Goal: Information Seeking & Learning: Learn about a topic

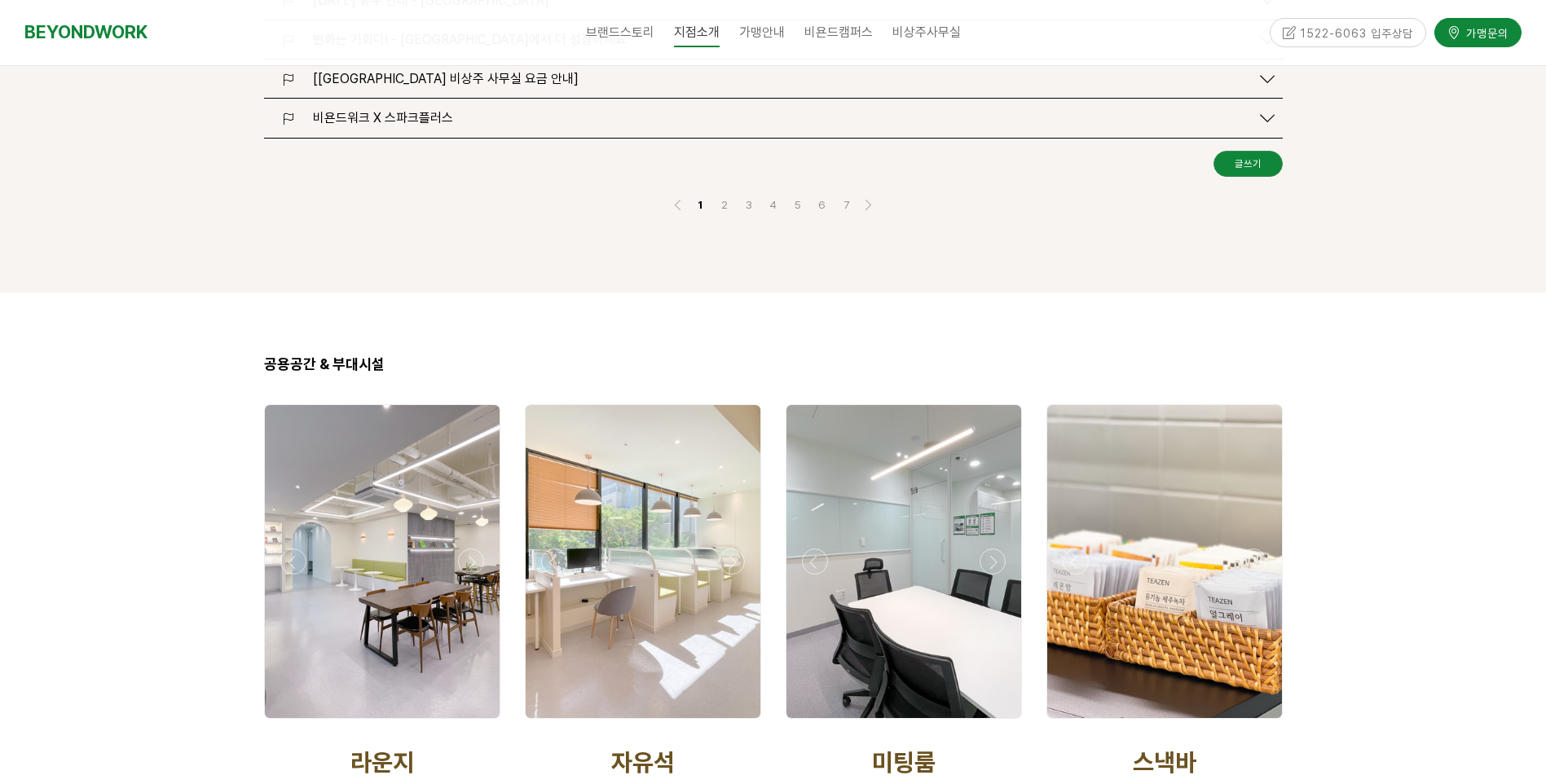
scroll to position [2689, 0]
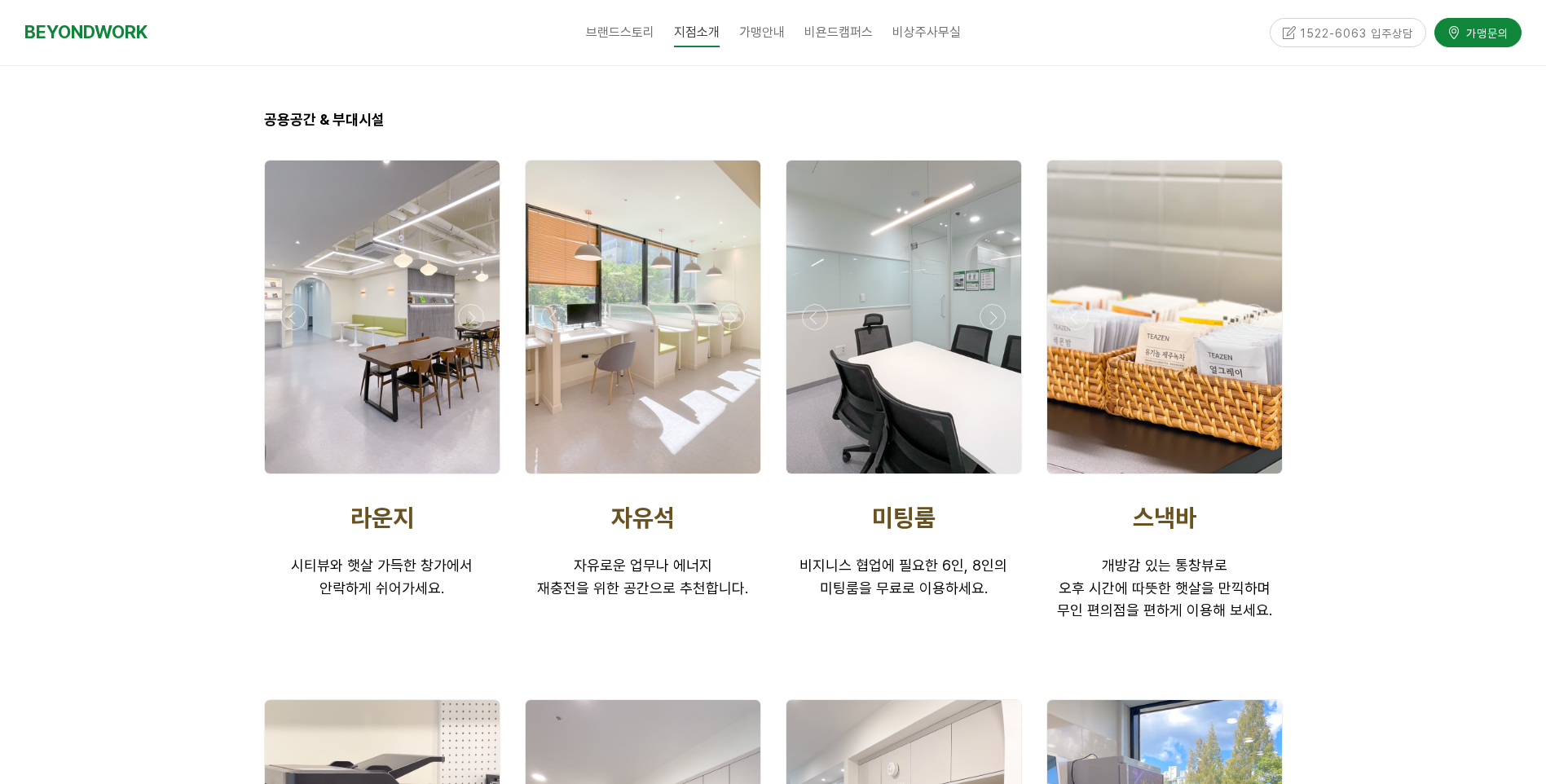
click at [905, 262] on div at bounding box center [904, 317] width 235 height 313
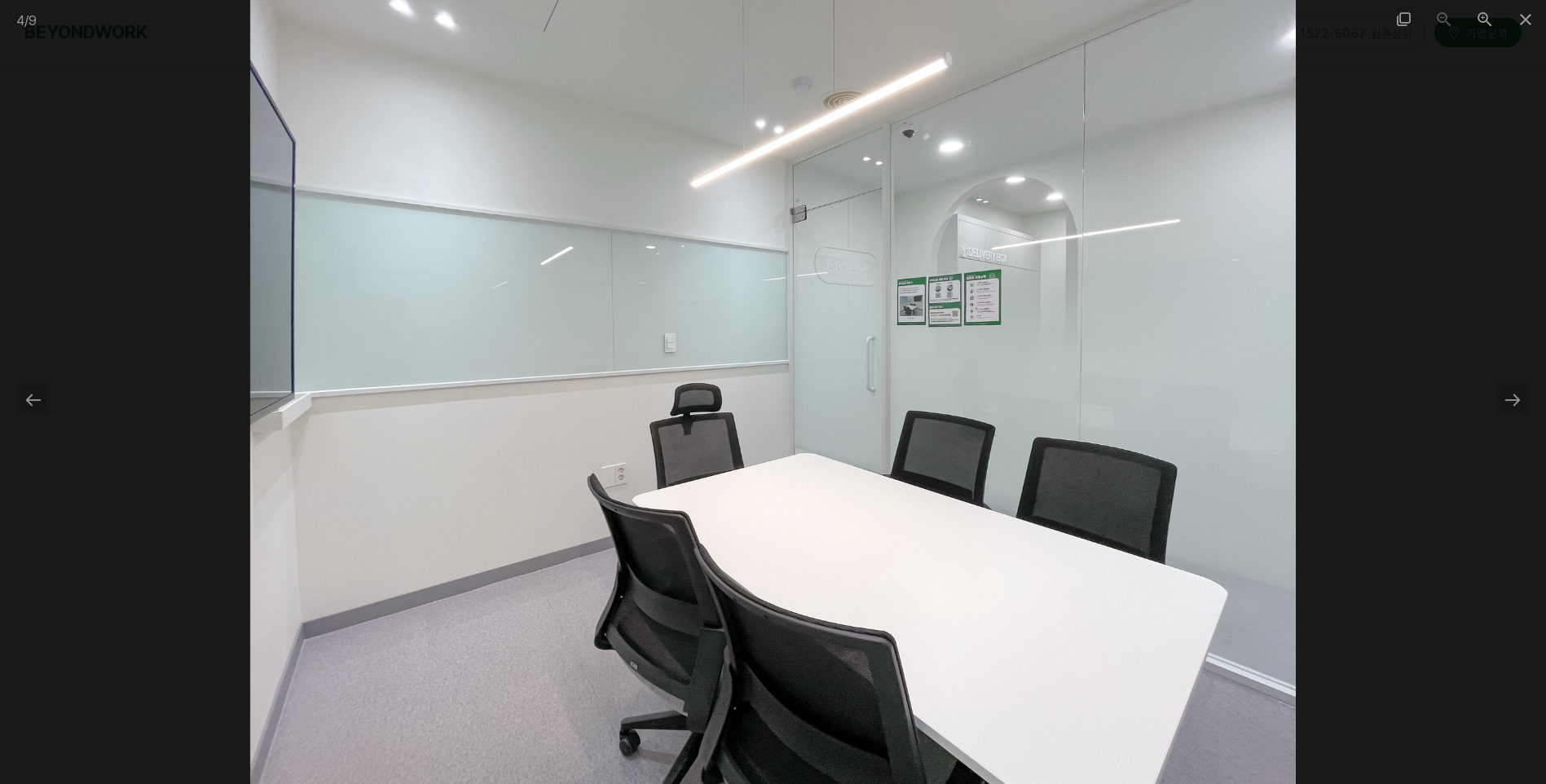
scroll to position [3342, 0]
click at [1520, 12] on span at bounding box center [1526, 19] width 41 height 39
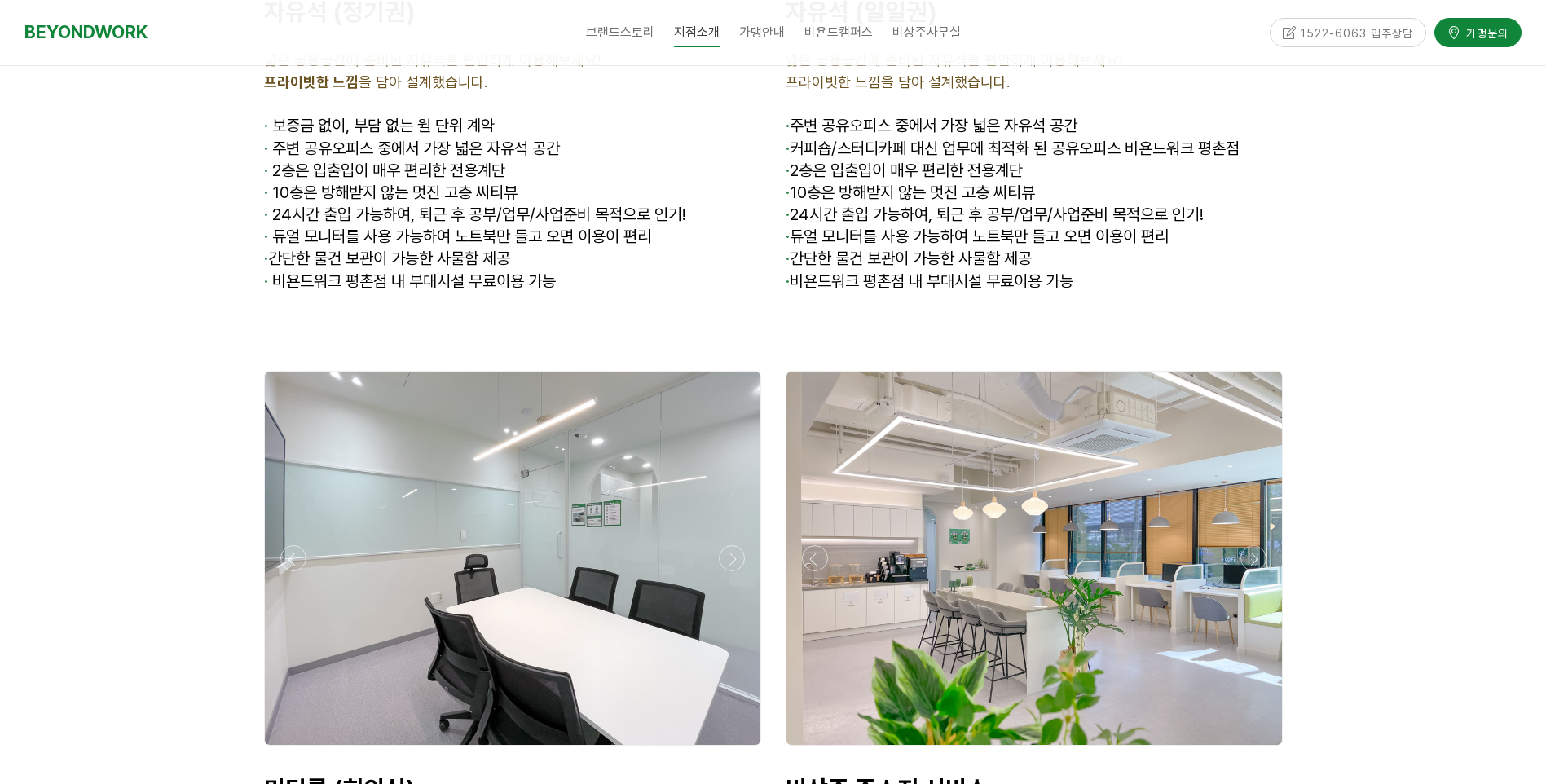
scroll to position [6276, 0]
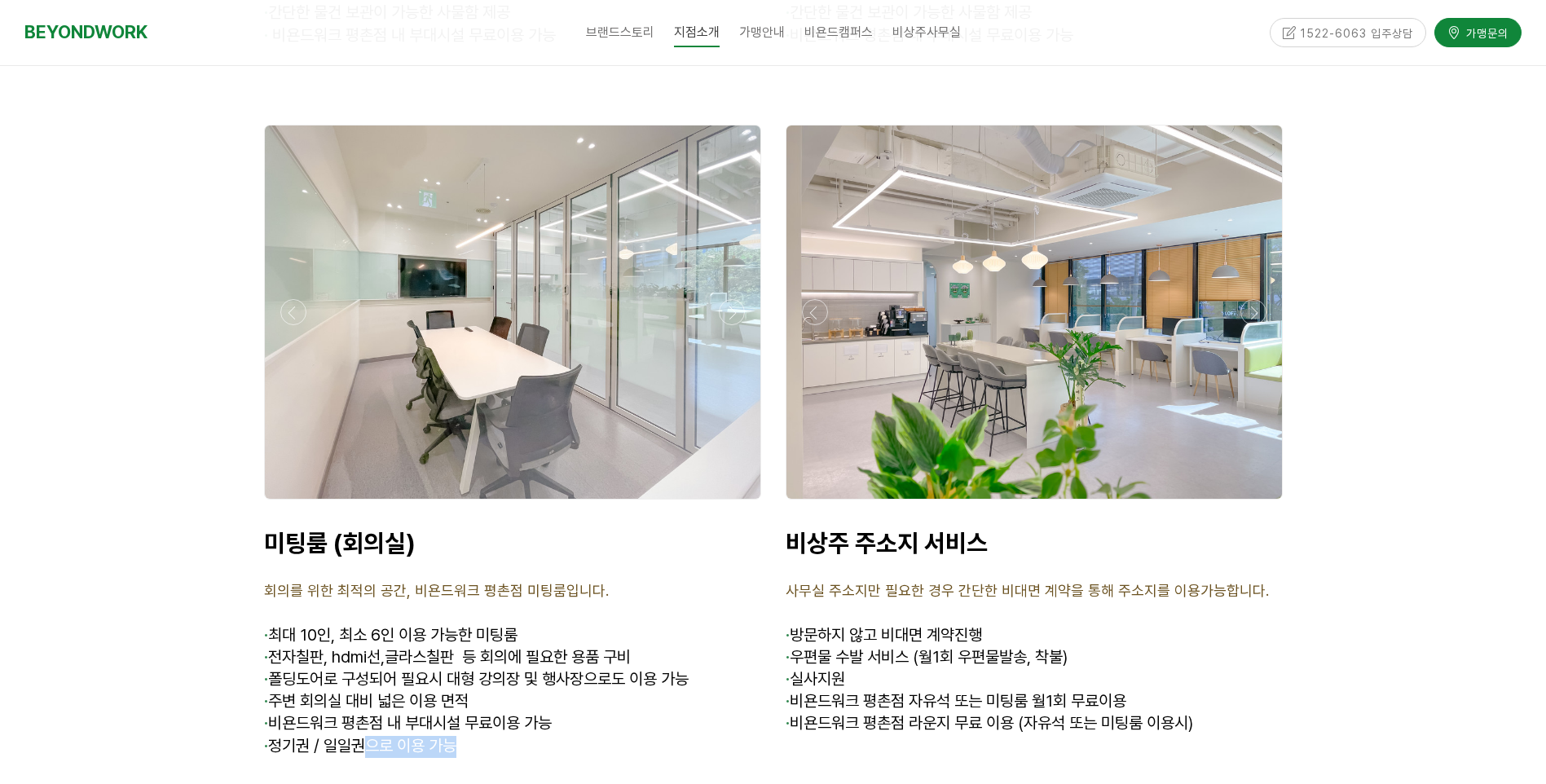
drag, startPoint x: 465, startPoint y: 664, endPoint x: 376, endPoint y: 650, distance: 90.1
click at [376, 736] on p "· 정기권 / 일일권으로 이용 가능" at bounding box center [512, 746] width 497 height 22
drag, startPoint x: 376, startPoint y: 650, endPoint x: 657, endPoint y: 499, distance: 319.0
click at [657, 580] on p "회의를 위한 최적의 공간, 비욘드워크 평촌점 미팅룸입니다." at bounding box center [512, 591] width 497 height 22
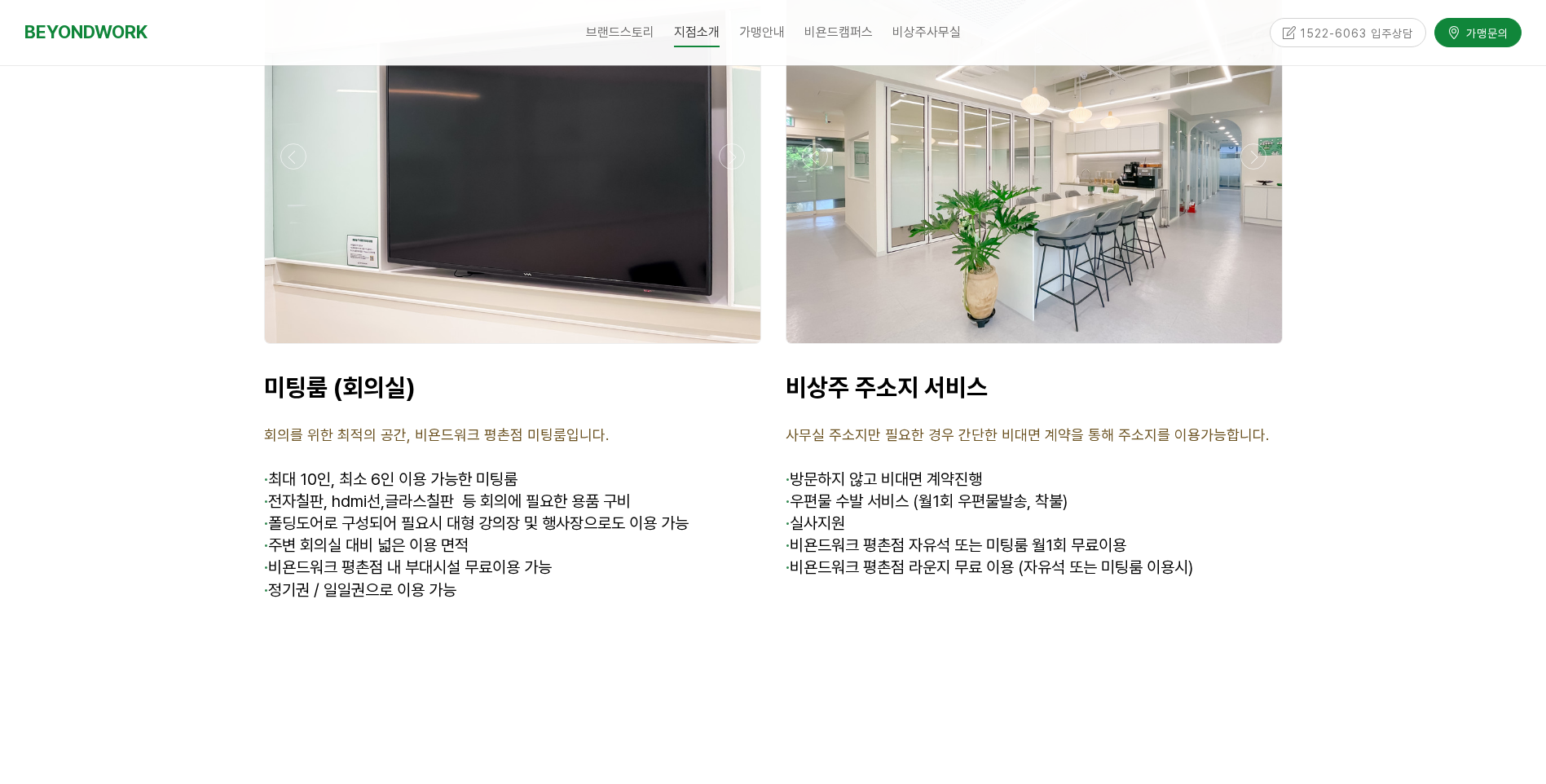
scroll to position [6031, 0]
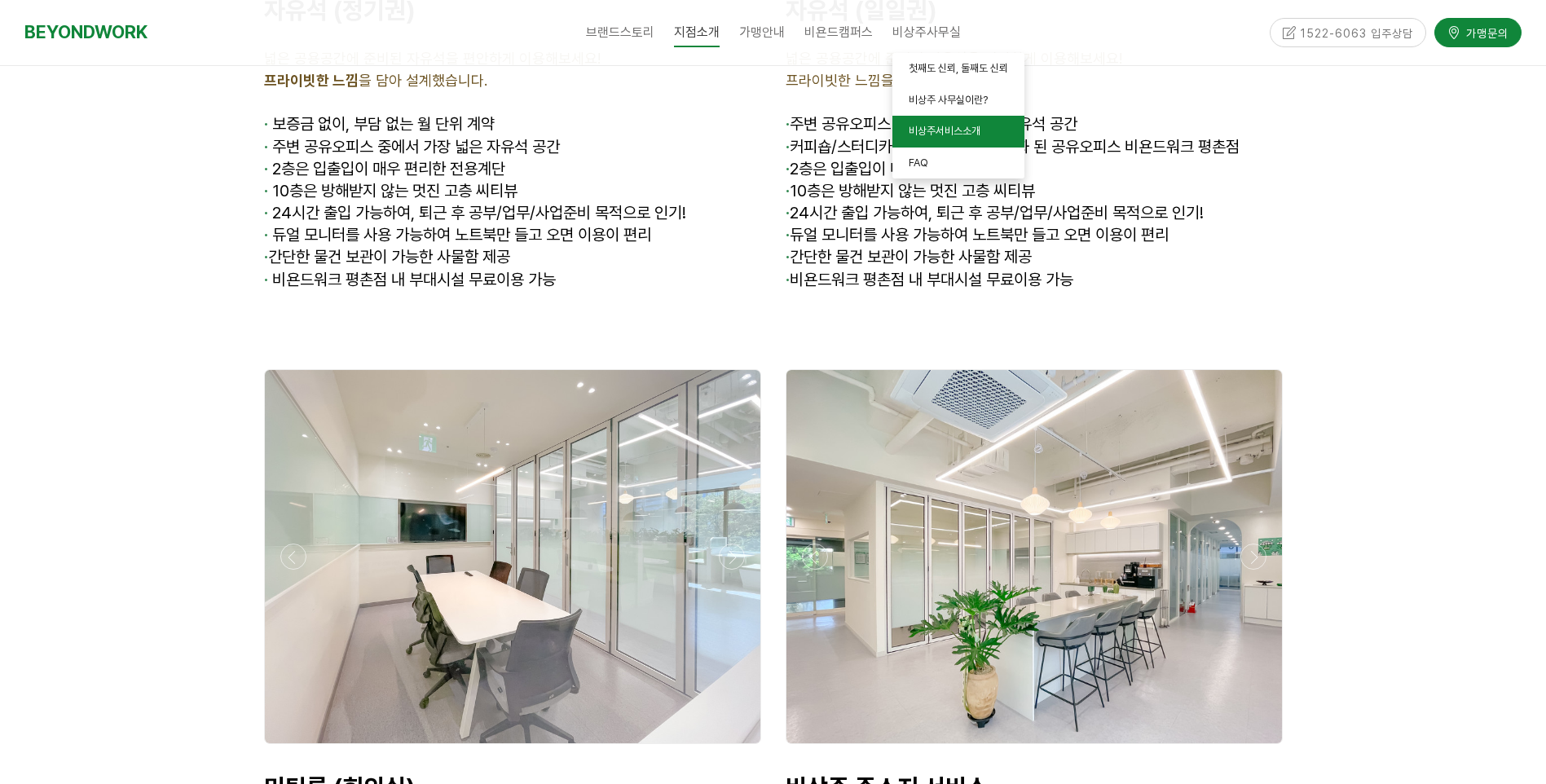
click at [942, 122] on link "비상주서비스소개" at bounding box center [958, 131] width 132 height 32
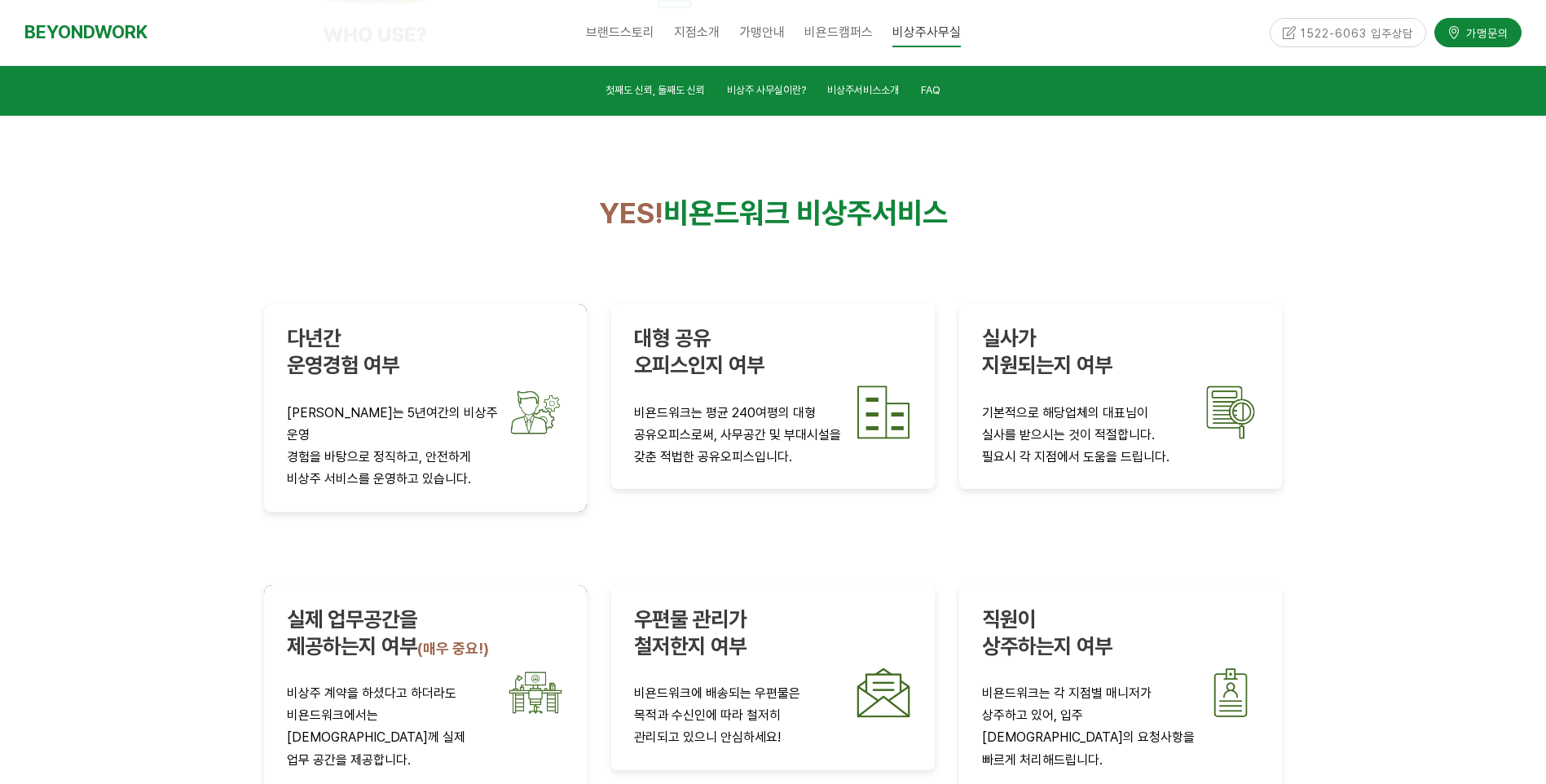
scroll to position [2811, 0]
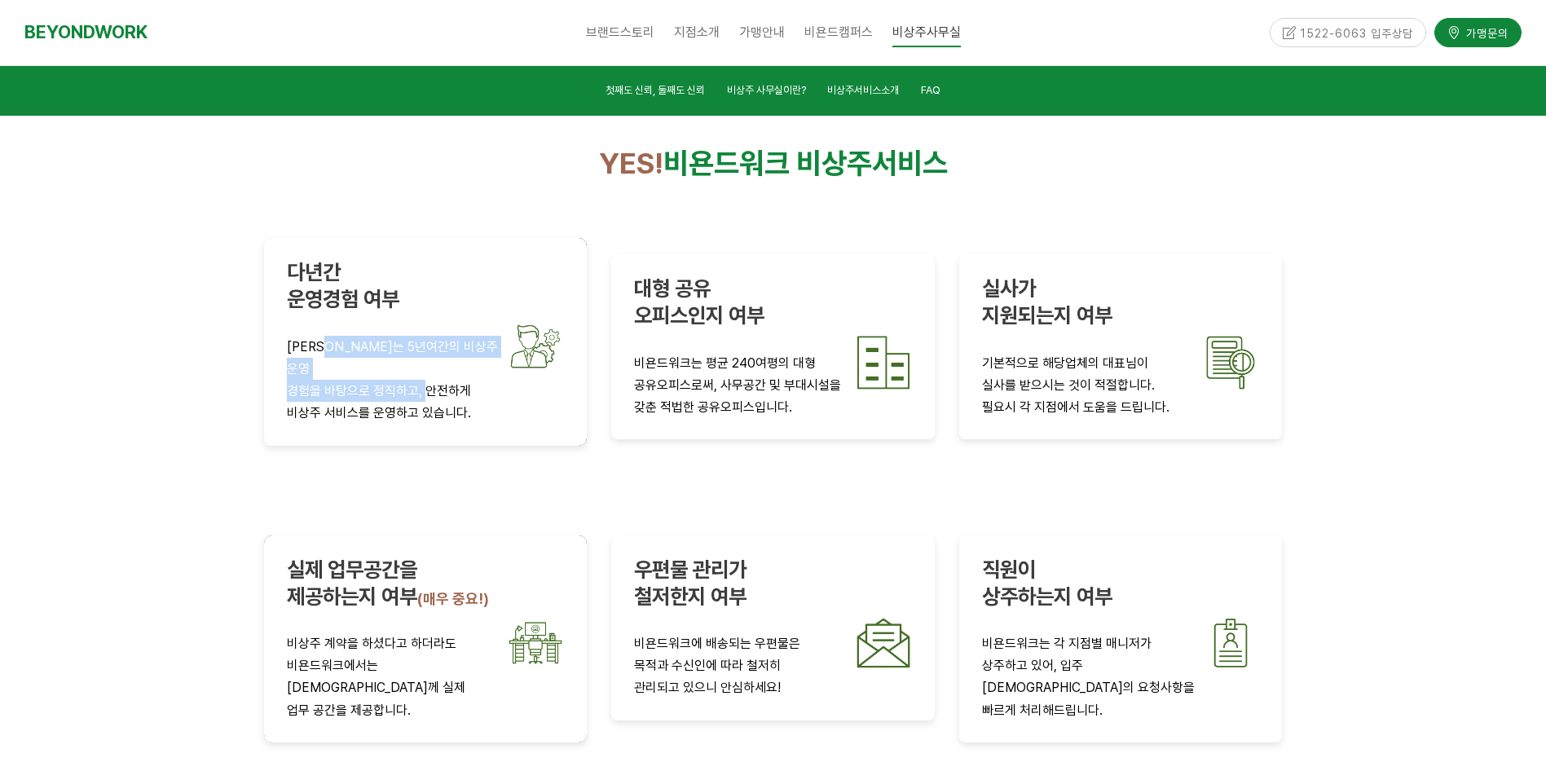
drag, startPoint x: 342, startPoint y: 282, endPoint x: 423, endPoint y: 295, distance: 82.0
click at [423, 295] on div "다년간 운영경험 여부 비욘드워크는 5년여간의 비상주 운영 경험을 바탕으로 정직하고, 안전하게 비상주 서비스를 운영하고 있습니다." at bounding box center [426, 341] width 278 height 164
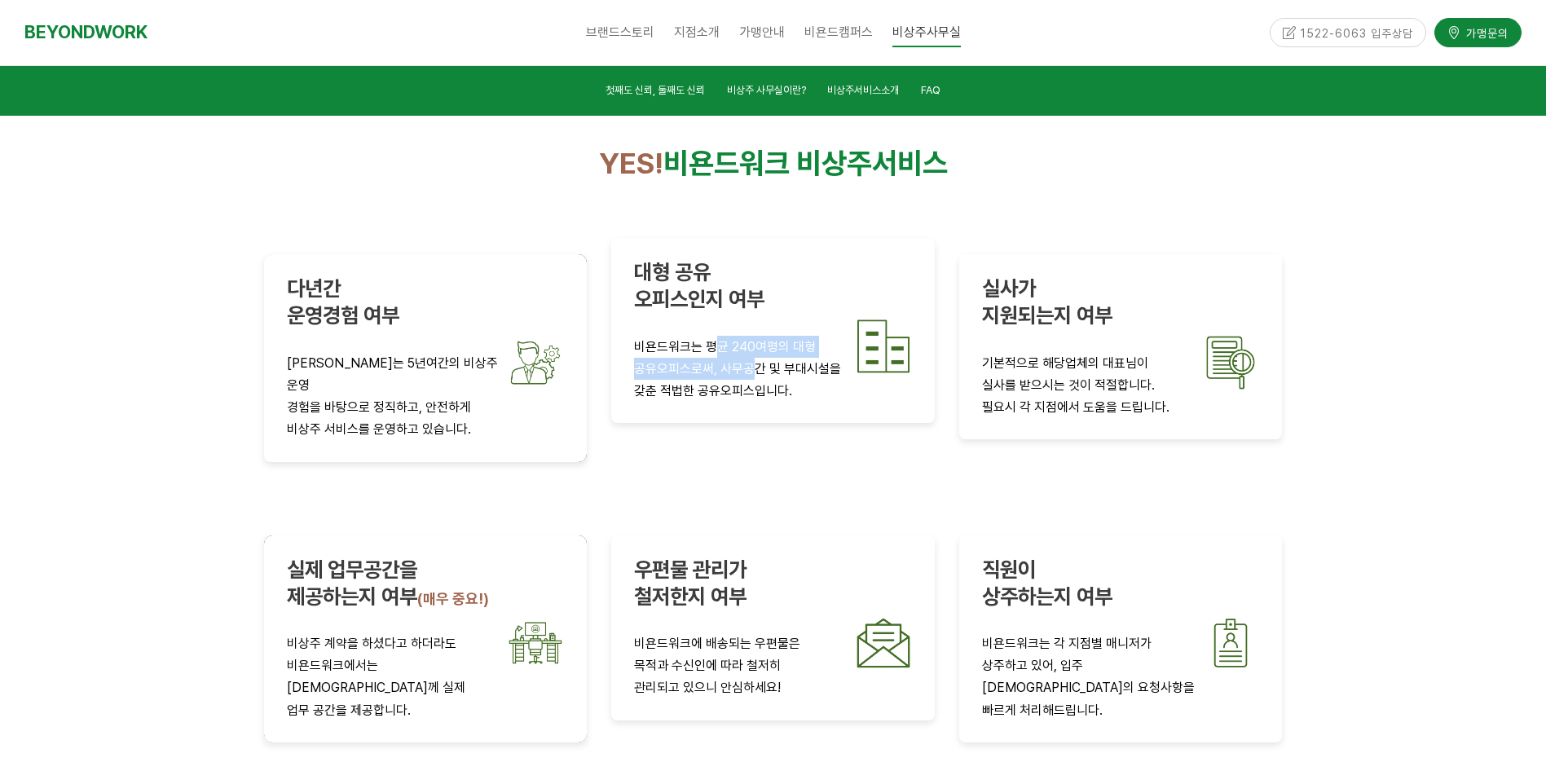
drag, startPoint x: 712, startPoint y: 285, endPoint x: 751, endPoint y: 294, distance: 40.0
click at [751, 294] on div "대형 공유 오피스인지 여부 비욘드워크는 평균 240여평의 대형 공유오피스로써, 사무공간 및 부대시설을 갖춘 적법한 공유오피스입니다." at bounding box center [773, 331] width 278 height 143
click at [751, 358] on p "공유오피스로써, 사무공간 및 부대시설을" at bounding box center [773, 368] width 278 height 22
drag, startPoint x: 736, startPoint y: 301, endPoint x: 696, endPoint y: 281, distance: 44.7
click at [696, 281] on div "대형 공유 오피스인지 여부 비욘드워크는 평균 240여평의 대형 공유오피스로써, 사무공간 및 부대시설을 갖춘 적법한 공유오피스입니다." at bounding box center [773, 331] width 278 height 143
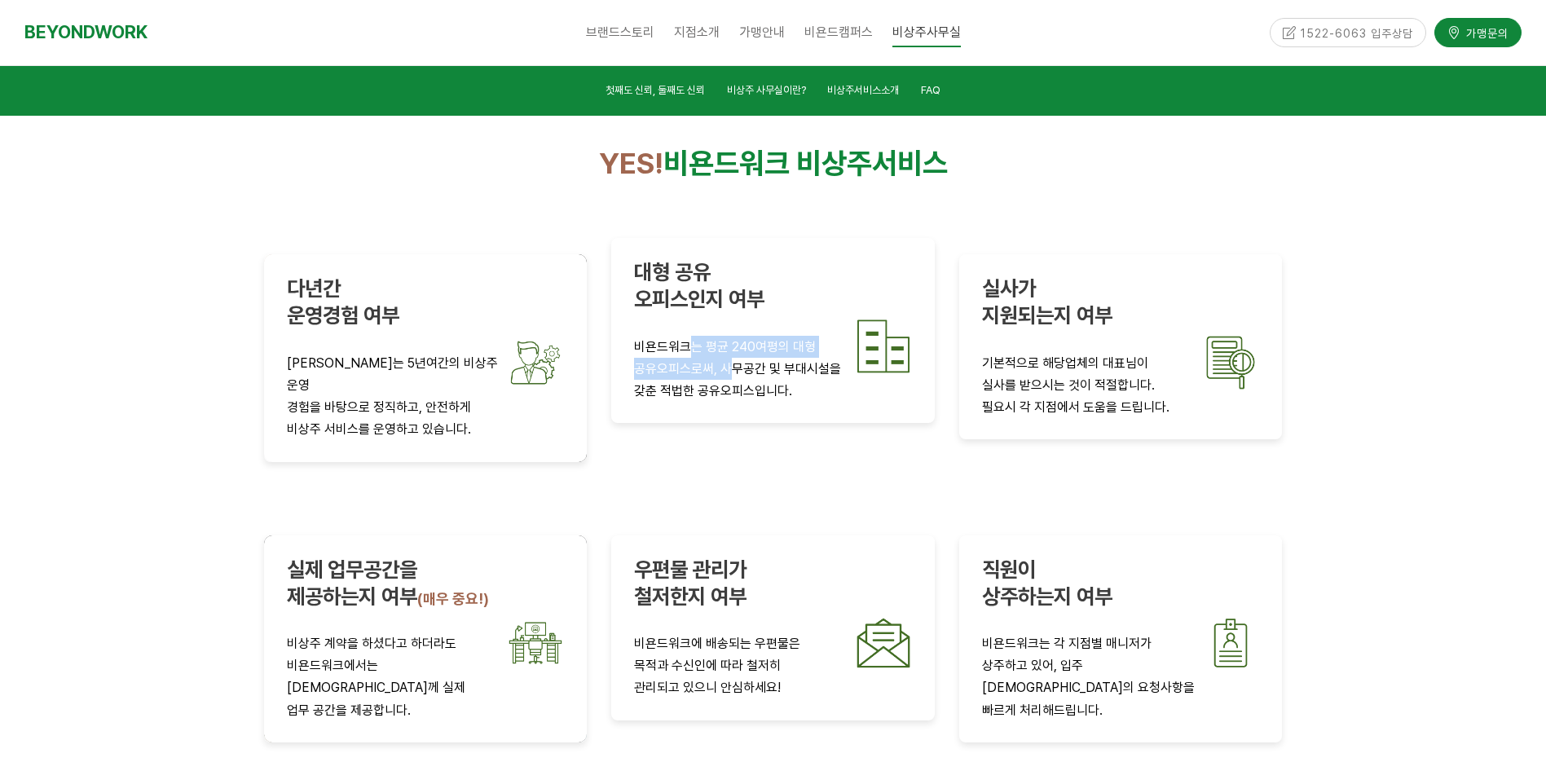
click at [696, 335] on p "비욘드워크는 평균 240여평의 대형" at bounding box center [773, 346] width 278 height 22
drag, startPoint x: 661, startPoint y: 284, endPoint x: 762, endPoint y: 325, distance: 109.0
click at [762, 325] on div "대형 공유 오피스인지 여부 비욘드워크는 평균 240여평의 대형 공유오피스로써, 사무공간 및 부대시설을 갖춘 적법한 공유오피스입니다." at bounding box center [773, 331] width 278 height 143
click at [762, 380] on p "갖춘 적법한 공유오피스입니다." at bounding box center [773, 391] width 278 height 22
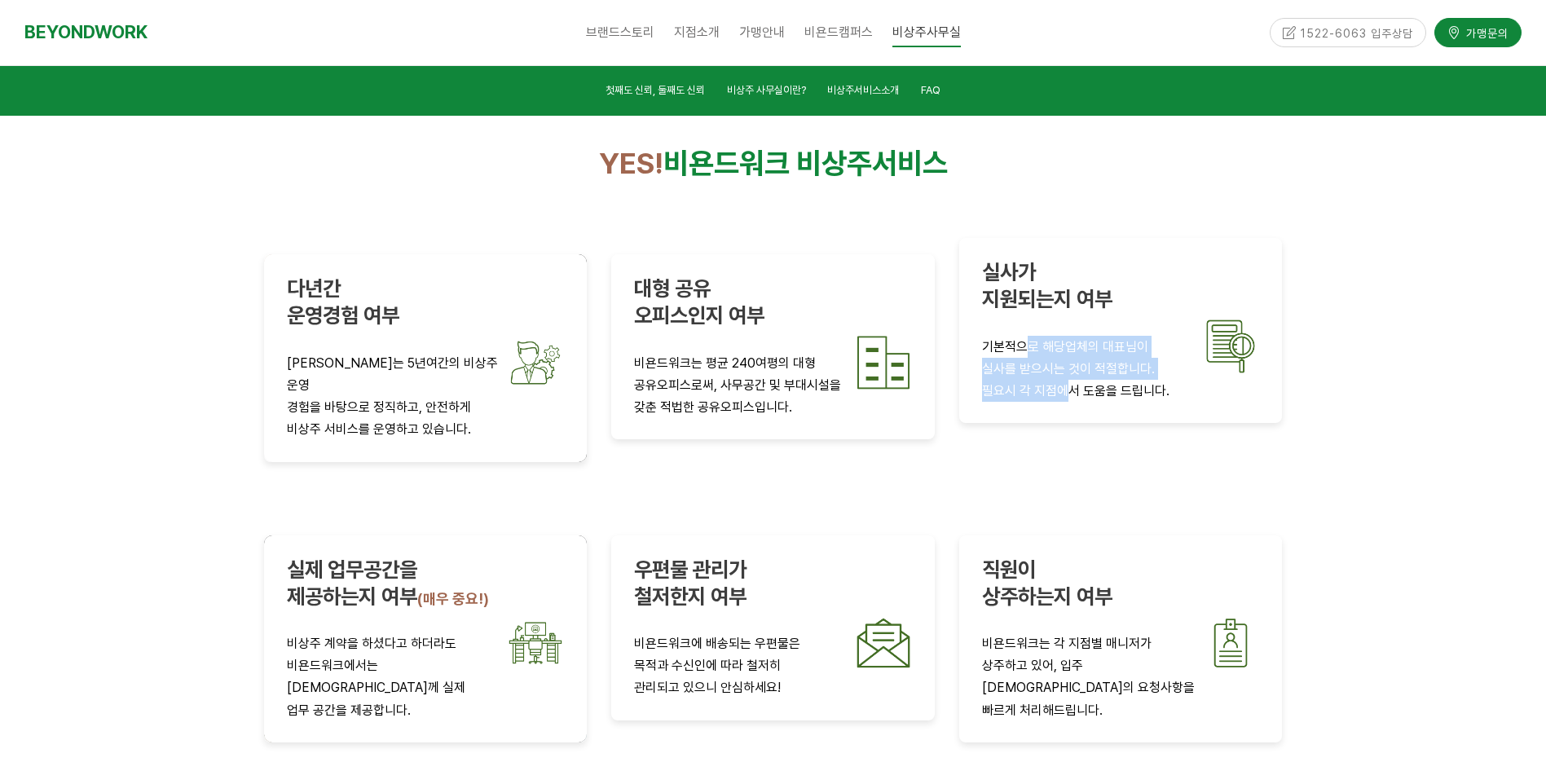
drag, startPoint x: 1028, startPoint y: 284, endPoint x: 1069, endPoint y: 323, distance: 56.6
click at [1069, 323] on div "실사가 지원되는지 여부 기본적으로 해당업체의 대표님이 실사를 받으시는 것이 적절합니다. 필요시 각 지점에서 도움을 드립니다." at bounding box center [1122, 331] width 278 height 143
click at [1069, 380] on p "필요시 각 지점에서 도움을 드립니다." at bounding box center [1122, 391] width 278 height 22
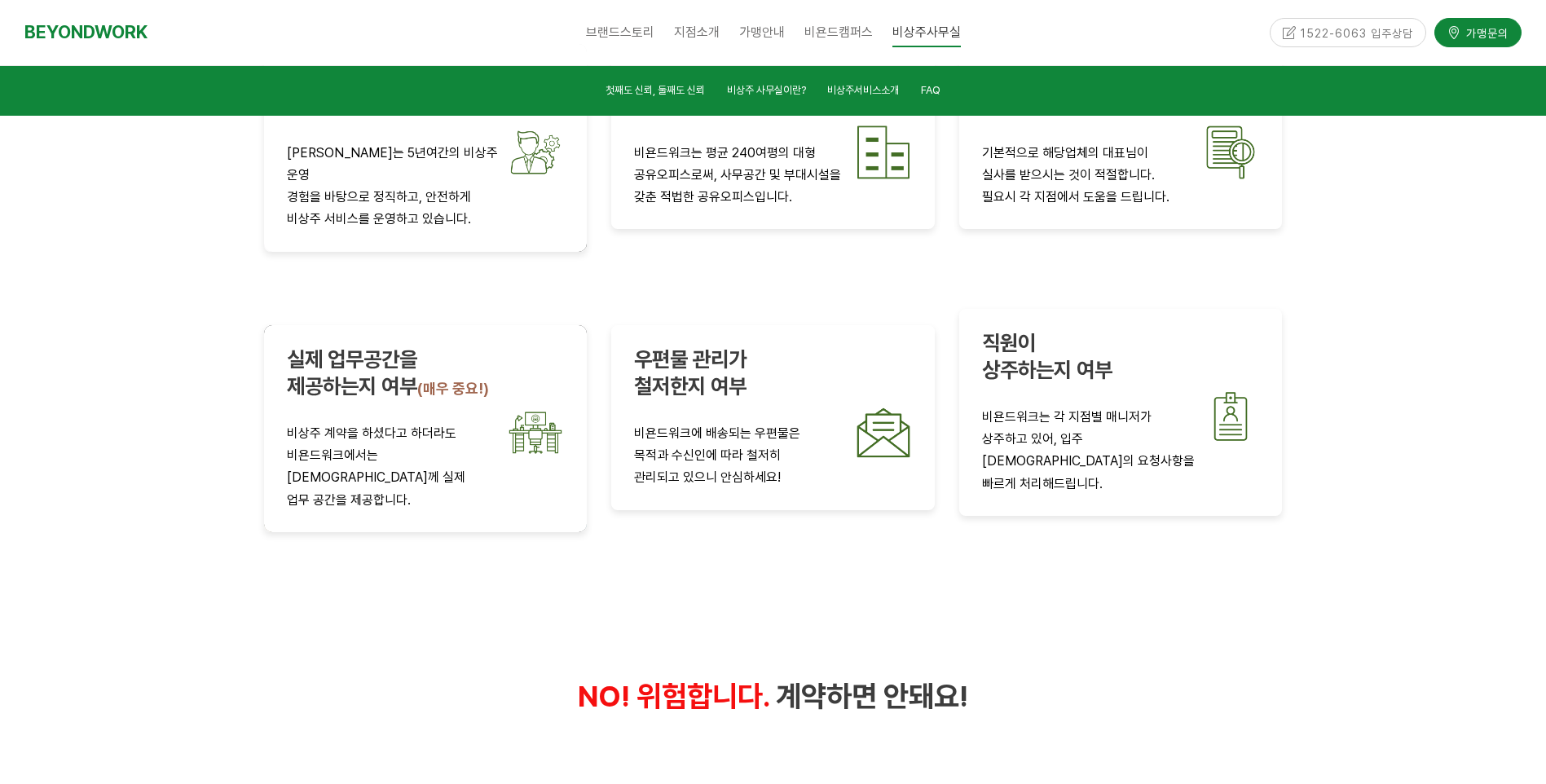
scroll to position [3056, 0]
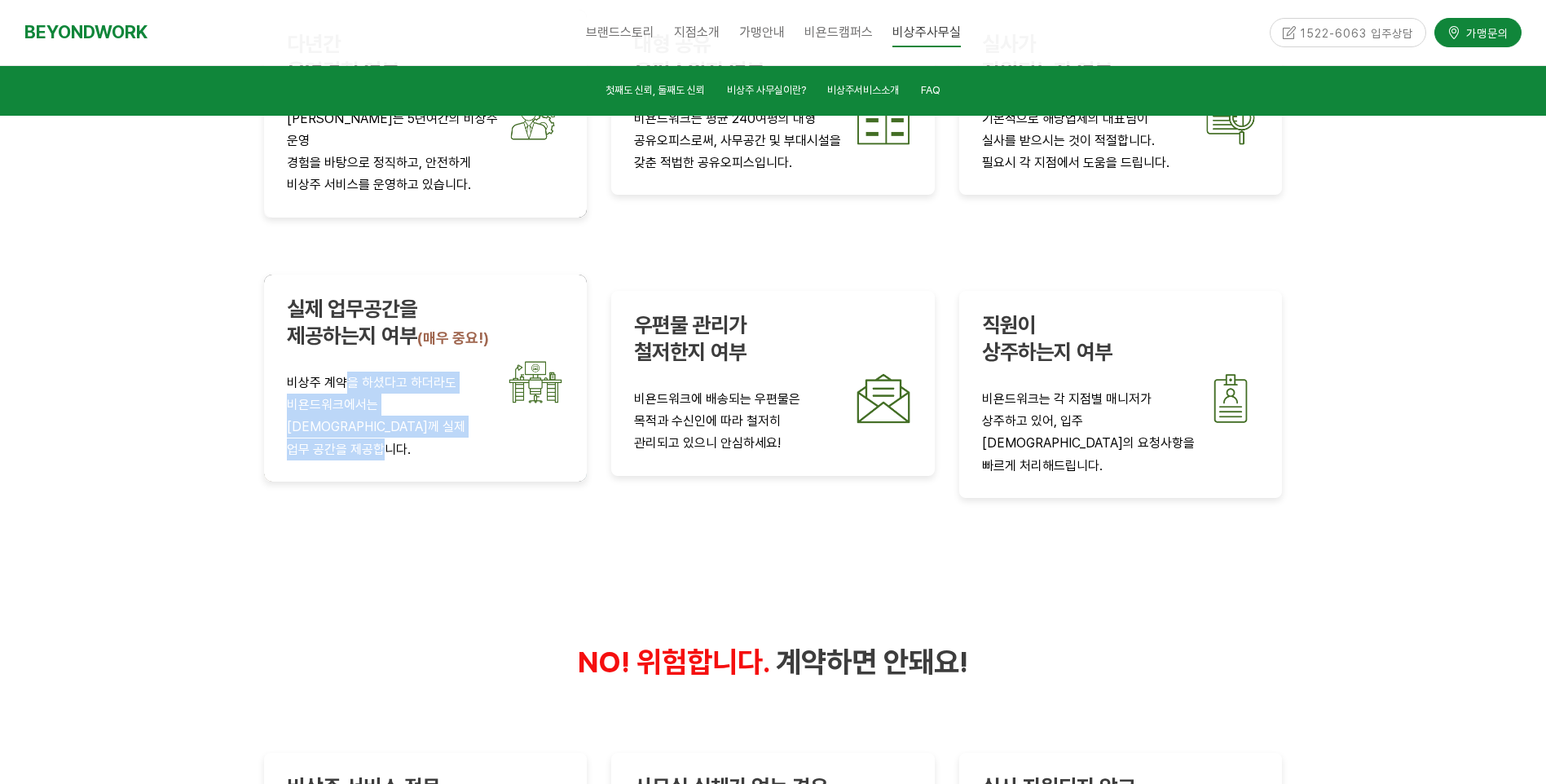
drag, startPoint x: 351, startPoint y: 294, endPoint x: 388, endPoint y: 333, distance: 53.8
click at [388, 333] on div "실제 업무공간을 제공하는지 여부 (매우 중요!) 비상주 계약을 하셨다고 하더라도 비욘드워크에서는 대표님들께 실제 업무 공간을 제공합니다." at bounding box center [426, 378] width 278 height 164
drag, startPoint x: 388, startPoint y: 333, endPoint x: 540, endPoint y: 342, distance: 152.3
click at [543, 362] on div "실제 업무공간을 제공하는지 여부 (매우 중요!) 비상주 계약을 하셨다고 하더라도 비욘드워크에서는 대표님들께 실제 업무 공간을 제공합니다." at bounding box center [425, 378] width 324 height 207
click at [543, 354] on img at bounding box center [535, 382] width 57 height 57
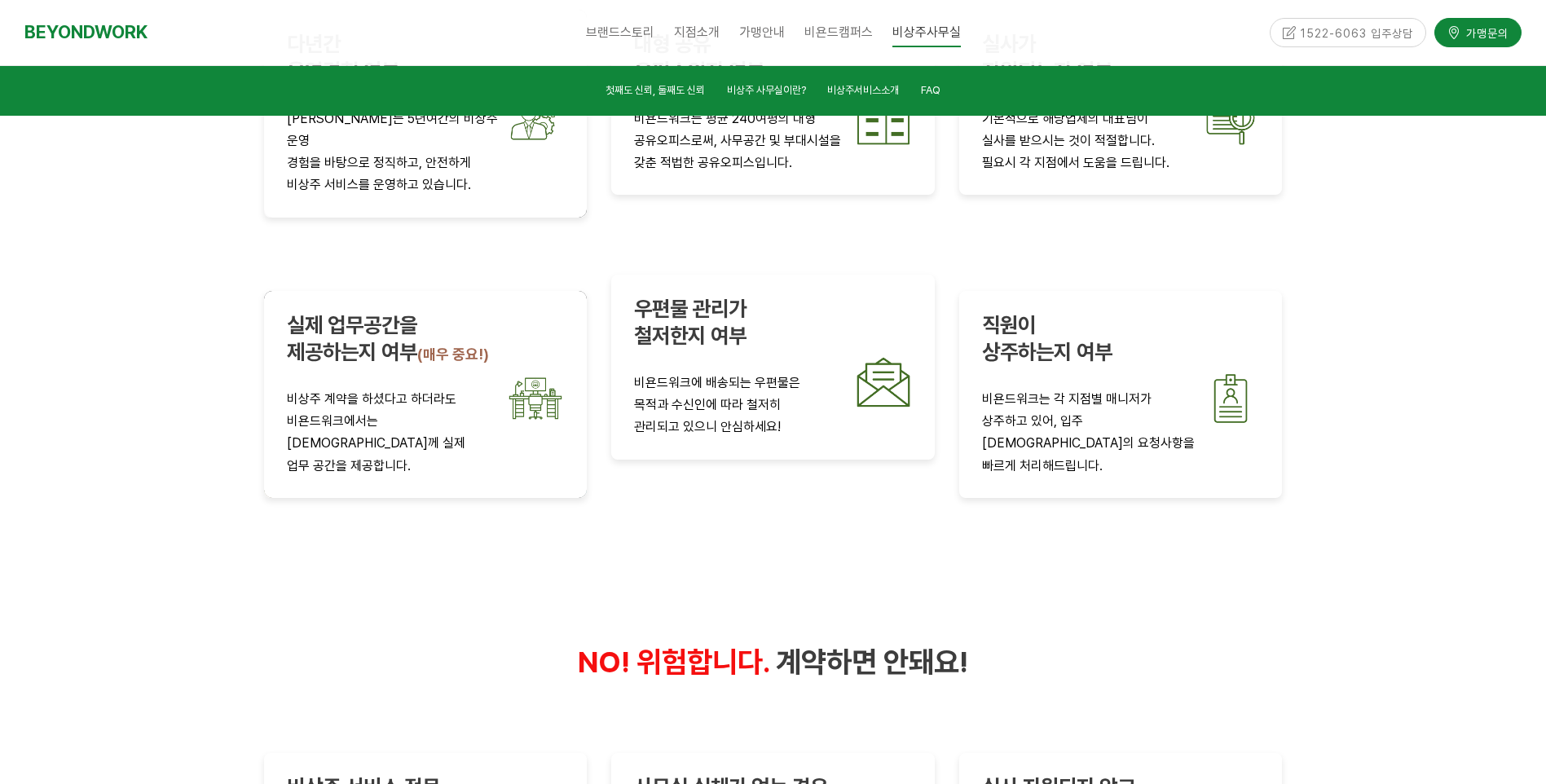
drag, startPoint x: 725, startPoint y: 288, endPoint x: 782, endPoint y: 304, distance: 59.2
click at [782, 304] on div "우편물 관리가 철저한지 여부 비욘드워크에 배송되는 우편물은 목적과 수신인에 따라 철저히 관리되고 있으니 안심하세요!" at bounding box center [773, 367] width 278 height 143
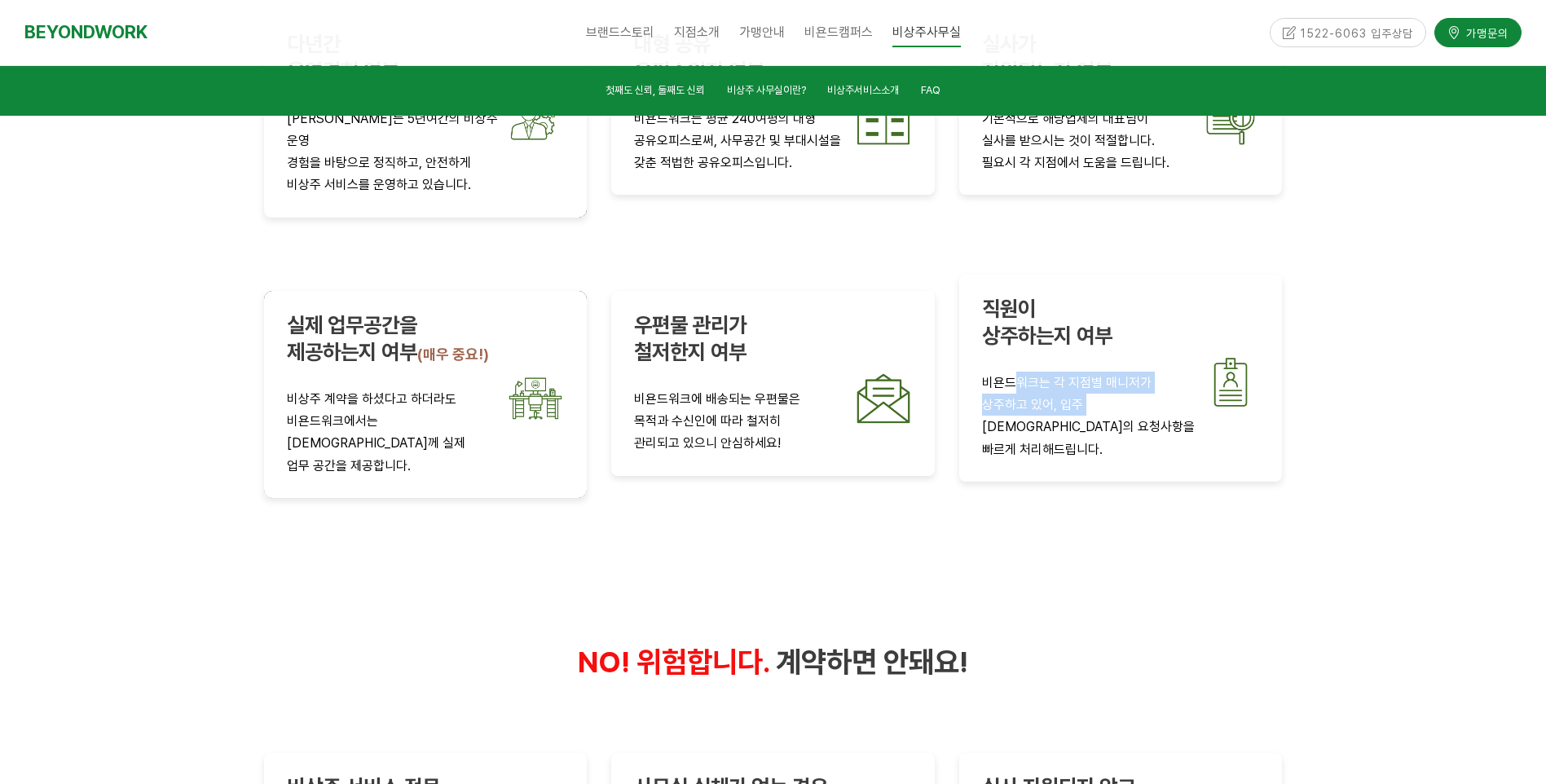
click at [1091, 316] on div "직원이 상주하는지 여부 비욘드워크는 각 지점별 매니저가 상주하고 있어, 입주 대표님의 요청사항을 빠르게 처리해드립니다." at bounding box center [1122, 378] width 278 height 164
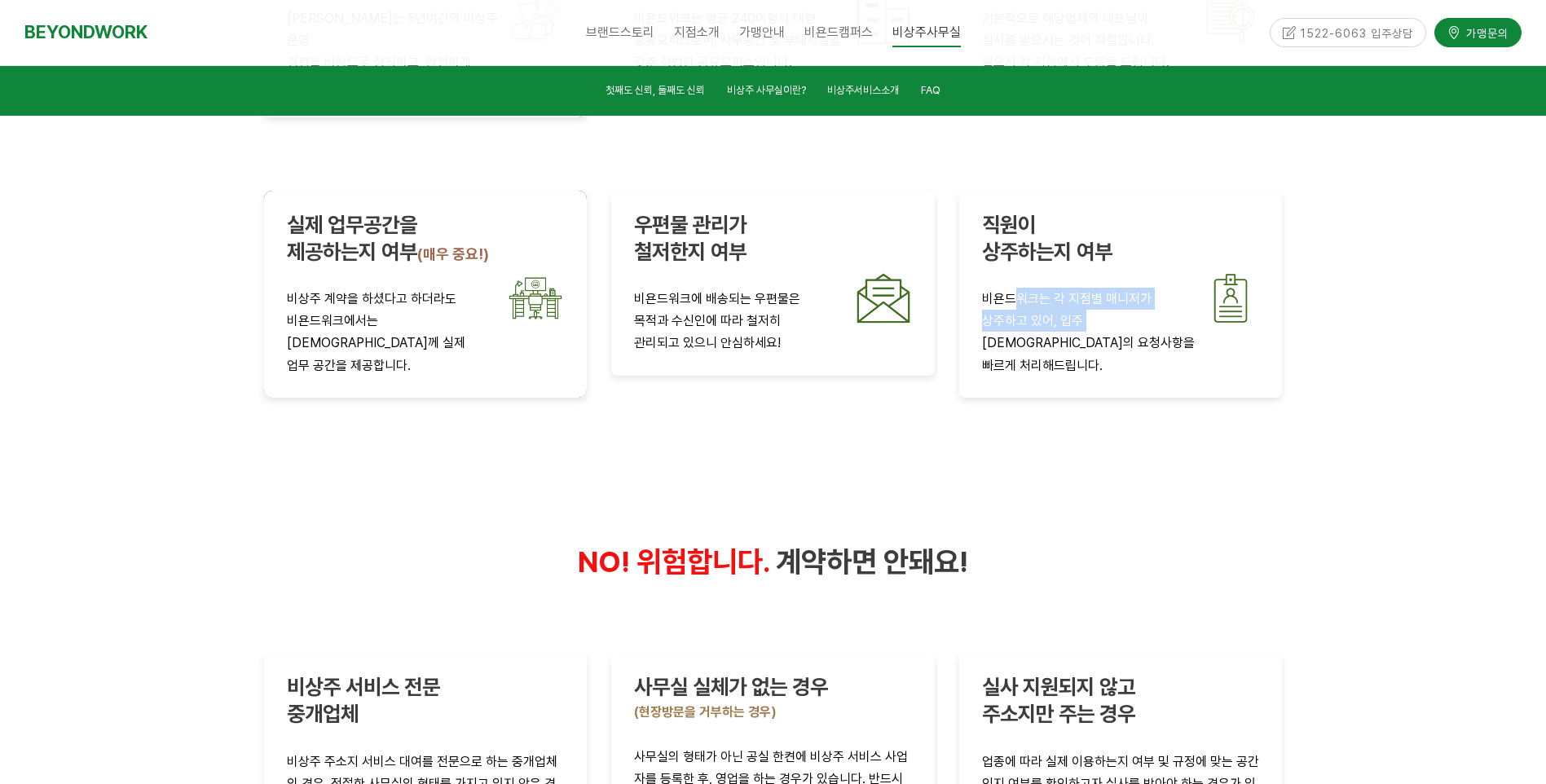
scroll to position [3300, 0]
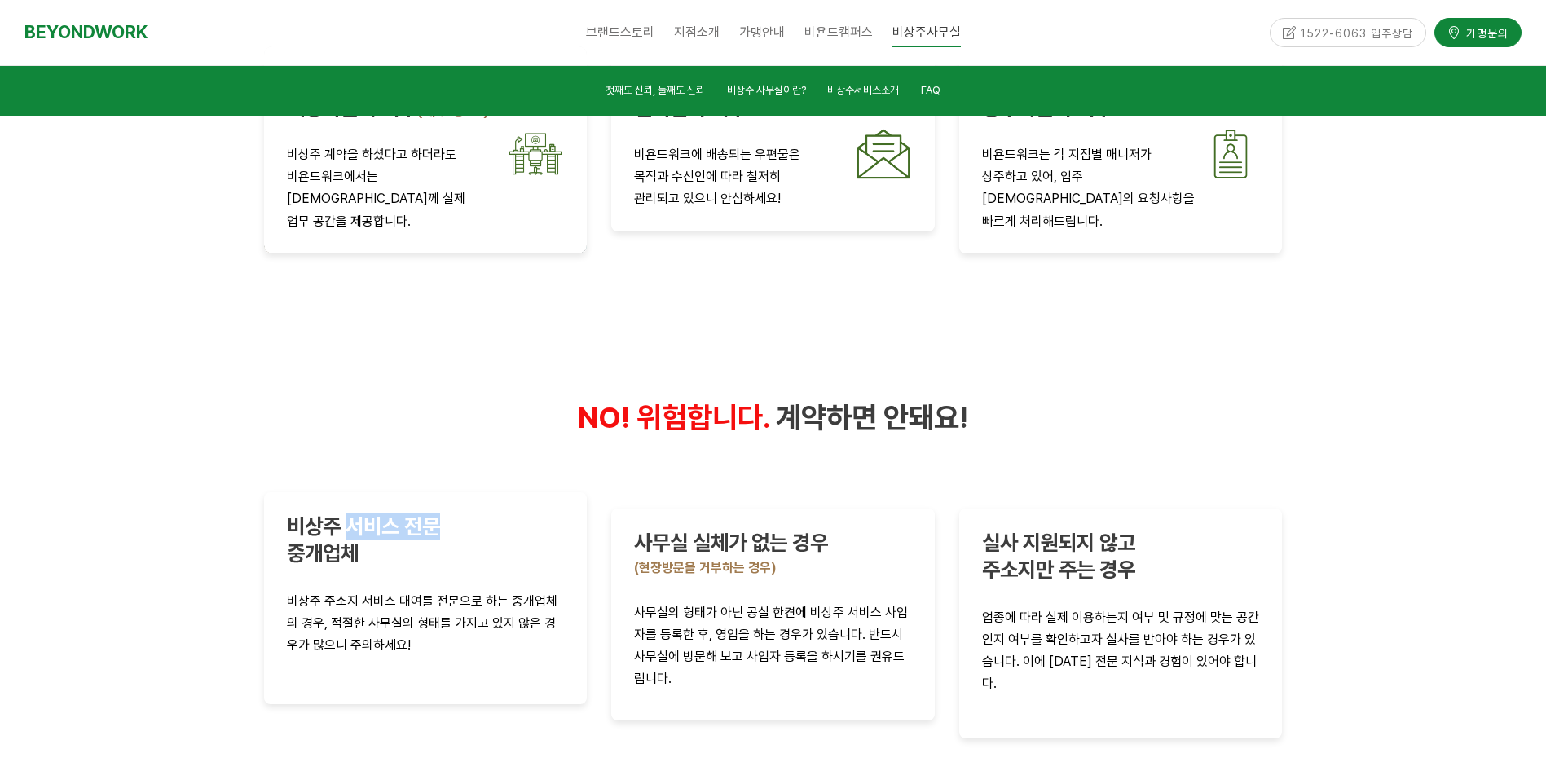
drag, startPoint x: 406, startPoint y: 402, endPoint x: 434, endPoint y: 399, distance: 28.2
click at [434, 492] on div "비상주 서비스 전문 중개업체 비상주 주소지 서비스 대여를 전문으로 하는 중개업체의 경우, 적절한 사무실의 형태를 가지고 있지 않은 경우가 많으…" at bounding box center [425, 597] width 324 height 212
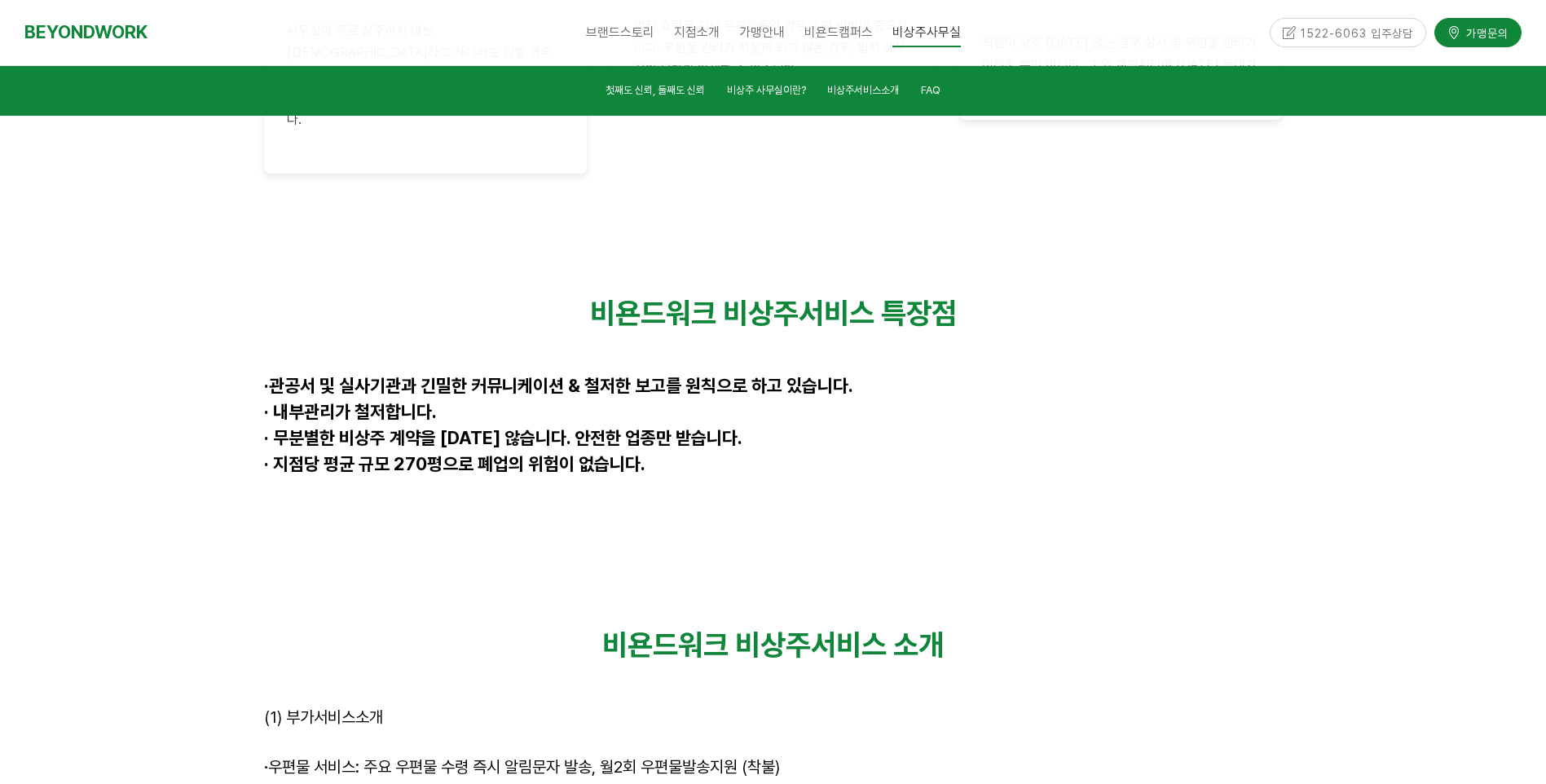
scroll to position [4279, 0]
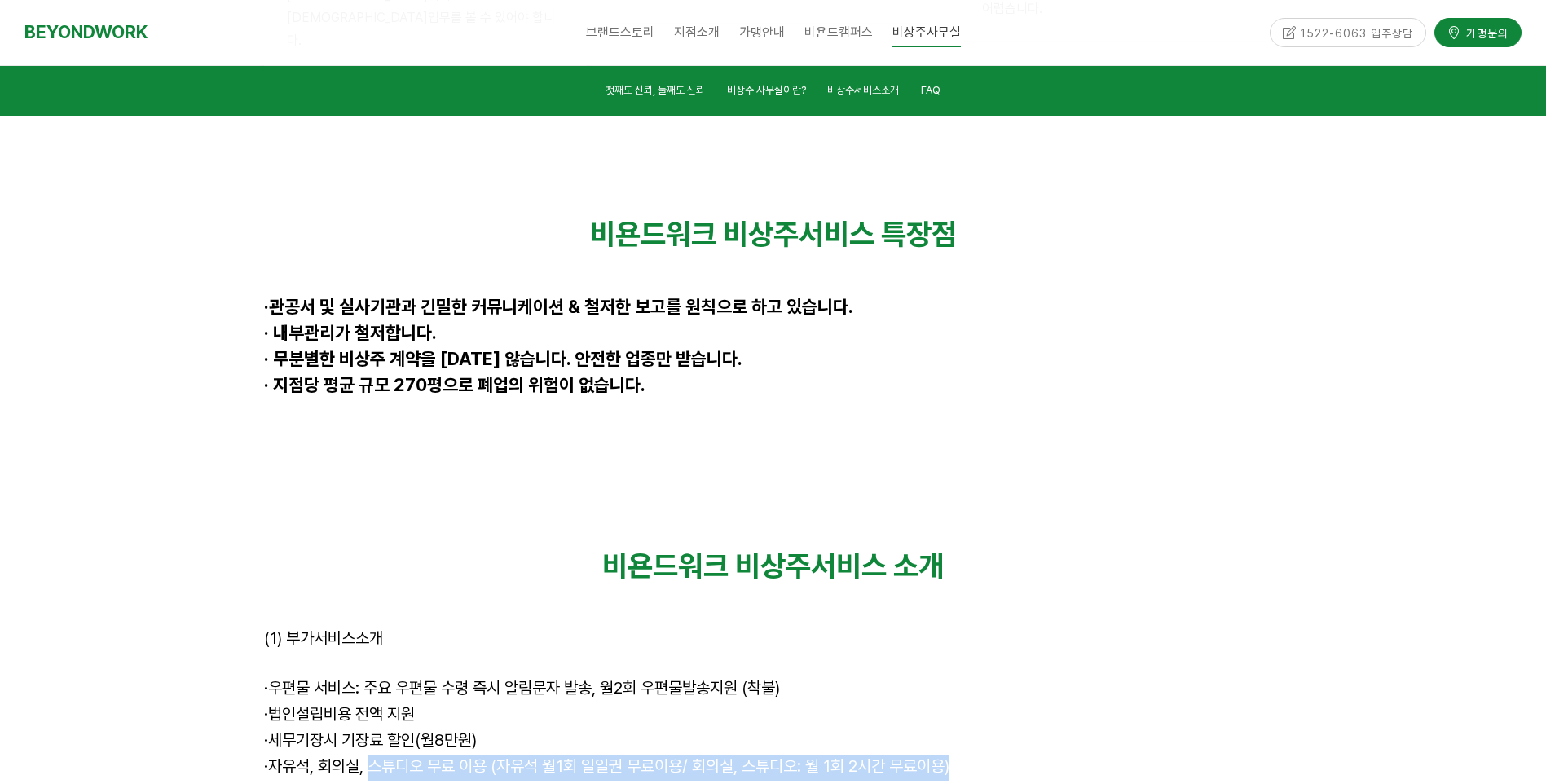
drag, startPoint x: 377, startPoint y: 589, endPoint x: 1012, endPoint y: 584, distance: 635.0
click at [1012, 755] on p "· 자유석, 회의실, 스튜디오 무료 이용 (자유석 월1회 일일권 무료이용/ 회의실, 스튜디오: 월 1회 2시간 무료이용)" at bounding box center [773, 768] width 1019 height 26
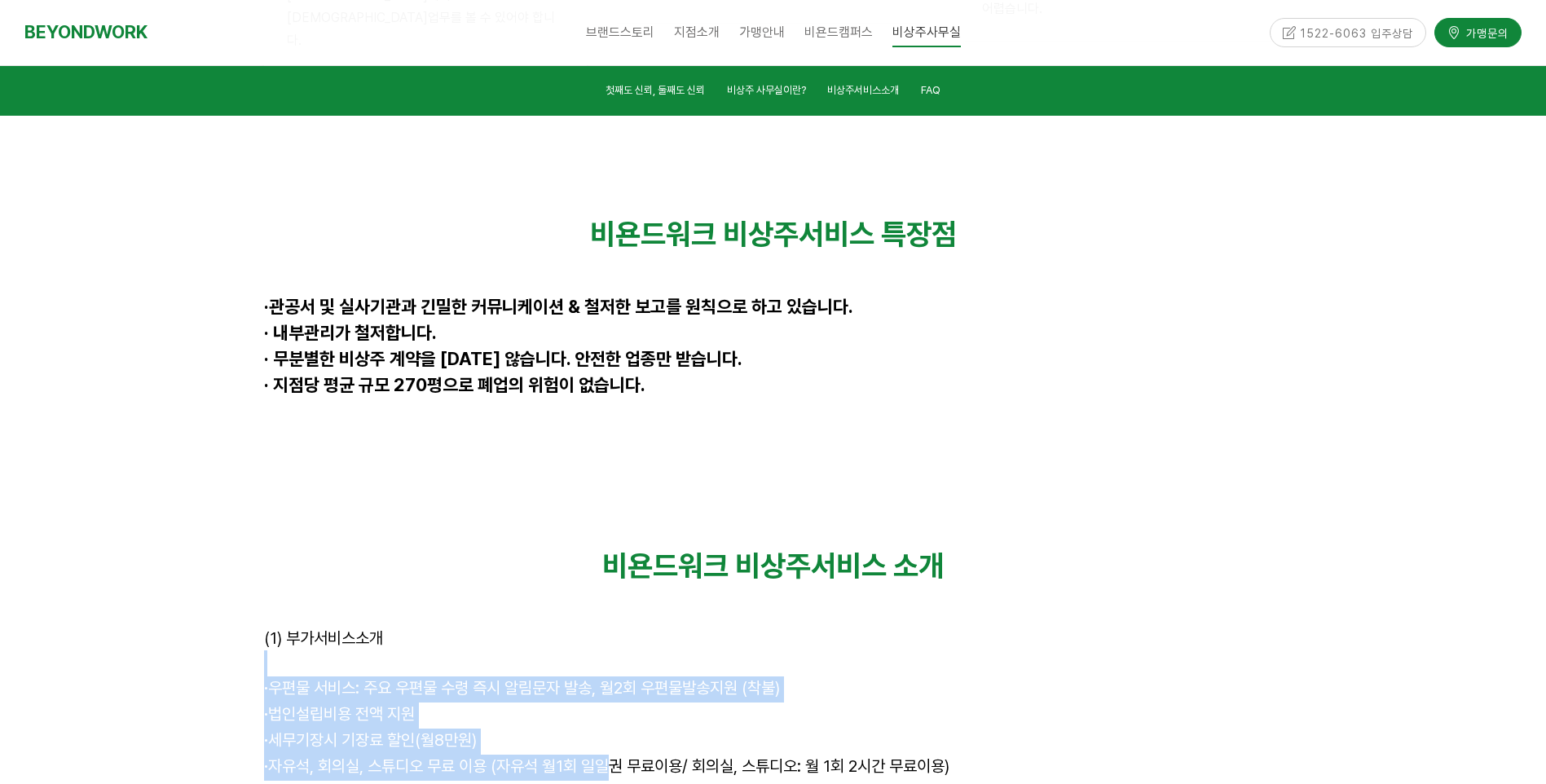
drag, startPoint x: 617, startPoint y: 579, endPoint x: 314, endPoint y: 493, distance: 315.0
click at [314, 548] on div "비욘드워크 비상주서비스 소개 (1) 부가서비스소개 · 우편물 서비스: 주요 우편물 수령 즉시 알림문자 발송, 월2회 우편물발송지원 (착불) ·…" at bounding box center [773, 729] width 1019 height 363
click at [314, 651] on p at bounding box center [773, 663] width 1019 height 26
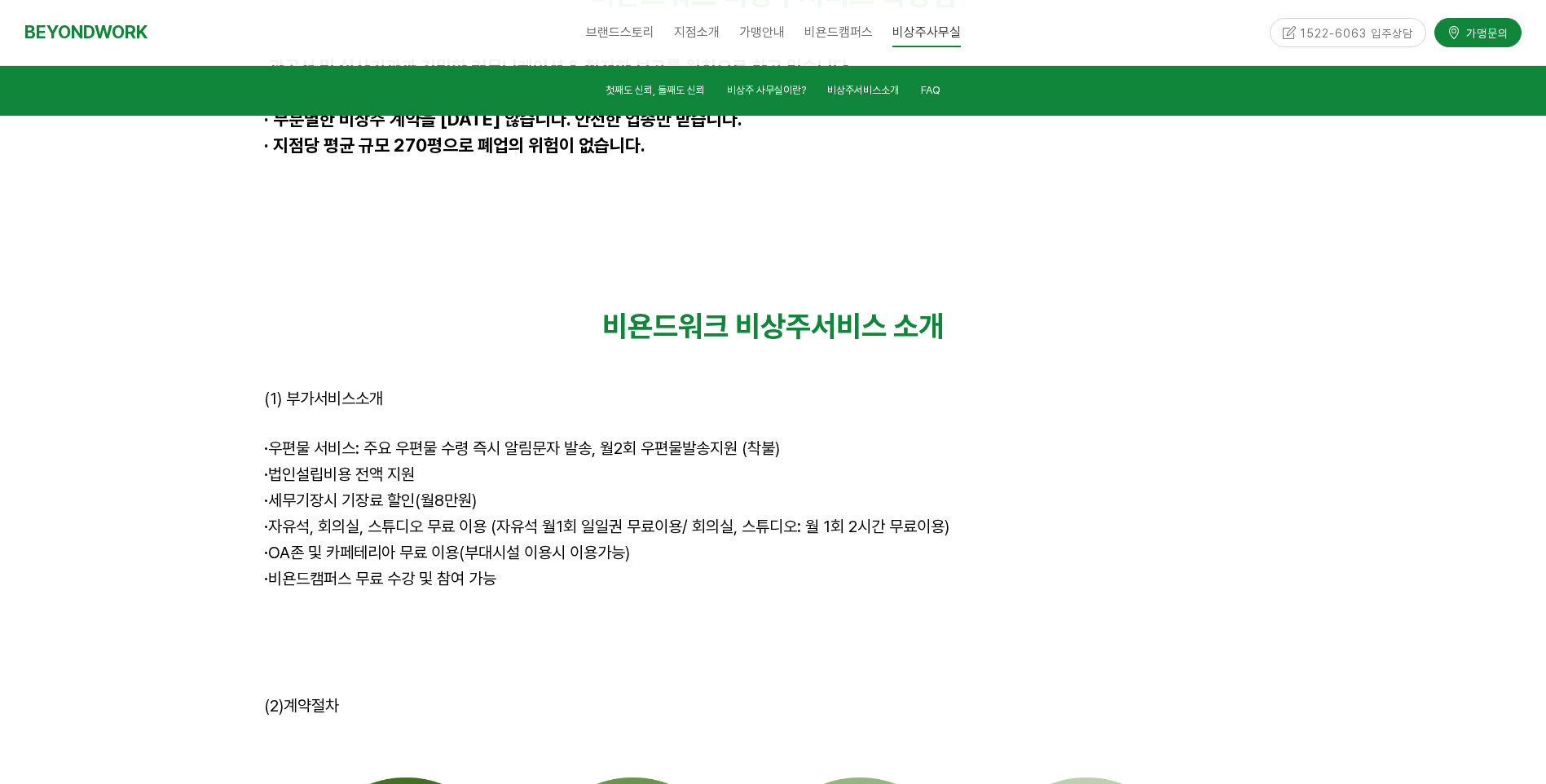
scroll to position [4523, 0]
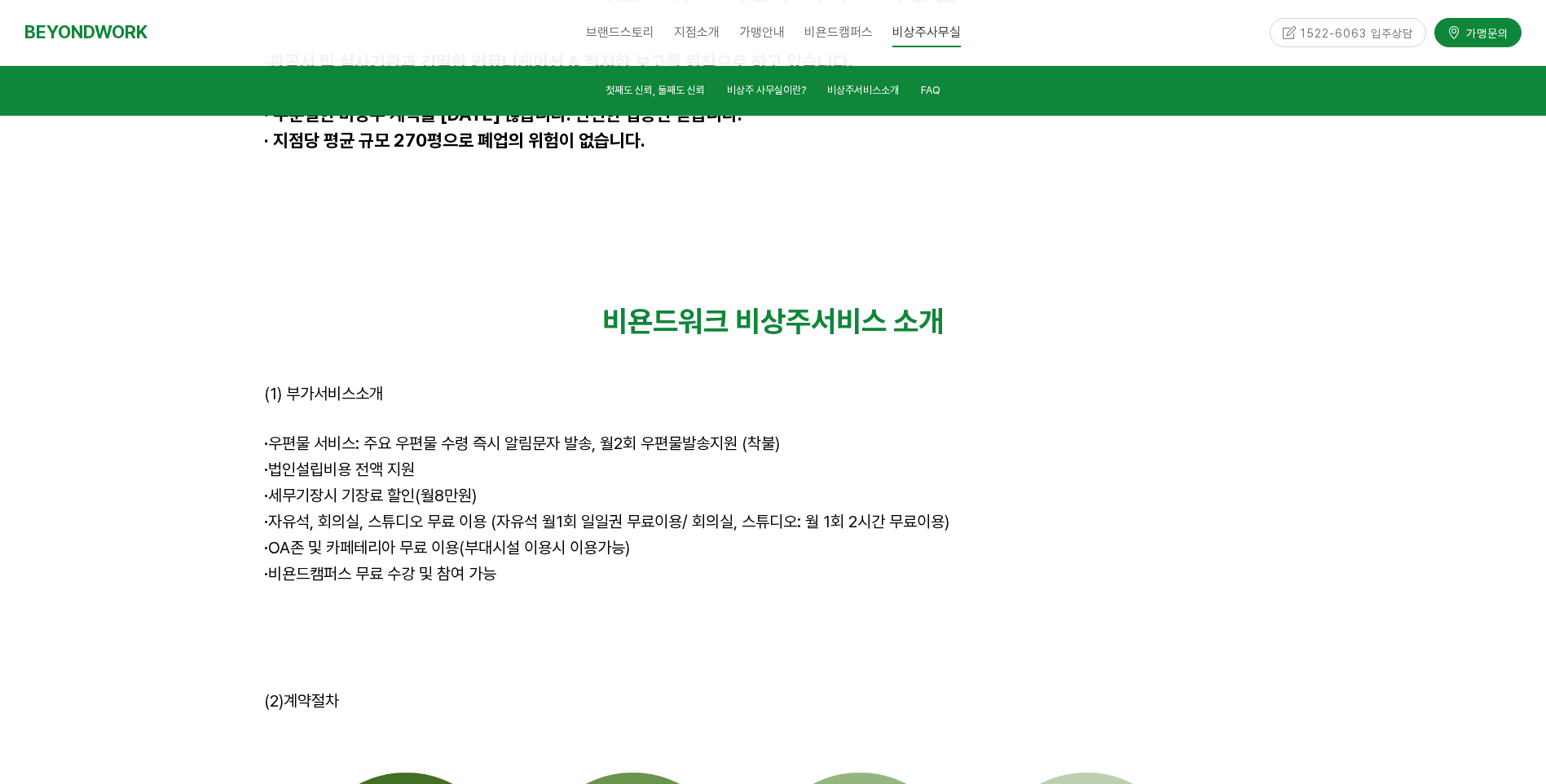
drag, startPoint x: 517, startPoint y: 401, endPoint x: 413, endPoint y: 375, distance: 107.2
click at [413, 375] on div "비욘드워크 비상주서비스 소개 (1) 부가서비스소개 · 우편물 서비스: 주요 우편물 수령 즉시 알림문자 발송, 월2회 우편물발송지원 (착불) ·…" at bounding box center [773, 484] width 1019 height 363
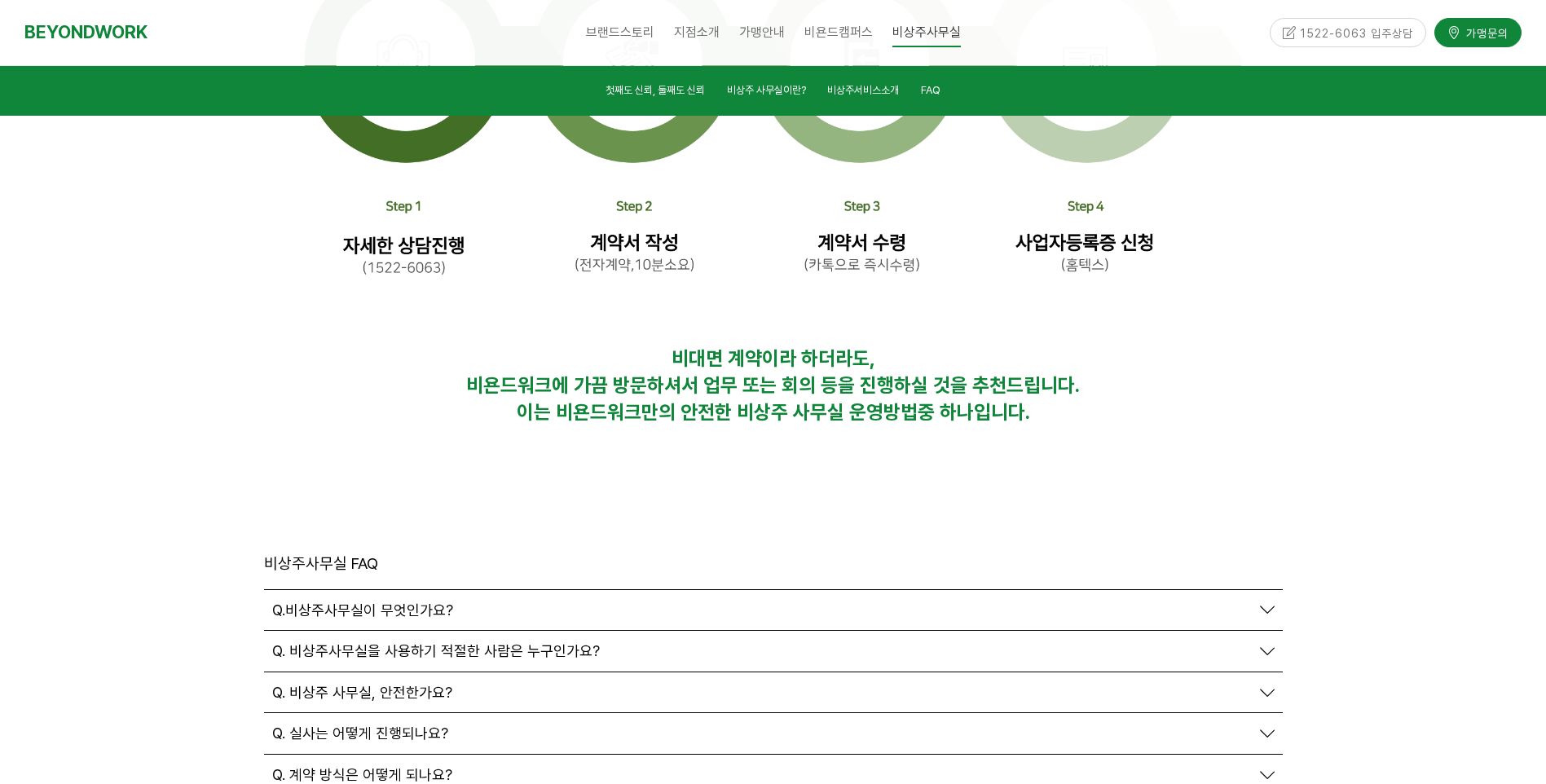
scroll to position [5338, 0]
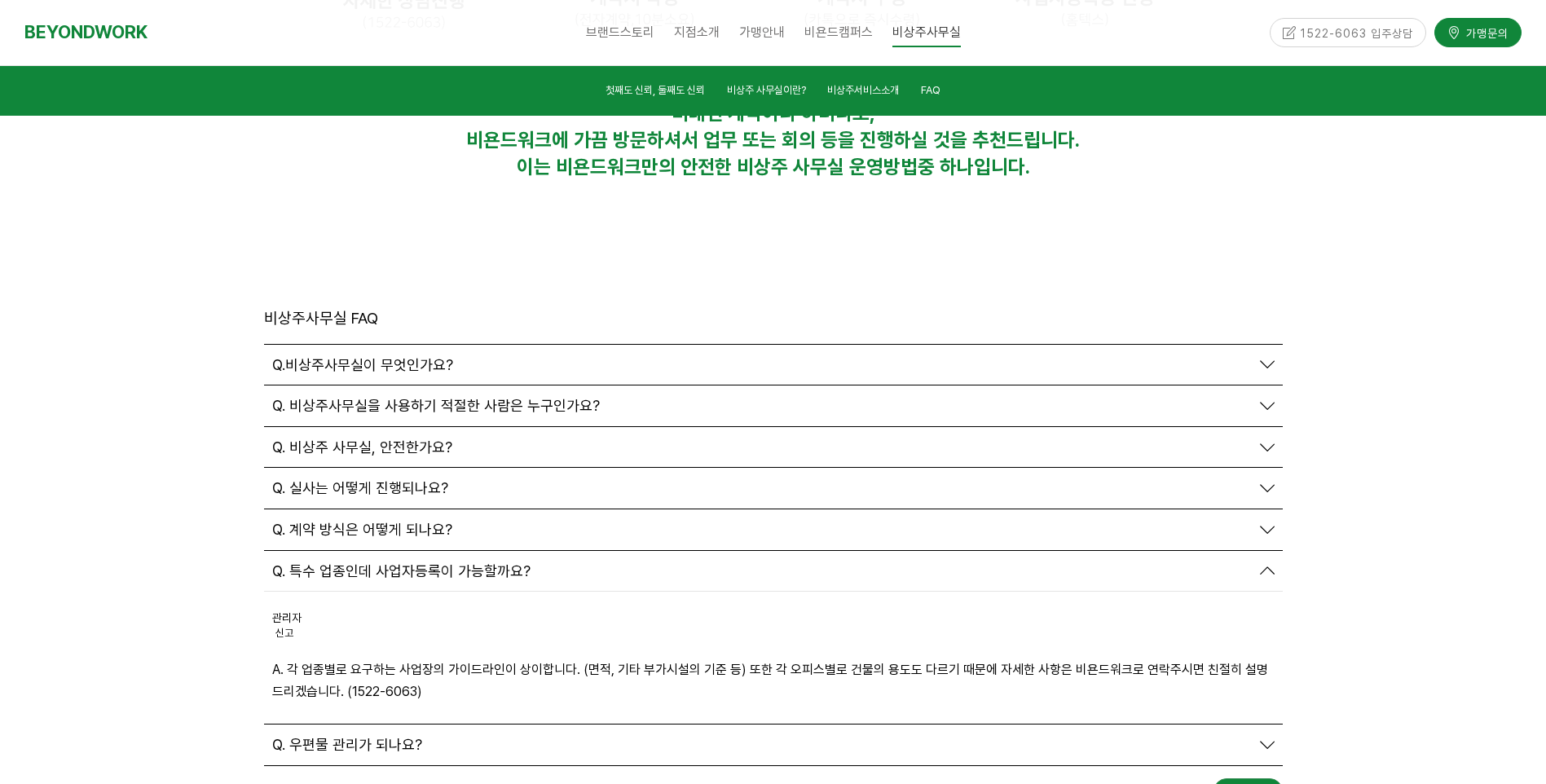
scroll to position [5583, 0]
click at [429, 561] on span "Q. 특수 업종인데 사업자등록이 가능할까요?" at bounding box center [401, 569] width 258 height 18
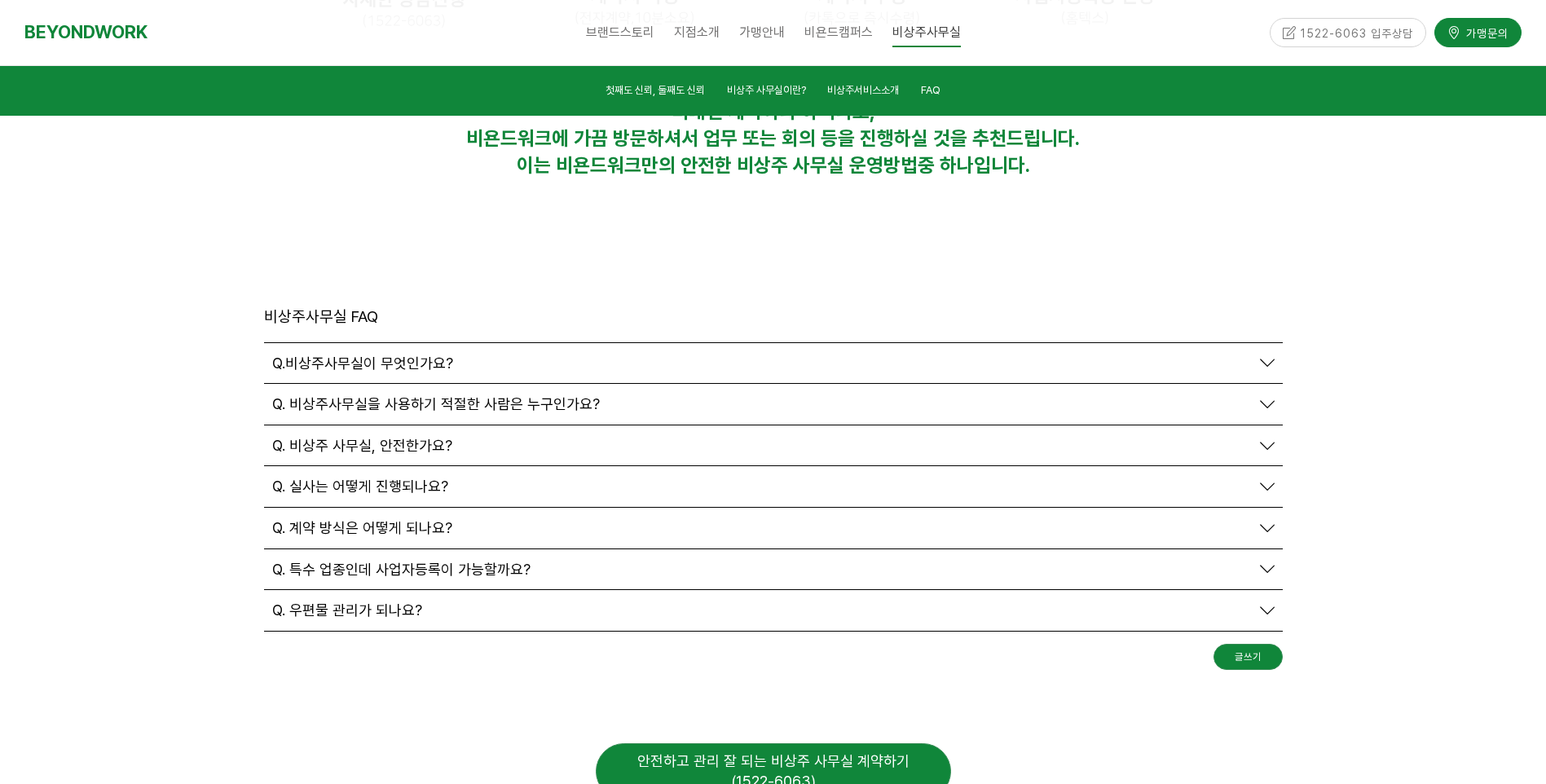
click at [388, 478] on span "Q. 실사는 어떻게 진행되나요?" at bounding box center [361, 486] width 176 height 18
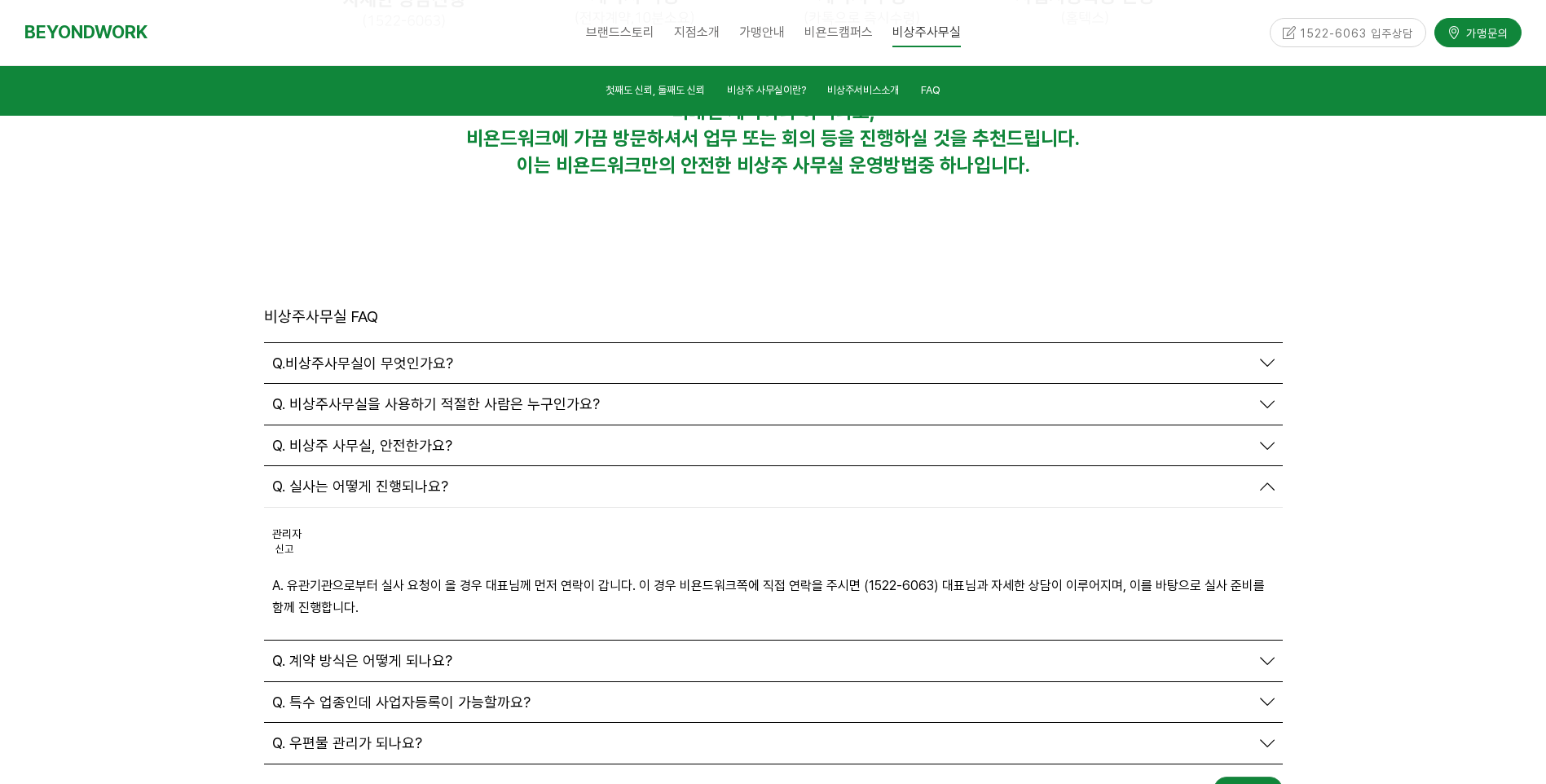
click at [388, 478] on span "Q. 실사는 어떻게 진행되나요?" at bounding box center [361, 486] width 176 height 18
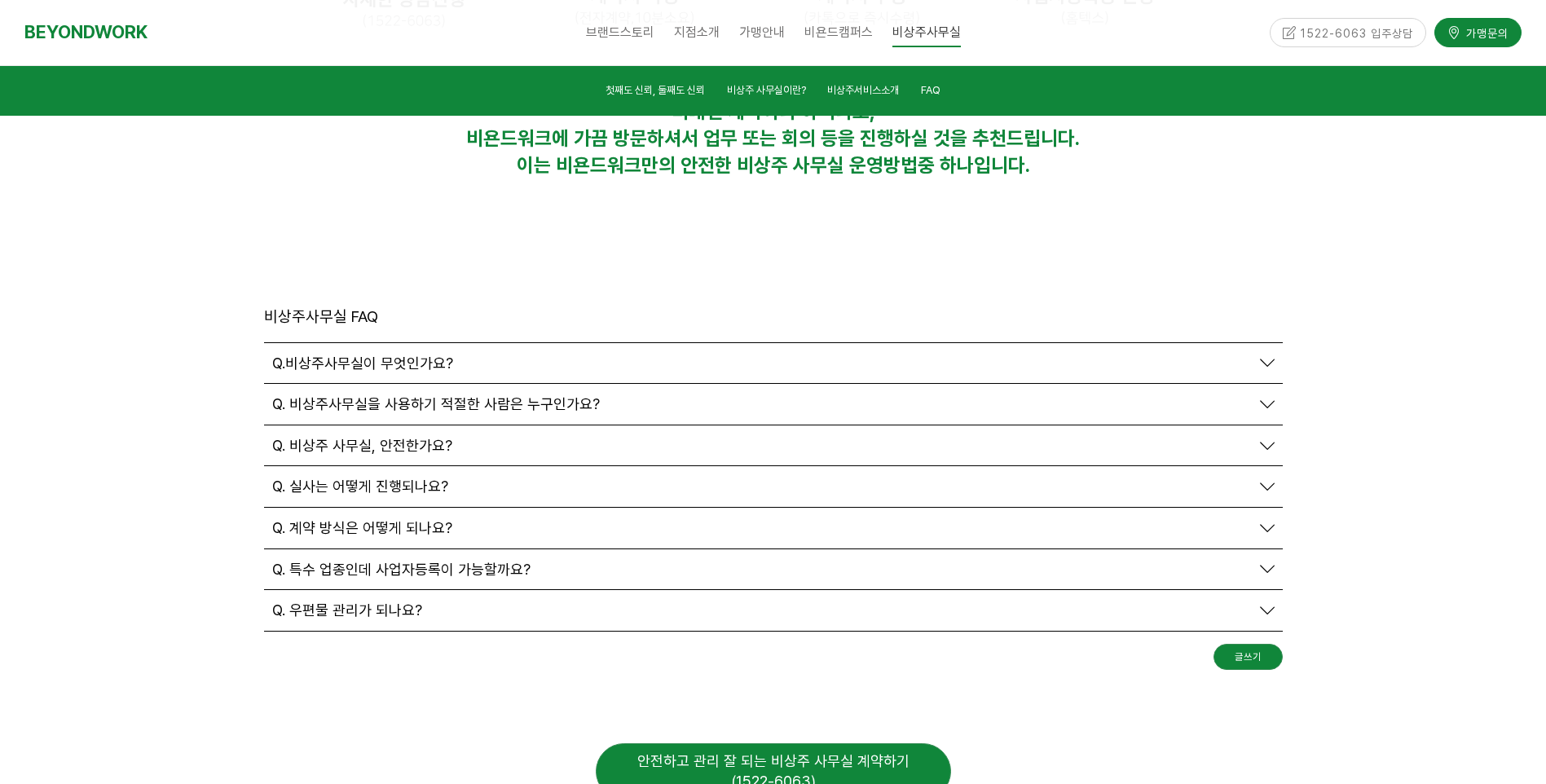
click at [397, 425] on div "Q. 비상주 사무실, 안전한가요?" at bounding box center [773, 446] width 1019 height 41
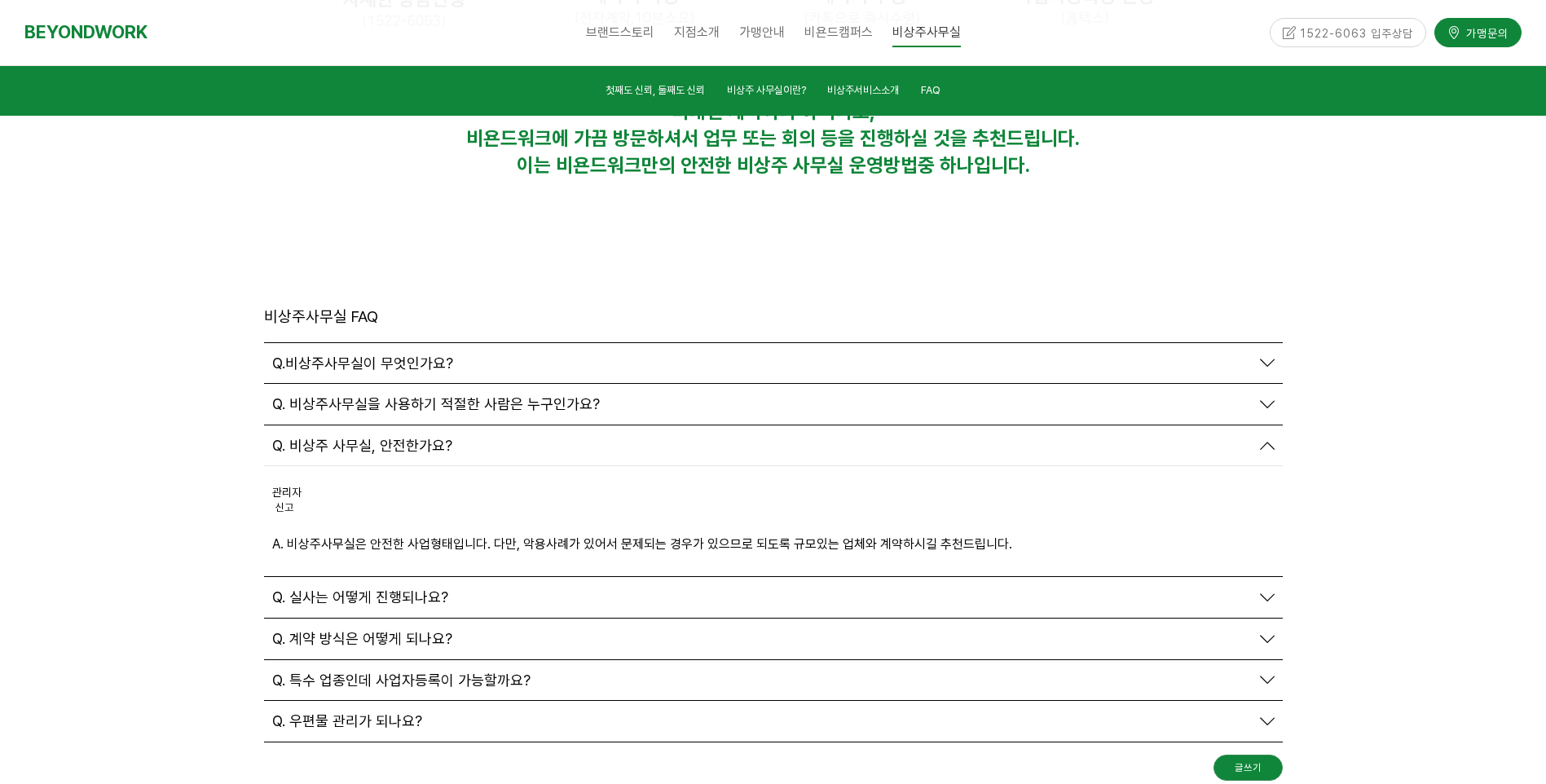
click at [402, 437] on span "Q. 비상주 사무실, 안전한가요?" at bounding box center [363, 446] width 180 height 18
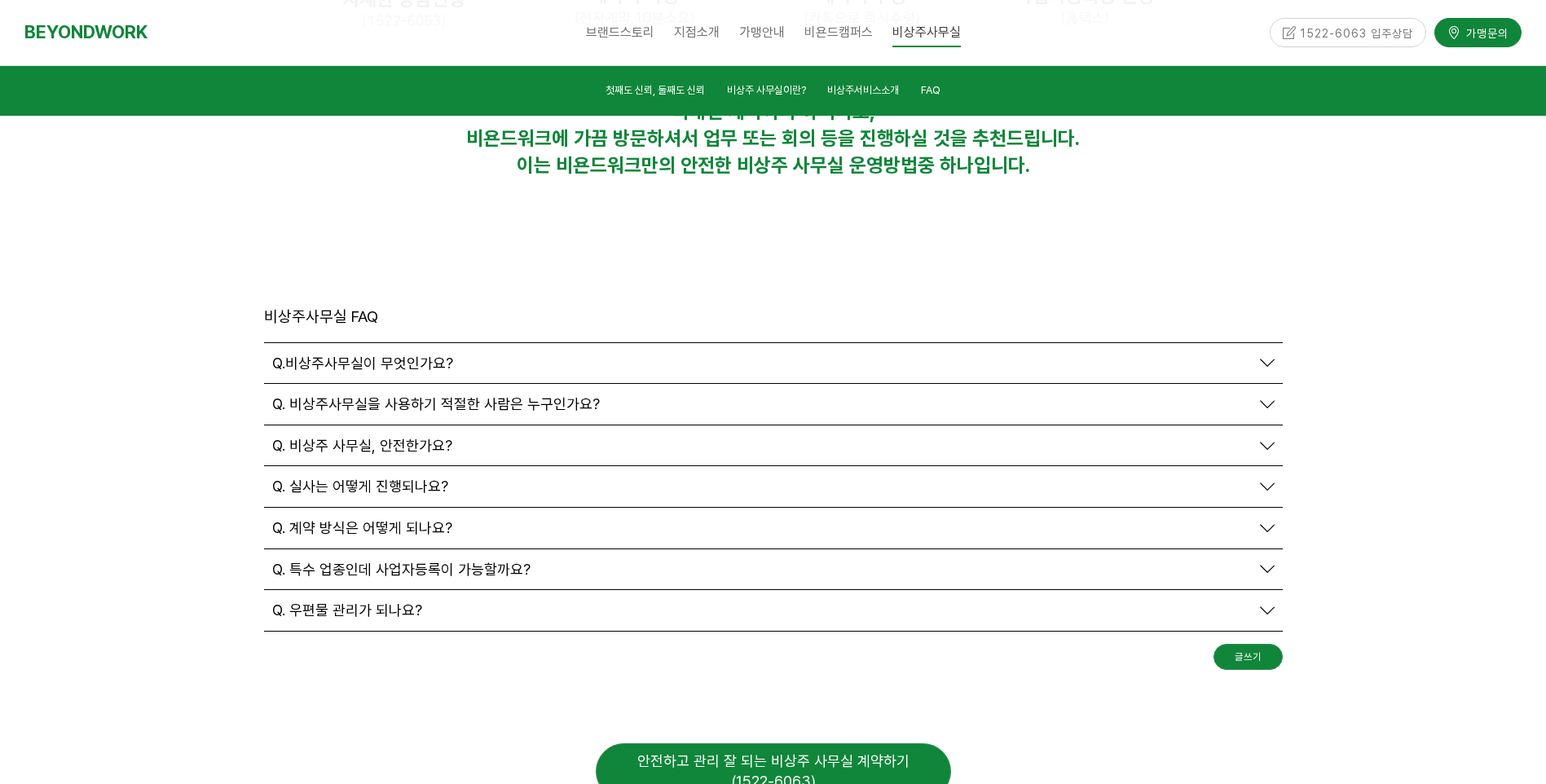
click at [463, 395] on span "Q. 비상주사무실을 사용하기 적절한 사람은 누구인가요?" at bounding box center [436, 404] width 328 height 18
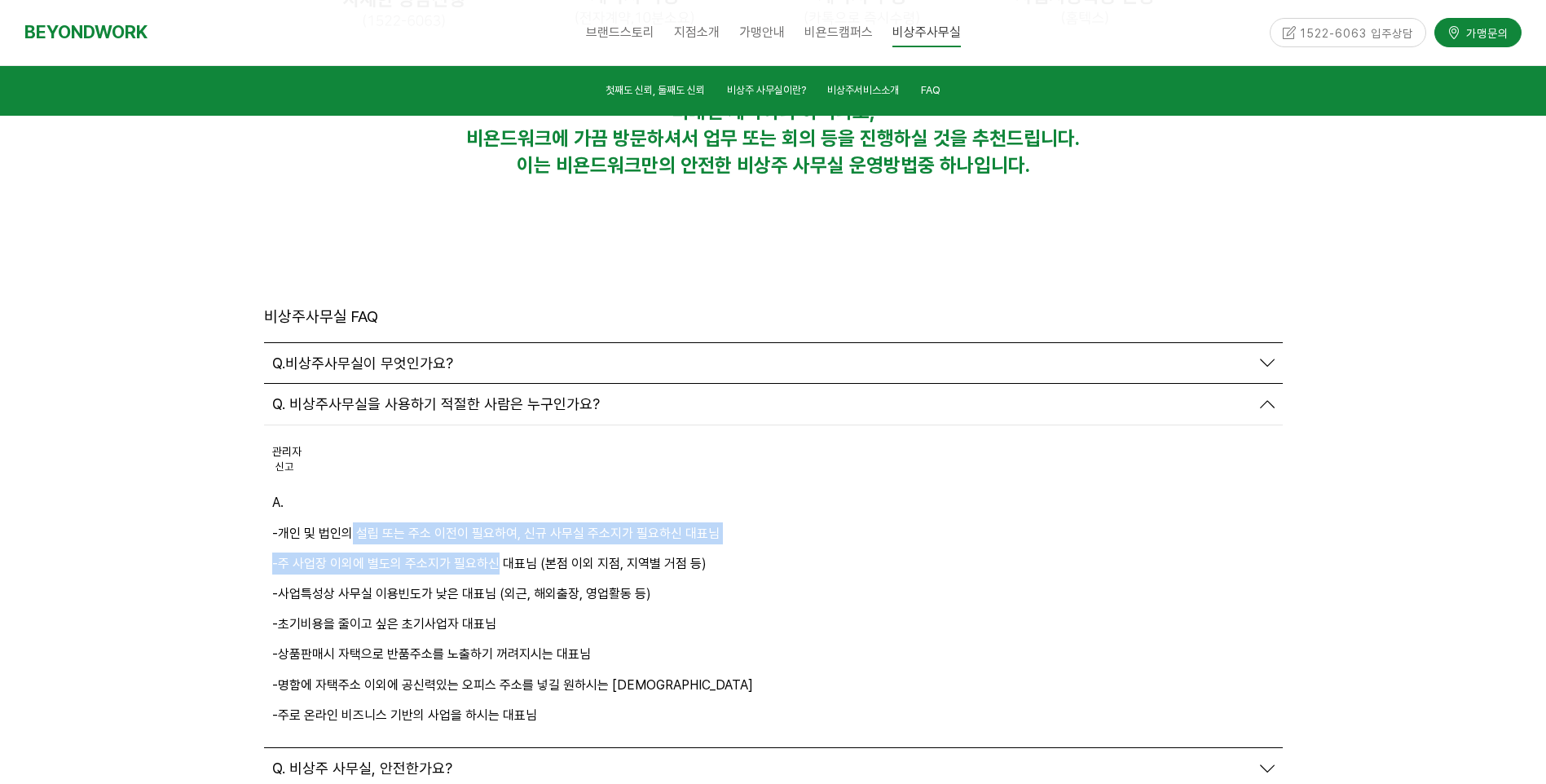
drag, startPoint x: 351, startPoint y: 350, endPoint x: 496, endPoint y: 380, distance: 148.1
click at [496, 491] on div "A. -개인 및 법인의 설립 또는 주소 이전이 필요하여, 신규 사무실 주소지가 필요하신 대표님 -주 사업장 이외에 별도의 주소지가 필요하신 대…" at bounding box center [773, 608] width 1003 height 235
click at [496, 553] on p "-주 사업장 이외에 별도의 주소지가 필요하신 대표님 (본점 이외 지점, 지역별 거점 등)" at bounding box center [773, 564] width 1003 height 22
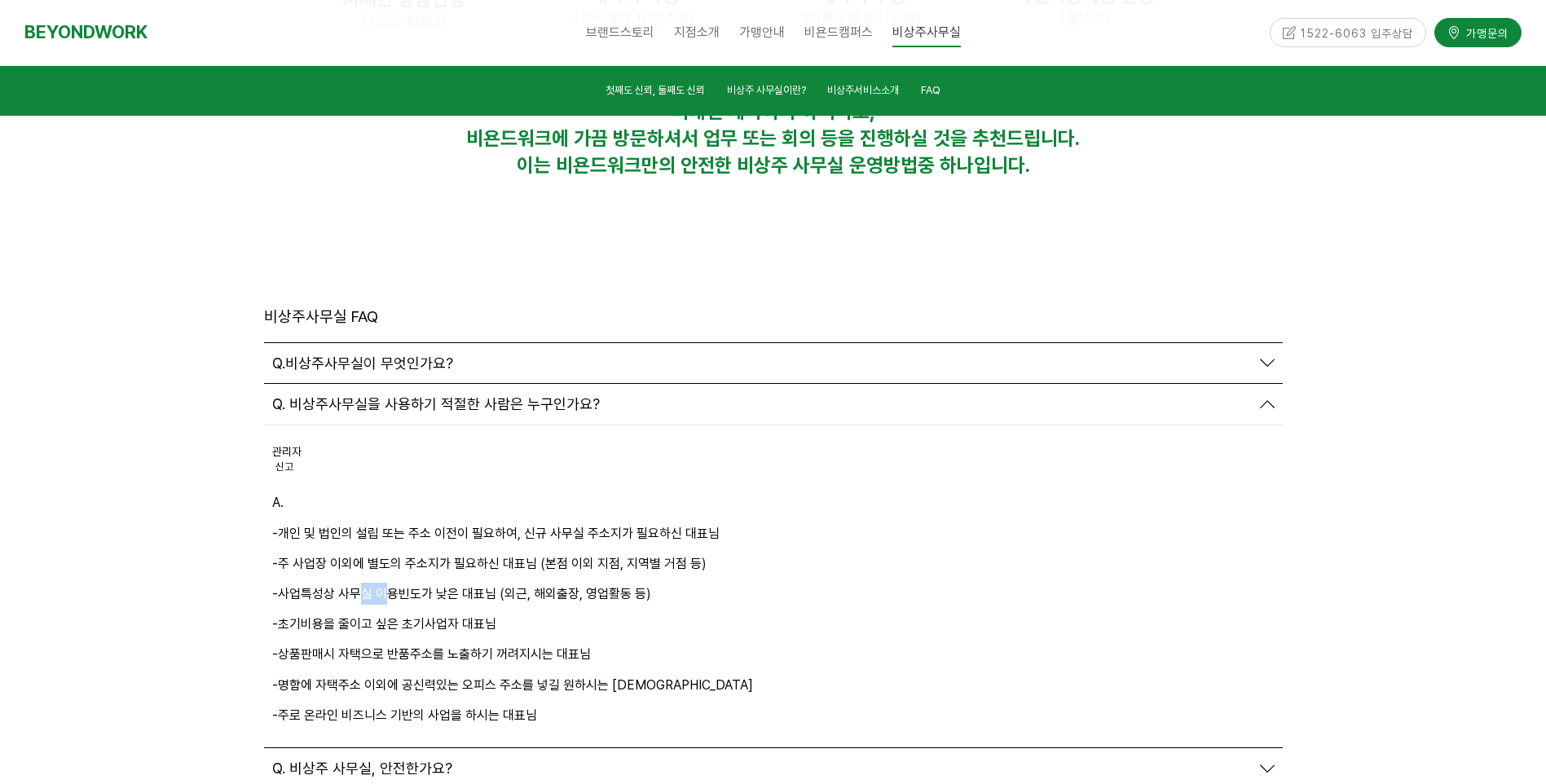
drag, startPoint x: 362, startPoint y: 418, endPoint x: 384, endPoint y: 413, distance: 22.6
click at [384, 583] on p "-사업특성상 사무실 이용빈도가 낮은 대표님 (외근, 해외출장, 영업활동 등)" at bounding box center [773, 594] width 1003 height 22
drag, startPoint x: 384, startPoint y: 413, endPoint x: 382, endPoint y: 426, distance: 13.2
click at [382, 491] on div "A. -개인 및 법인의 설립 또는 주소 이전이 필요하여, 신규 사무실 주소지가 필요하신 대표님 -주 사업장 이외에 별도의 주소지가 필요하신 대…" at bounding box center [773, 608] width 1003 height 235
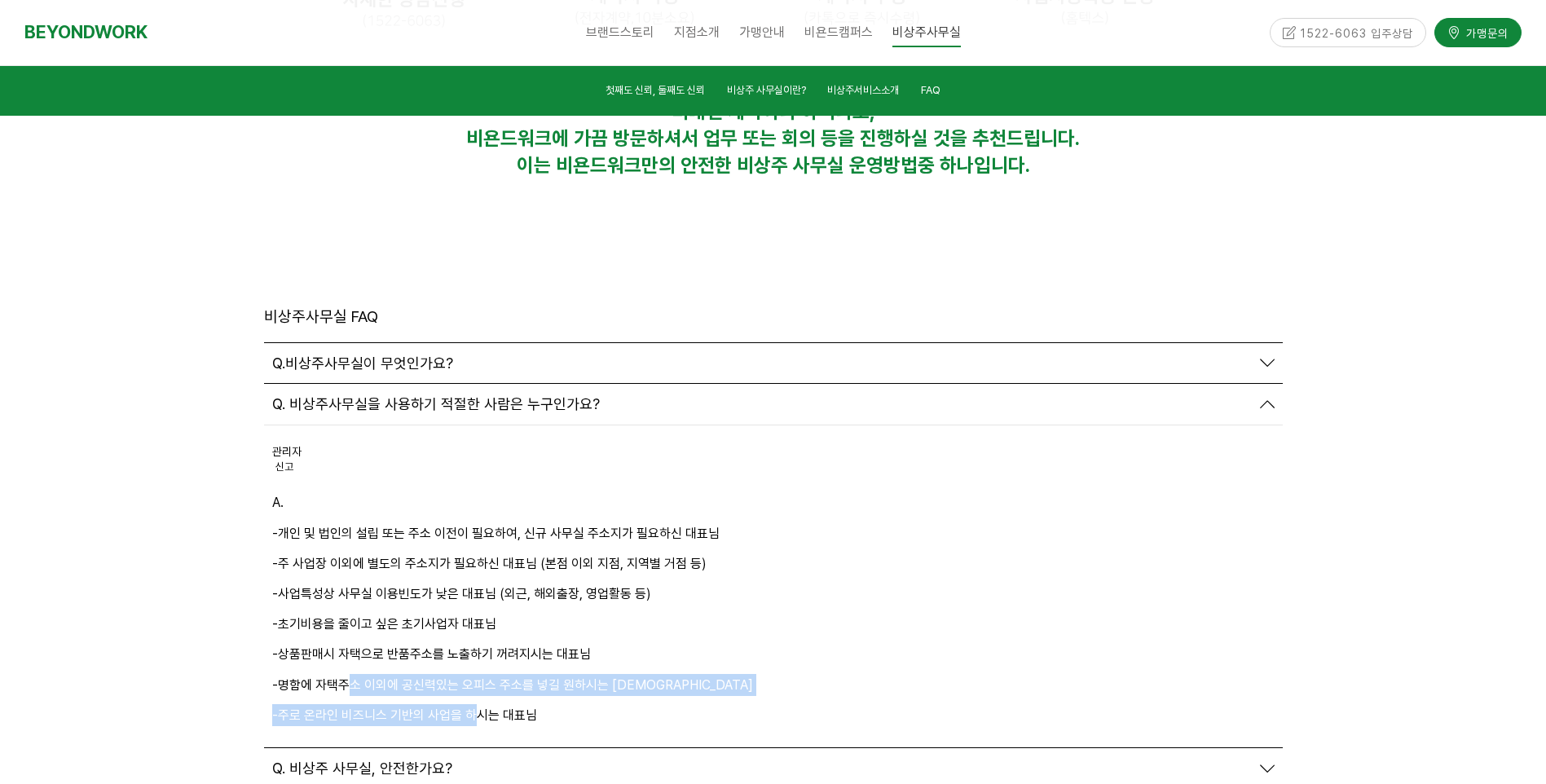
drag, startPoint x: 382, startPoint y: 426, endPoint x: 474, endPoint y: 522, distance: 133.0
click at [474, 522] on div "A. -개인 및 법인의 설립 또는 주소 이전이 필요하여, 신규 사무실 주소지가 필요하신 대표님 -주 사업장 이외에 별도의 주소지가 필요하신 대…" at bounding box center [773, 608] width 1003 height 235
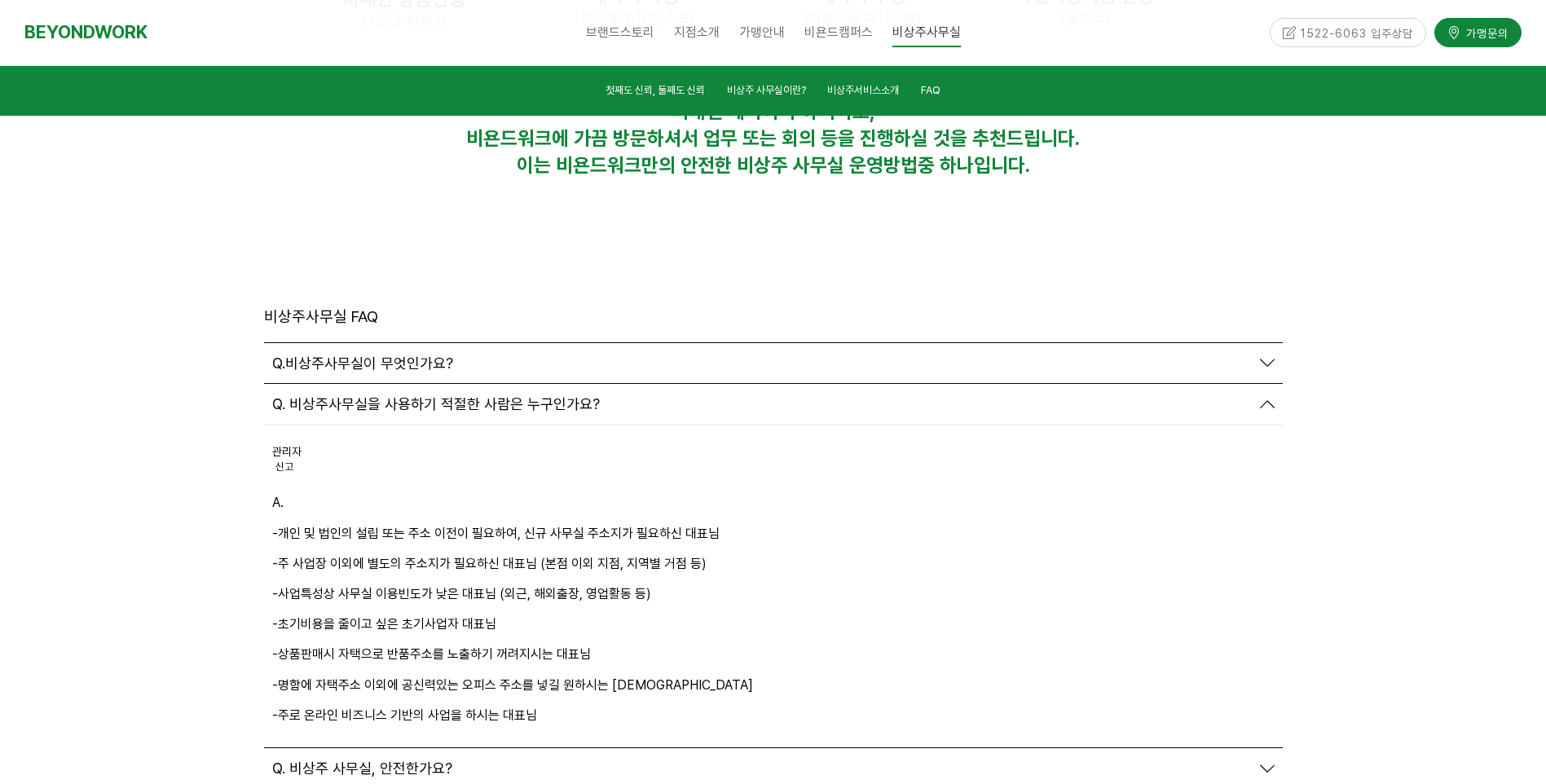
drag, startPoint x: 474, startPoint y: 522, endPoint x: 962, endPoint y: 362, distance: 513.6
click at [962, 522] on p "-개인 및 법인의 설립 또는 주소 이전이 필요하여, 신규 사무실 주소지가 필요하신 대표님" at bounding box center [773, 533] width 1003 height 22
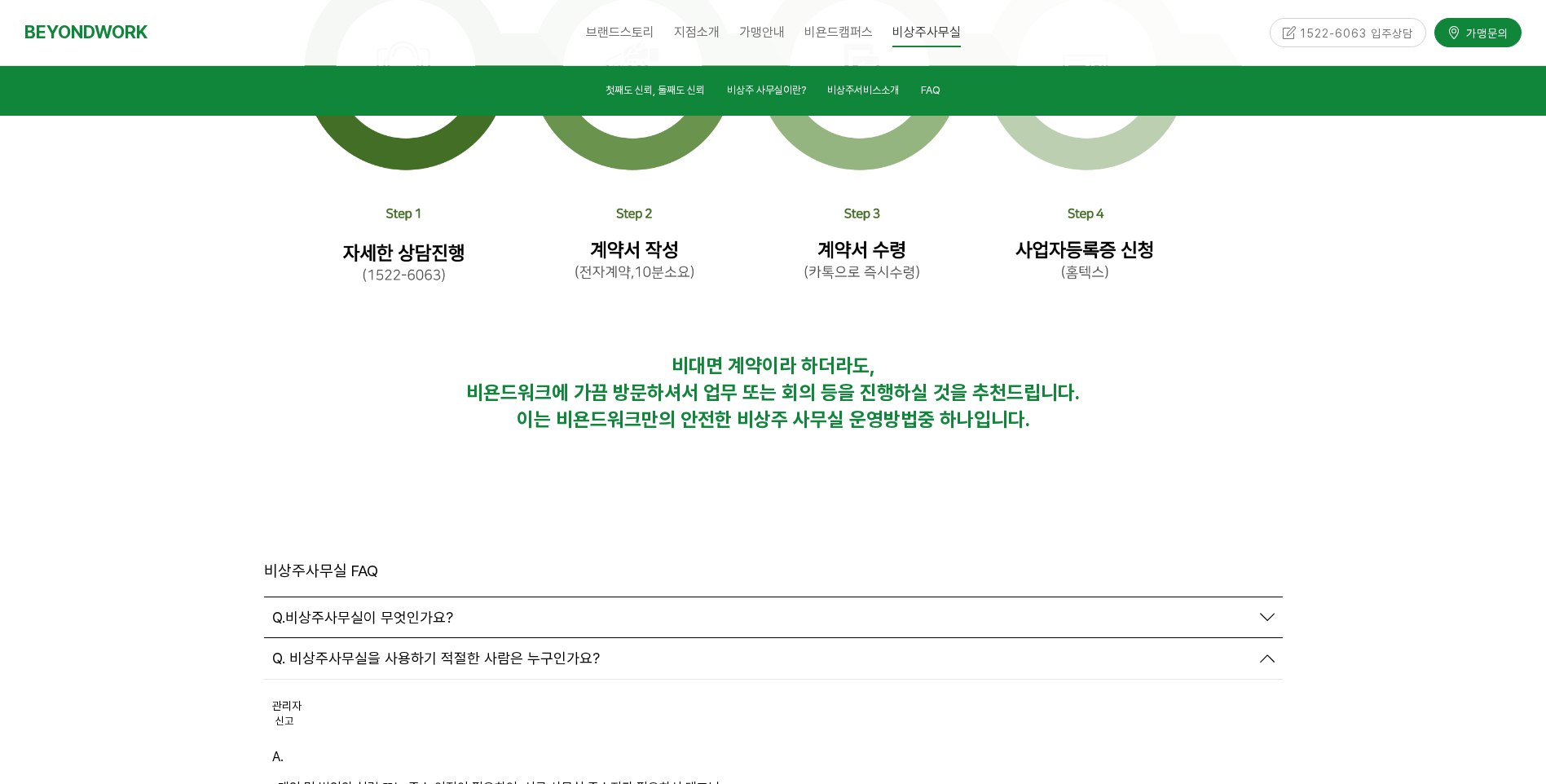
scroll to position [5338, 0]
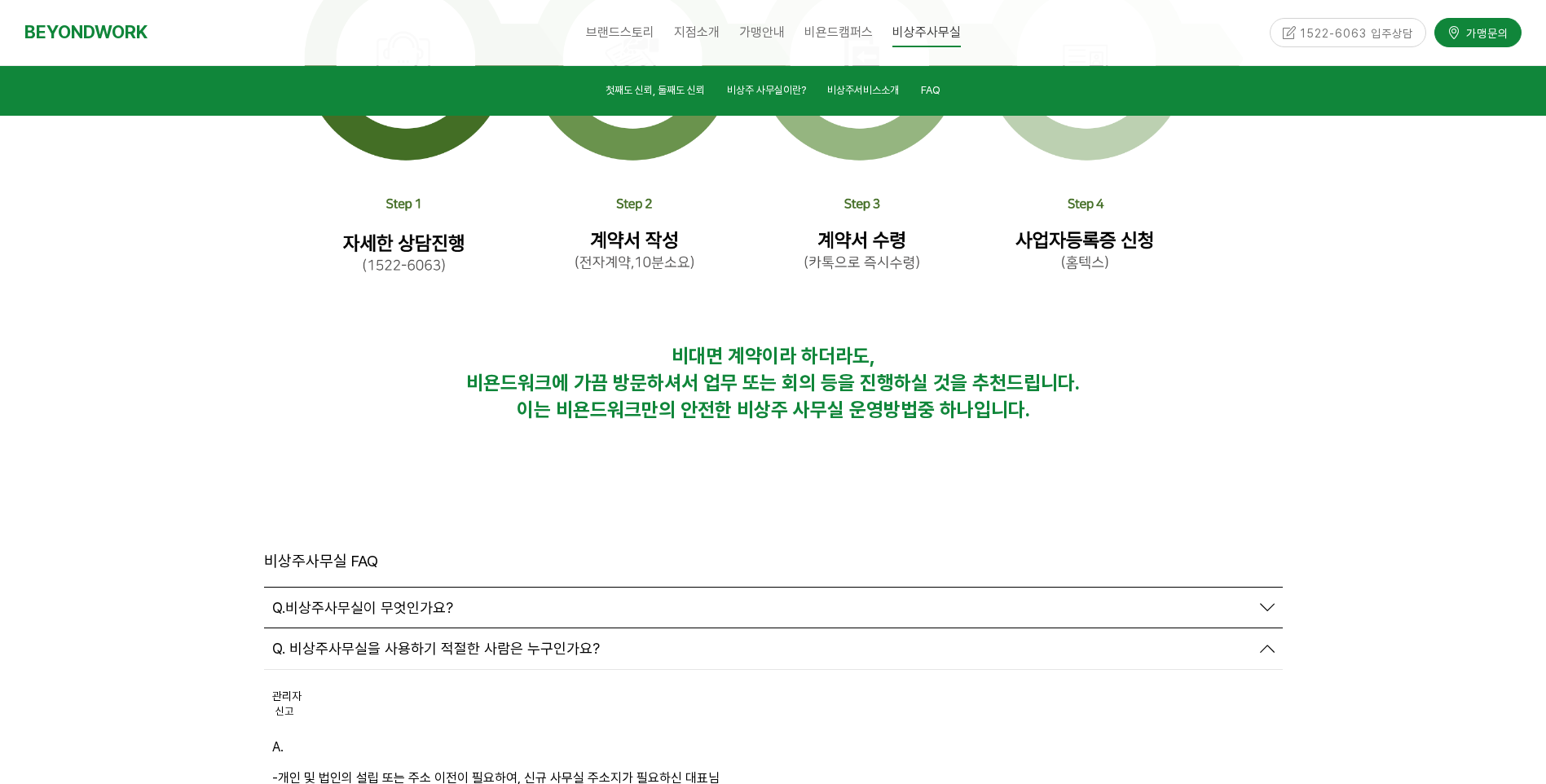
click at [359, 588] on div "Q.비상주사무실이 무엇인가요?" at bounding box center [773, 608] width 1019 height 41
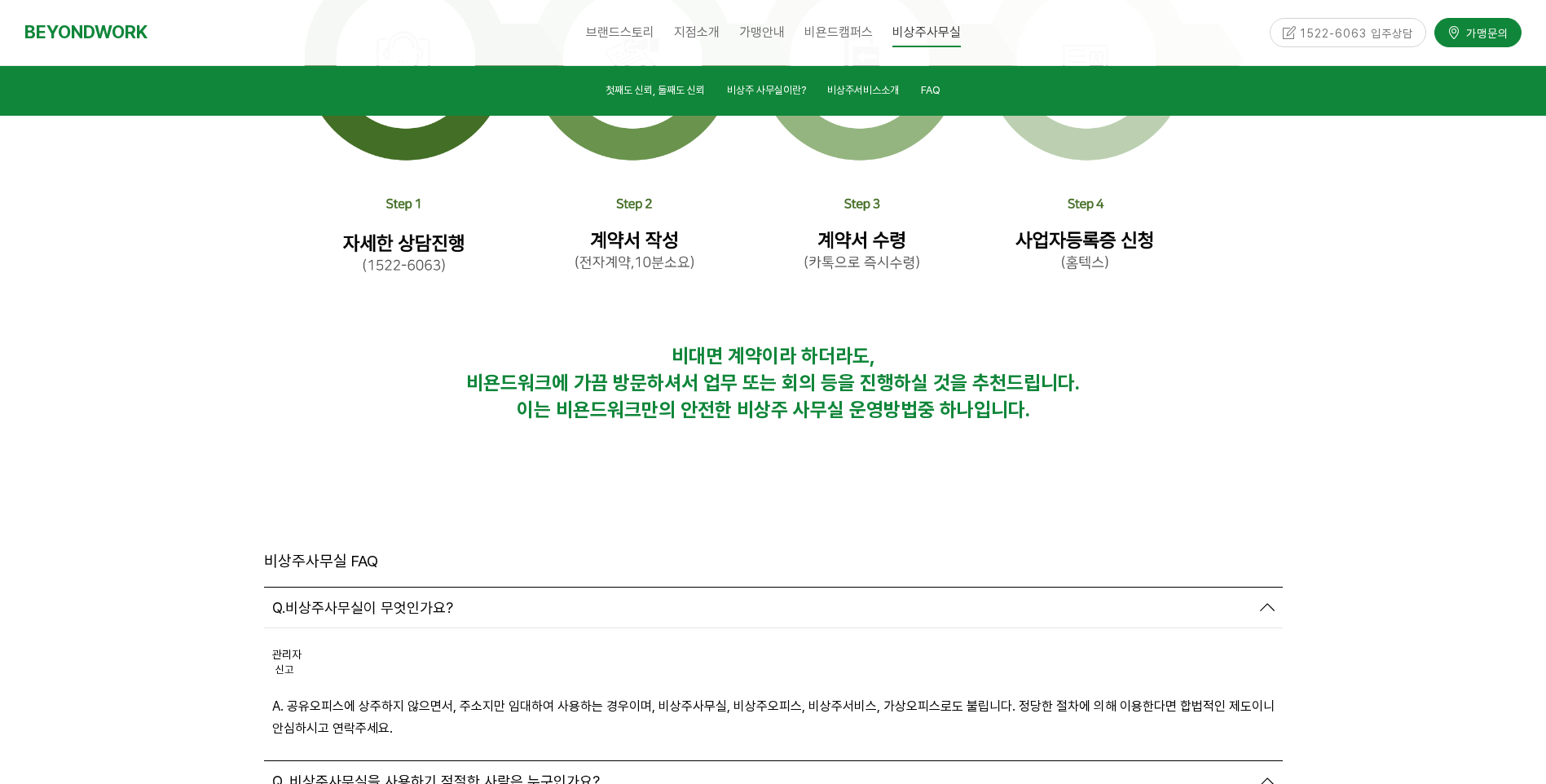
drag, startPoint x: 362, startPoint y: 419, endPoint x: 366, endPoint y: 425, distance: 7.2
click at [366, 588] on div "Q.비상주사무실이 무엇인가요?" at bounding box center [773, 608] width 1019 height 41
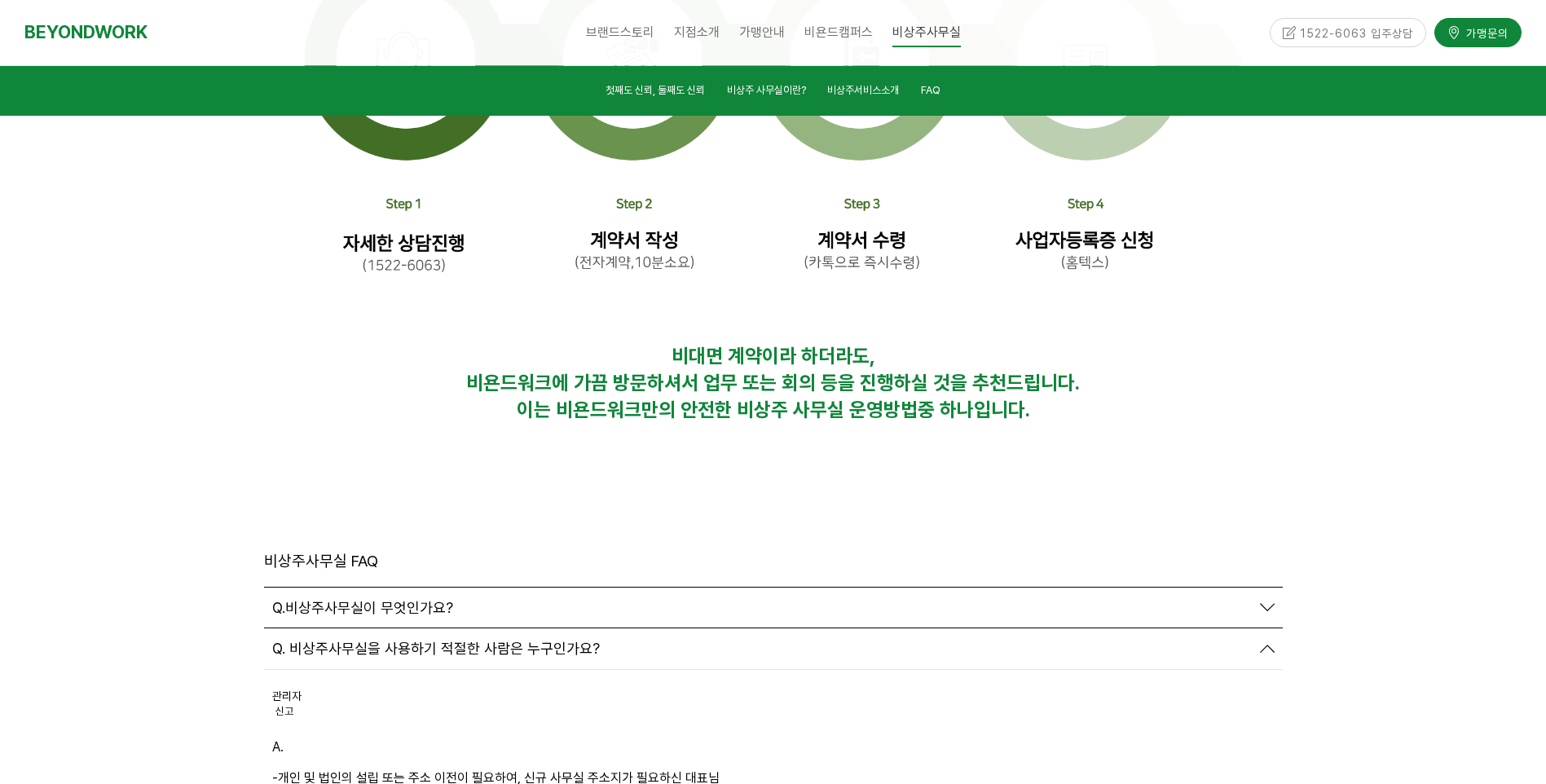
click at [366, 599] on span "Q.비상주사무실이 무엇인가요?" at bounding box center [363, 608] width 181 height 18
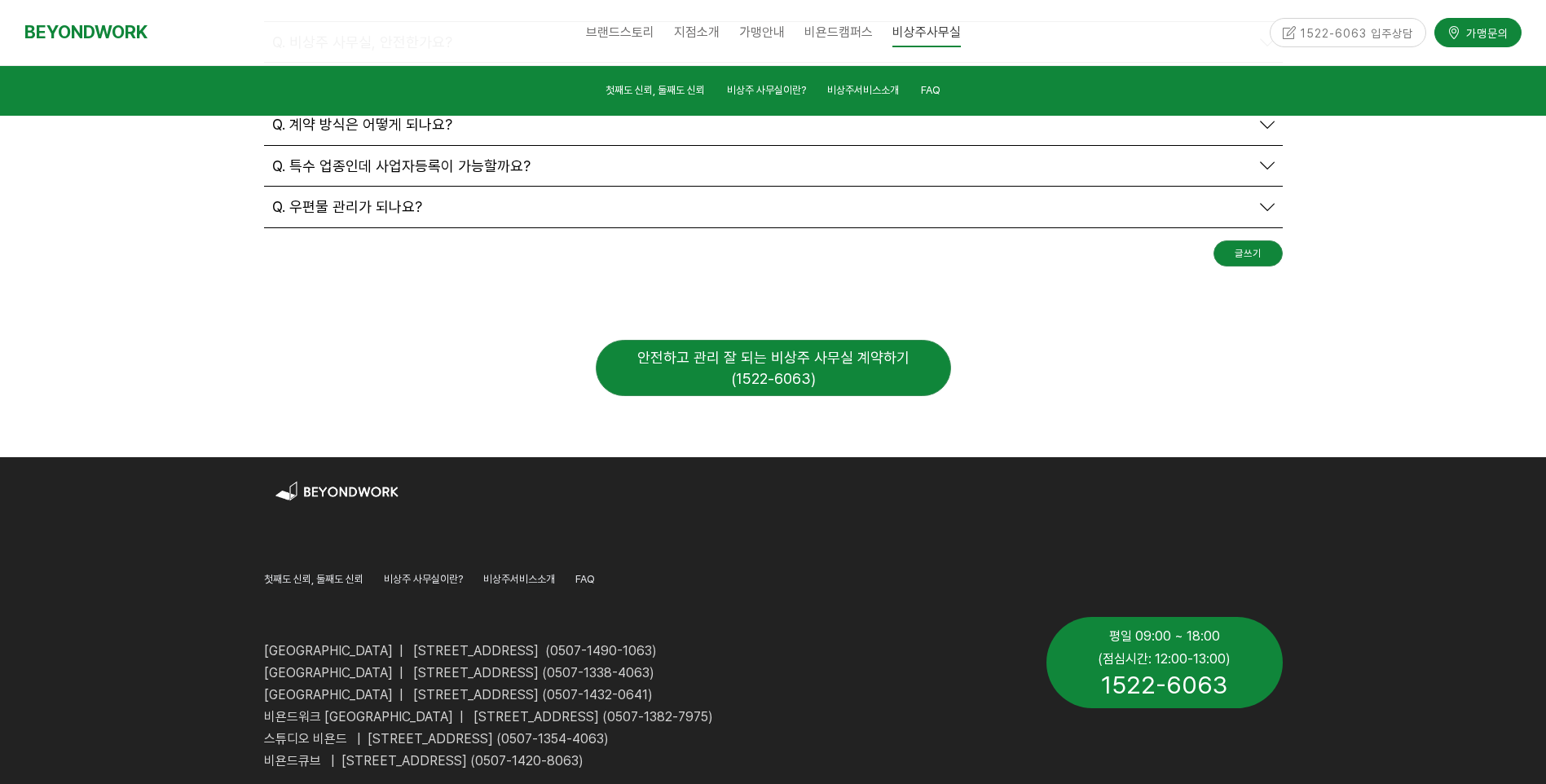
scroll to position [6461, 0]
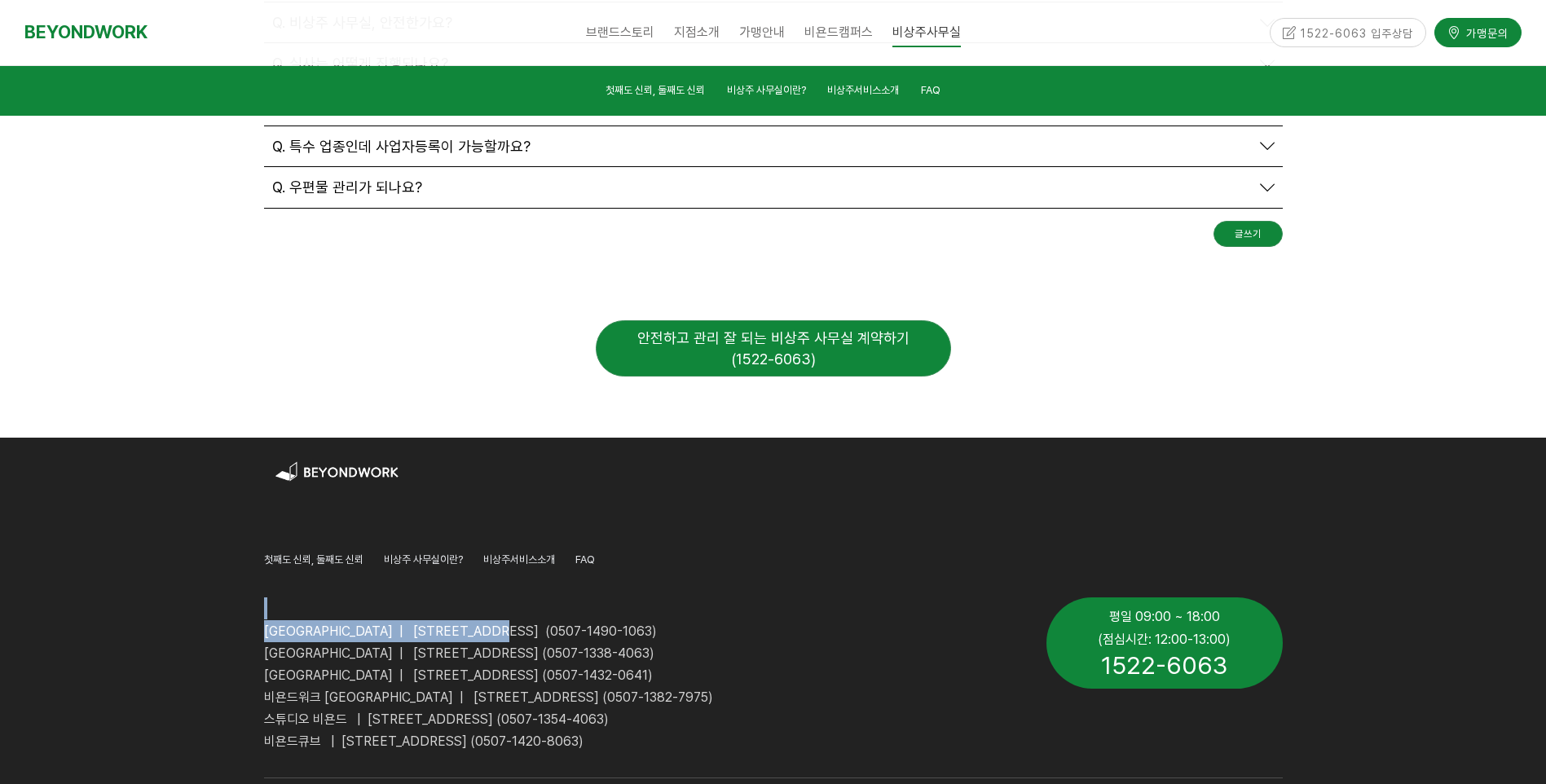
drag, startPoint x: 543, startPoint y: 461, endPoint x: 422, endPoint y: 439, distance: 123.0
click at [422, 597] on div "비욘드워크 안양역점 | 경기도 안양시 만안구 324번길 14, 2층, 3층, 4층 (0507-1490-1063) 비욘드워크 안양평촌점 | 경기…" at bounding box center [643, 675] width 758 height 155
click at [422, 597] on p at bounding box center [643, 608] width 758 height 22
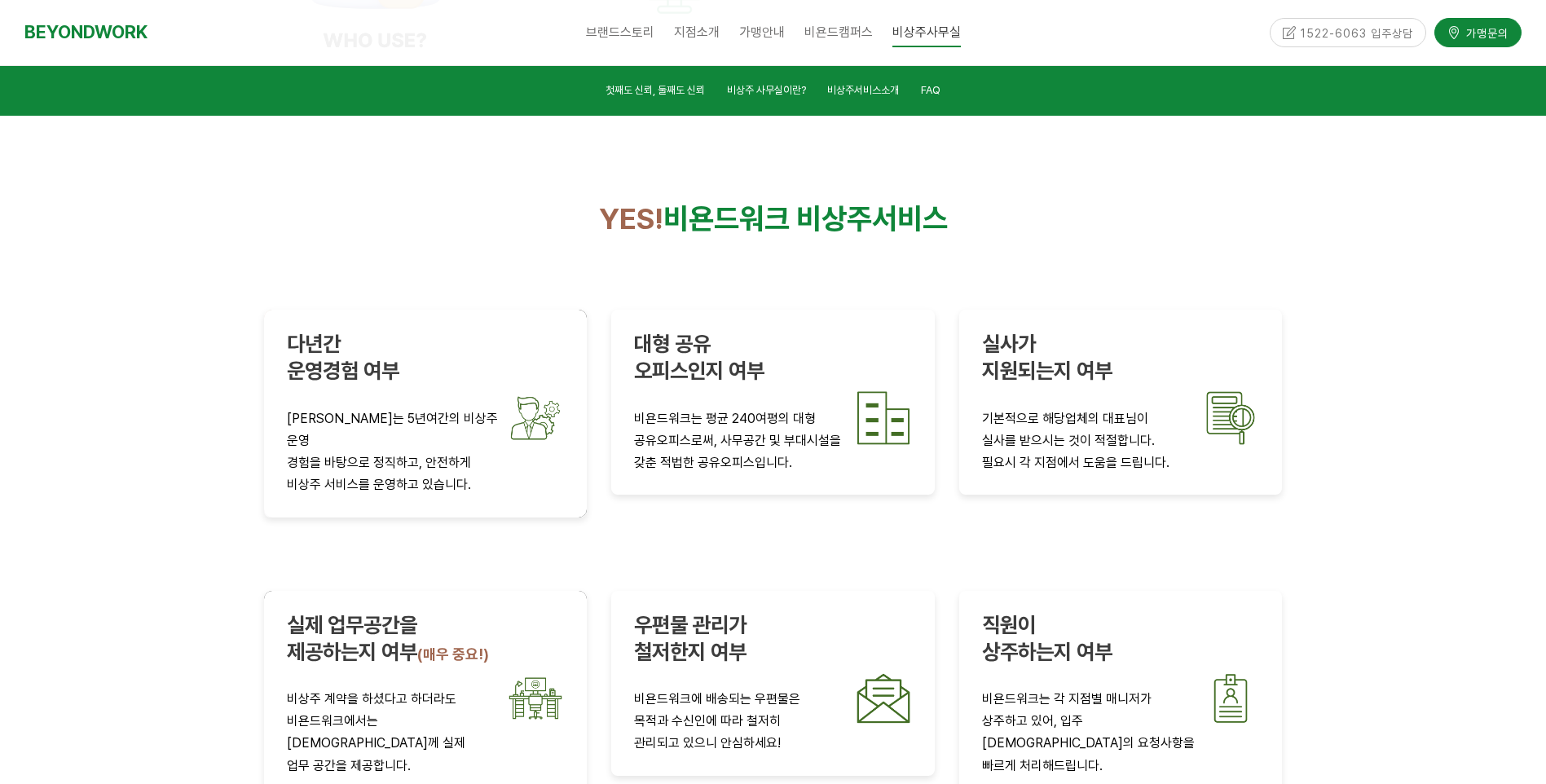
scroll to position [2549, 0]
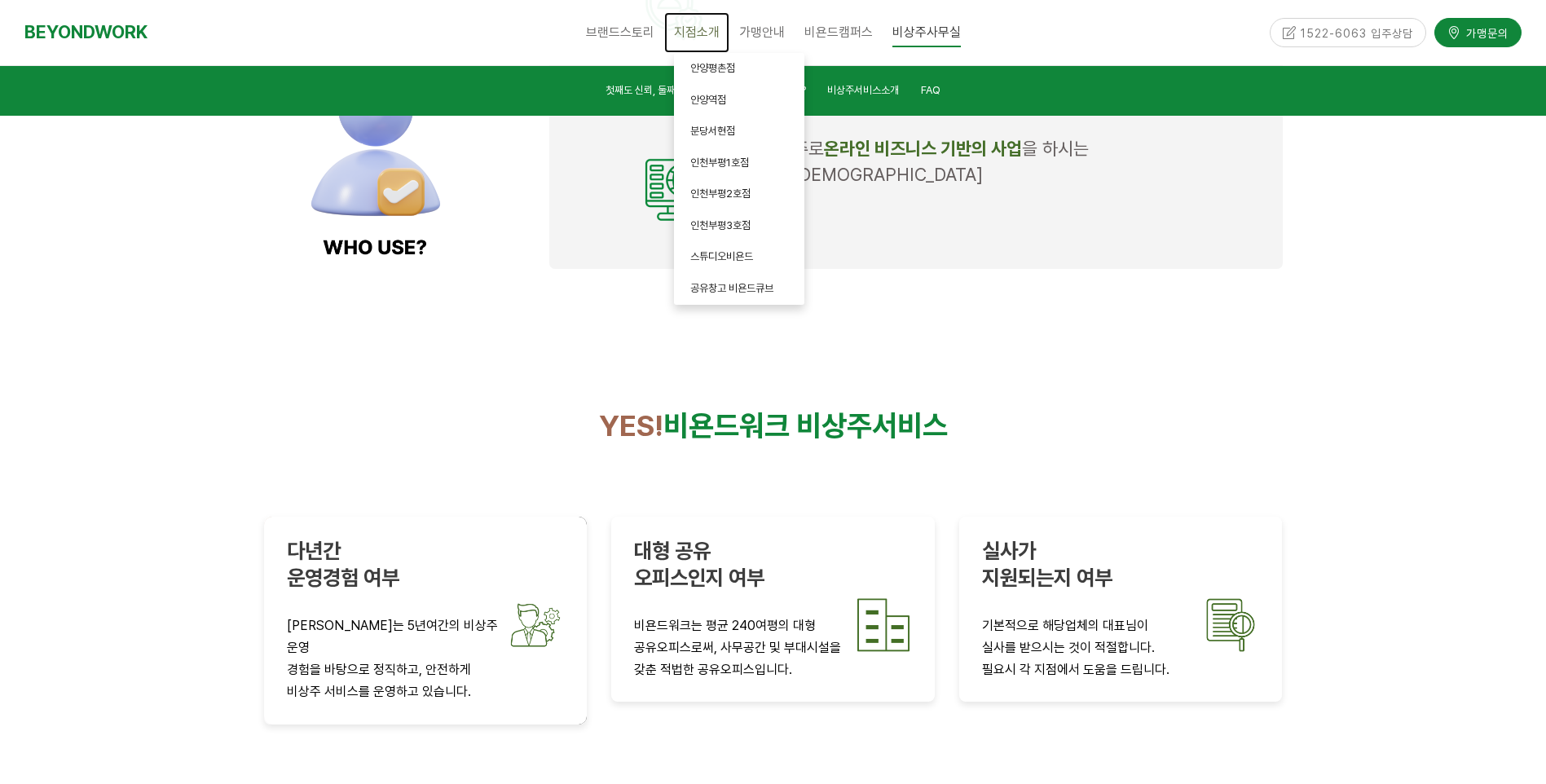
click at [697, 33] on span "지점소개" at bounding box center [696, 32] width 45 height 15
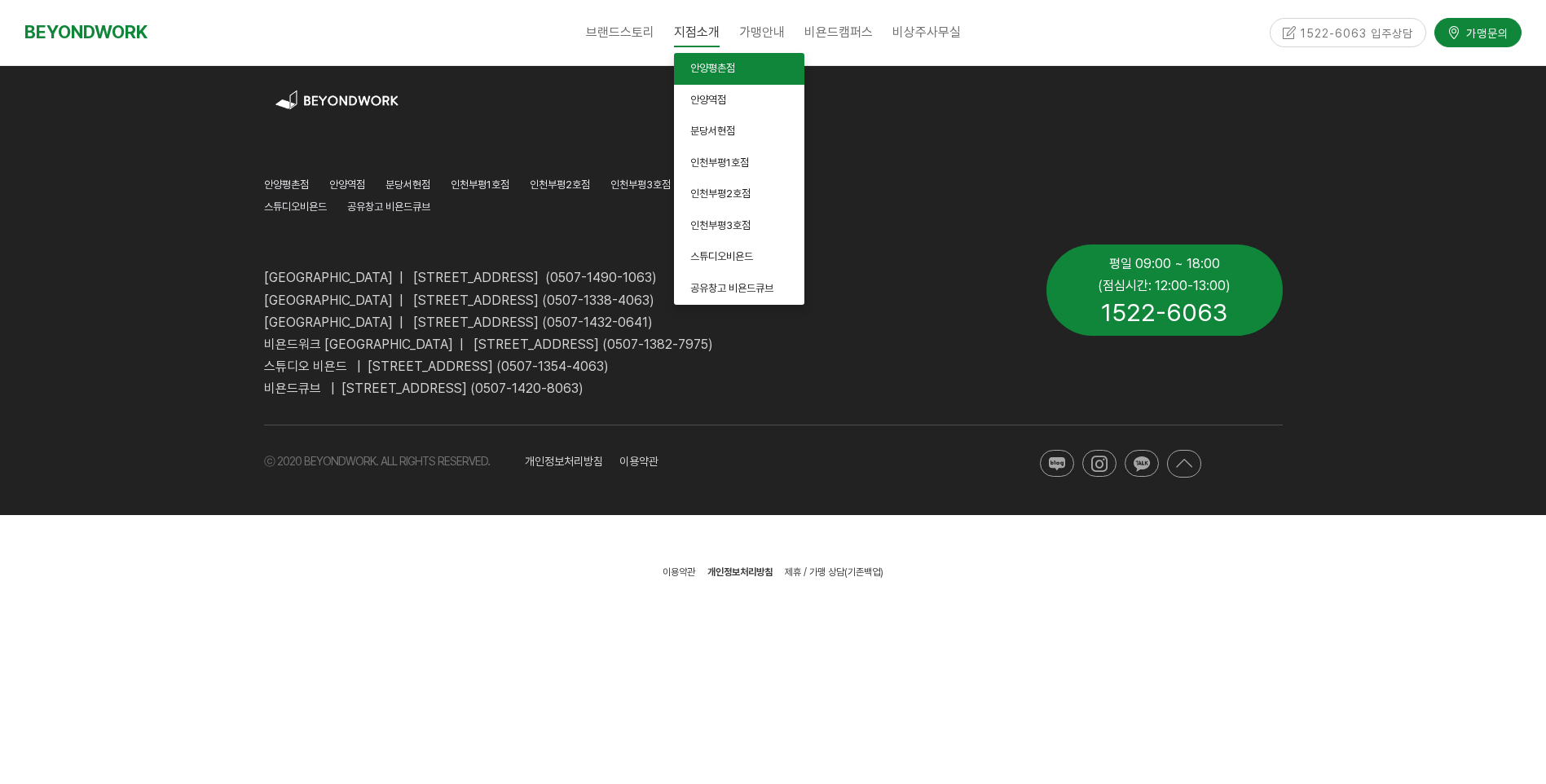
click at [687, 83] on link "안양평촌점" at bounding box center [739, 69] width 131 height 32
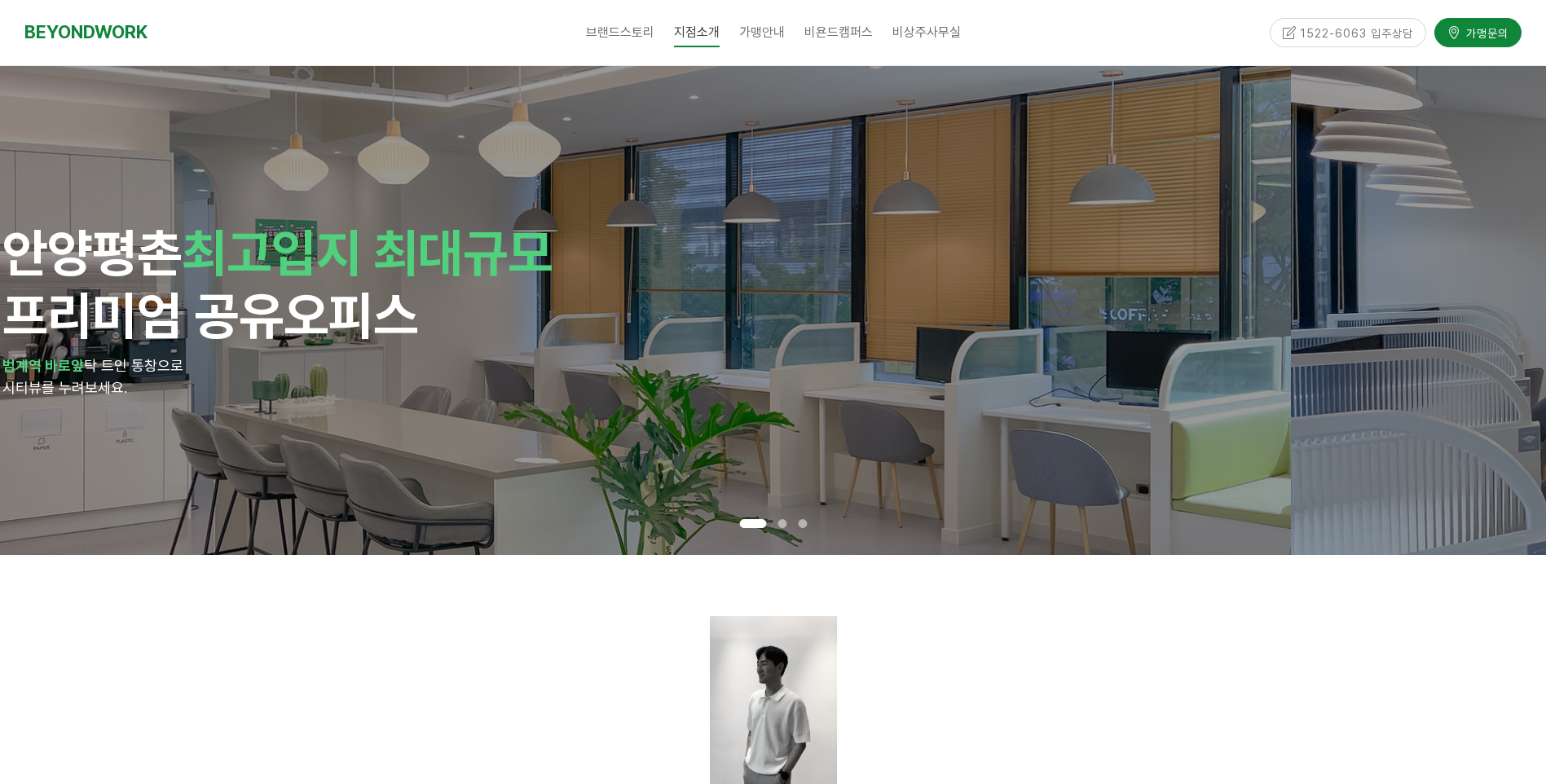
drag, startPoint x: 768, startPoint y: 387, endPoint x: 440, endPoint y: 411, distance: 328.9
click at [447, 412] on div "안양 평촌 최고입지 최대규모 프리미엄 공유오피스 범계역 바로앞 탁 트인 통창으로 시티뷰를 누려보세요." at bounding box center [518, 310] width 1032 height 489
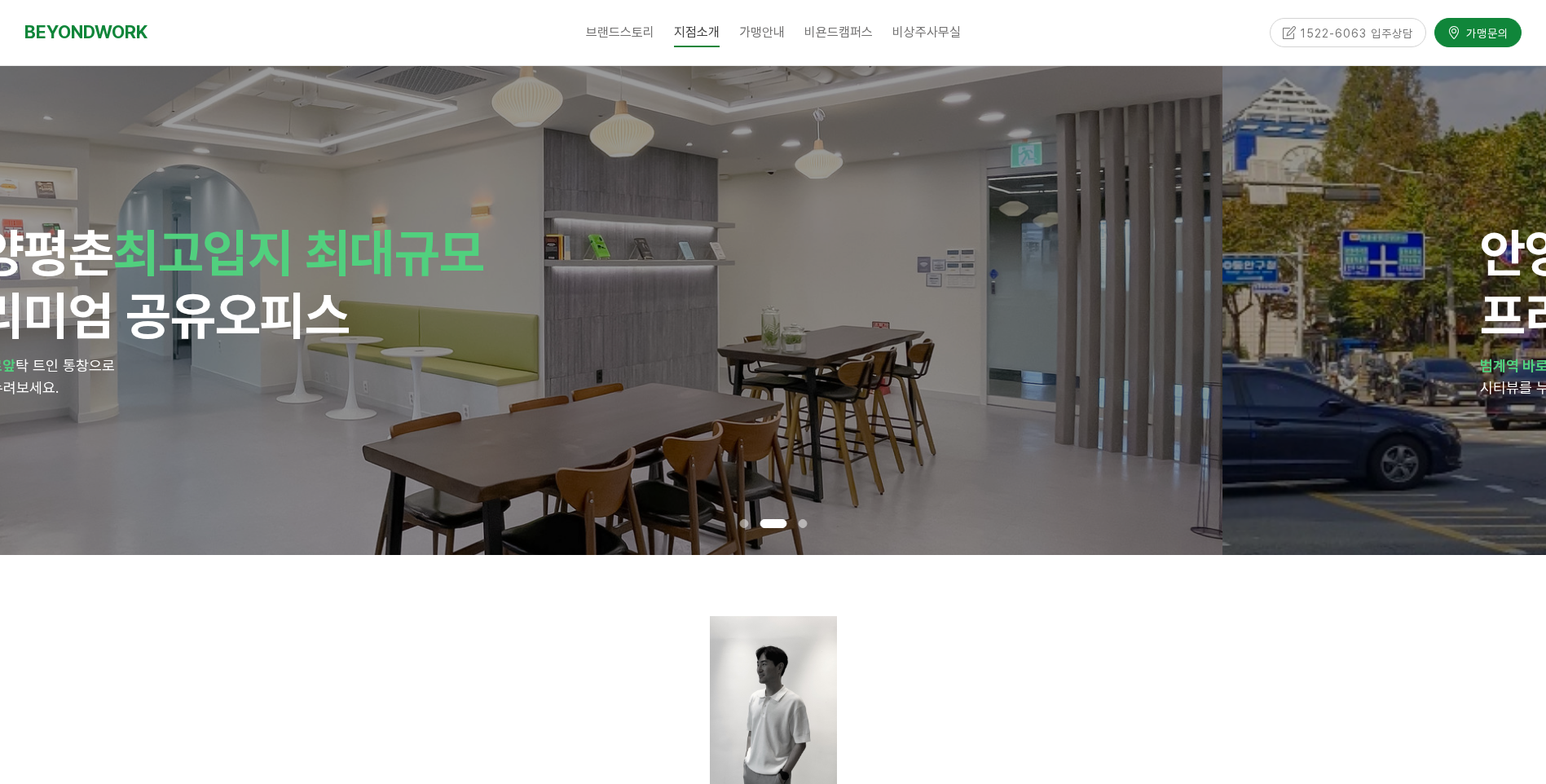
drag, startPoint x: 837, startPoint y: 351, endPoint x: 493, endPoint y: 385, distance: 345.7
click at [493, 385] on div "안양 평촌 최고입지 최대규모 프리미엄 공유오피스 범계역 바로앞 탁 트인 통창으로 시티뷰를 누려보세요." at bounding box center [450, 310] width 1032 height 178
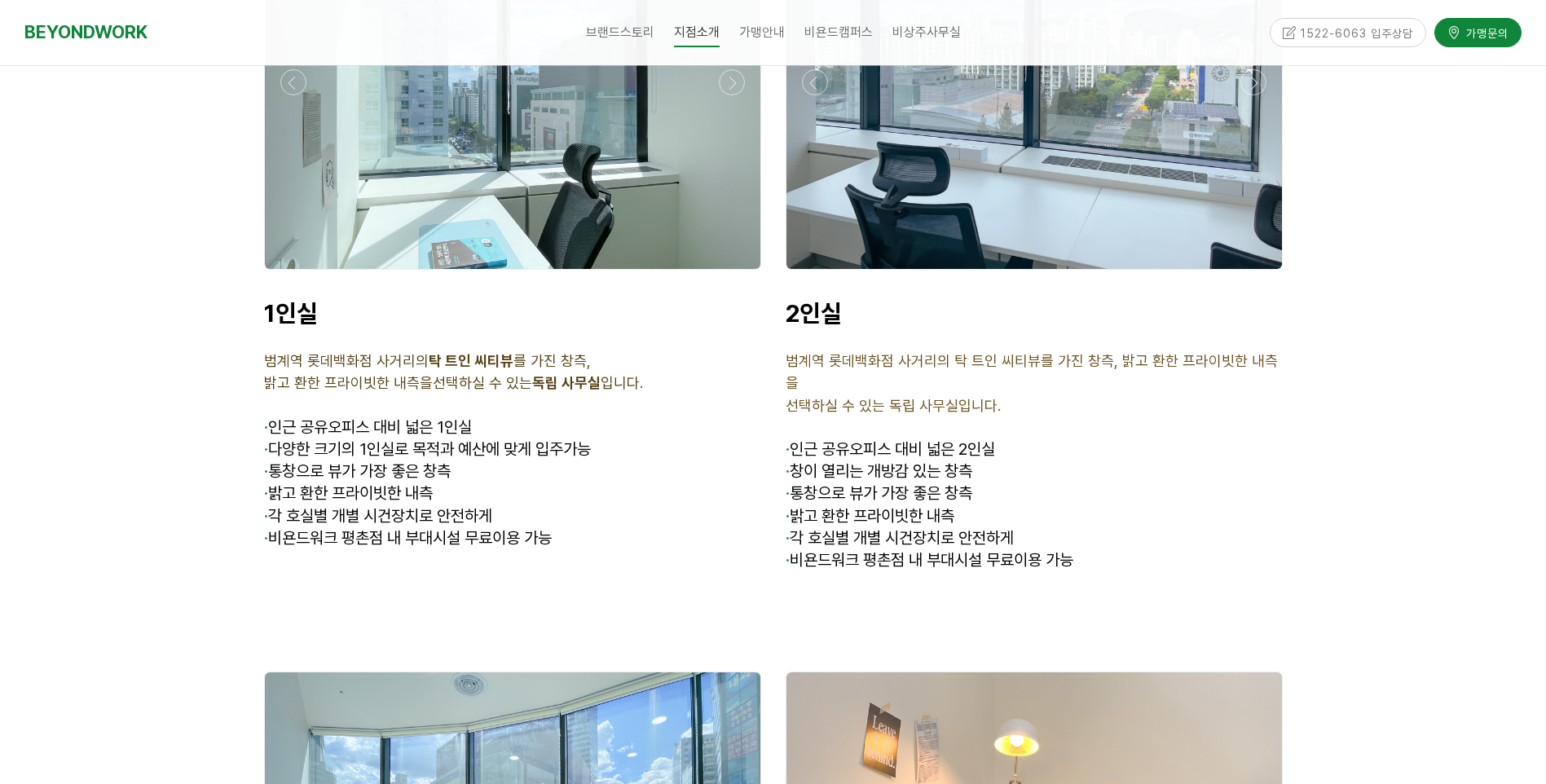
scroll to position [4238, 0]
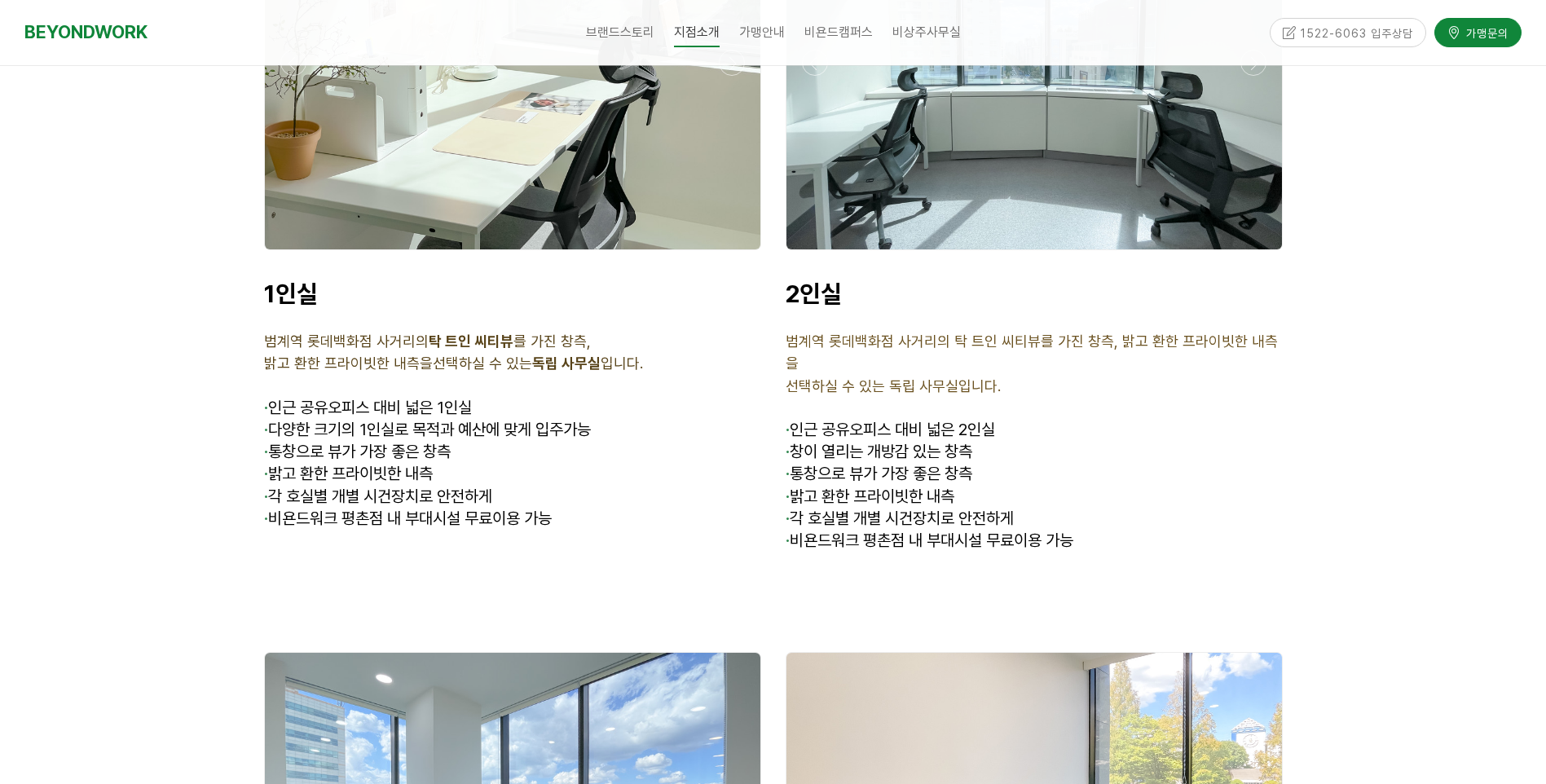
click at [533, 119] on div at bounding box center [512, 63] width 496 height 373
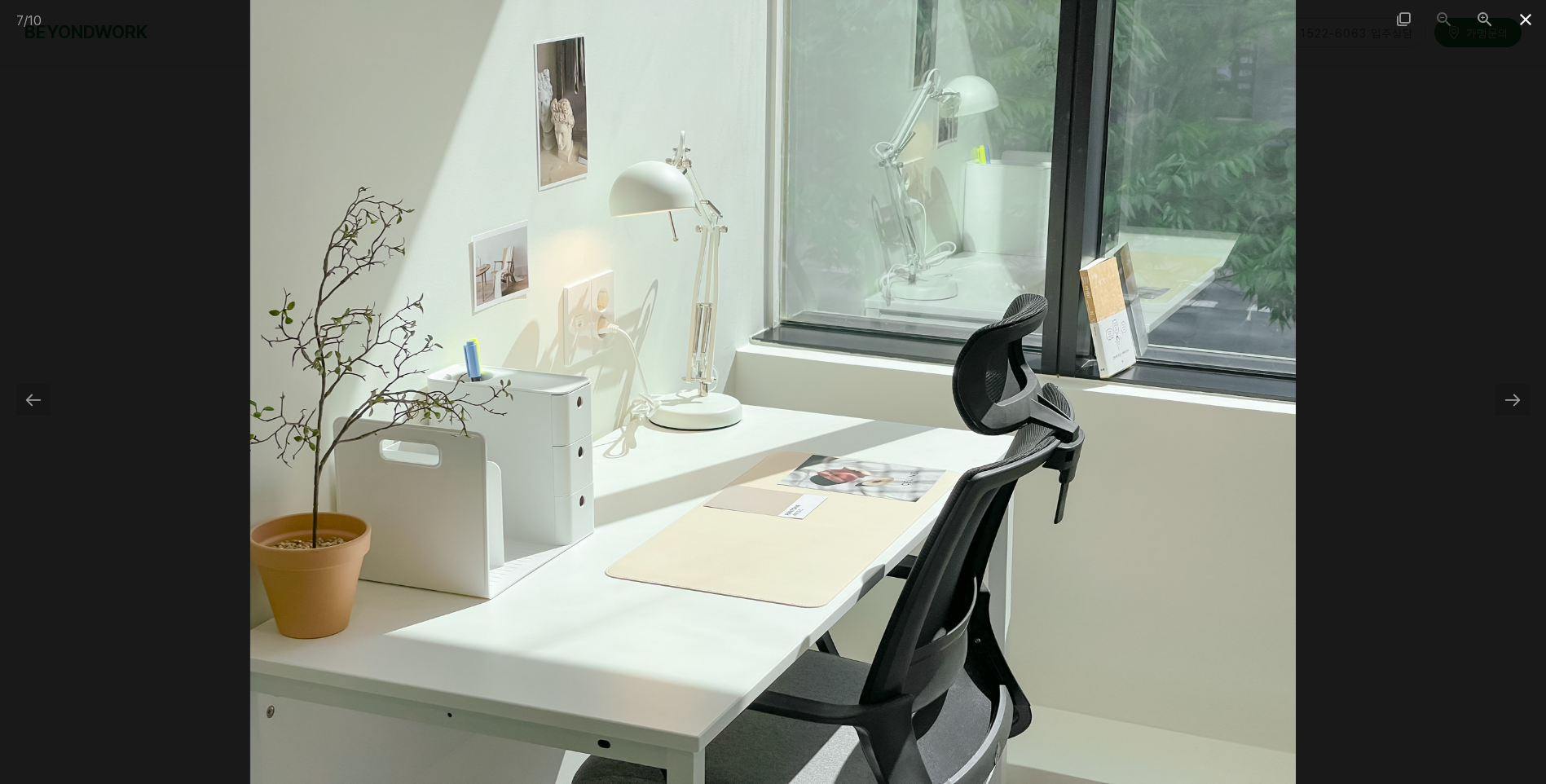
click at [1531, 6] on span at bounding box center [1526, 19] width 41 height 39
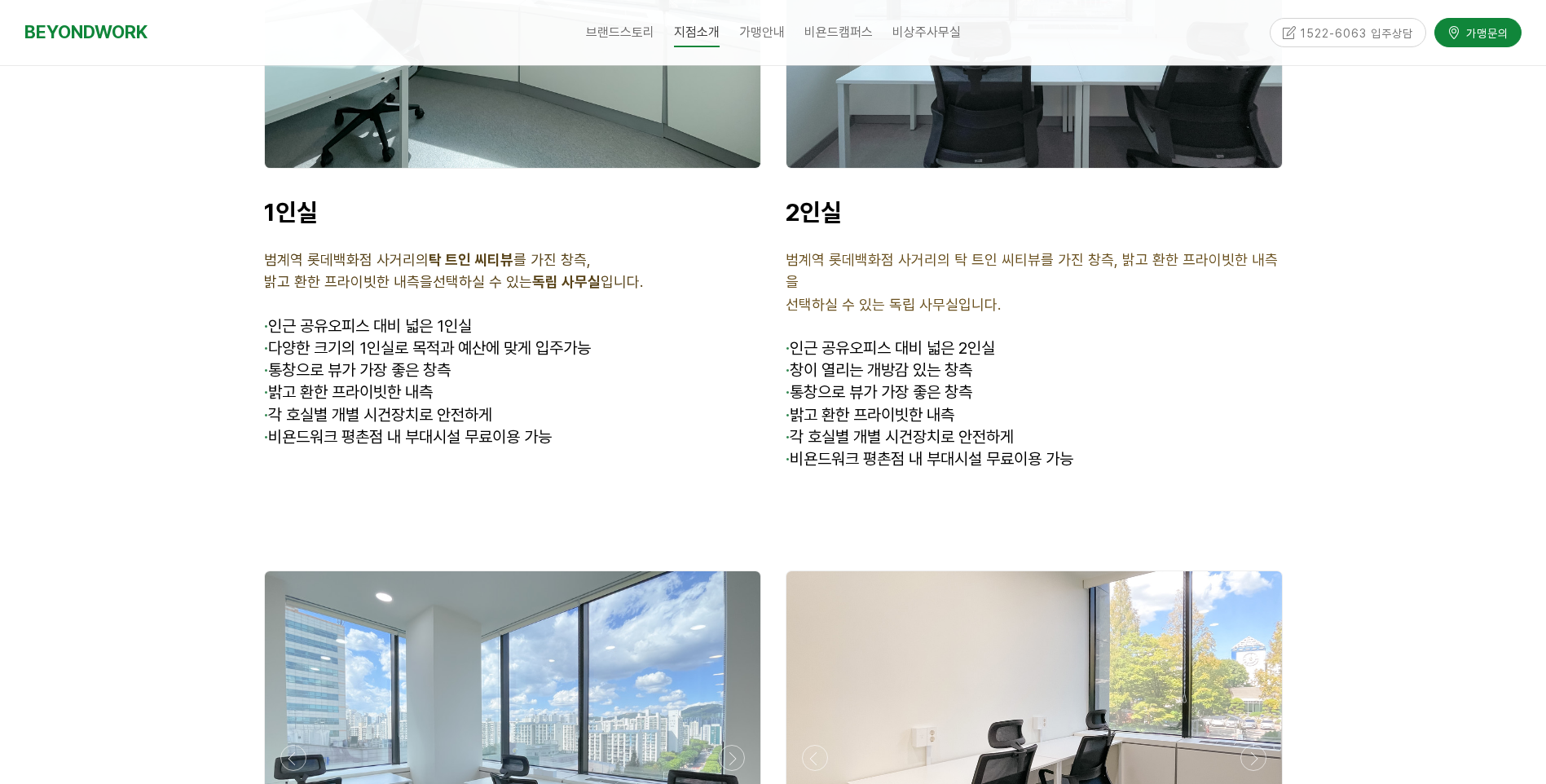
scroll to position [4238, 0]
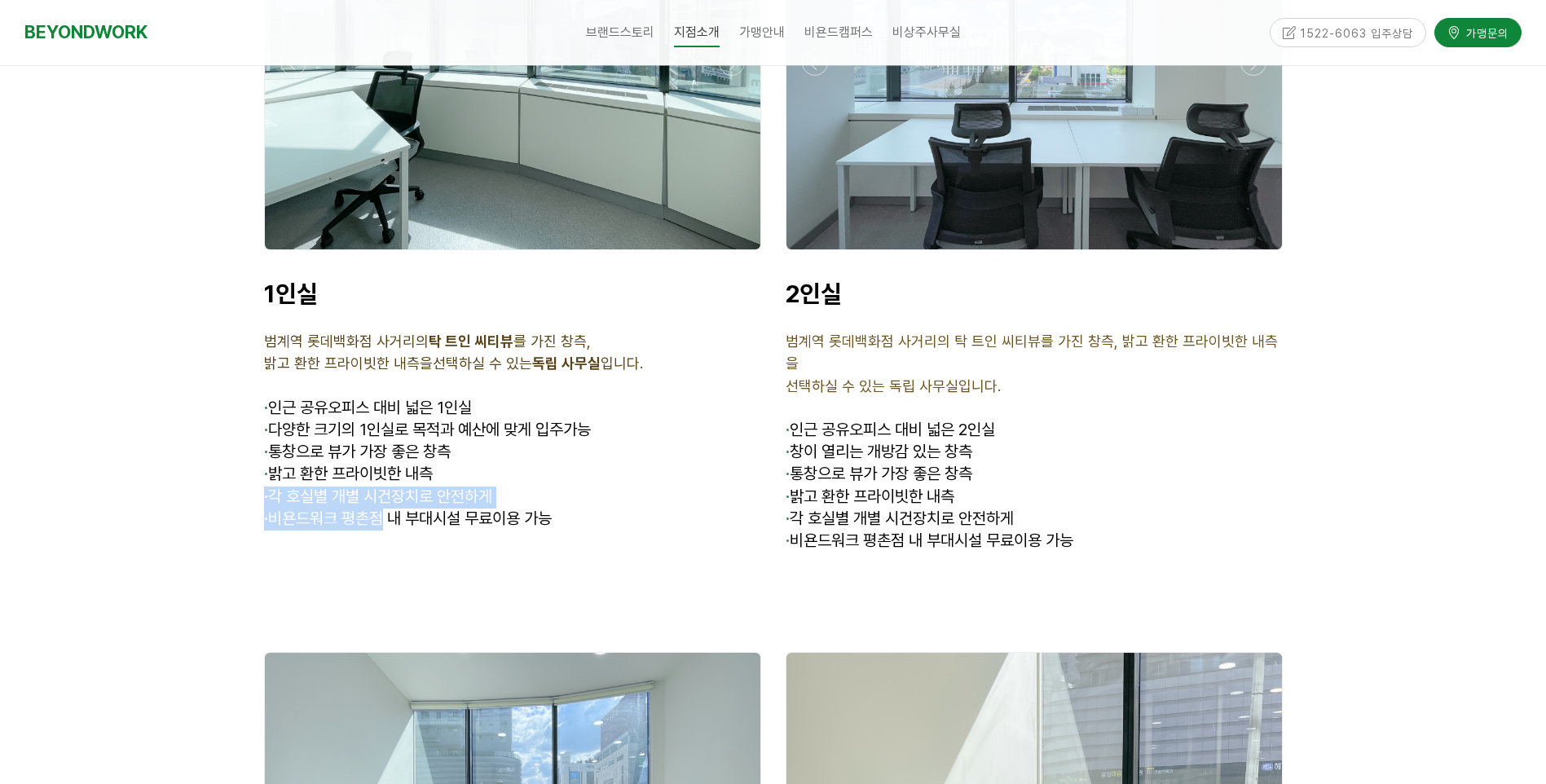
drag, startPoint x: 516, startPoint y: 417, endPoint x: 384, endPoint y: 456, distance: 137.6
click at [384, 456] on div "1인실 범계역 롯데백화점 사거리의 탁 트인 씨티뷰 를 가진 창측, 밝고 환한 프라이빗한 내측을 선택하실 수 있는 독립 사무실 입니다. · 인근…" at bounding box center [512, 415] width 497 height 274
click at [384, 508] on span "· 비욘드워크 평촌점 내 부대시설 무료이용 가능" at bounding box center [408, 518] width 288 height 19
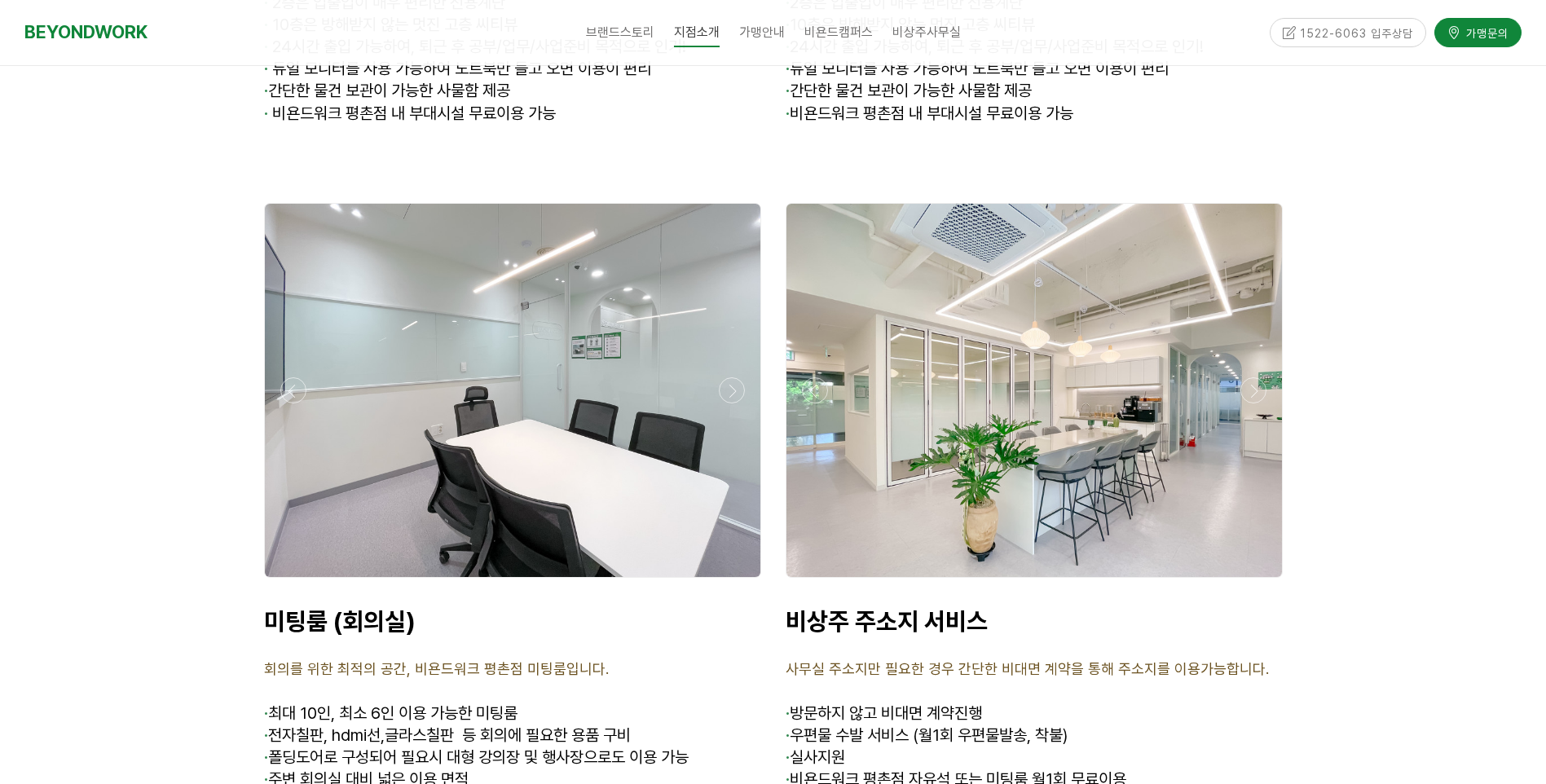
scroll to position [6439, 0]
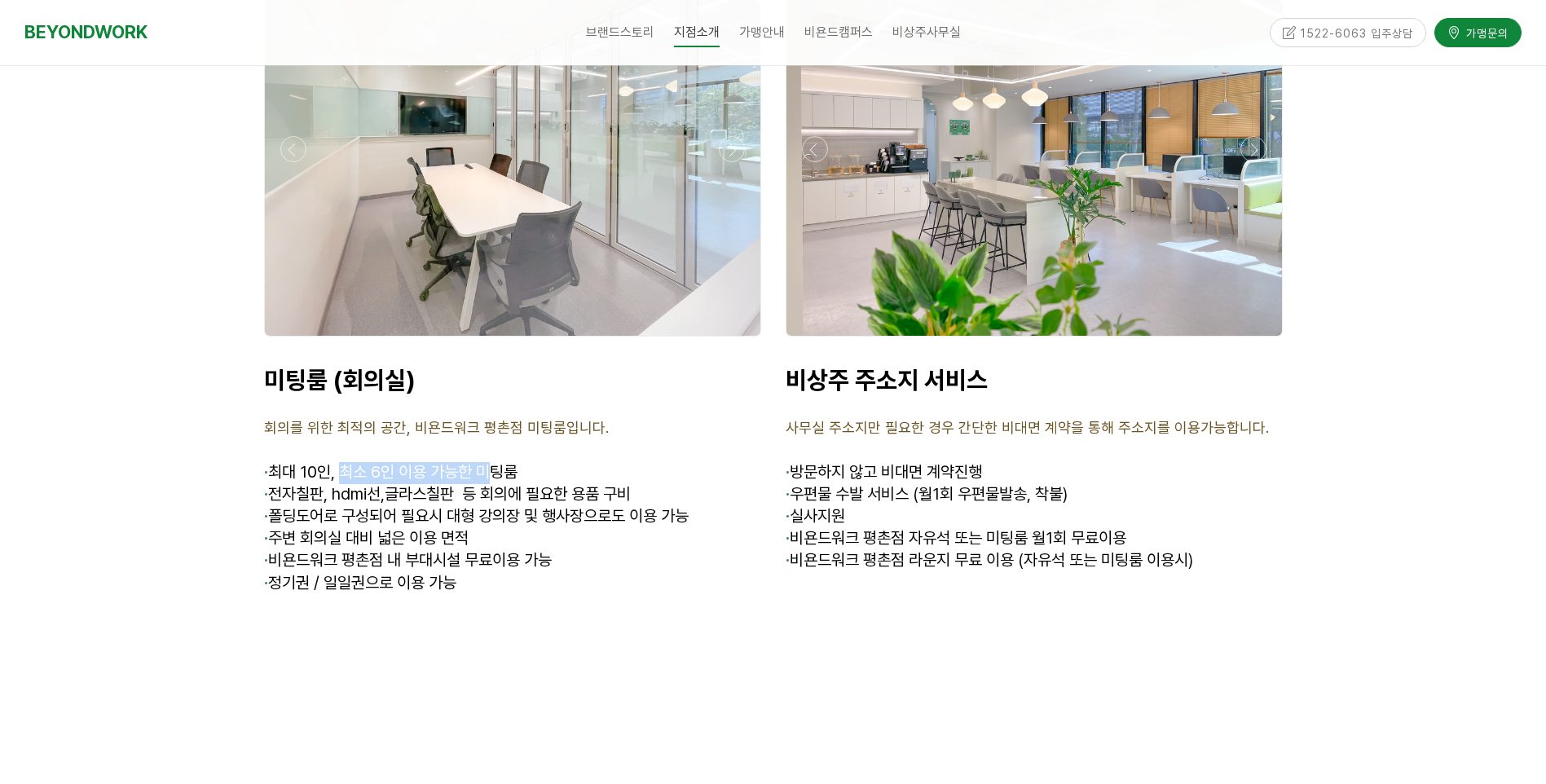
drag, startPoint x: 345, startPoint y: 372, endPoint x: 498, endPoint y: 375, distance: 153.0
click at [498, 462] on span "최대 10인, 최소 6인 이용 가능한 미팅룸" at bounding box center [393, 472] width 249 height 19
drag, startPoint x: 340, startPoint y: 408, endPoint x: 403, endPoint y: 392, distance: 65.0
click at [403, 392] on div "미팅룸 (회의실) 회의를 위한 최적의 공간, 비욘드워크 평촌점 미팅룸입니다. · 최대 10인, 최소 6인 이용 가능한 미팅룸 · 전자칠판, h…" at bounding box center [512, 491] width 497 height 252
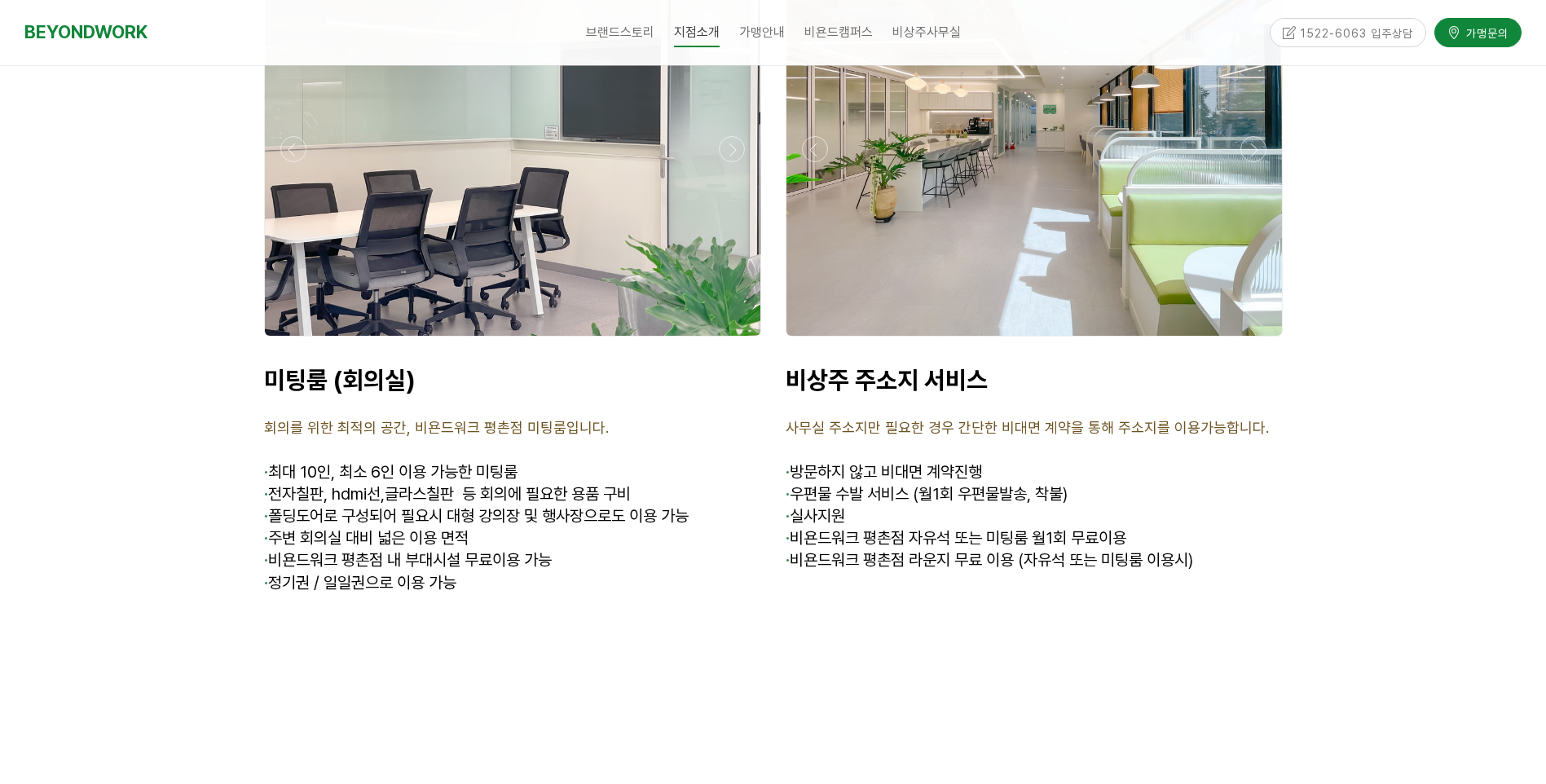
drag, startPoint x: 403, startPoint y: 392, endPoint x: 386, endPoint y: 413, distance: 27.0
click at [386, 484] on span "· 전자칠판, hdmi선,글라스칠판 등 회의에 필요한 용품 구비" at bounding box center [447, 494] width 366 height 19
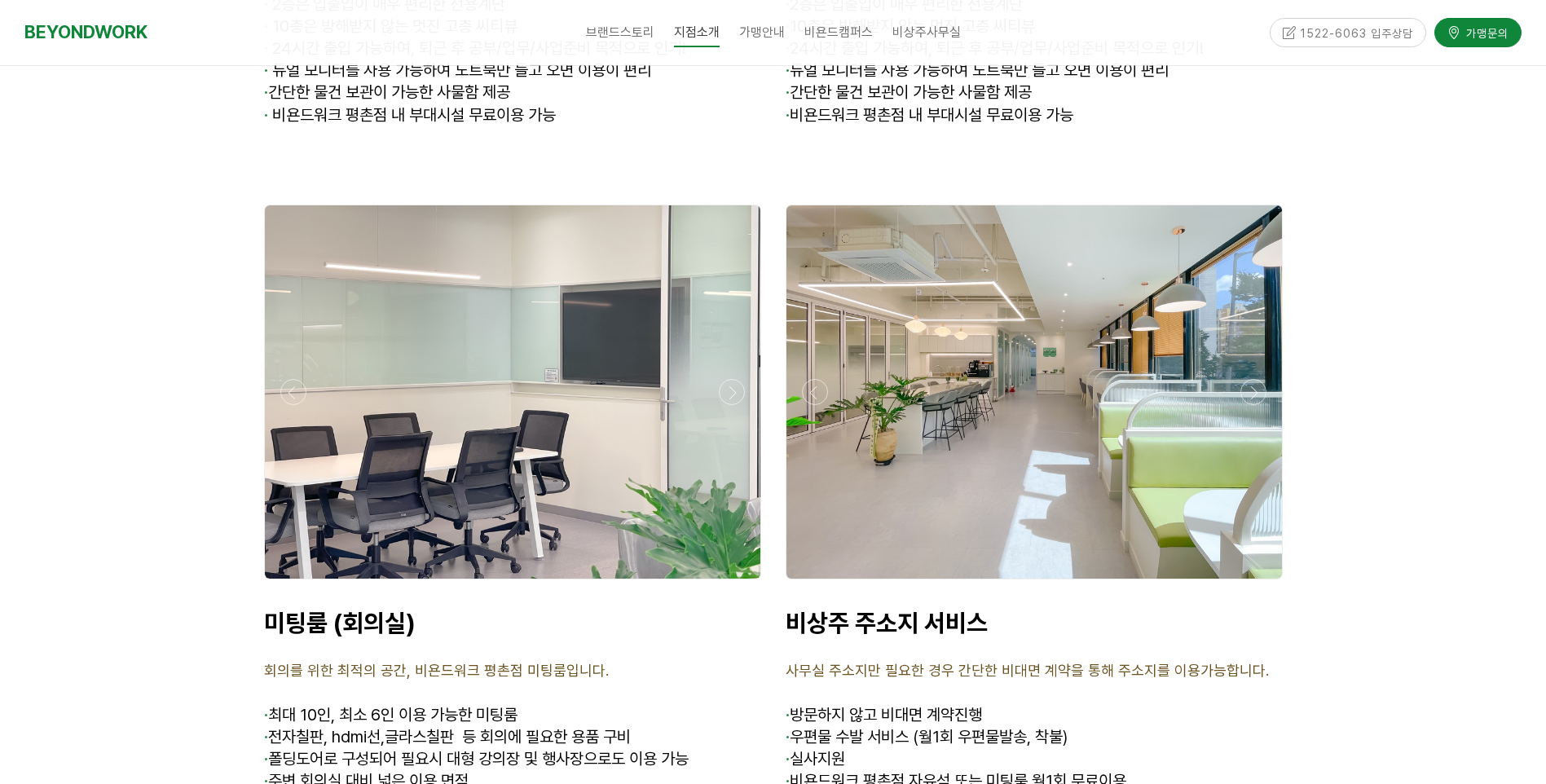
scroll to position [6195, 0]
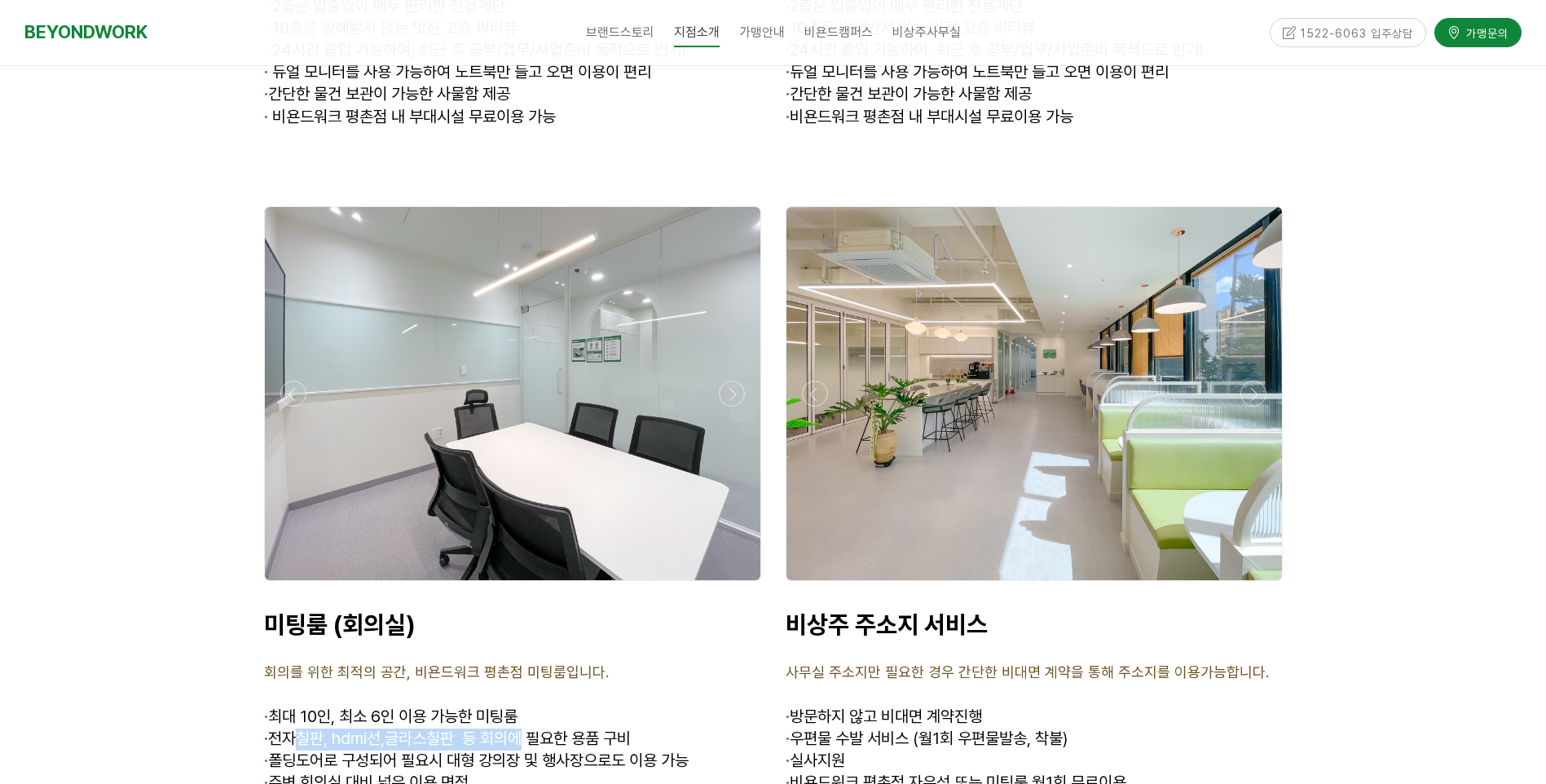
drag, startPoint x: 298, startPoint y: 651, endPoint x: 525, endPoint y: 659, distance: 227.1
click at [525, 729] on span "· 전자칠판, hdmi선,글라스칠판 등 회의에 필요한 용품 구비" at bounding box center [447, 739] width 366 height 19
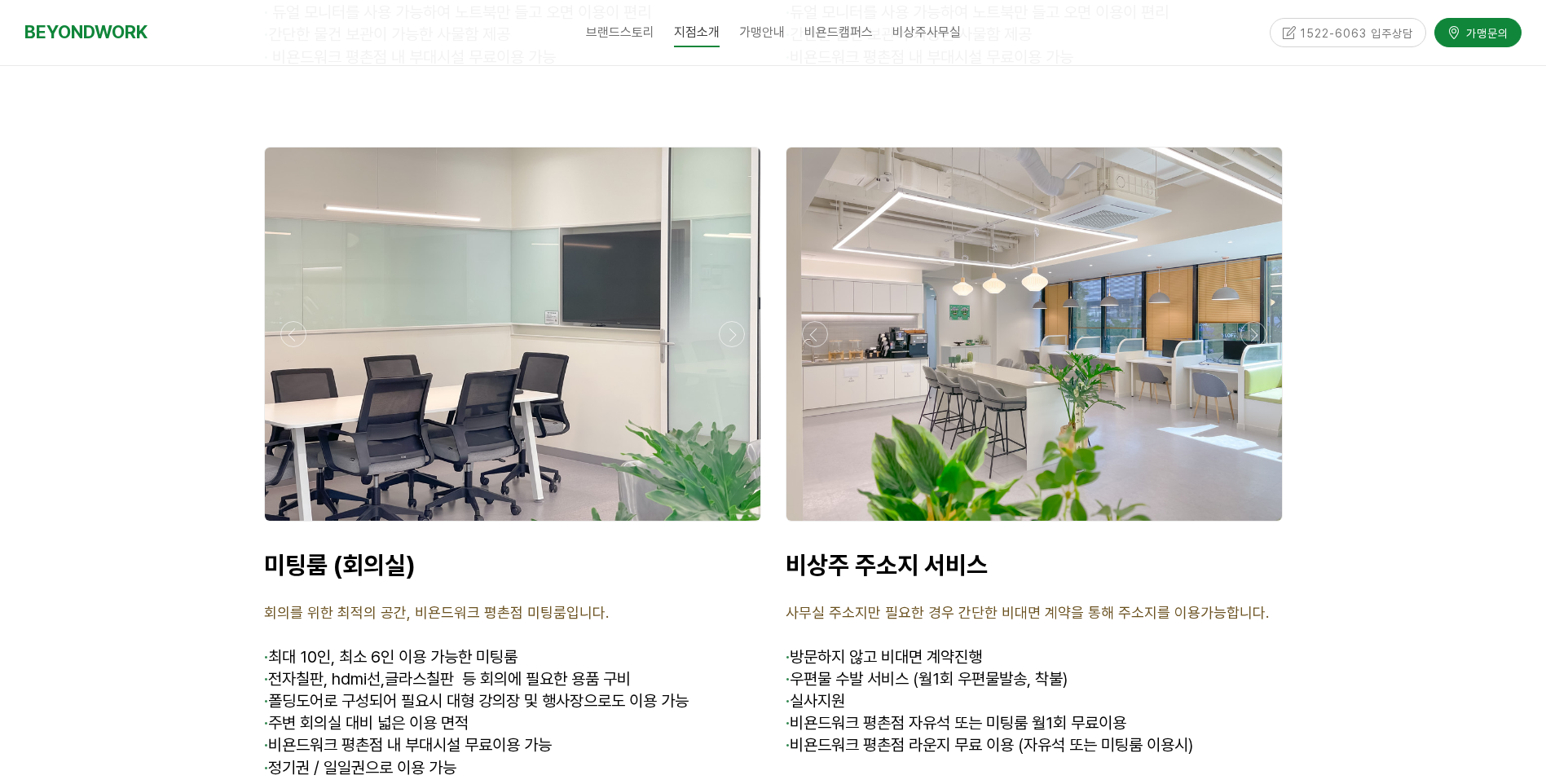
scroll to position [6358, 0]
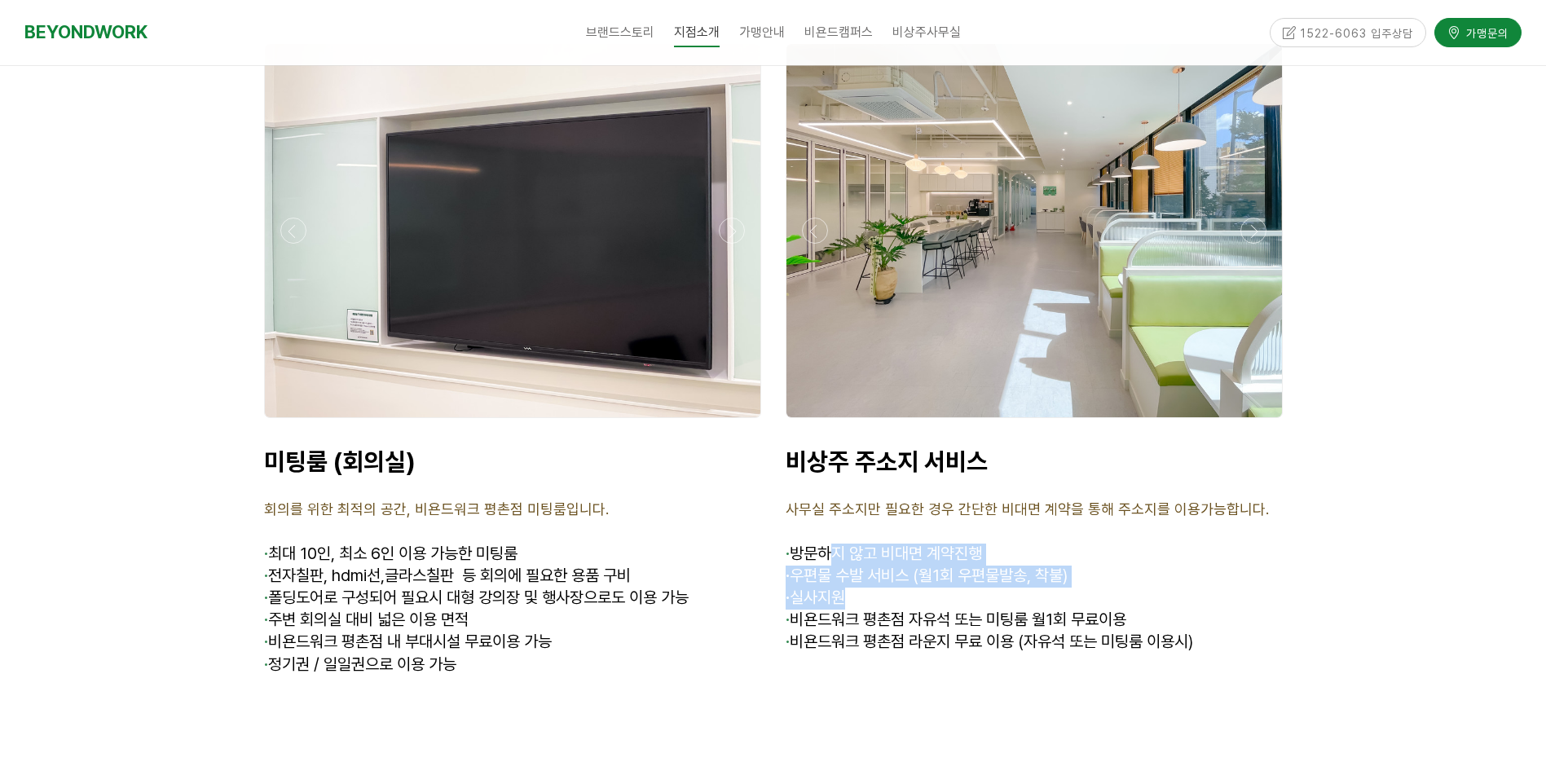
drag, startPoint x: 832, startPoint y: 457, endPoint x: 970, endPoint y: 503, distance: 145.5
click at [970, 503] on div "비상주 주소지 서비스 사무실 주소지만 필요한 경우 간단한 비대면 계약을 통해 주소지를 이용가능합니다. · 방문하지 않고 비대면 계약진행 · 우…" at bounding box center [1035, 572] width 497 height 252
click at [970, 588] on p "· 실사지원" at bounding box center [1035, 598] width 497 height 22
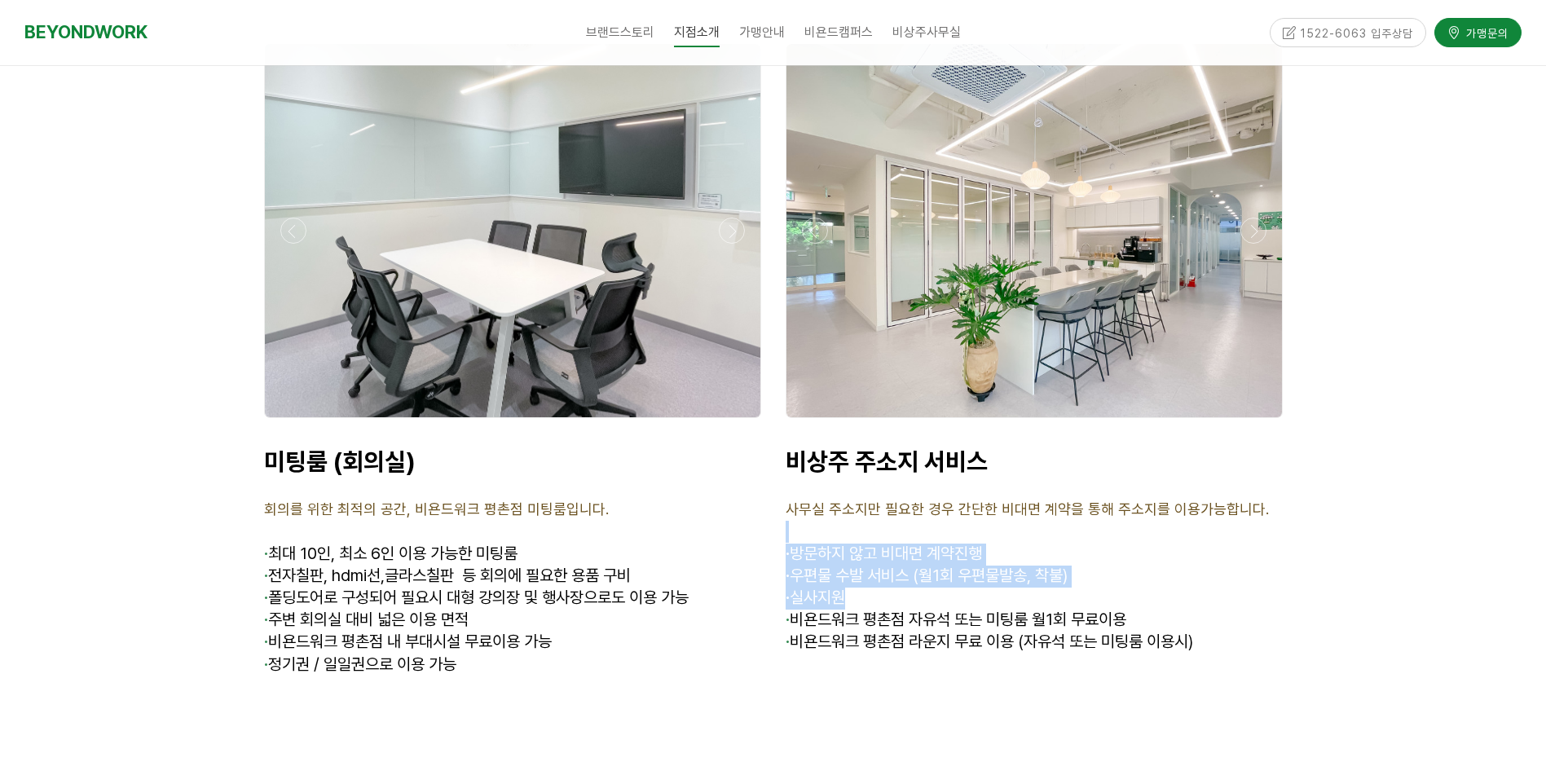
drag, startPoint x: 970, startPoint y: 503, endPoint x: 946, endPoint y: 452, distance: 56.4
click at [946, 452] on div "비상주 주소지 서비스 사무실 주소지만 필요한 경우 간단한 비대면 계약을 통해 주소지를 이용가능합니다. · 방문하지 않고 비대면 계약진행 · 우…" at bounding box center [1035, 572] width 497 height 252
click at [946, 521] on p at bounding box center [1035, 532] width 497 height 22
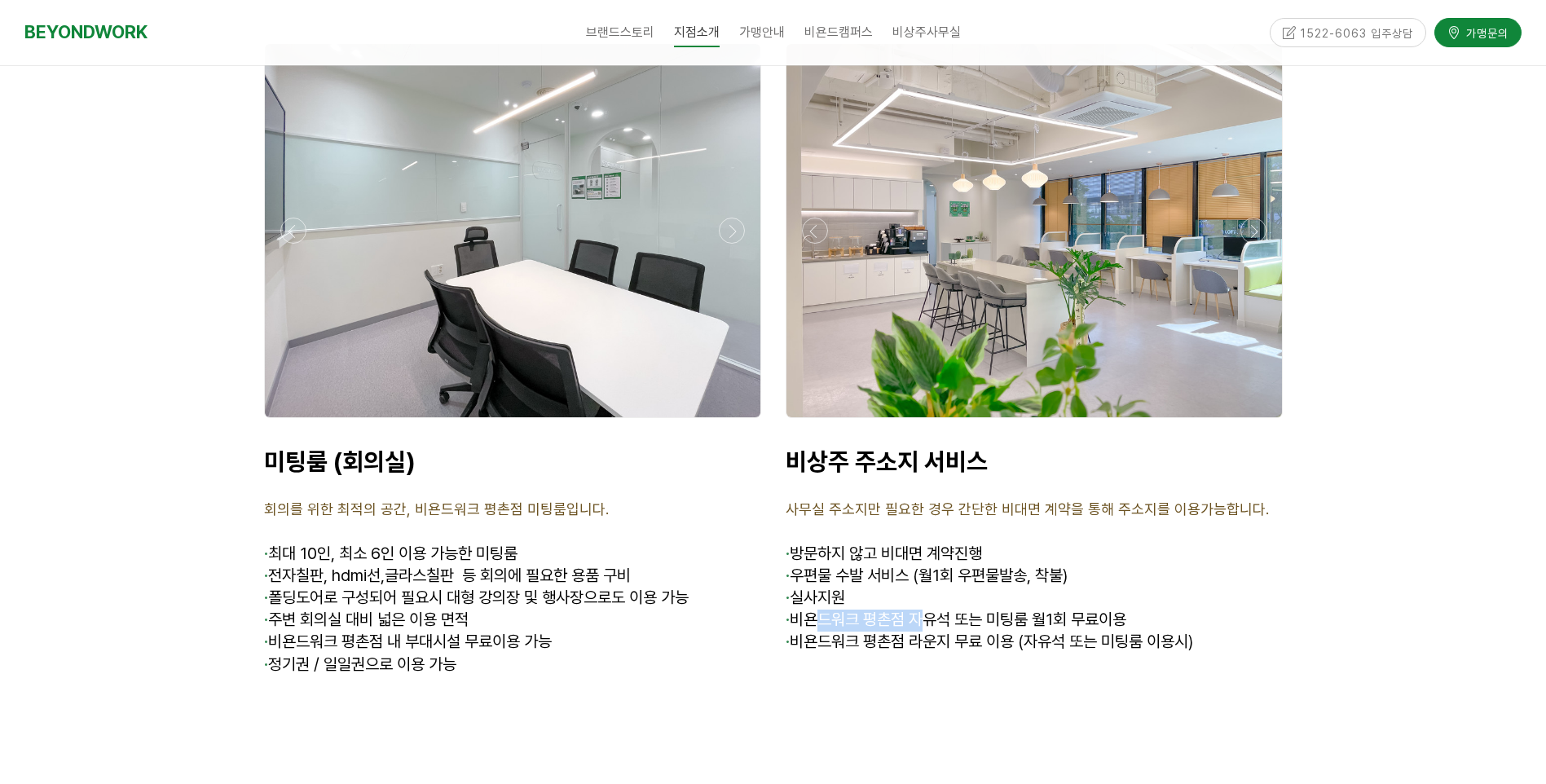
drag, startPoint x: 829, startPoint y: 540, endPoint x: 930, endPoint y: 542, distance: 101.0
click at [930, 610] on p "· 비욘드워크 평촌점 자유석 또는 미팅룸 월1회 무료이용" at bounding box center [1035, 621] width 497 height 22
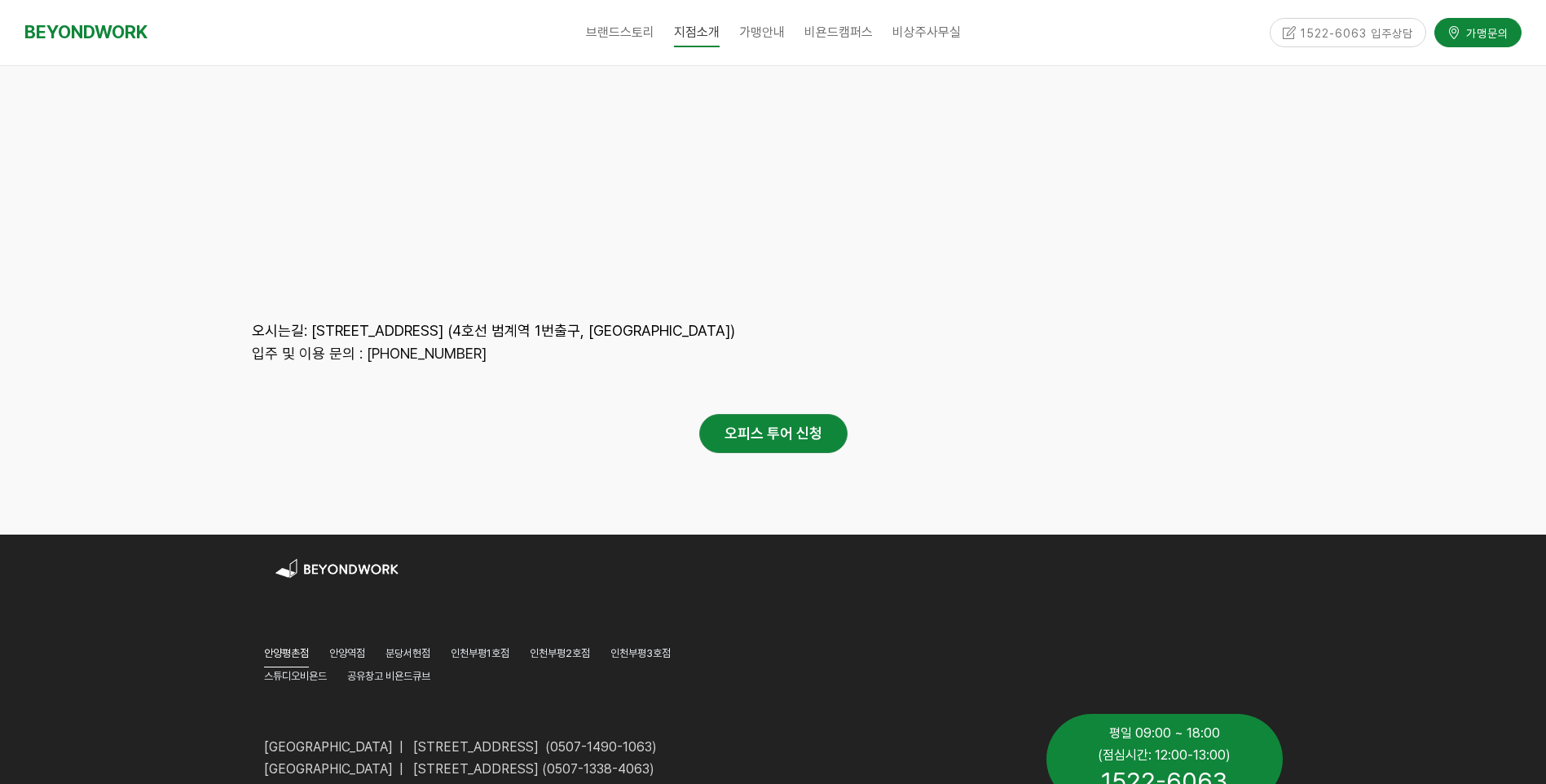
scroll to position [7825, 0]
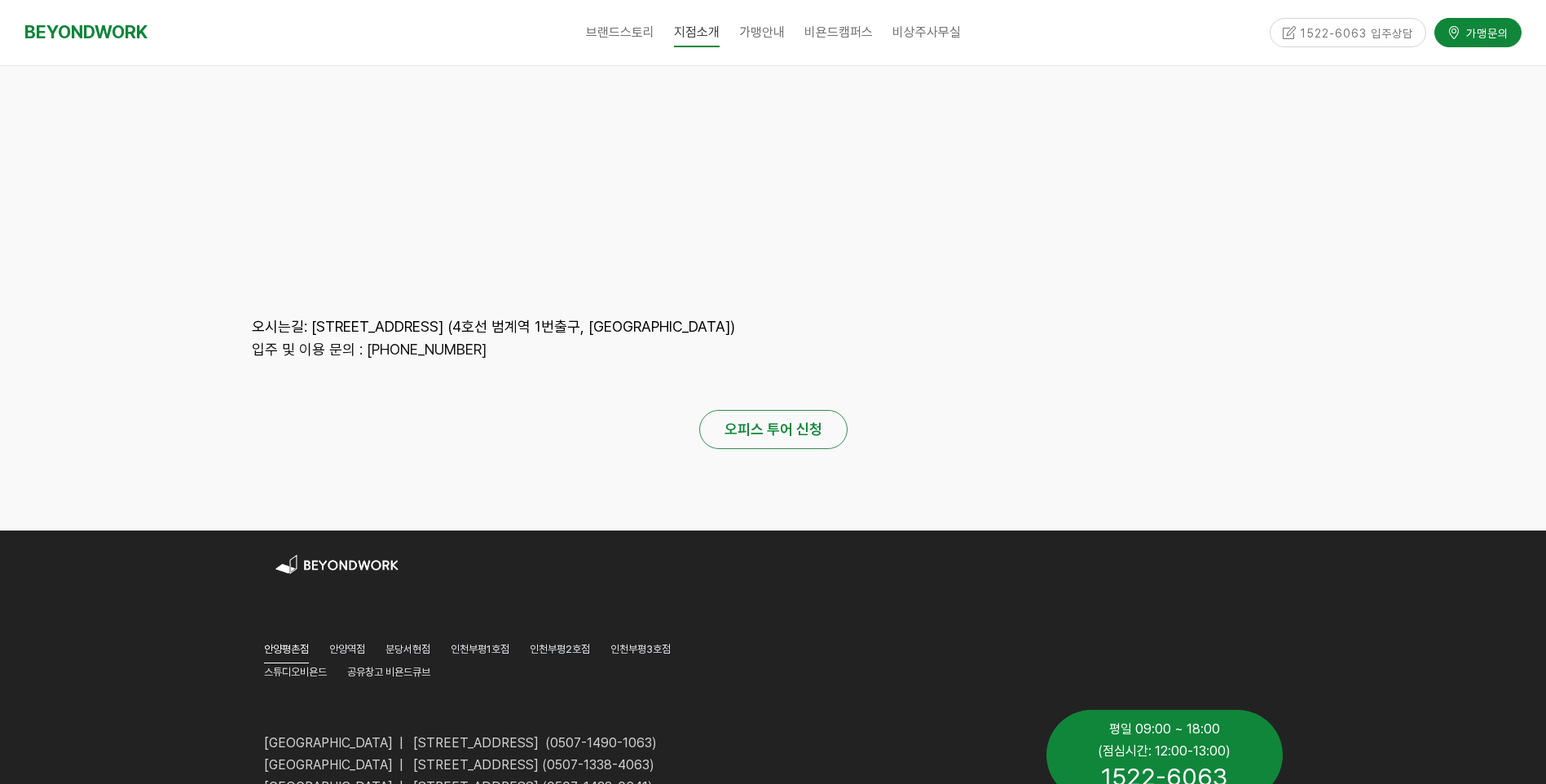
click at [751, 410] on link "오피스 투어 신청" at bounding box center [773, 429] width 148 height 39
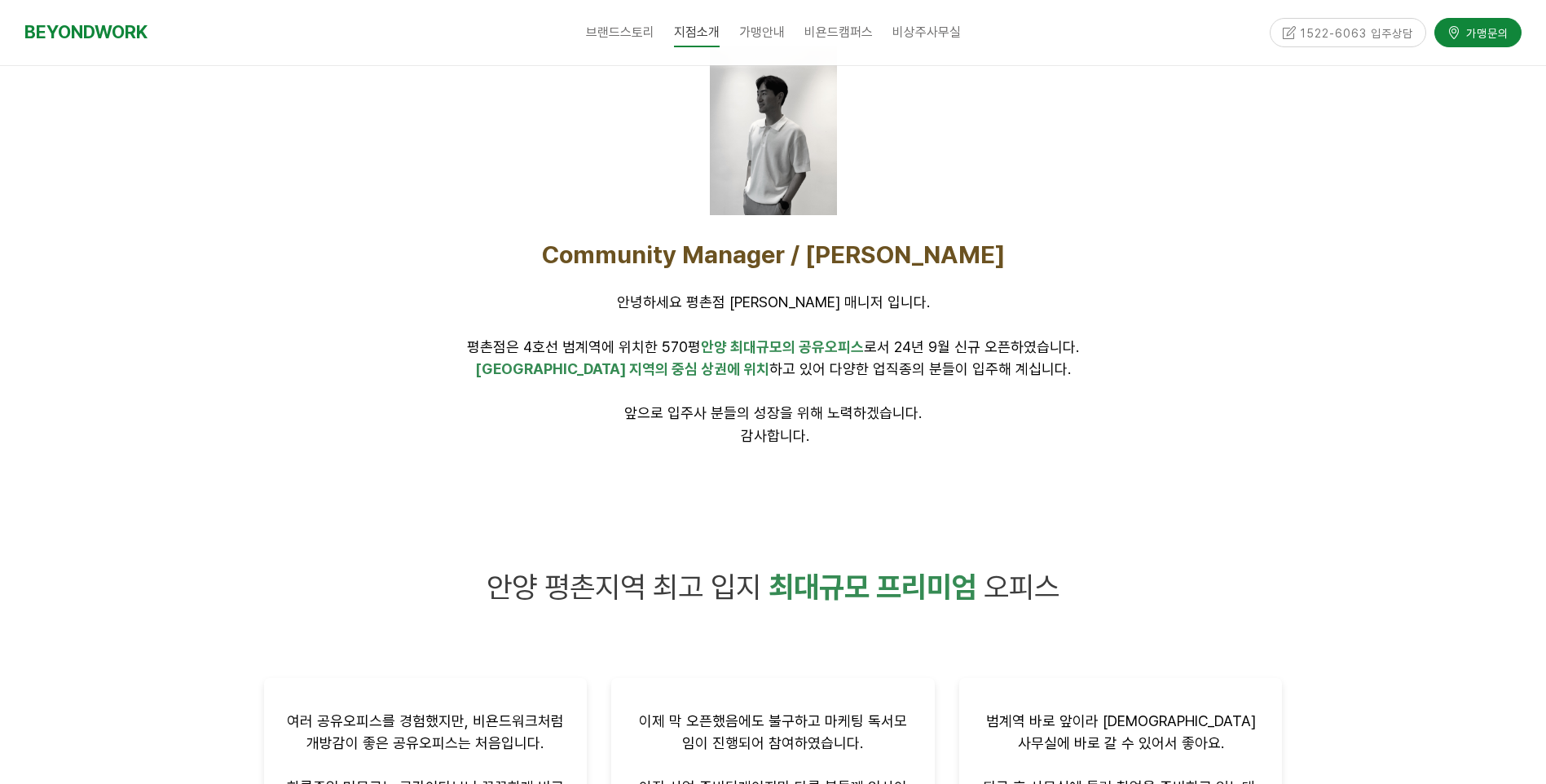
scroll to position [0, 0]
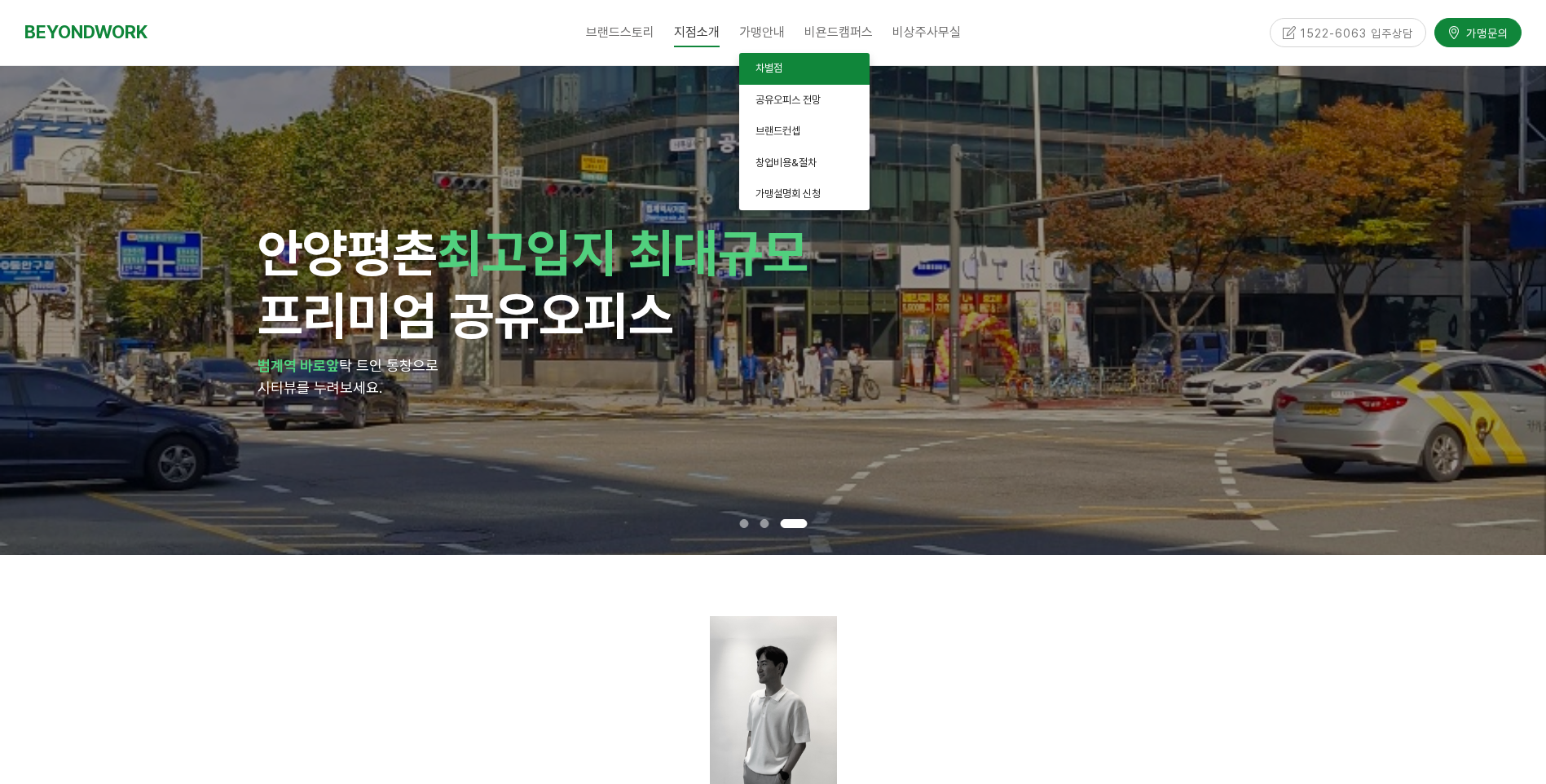
click at [764, 76] on link "차별점" at bounding box center [804, 69] width 131 height 32
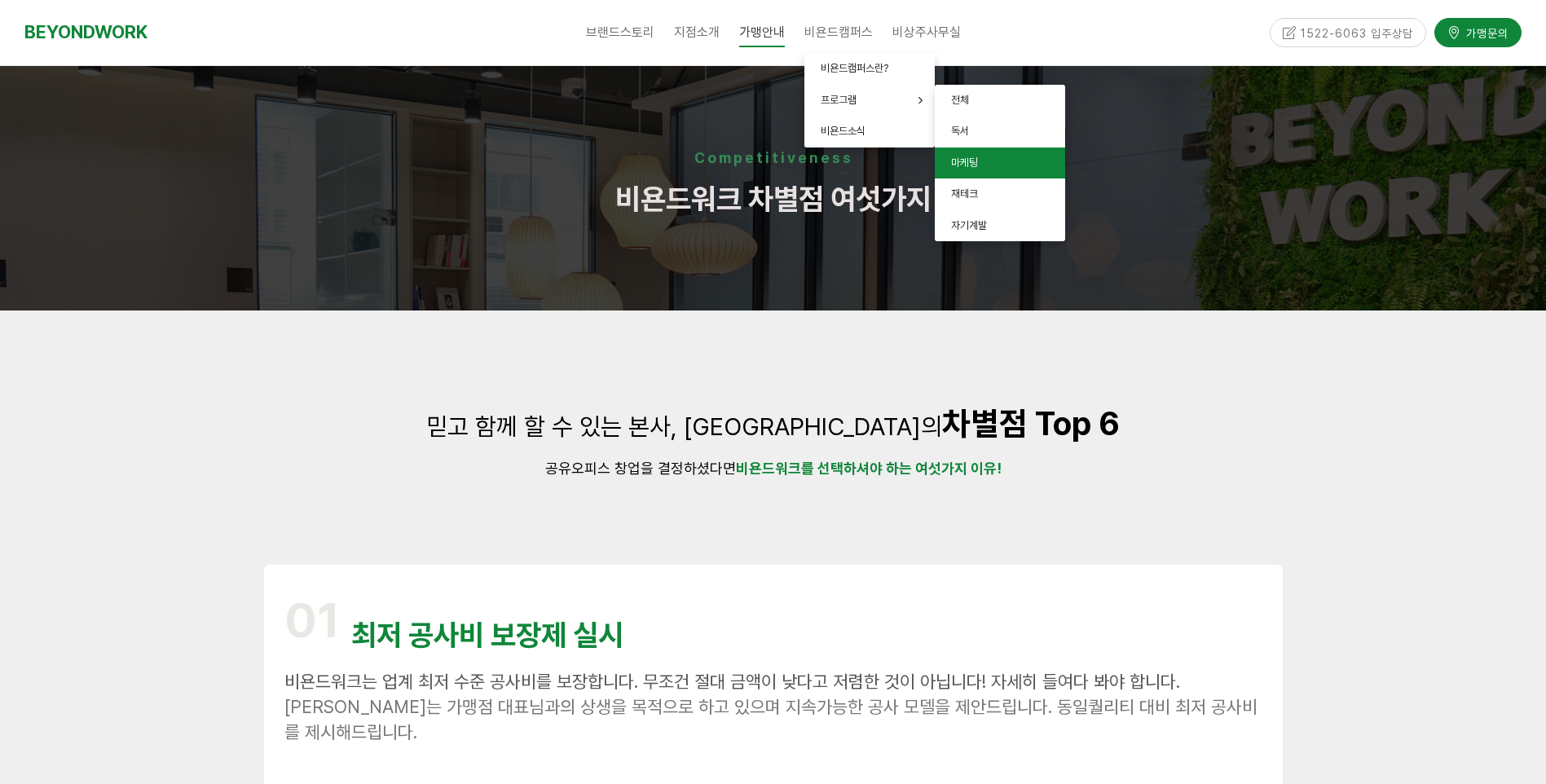
click at [996, 160] on link "마케팅" at bounding box center [1000, 163] width 131 height 32
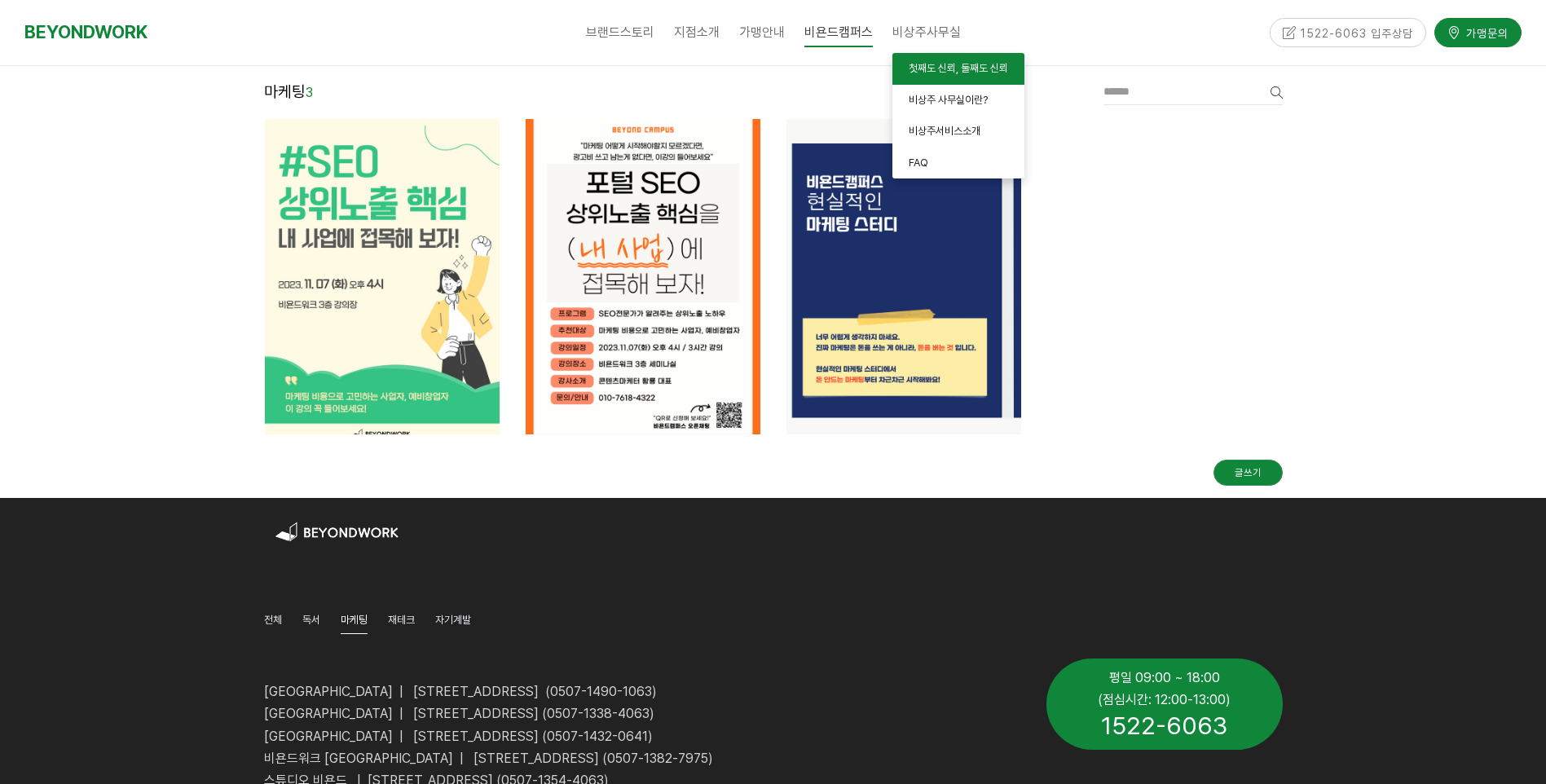
click at [937, 65] on span "첫째도 신뢰, 둘째도 신뢰" at bounding box center [958, 68] width 100 height 13
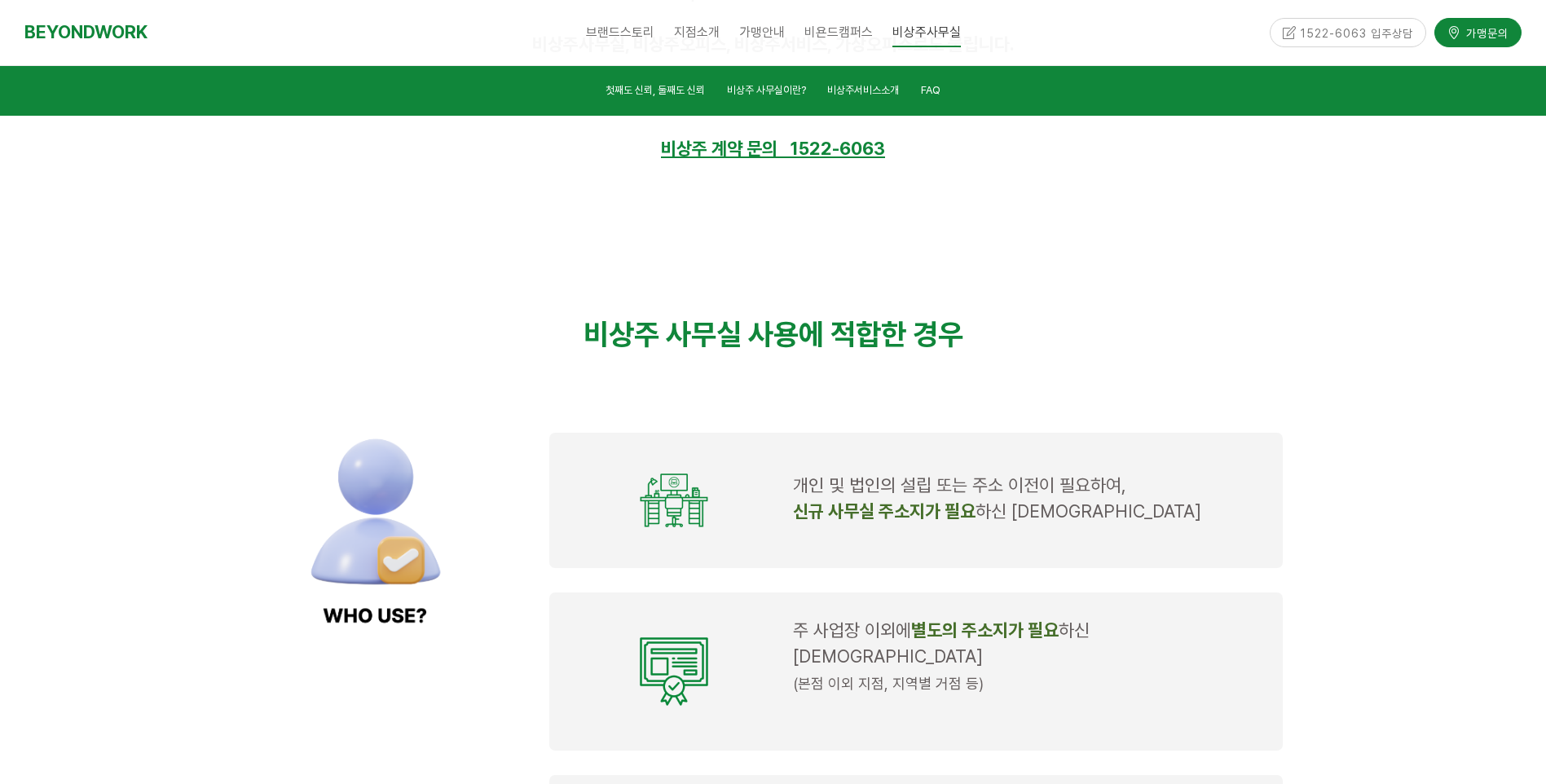
scroll to position [1421, 0]
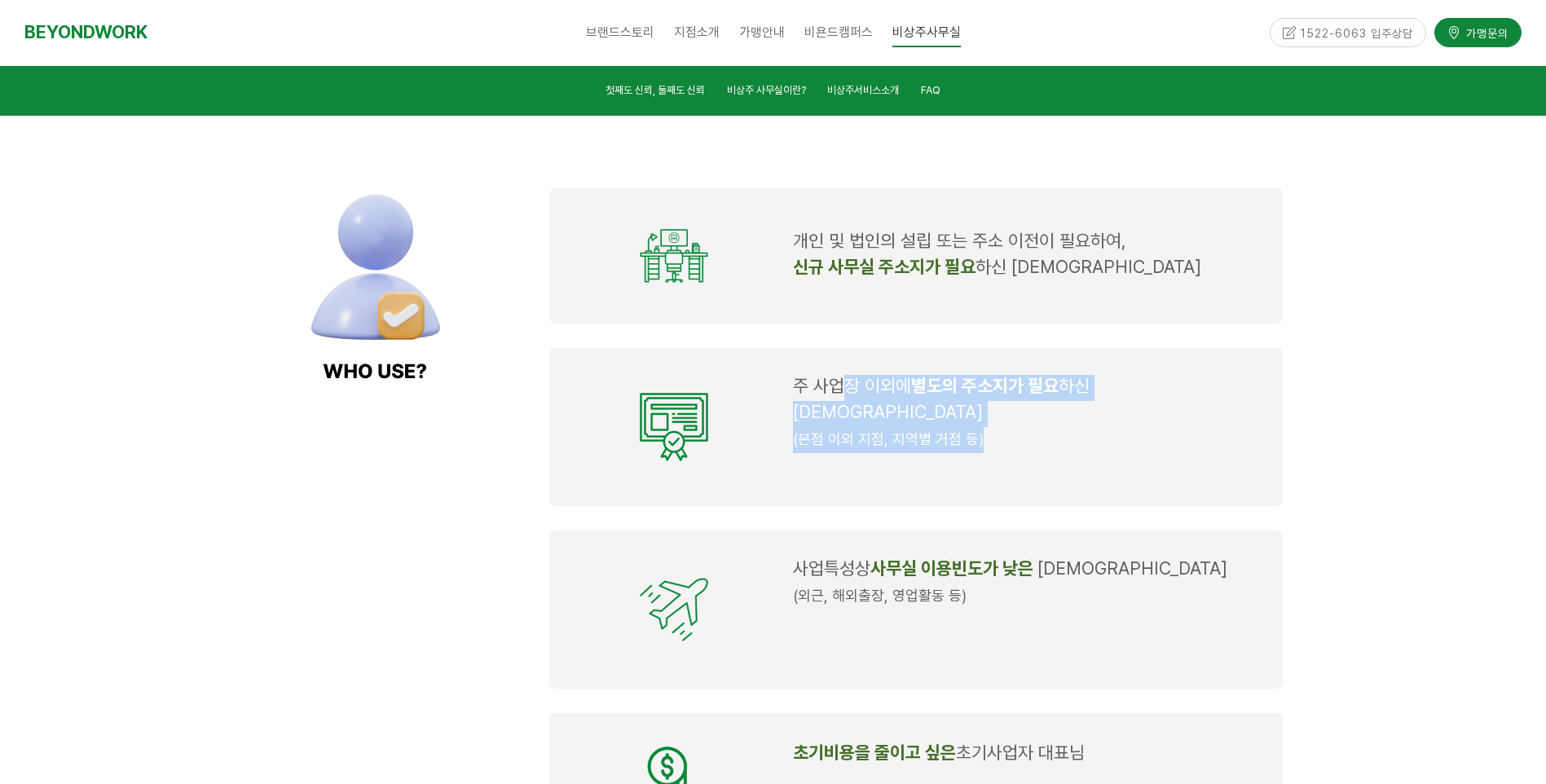
drag, startPoint x: 851, startPoint y: 388, endPoint x: 1001, endPoint y: 426, distance: 154.7
click at [1001, 426] on td "주 사업장 이외에 별도의 주소지가 필요 하신 대표님 (본점 이외 지점, 지역별 거점 등)" at bounding box center [1029, 426] width 484 height 117
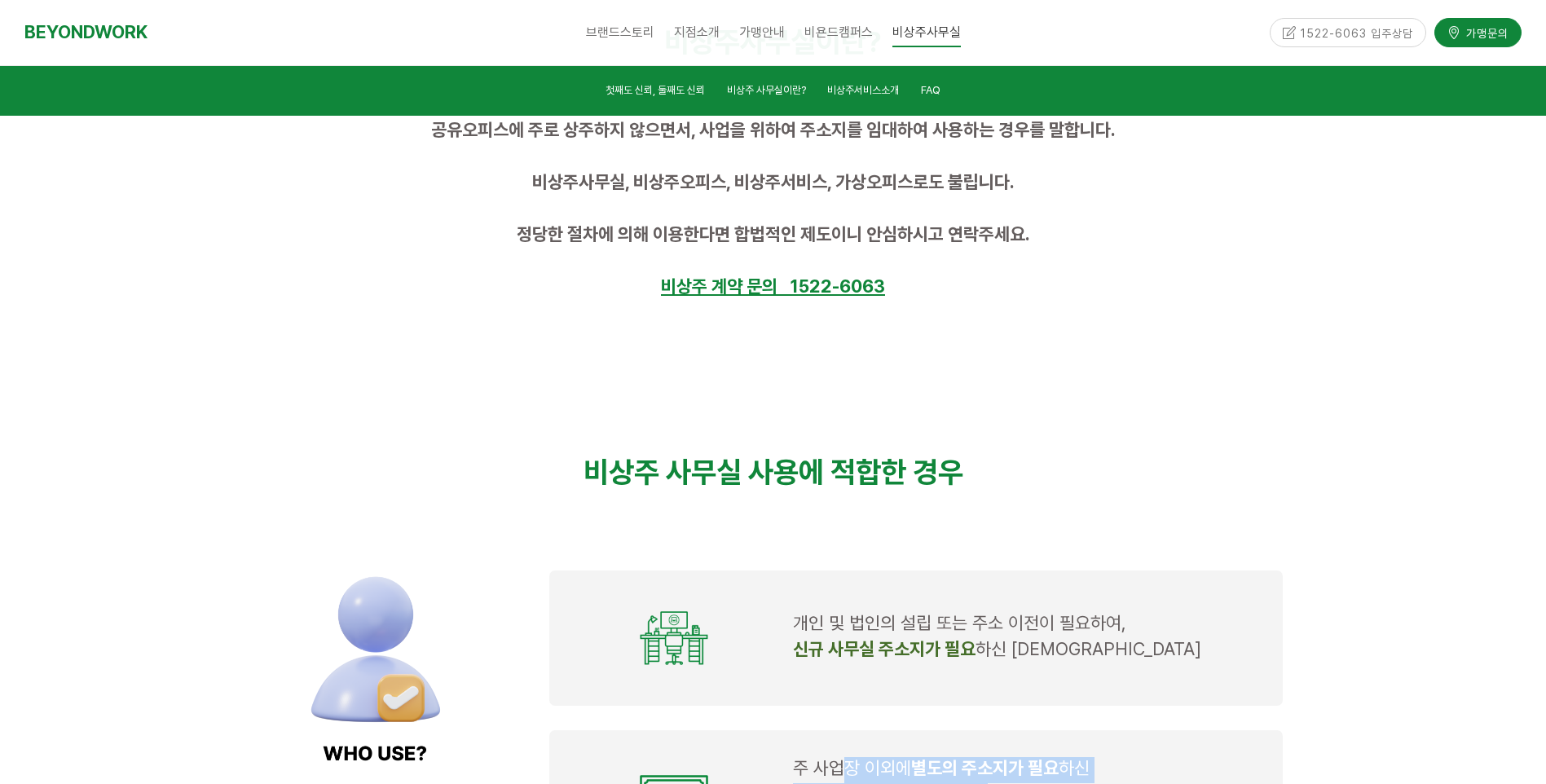
scroll to position [1304, 0]
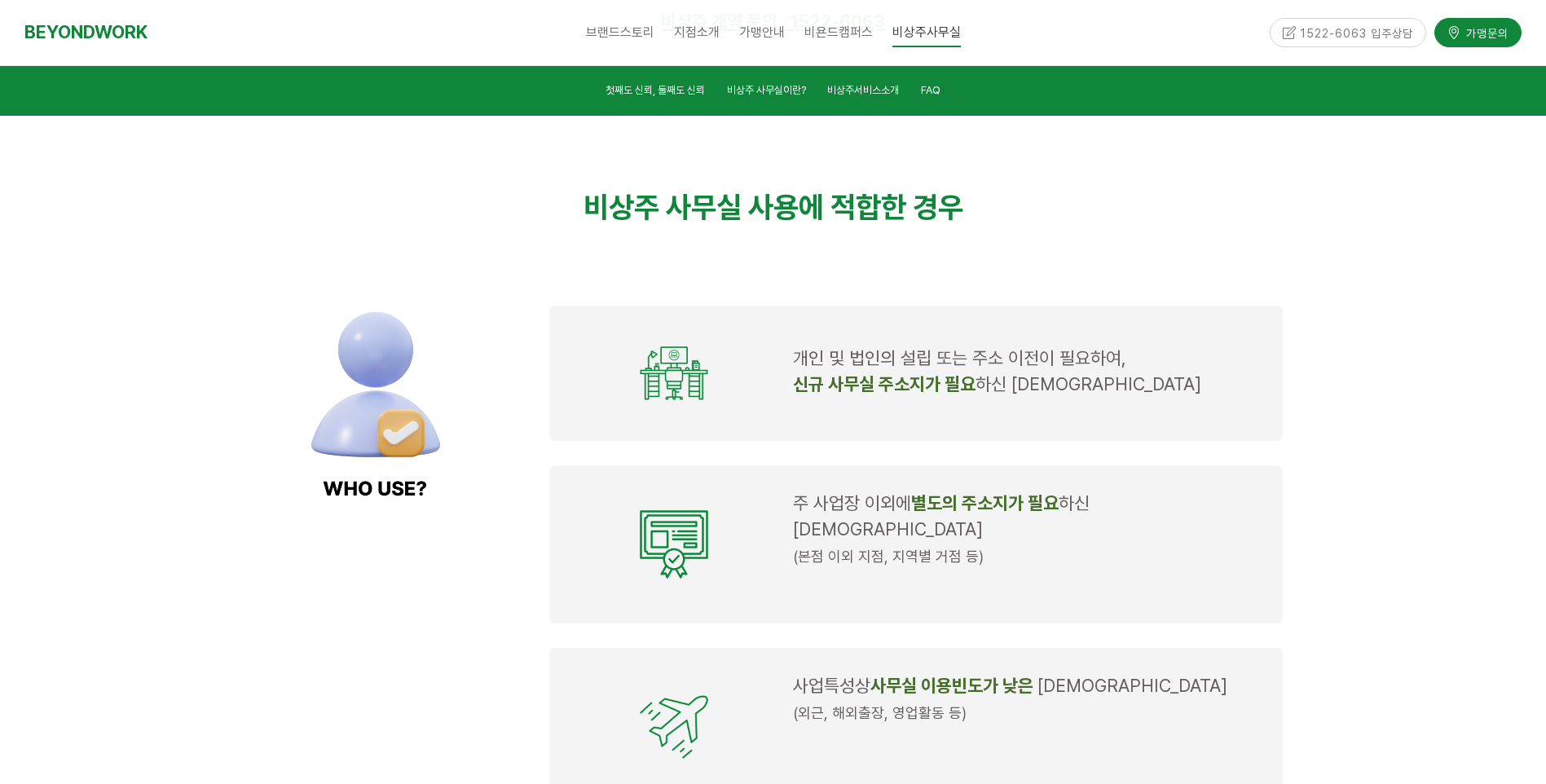
click at [686, 427] on div "개인 및 법인의 설립 또는 주소 이전이 필요하여, 신규 사무실 주소지가 필요 하신 대표님" at bounding box center [916, 373] width 734 height 135
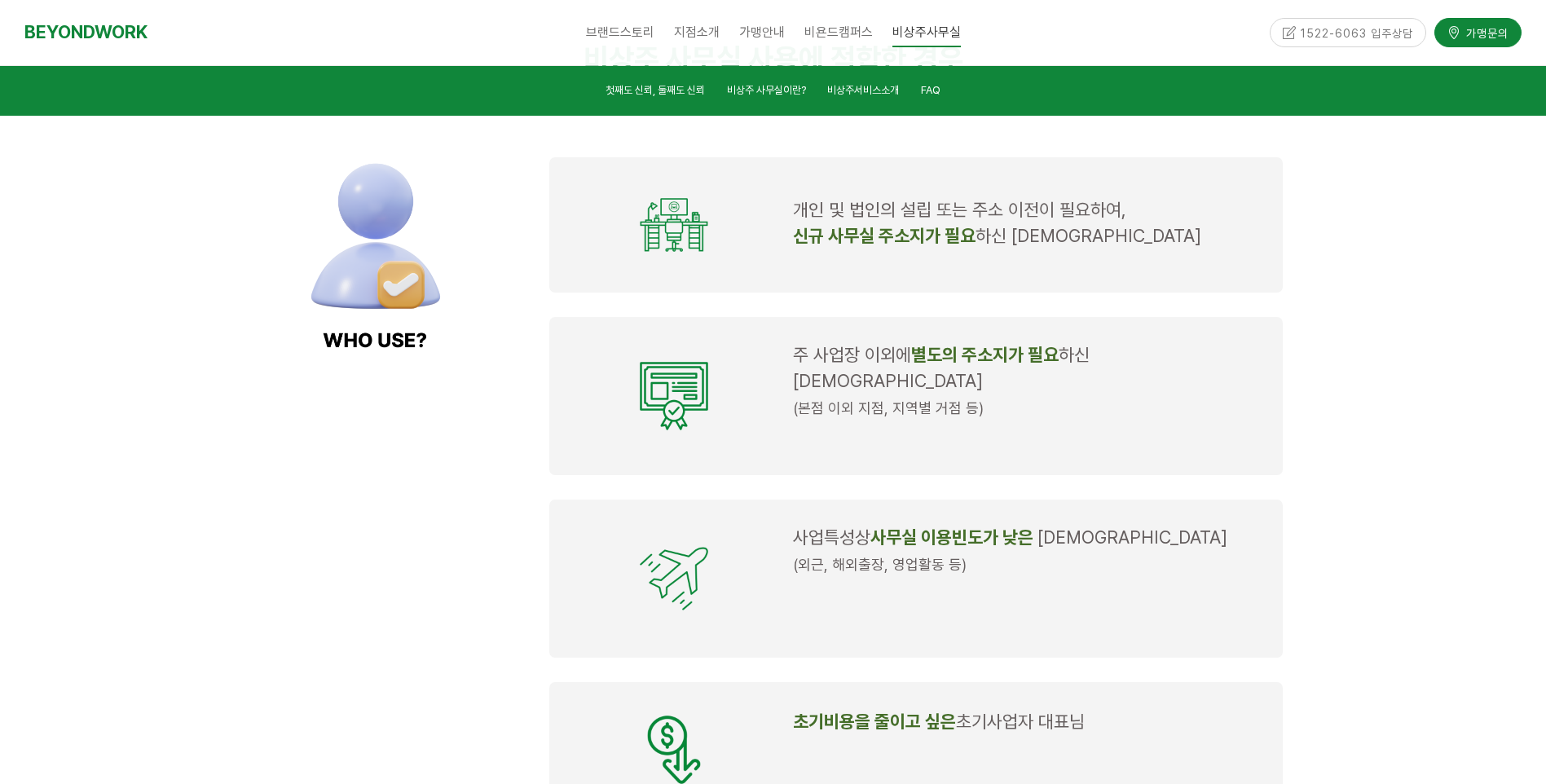
scroll to position [1630, 0]
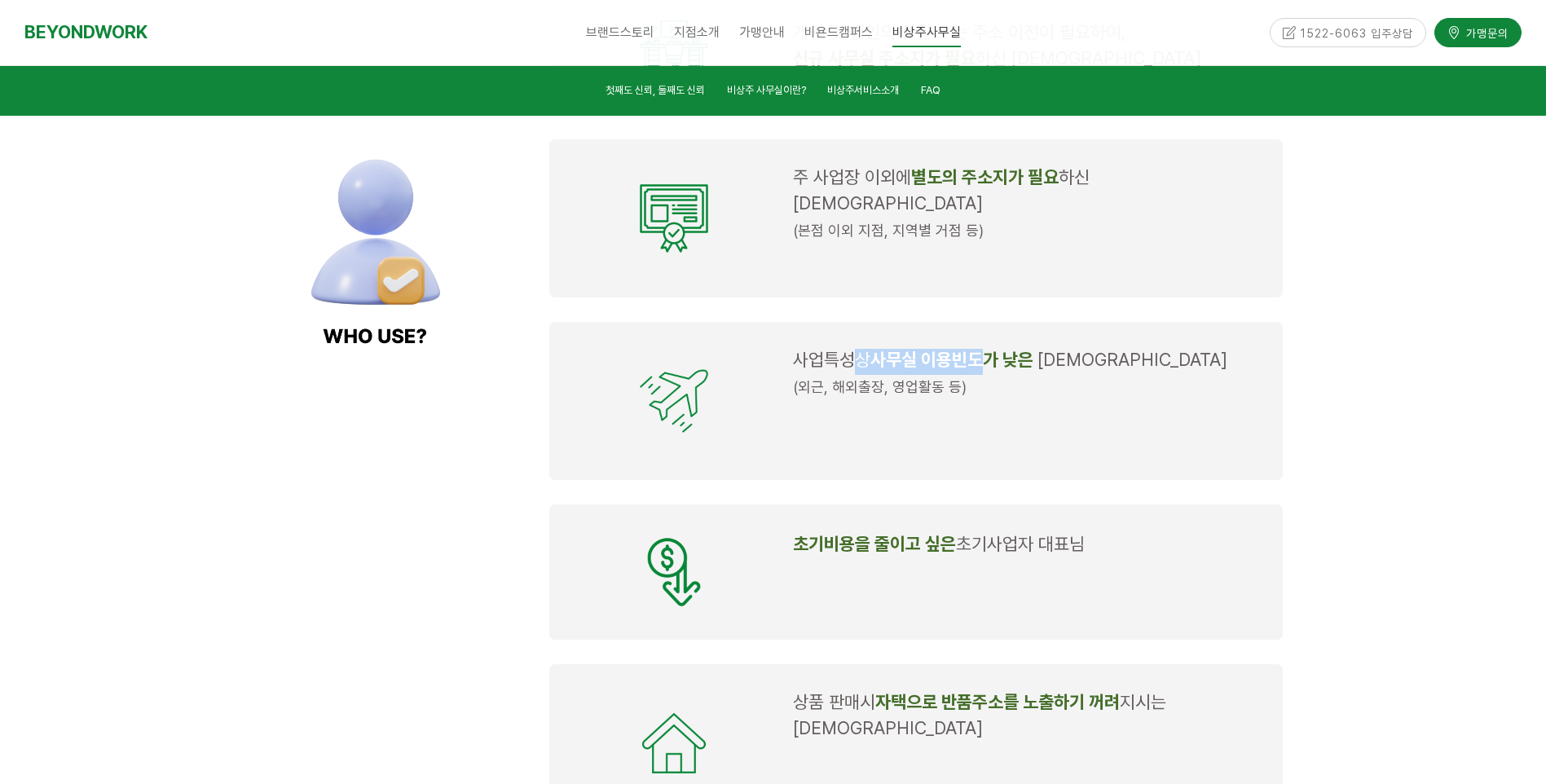
drag, startPoint x: 866, startPoint y: 331, endPoint x: 990, endPoint y: 340, distance: 124.3
click at [990, 349] on p "사업특성상 사무실 이용빈도가 낮은 대표님" at bounding box center [1028, 362] width 471 height 26
drag, startPoint x: 892, startPoint y: 533, endPoint x: 1019, endPoint y: 519, distance: 127.8
click at [1019, 533] on p "초기비용을 줄이고 싶은 초기사업자 대표님" at bounding box center [1028, 545] width 471 height 26
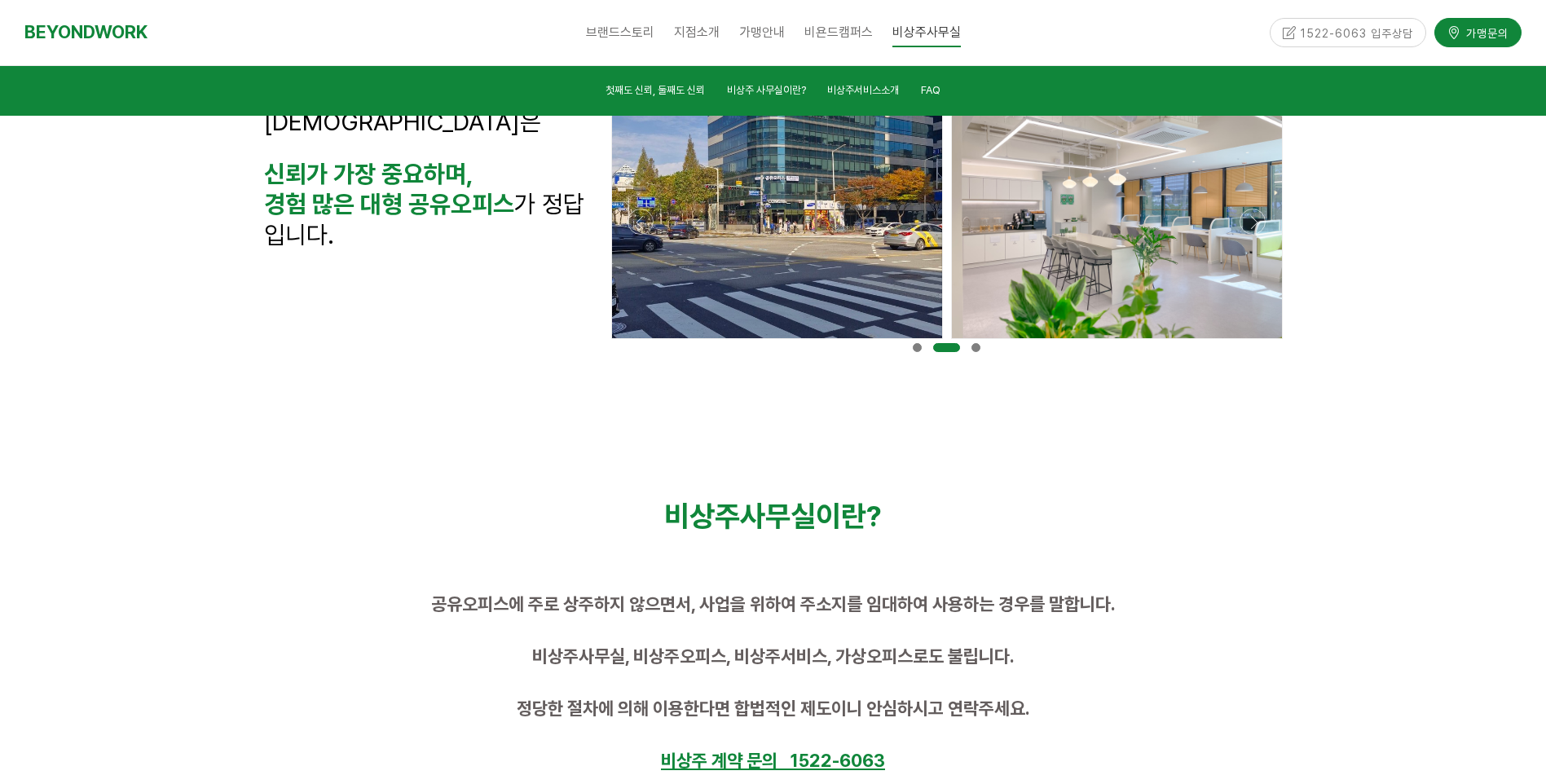
scroll to position [896, 0]
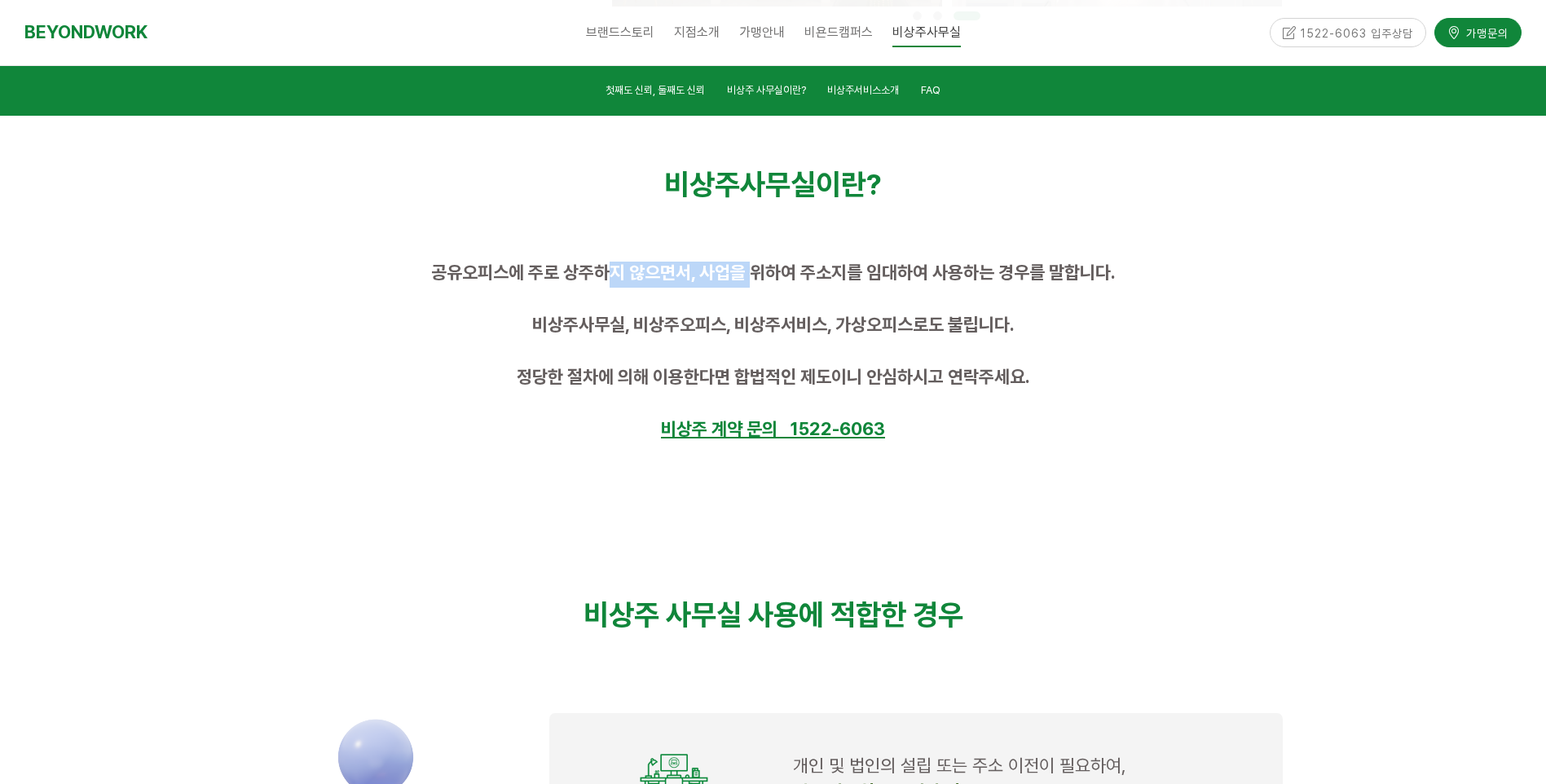
drag, startPoint x: 605, startPoint y: 269, endPoint x: 748, endPoint y: 251, distance: 144.1
click at [748, 251] on div "공유오피스에 주로 상주하지 않으면서, 사업을 위하여 주소지를 임대하여 사용하는 경우를 말합니다. 비상주사무실, 비상주오피스, 비상주서비스, 가…" at bounding box center [773, 353] width 1043 height 207
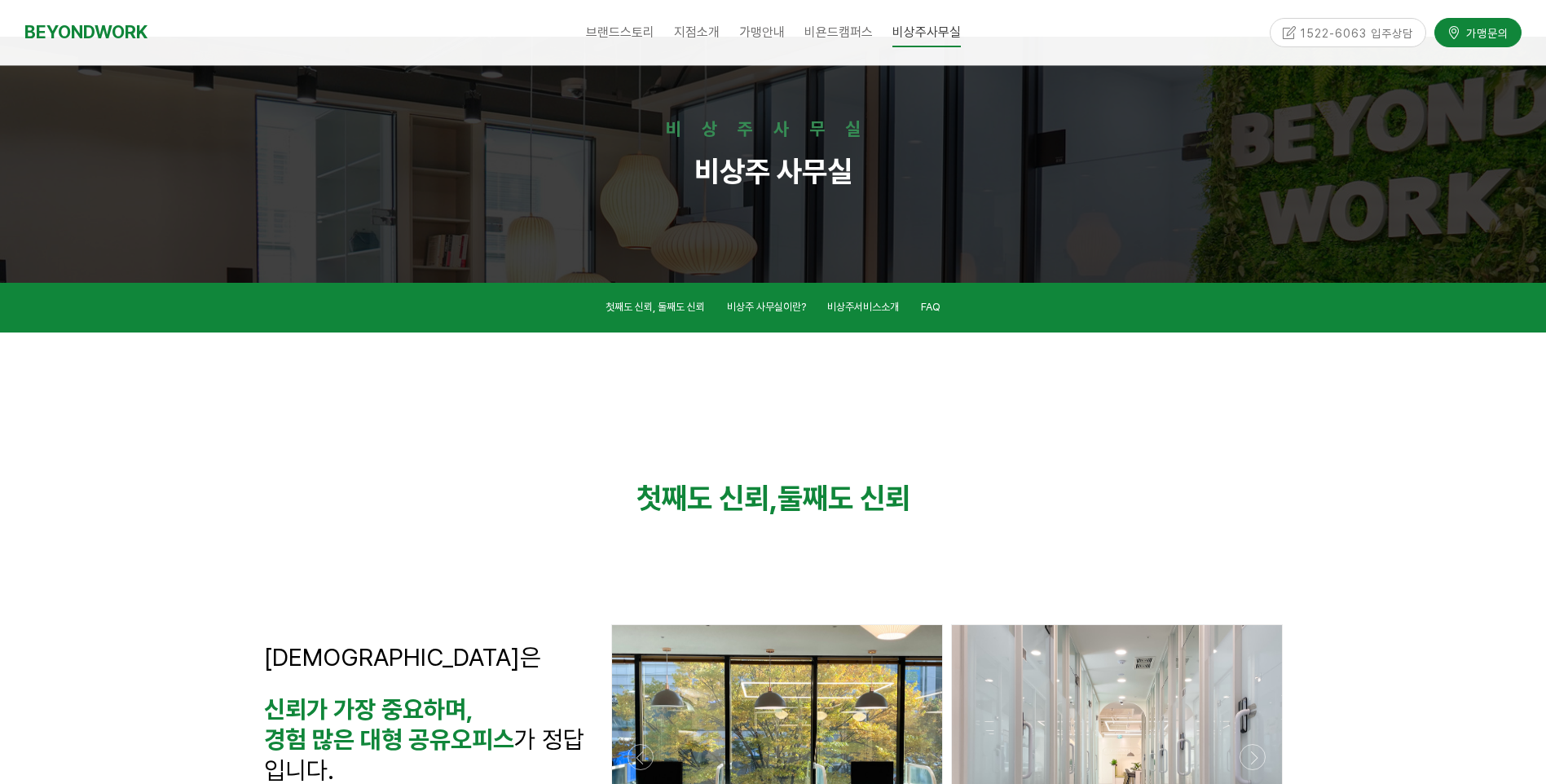
scroll to position [0, 0]
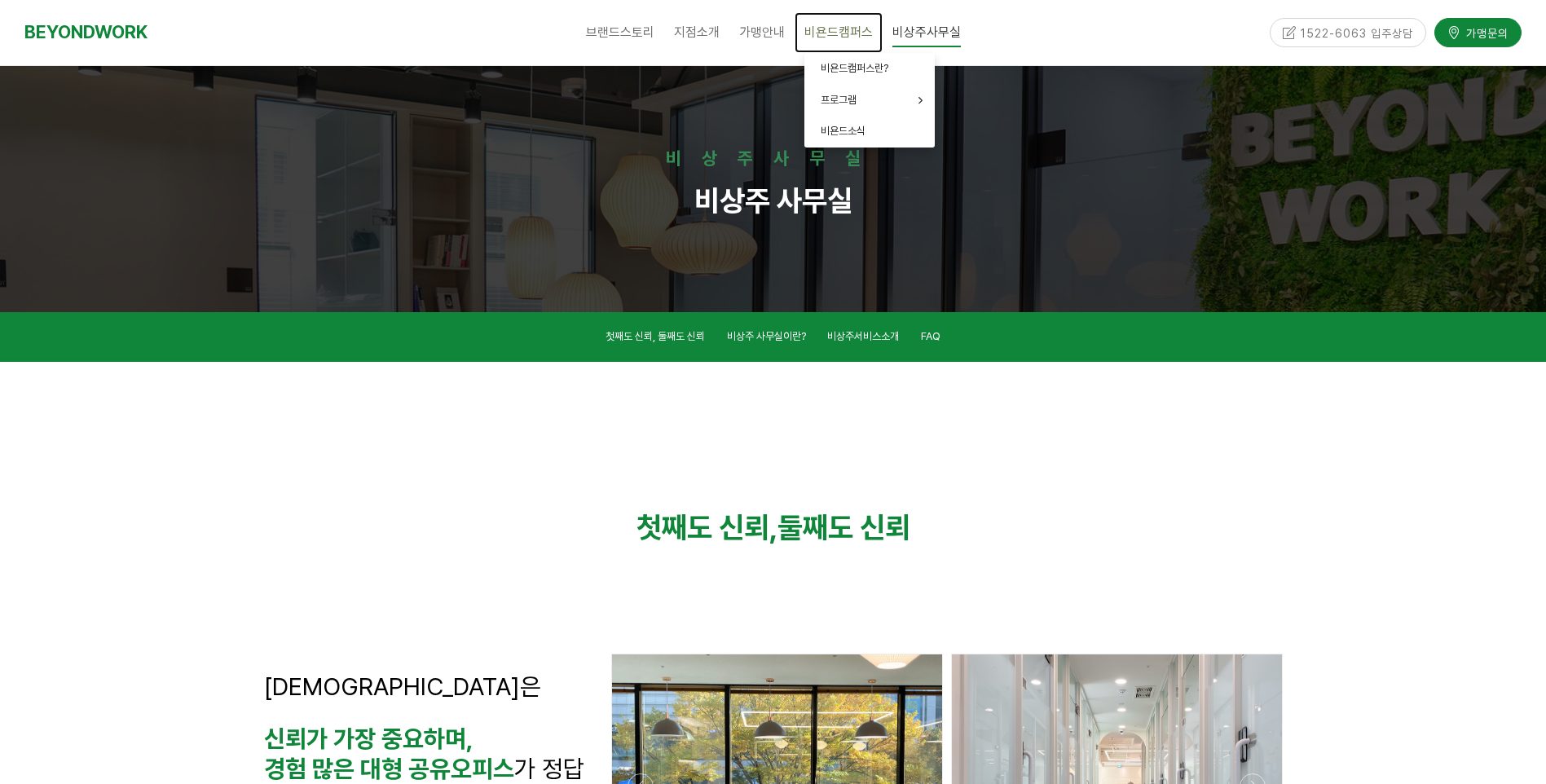
click at [821, 18] on link "비욘드캠퍼스" at bounding box center [838, 33] width 88 height 41
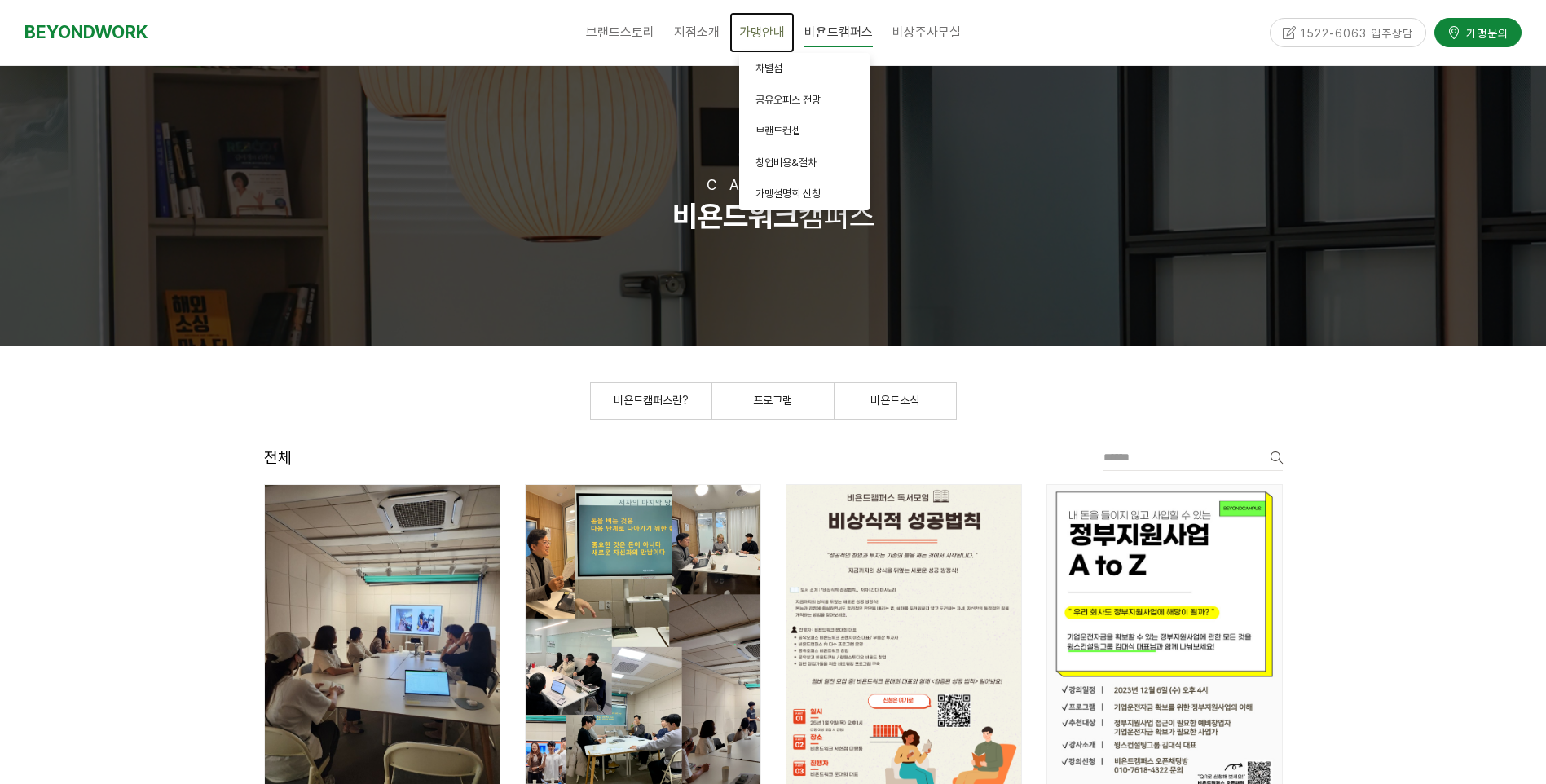
click at [786, 39] on link "가맹안내" at bounding box center [762, 33] width 65 height 41
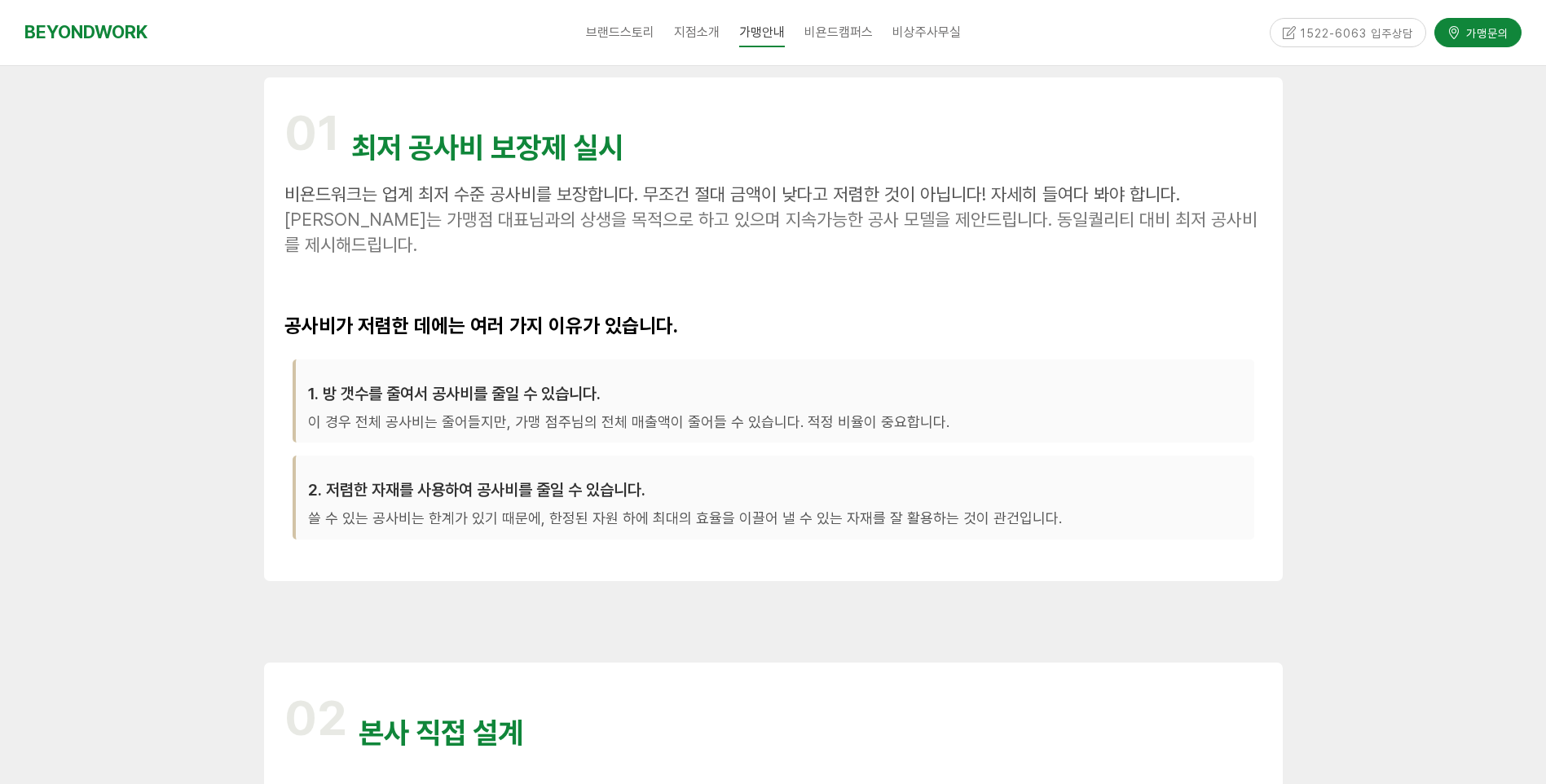
scroll to position [489, 0]
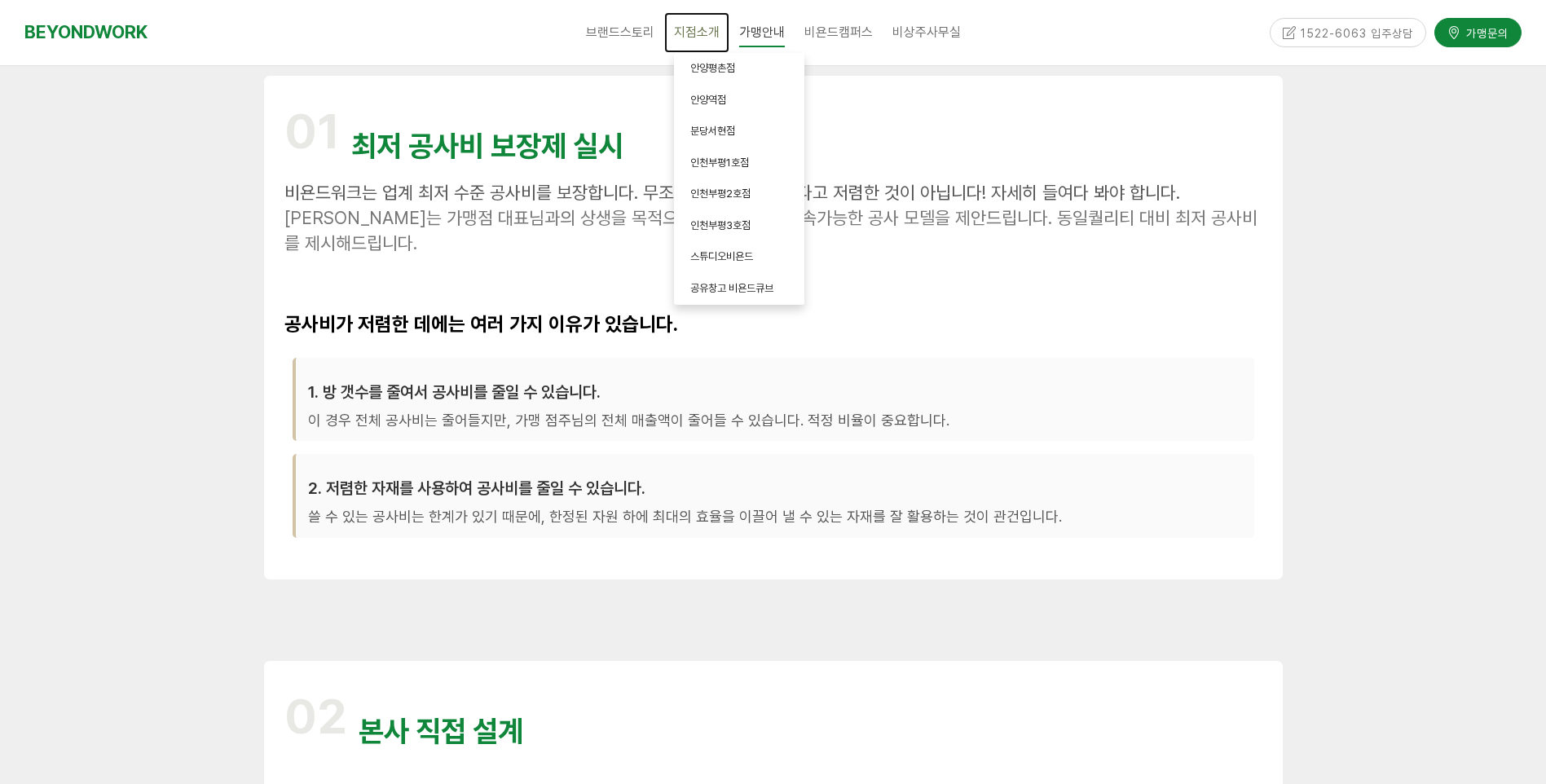
click at [693, 42] on link "지점소개" at bounding box center [696, 33] width 65 height 41
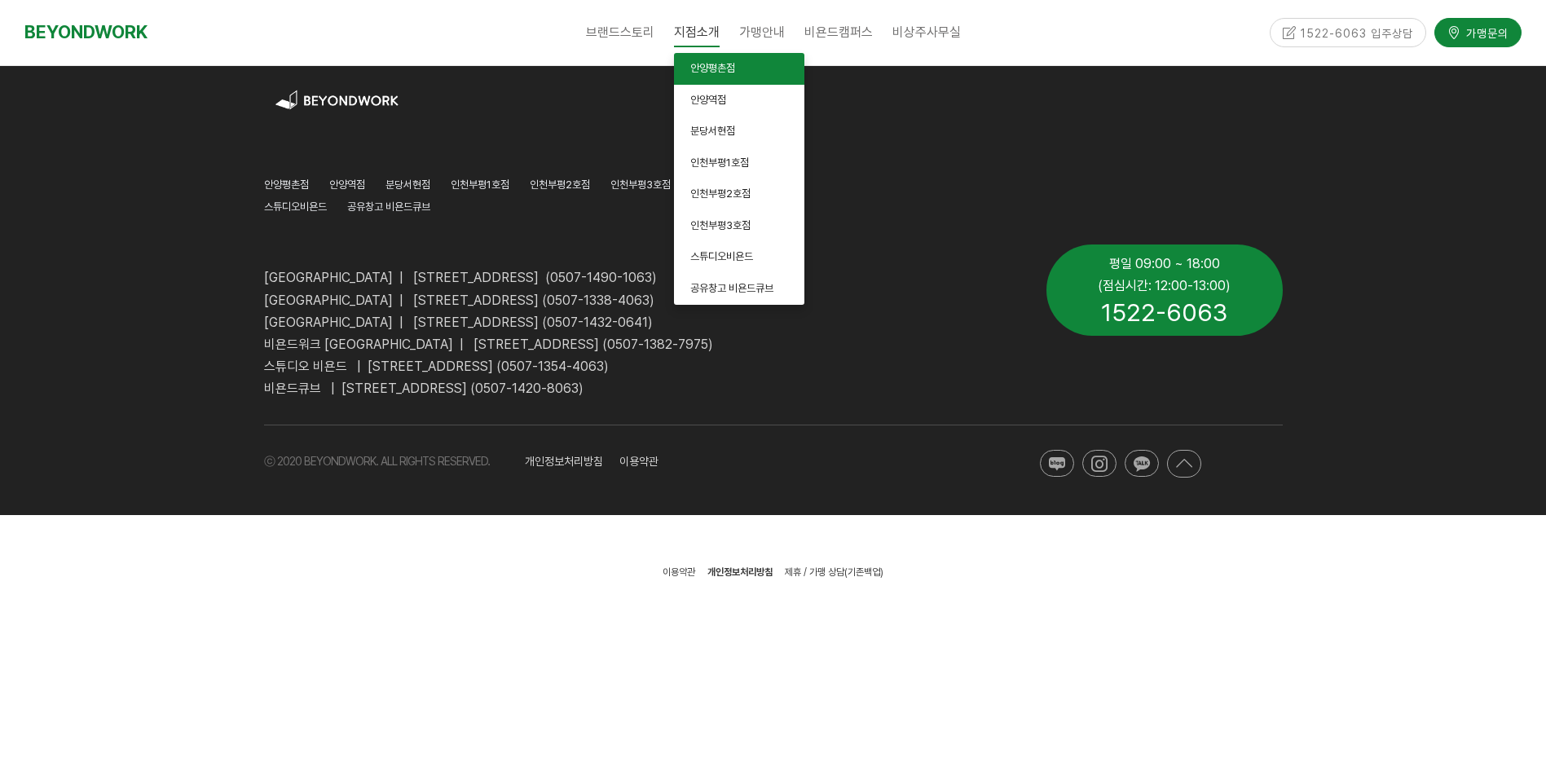
click at [703, 66] on span "안양평촌점" at bounding box center [713, 68] width 44 height 13
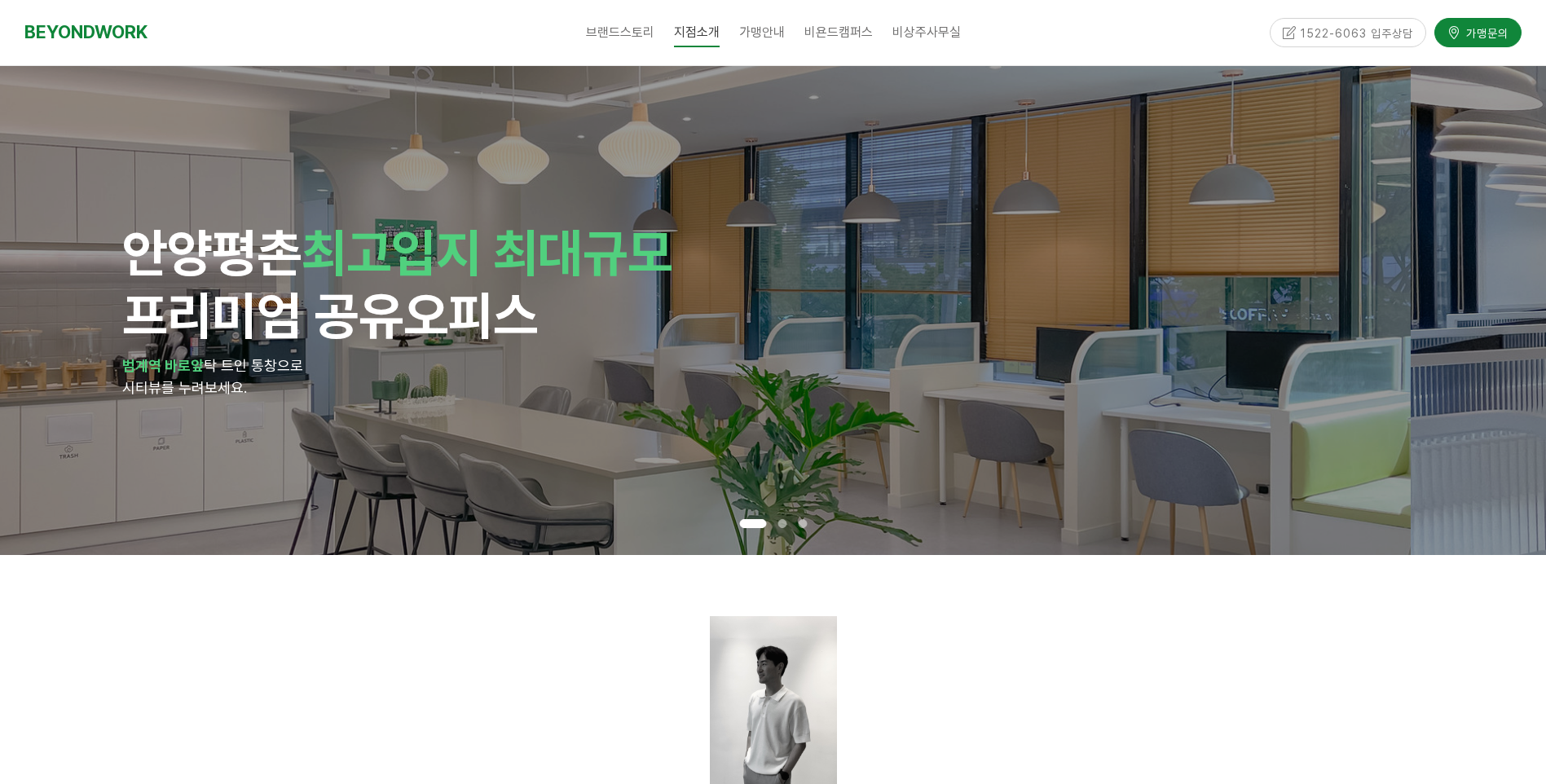
drag, startPoint x: 966, startPoint y: 279, endPoint x: 495, endPoint y: 318, distance: 472.6
click at [509, 325] on h1 "안양 평촌 최고입지 최대규모 프리미엄 공유오피스" at bounding box center [637, 284] width 1032 height 126
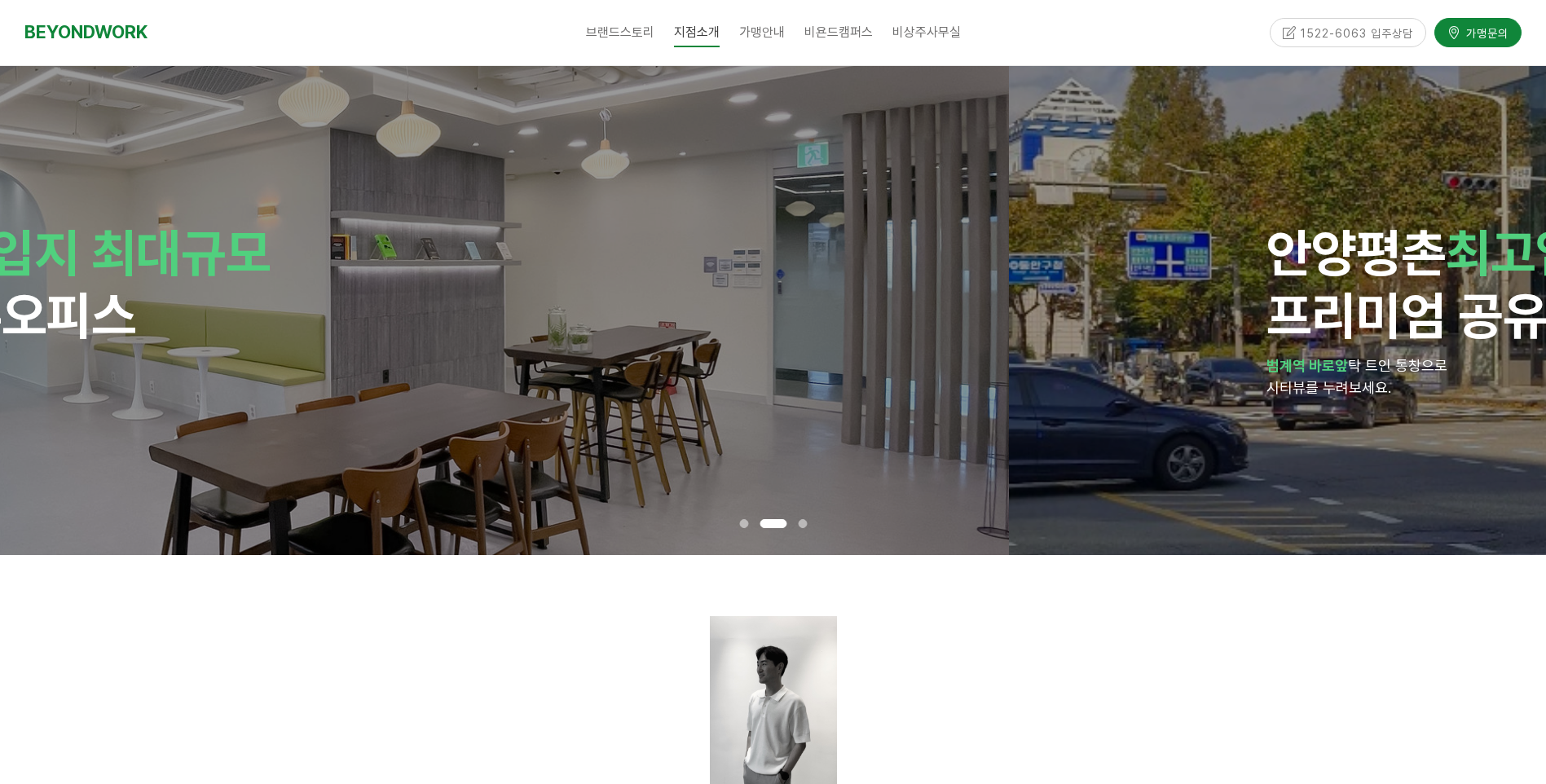
drag, startPoint x: 921, startPoint y: 322, endPoint x: 218, endPoint y: 350, distance: 703.6
click at [218, 350] on div "안양 평촌 최고입지 최대규모 프리미엄 공유오피스 범계역 바로앞 탁 트인 통창으로 시티뷰를 누려보세요." at bounding box center [236, 310] width 1032 height 178
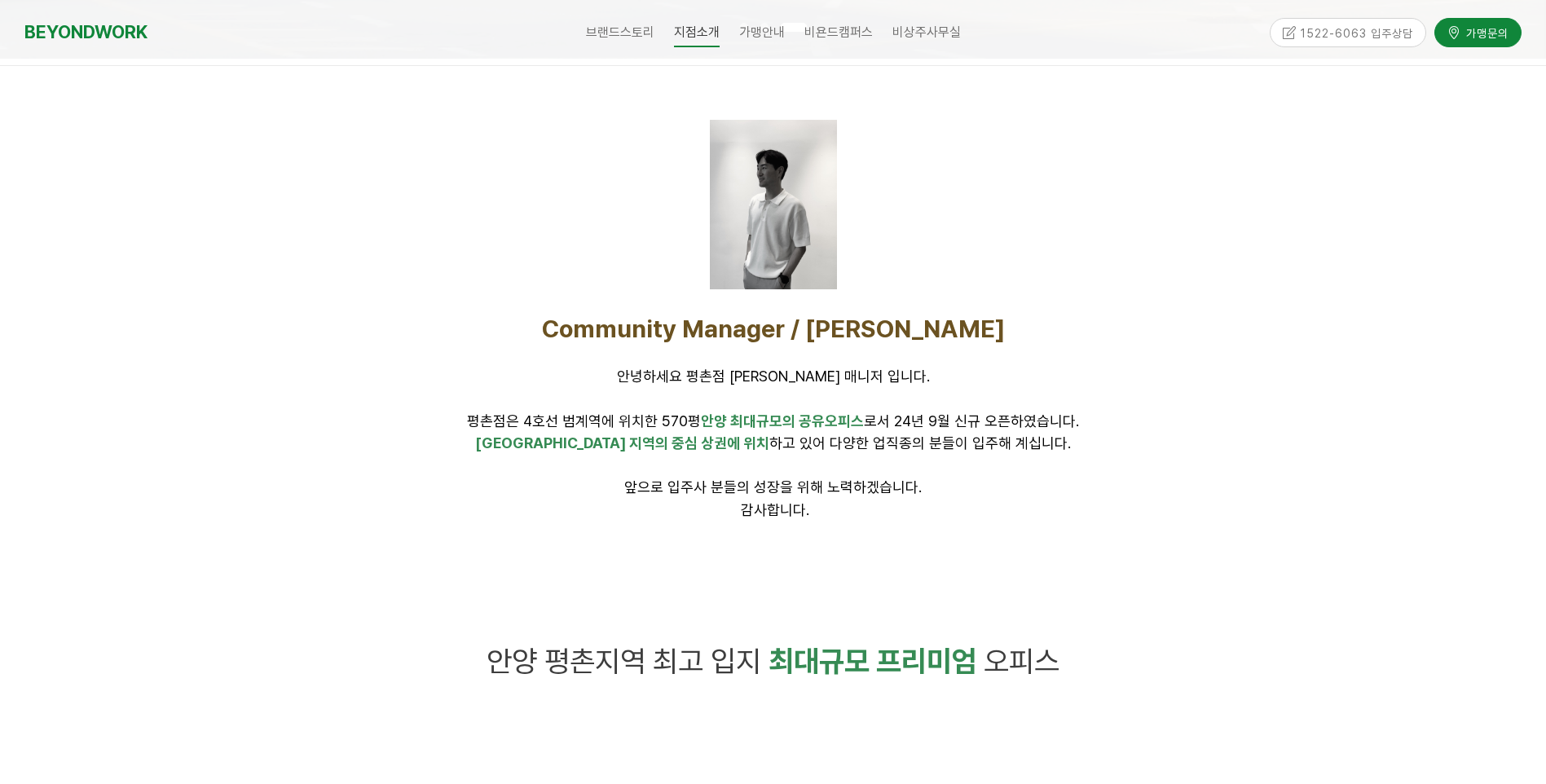
scroll to position [570, 0]
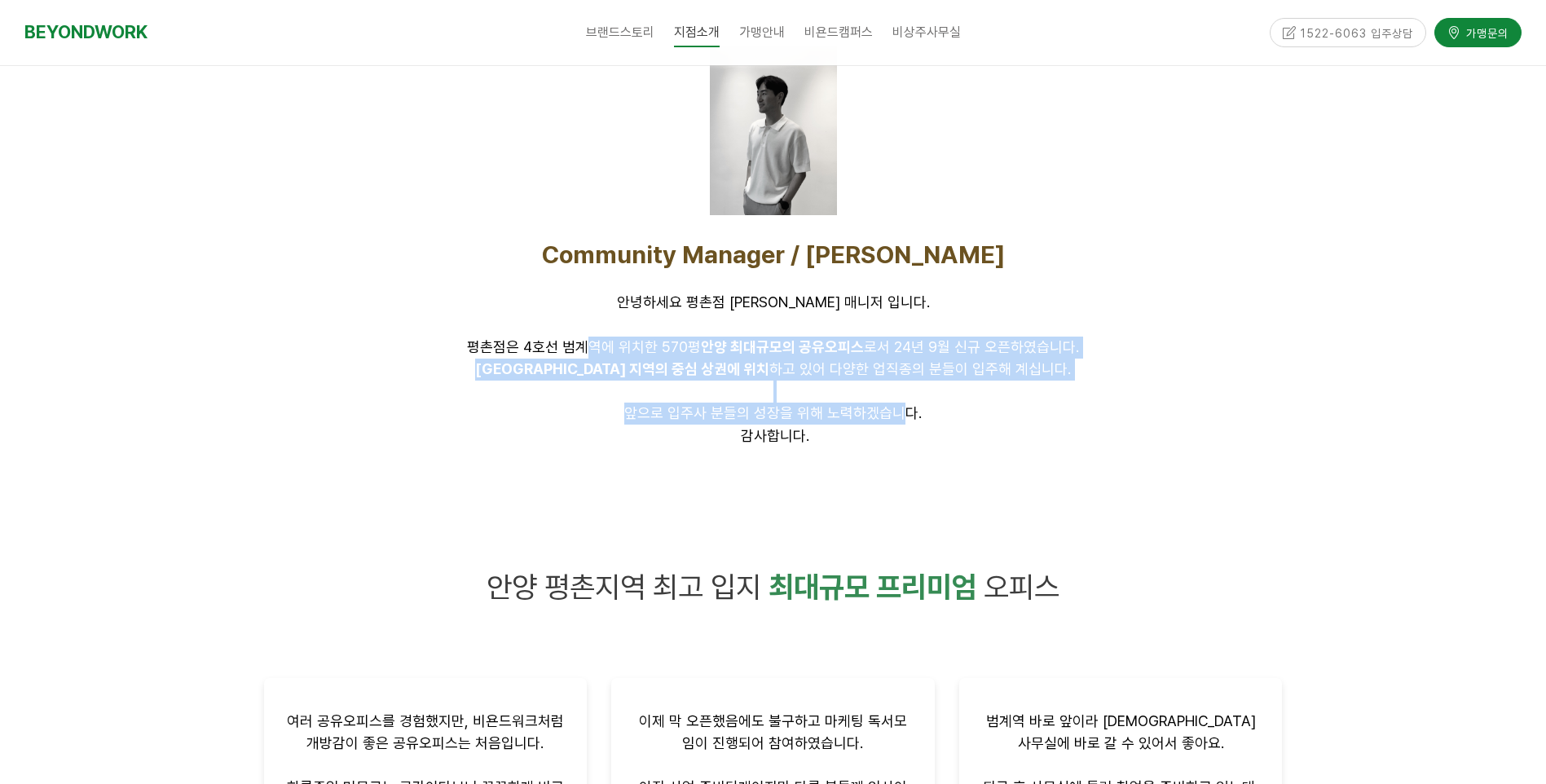
drag, startPoint x: 580, startPoint y: 337, endPoint x: 907, endPoint y: 412, distance: 335.5
click at [907, 412] on div "Community Manager / 윤태웅 안녕하세요 평촌점 윤태웅 매니저 입니다. 평촌점은 4호선 범계역에 위치한 570평 안양 최대규모의 …" at bounding box center [773, 343] width 1019 height 208
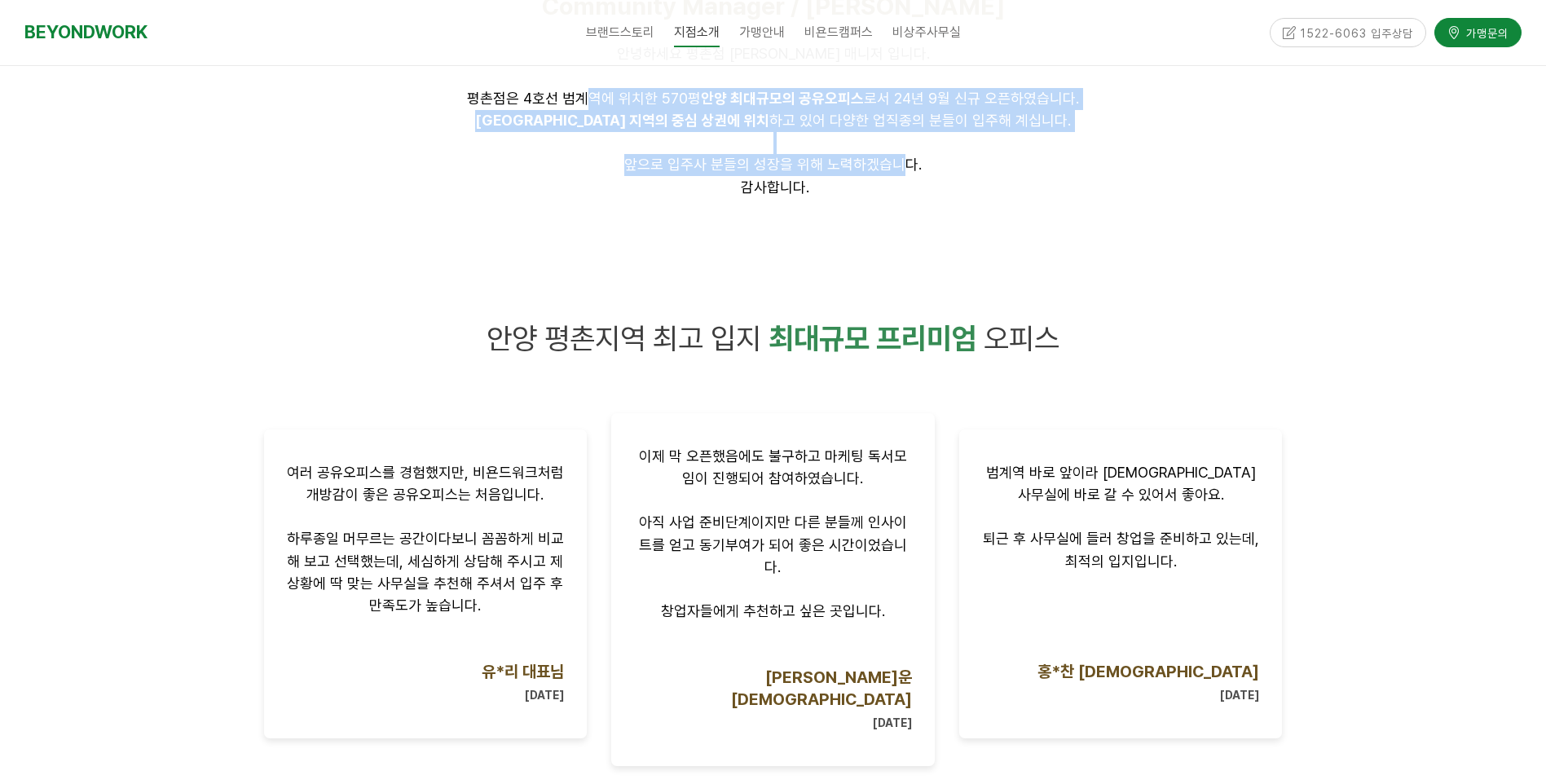
scroll to position [1060, 0]
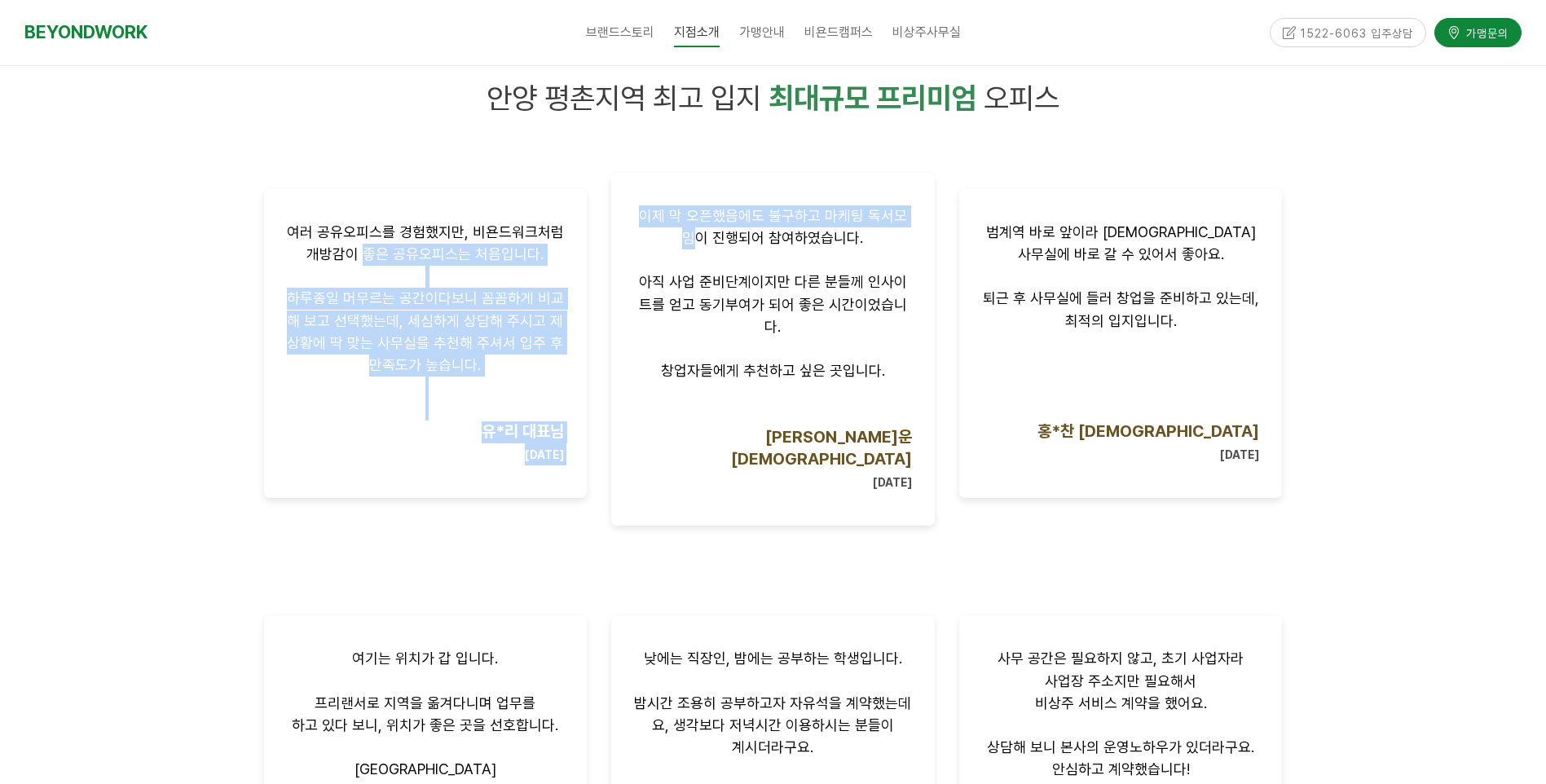
drag, startPoint x: 362, startPoint y: 237, endPoint x: 616, endPoint y: 236, distance: 254.0
click at [616, 236] on div "여러 공유오피스를 경험했지만, 비욘드워크처럼 개방감이 좋은 공유오피스는 처음입니다. 하루종일 머무르는 공간이다보니 꼼꼼하게 비교해 보고 선택했…" at bounding box center [773, 390] width 1043 height 426
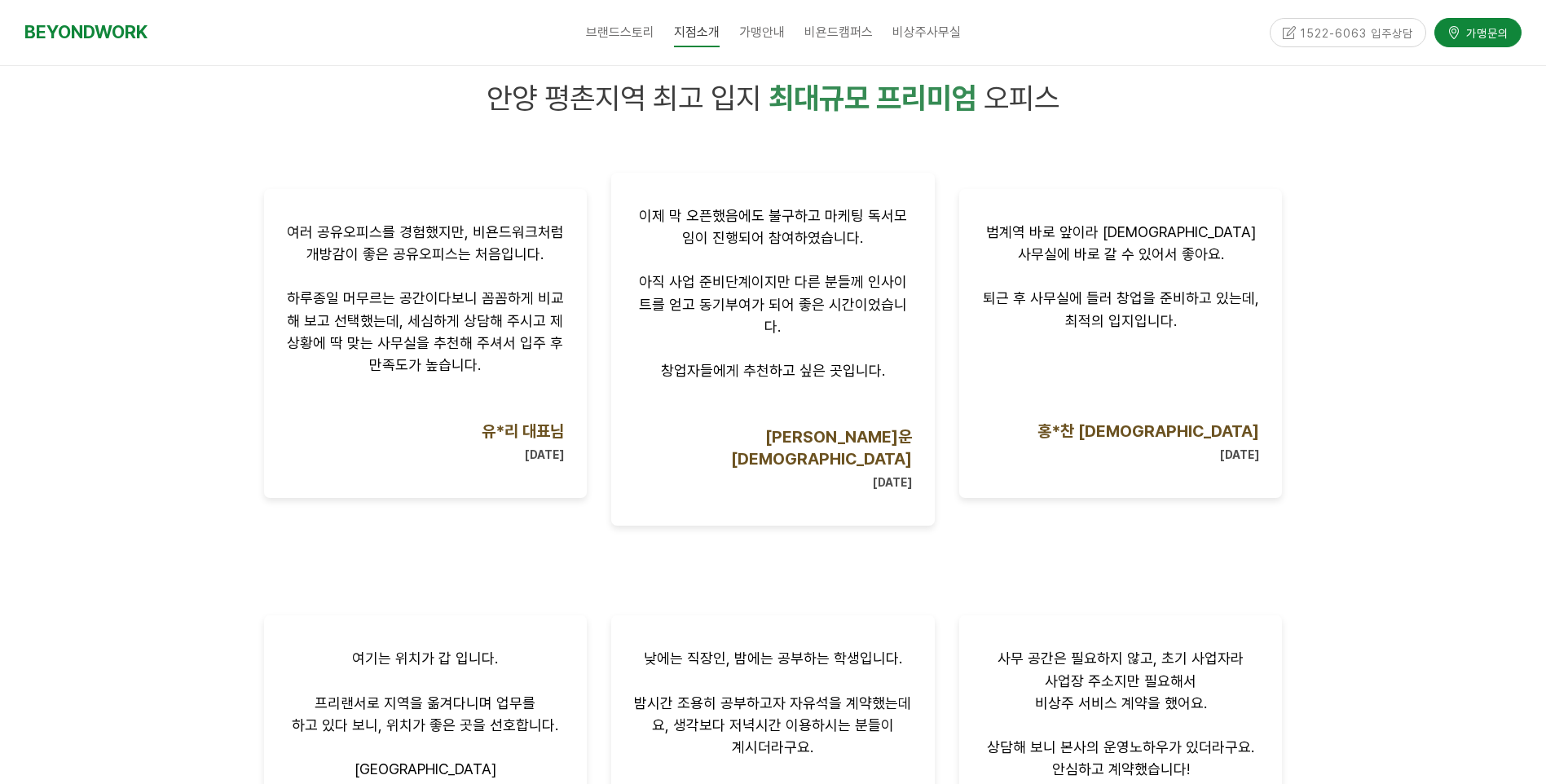
drag, startPoint x: 616, startPoint y: 236, endPoint x: 783, endPoint y: 247, distance: 167.4
click at [783, 247] on p "이제 막 오픈했음에도 불구하고 마케팅 독서모임이 진행되어 참여하였습니다." at bounding box center [773, 227] width 278 height 44
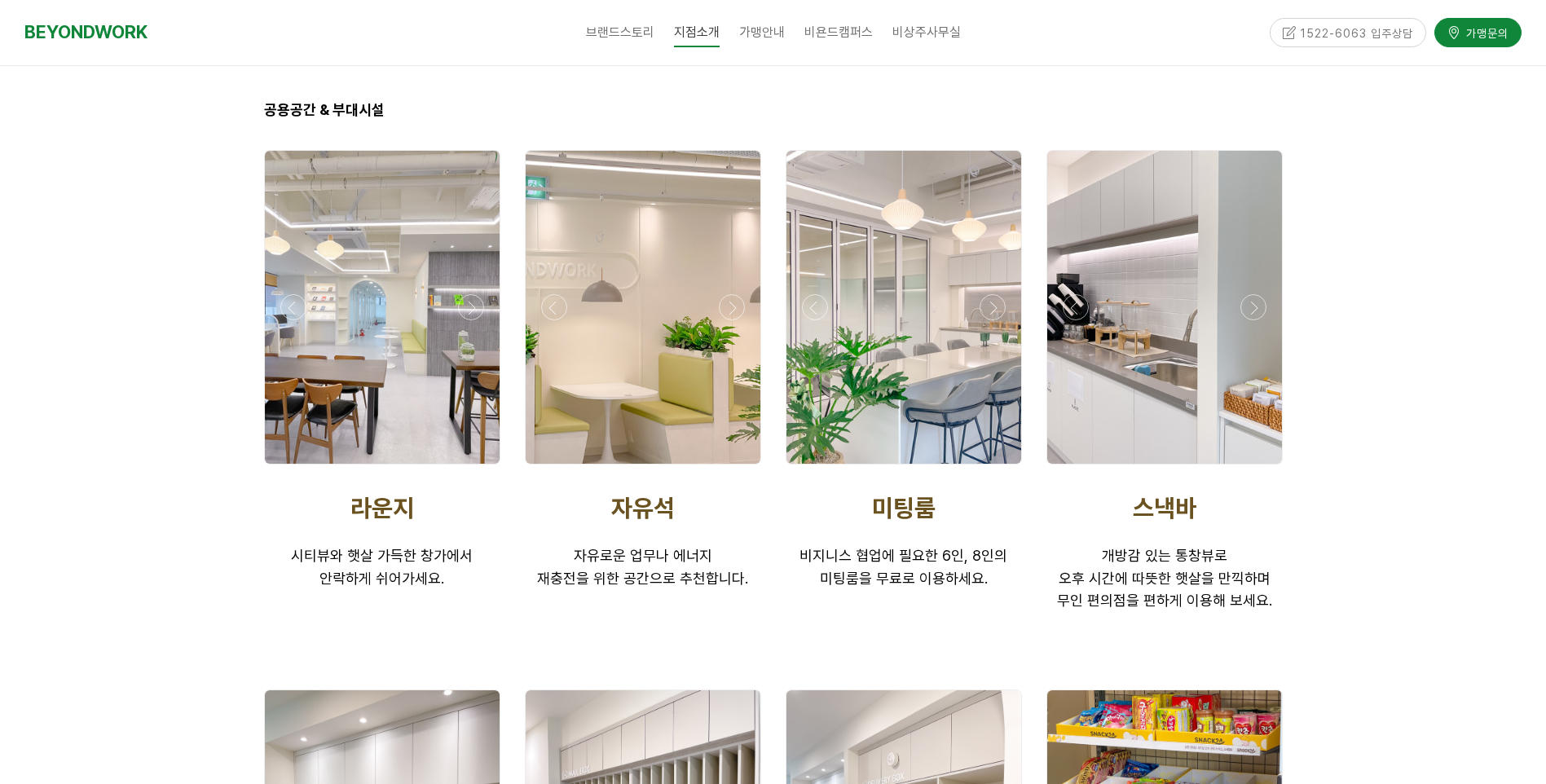
scroll to position [2608, 0]
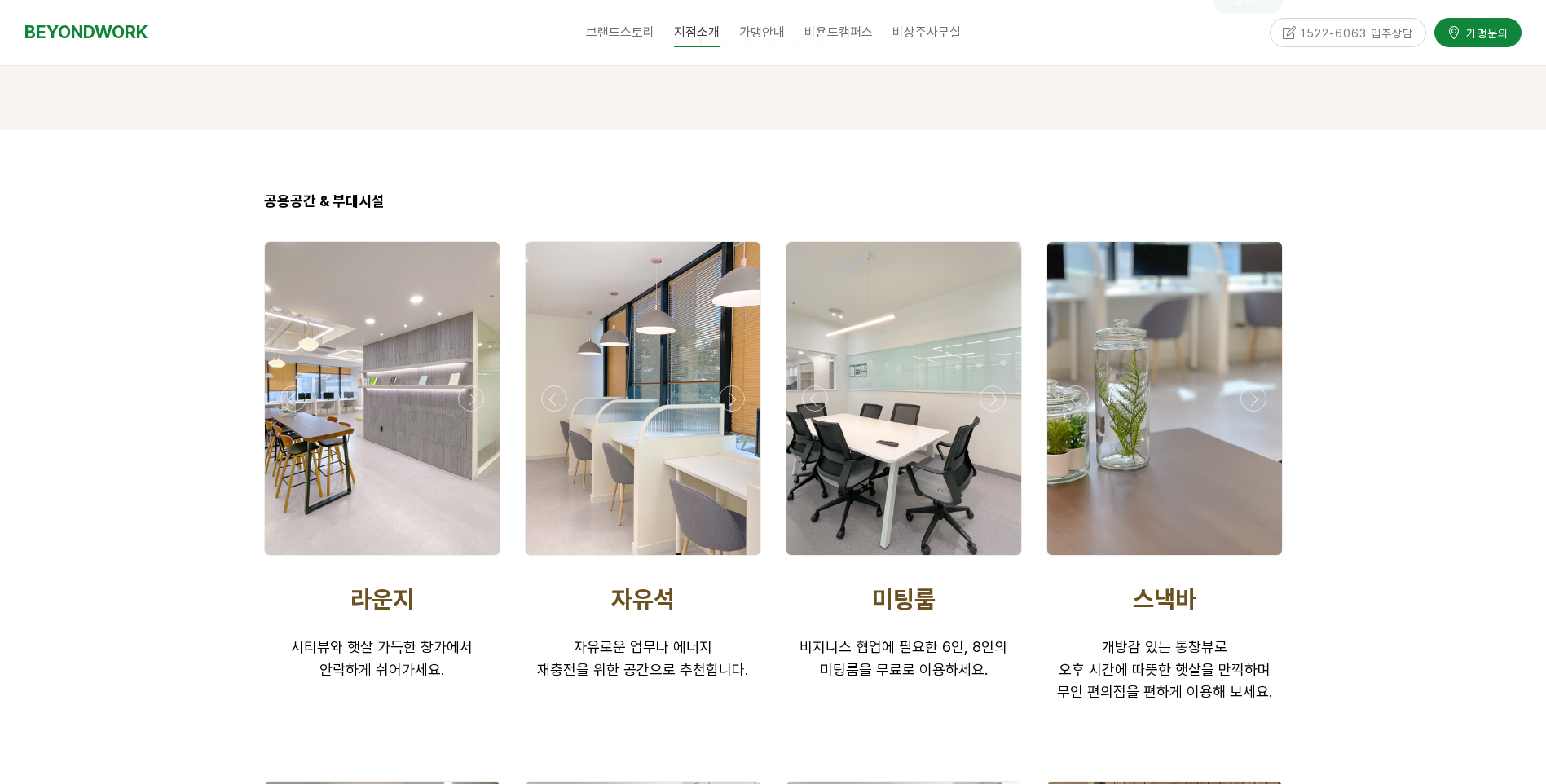
click at [1247, 560] on div at bounding box center [1164, 560] width 245 height 0
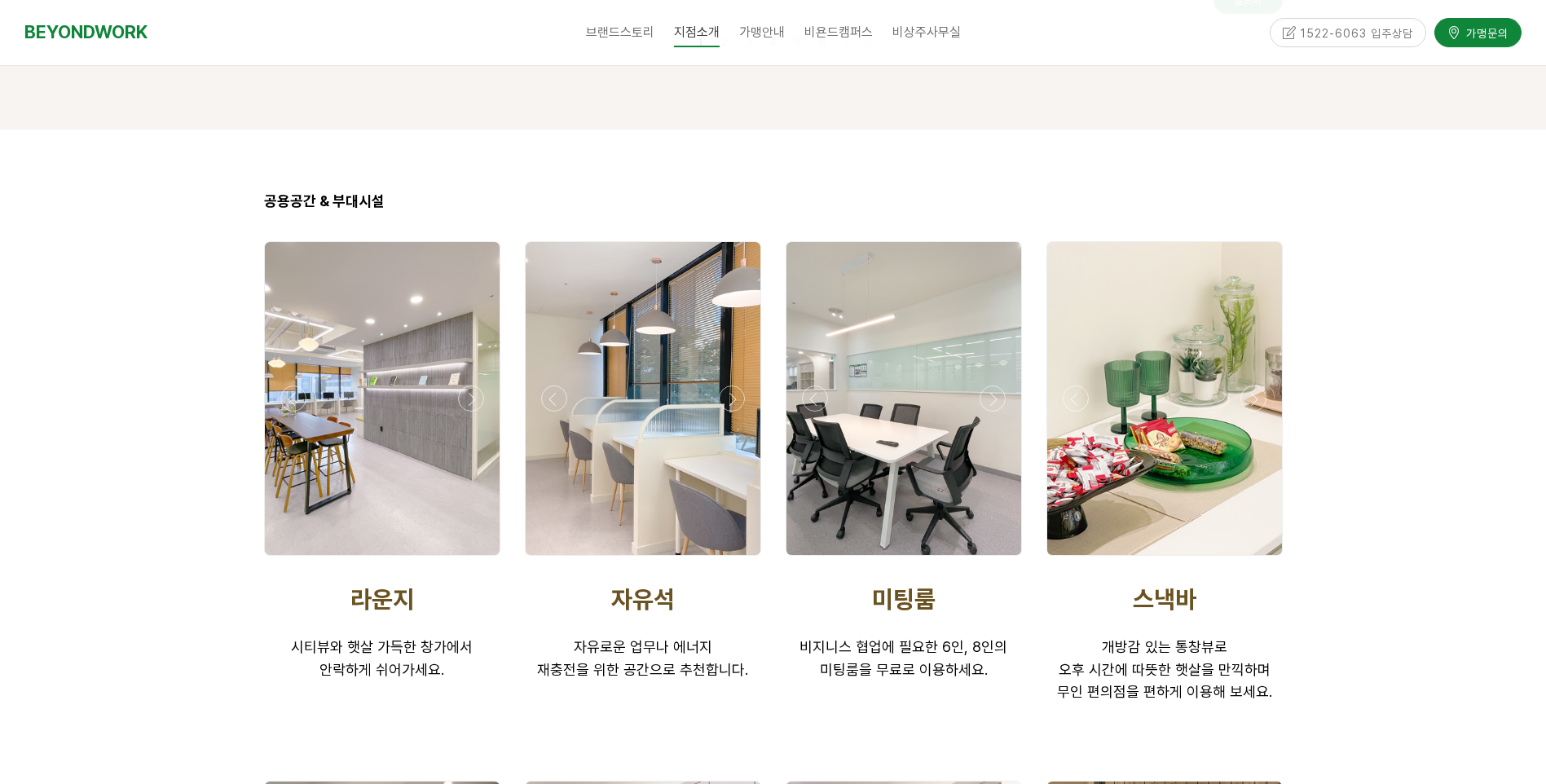
click at [1247, 560] on div at bounding box center [1164, 560] width 245 height 0
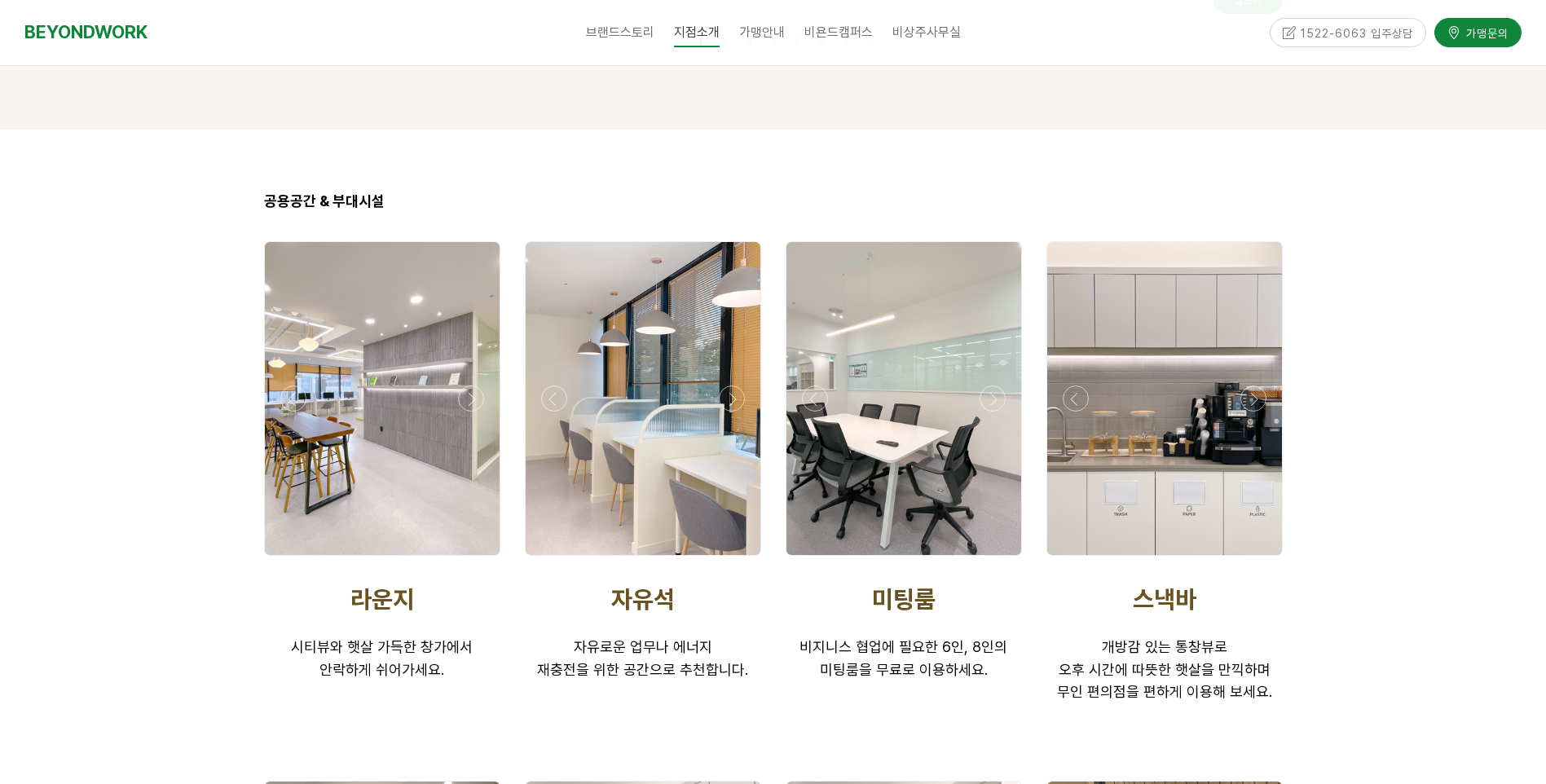
click at [1247, 560] on div at bounding box center [1164, 560] width 245 height 0
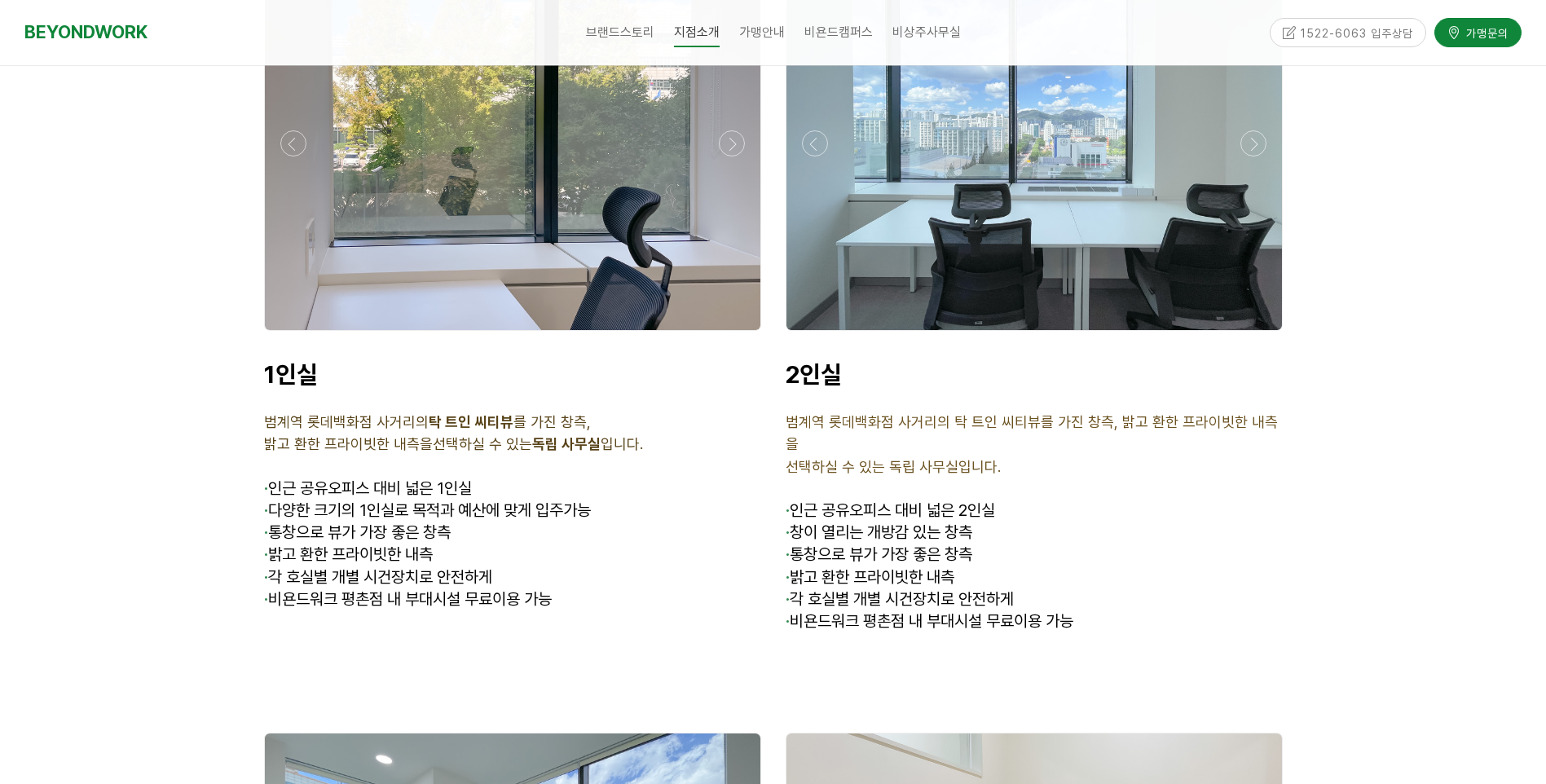
scroll to position [4157, 0]
drag, startPoint x: 350, startPoint y: 346, endPoint x: 335, endPoint y: 341, distance: 15.8
click at [335, 361] on div "1인실 범계역 롯데백화점 사거리의 탁 트인 씨티뷰 를 가진 창측, 밝고 환한 프라이빗한 내측을 선택하실 수 있는 독립 사무실 입니다. · 인근…" at bounding box center [512, 497] width 497 height 274
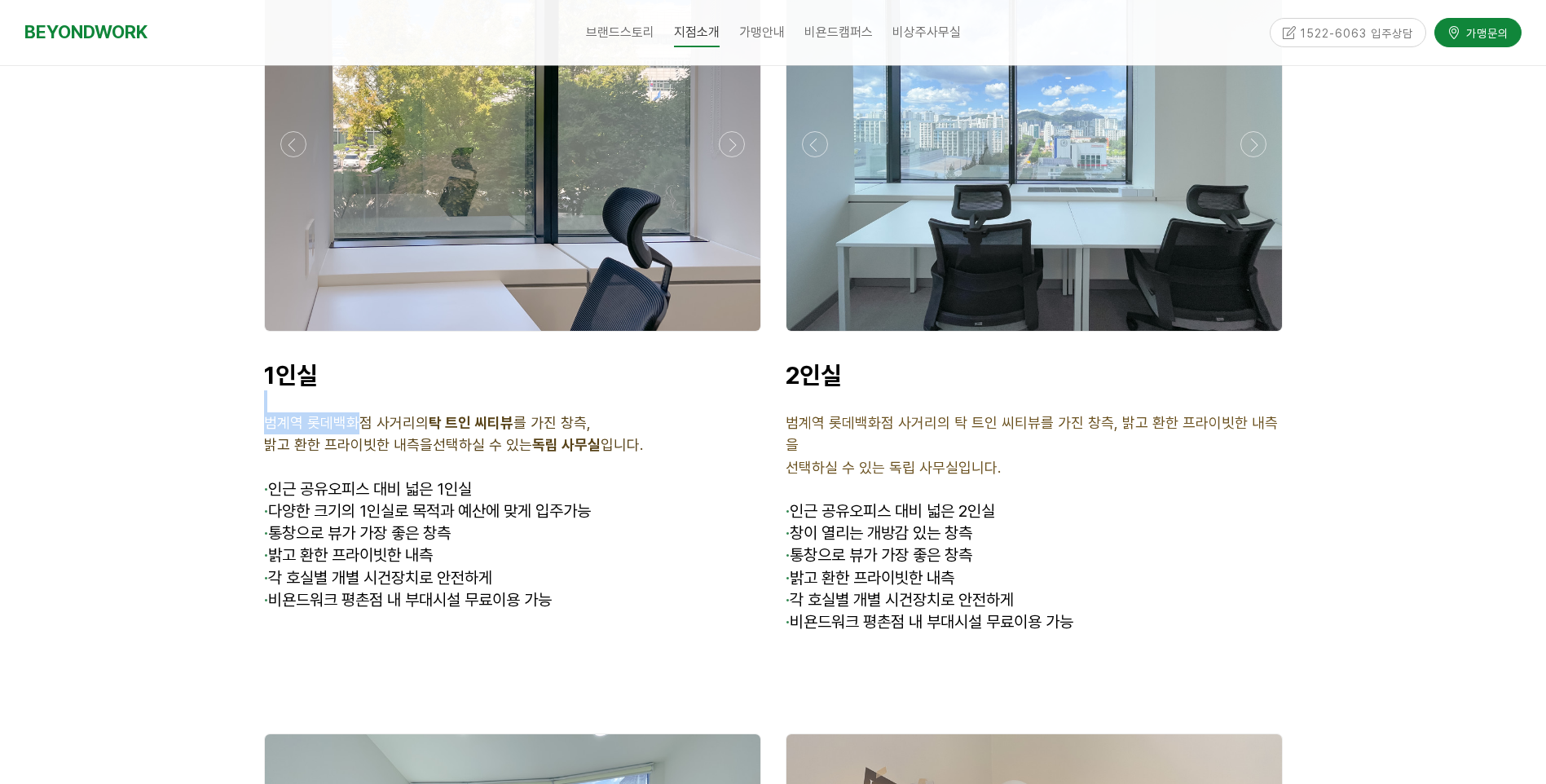
click at [335, 391] on p at bounding box center [512, 401] width 497 height 22
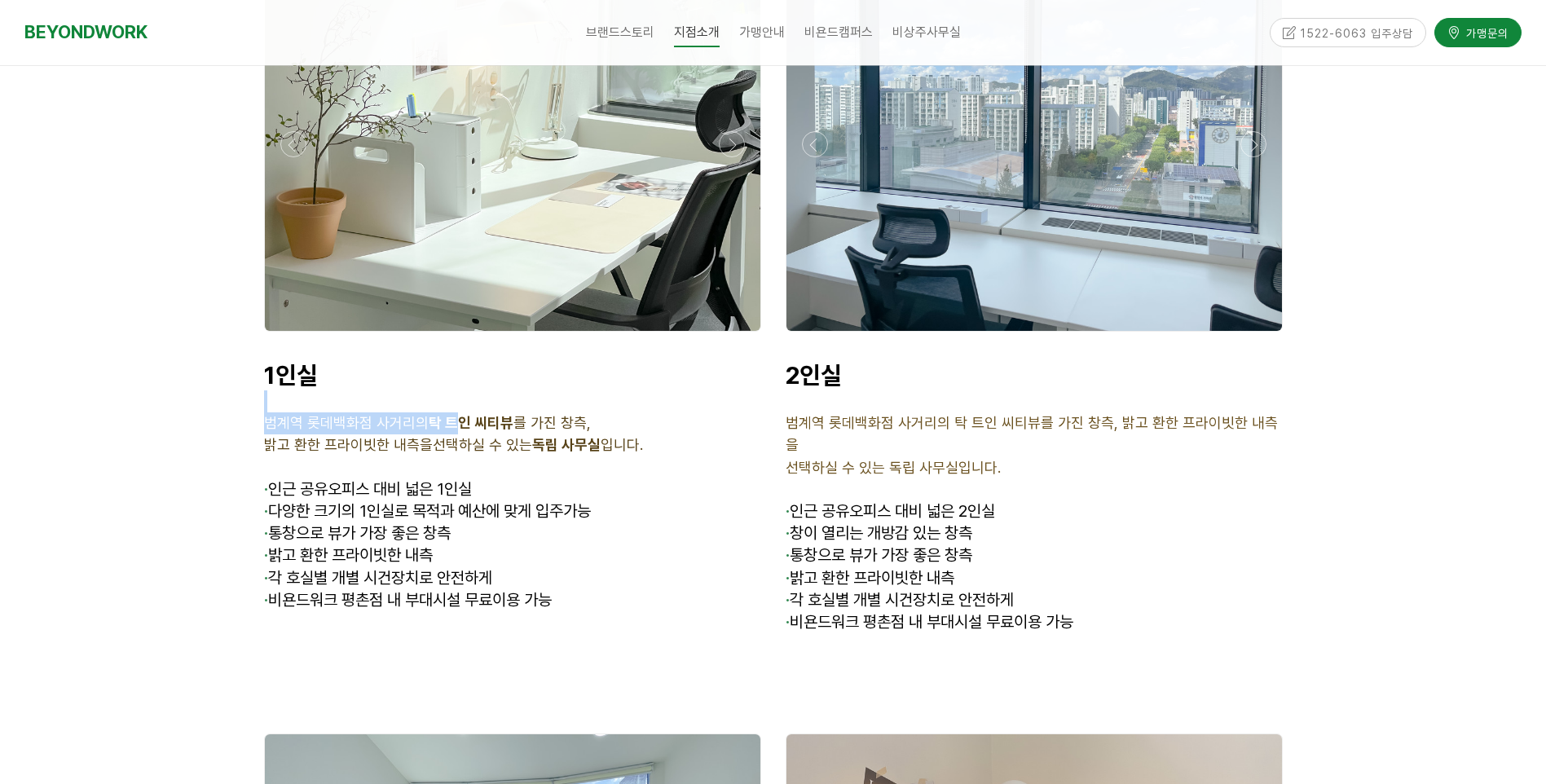
drag, startPoint x: 335, startPoint y: 341, endPoint x: 460, endPoint y: 367, distance: 127.7
click at [460, 367] on div "1인실 범계역 롯데백화점 사거리의 탁 트인 씨티뷰 를 가진 창측, 밝고 환한 프라이빗한 내측을 선택하실 수 있는 독립 사무실 입니다. · 인근…" at bounding box center [512, 497] width 497 height 274
click at [460, 413] on p "범계역 롯데백화점 사거리의 탁 트인 씨티뷰 를 가진 창측," at bounding box center [512, 423] width 497 height 22
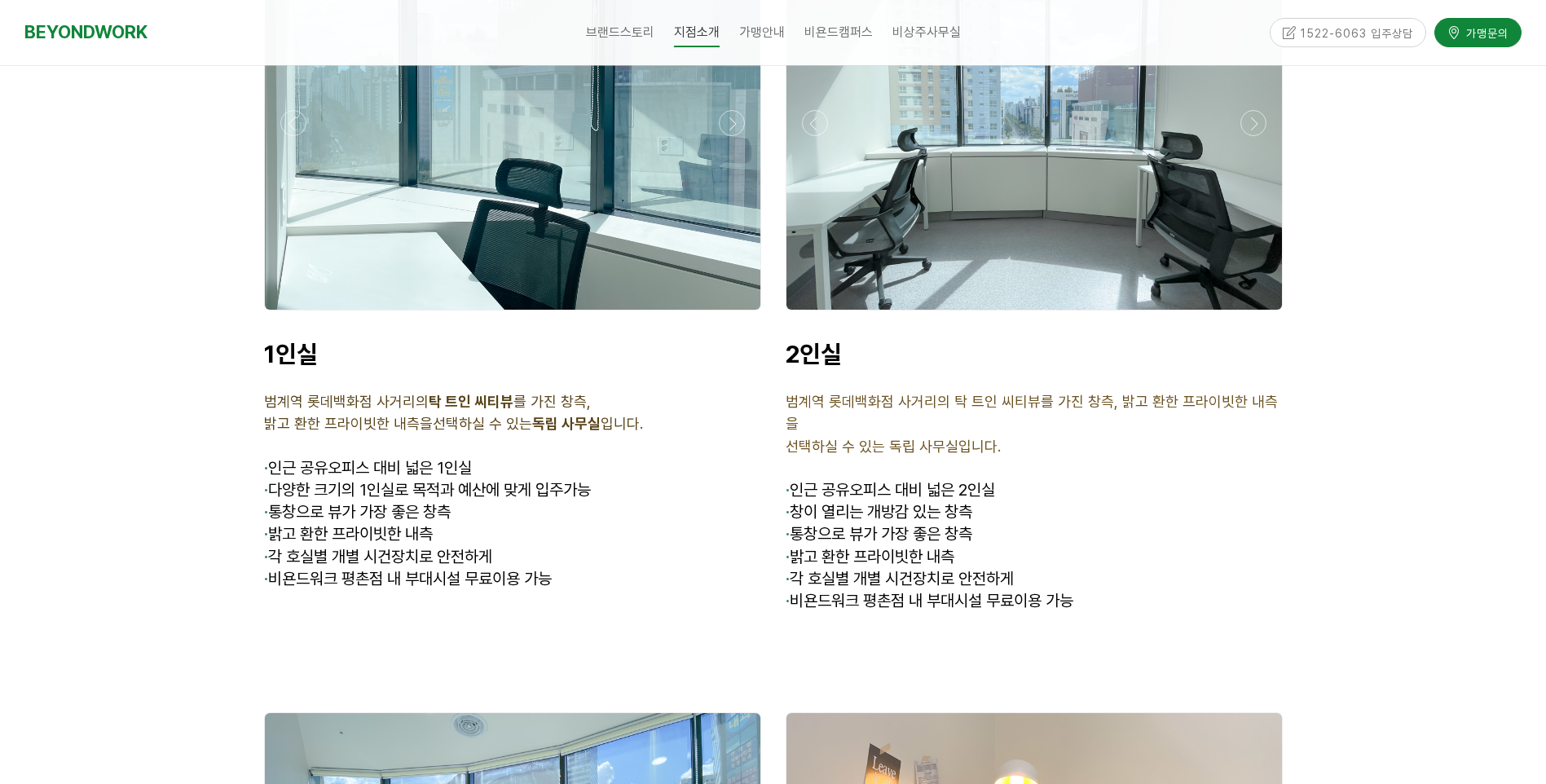
scroll to position [4238, 0]
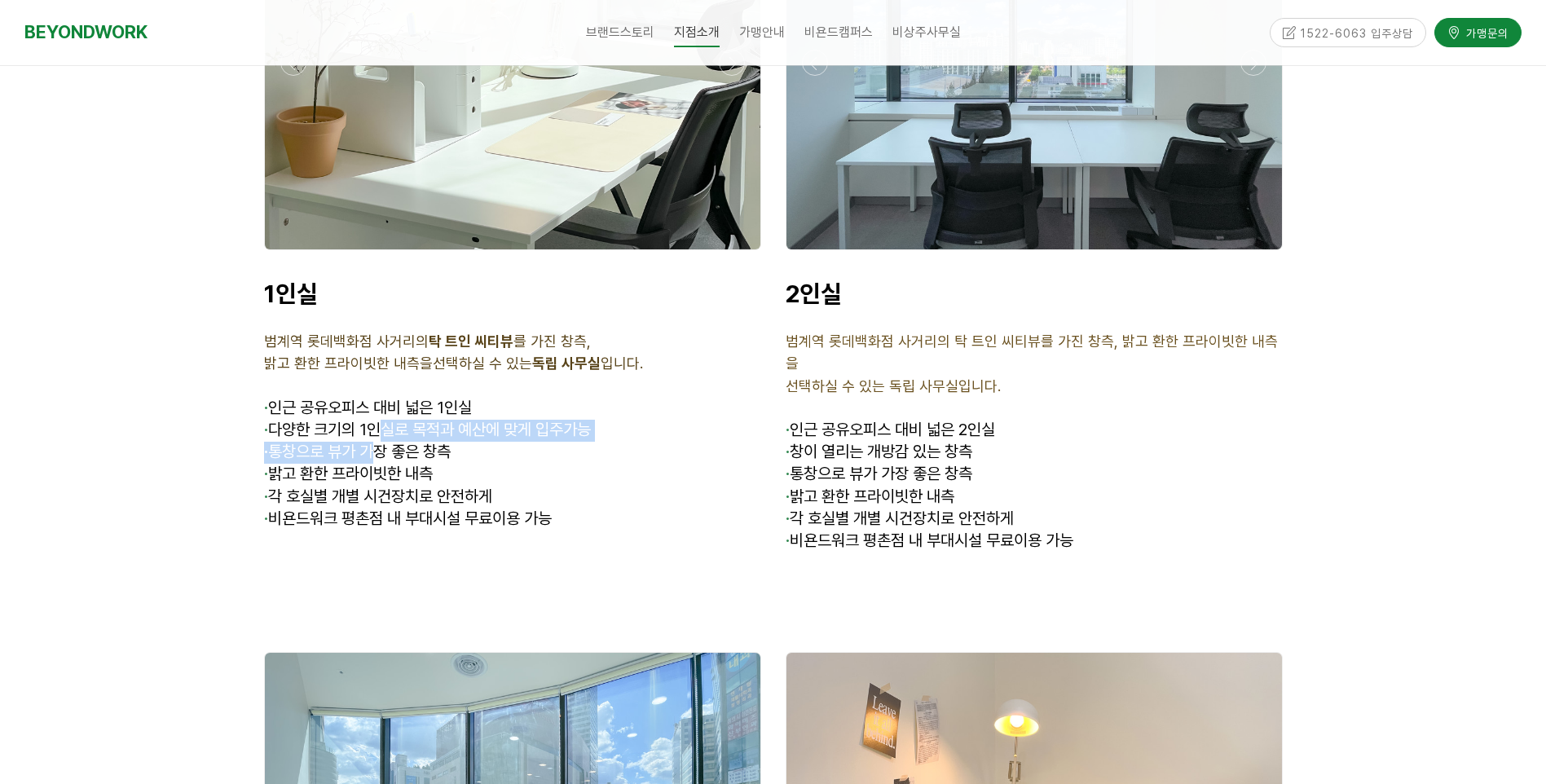
drag, startPoint x: 377, startPoint y: 393, endPoint x: 384, endPoint y: 363, distance: 30.8
click at [384, 363] on div "1인실 범계역 롯데백화점 사거리의 탁 트인 씨티뷰 를 가진 창측, 밝고 환한 프라이빗한 내측을 선택하실 수 있는 독립 사무실 입니다. · 인근…" at bounding box center [512, 415] width 497 height 274
click at [384, 420] on span "· 다양한 크기의 1인실로 목적과 예산에 맞게 입주가능" at bounding box center [427, 429] width 327 height 19
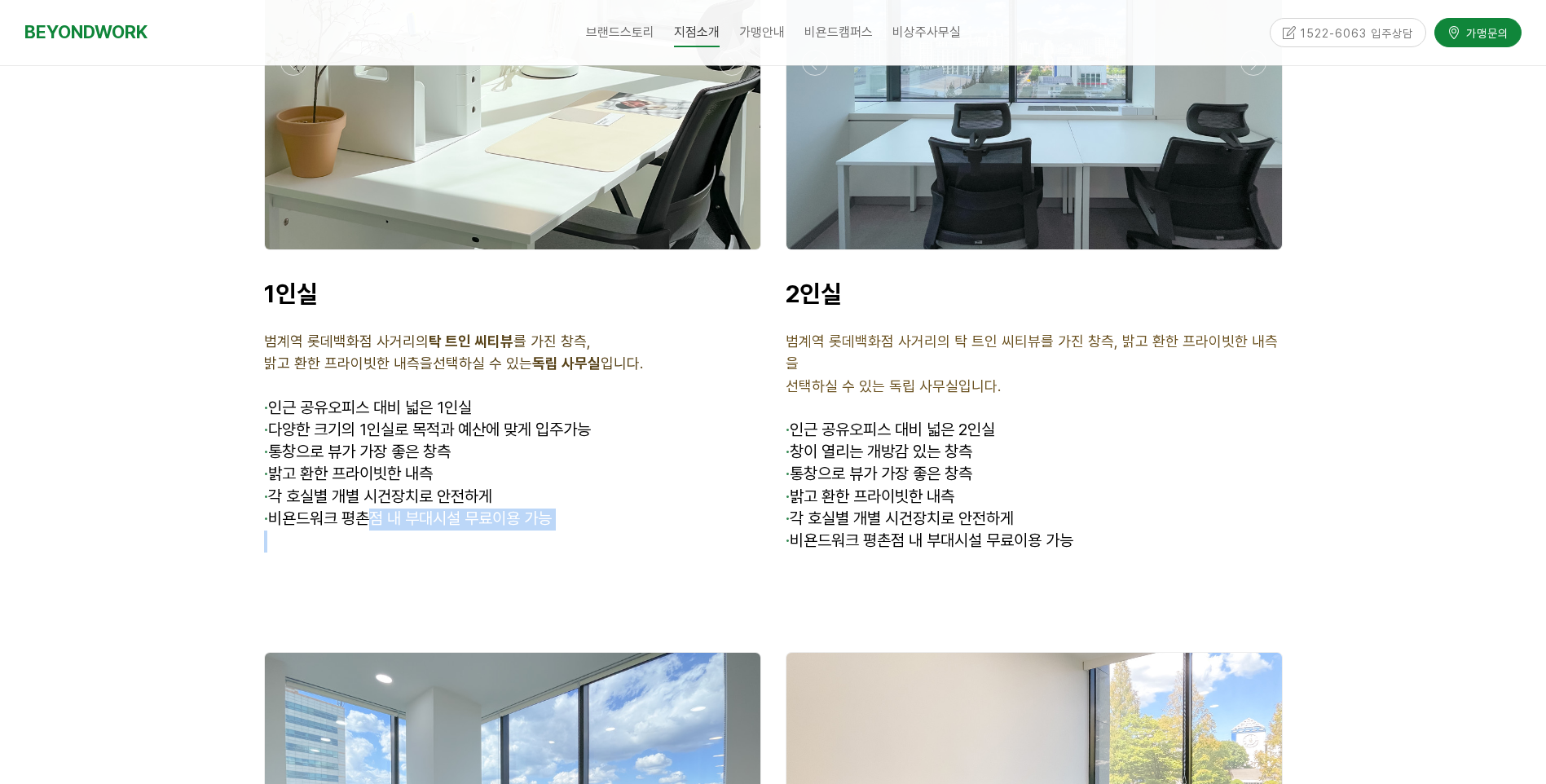
drag, startPoint x: 340, startPoint y: 493, endPoint x: 380, endPoint y: 450, distance: 58.7
click at [380, 450] on div "1인실 범계역 롯데백화점 사거리의 탁 트인 씨티뷰 를 가진 창측, 밝고 환한 프라이빗한 내측을 선택하실 수 있는 독립 사무실 입니다. · 인근…" at bounding box center [513, 416] width 522 height 299
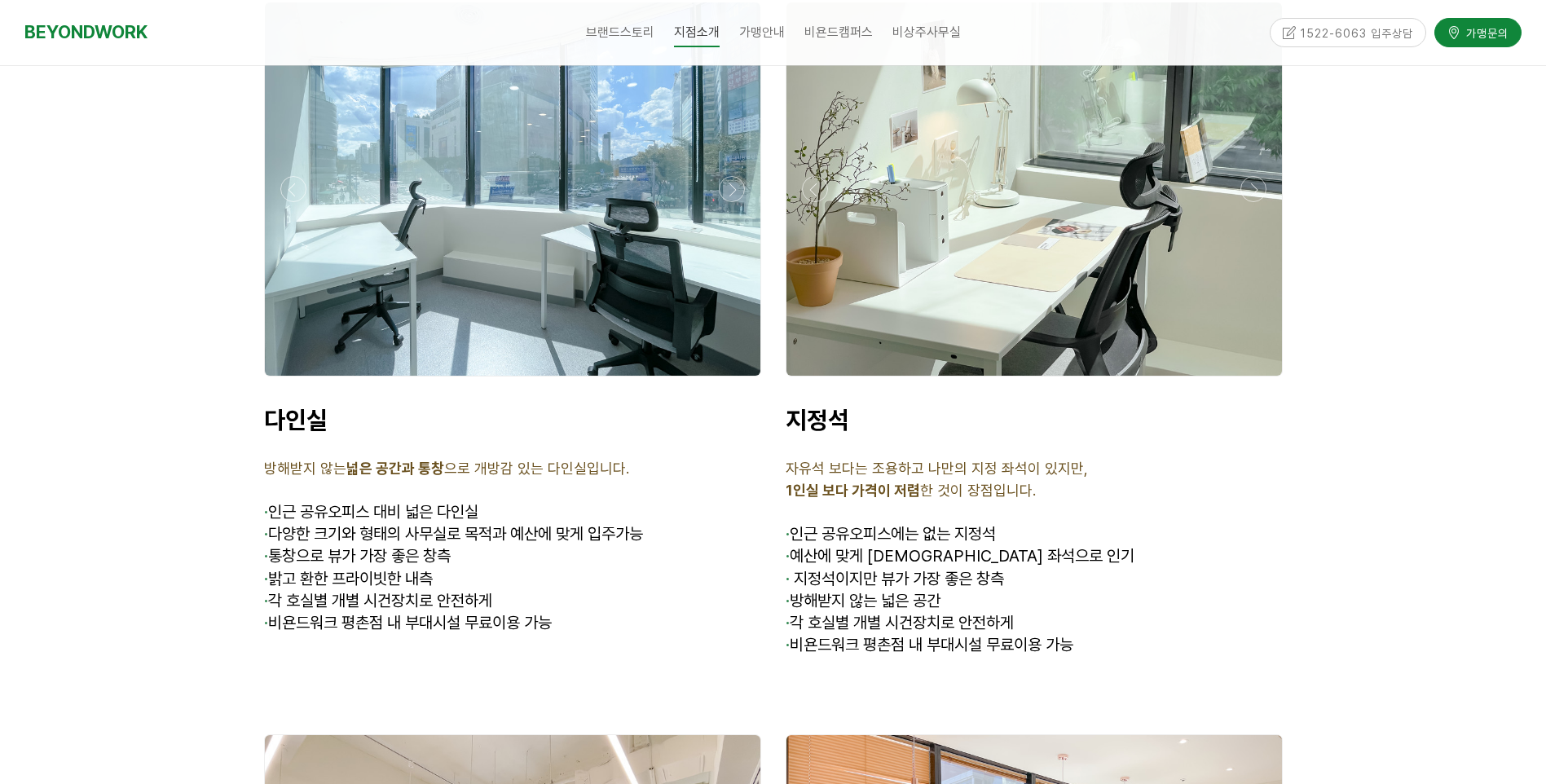
scroll to position [4891, 0]
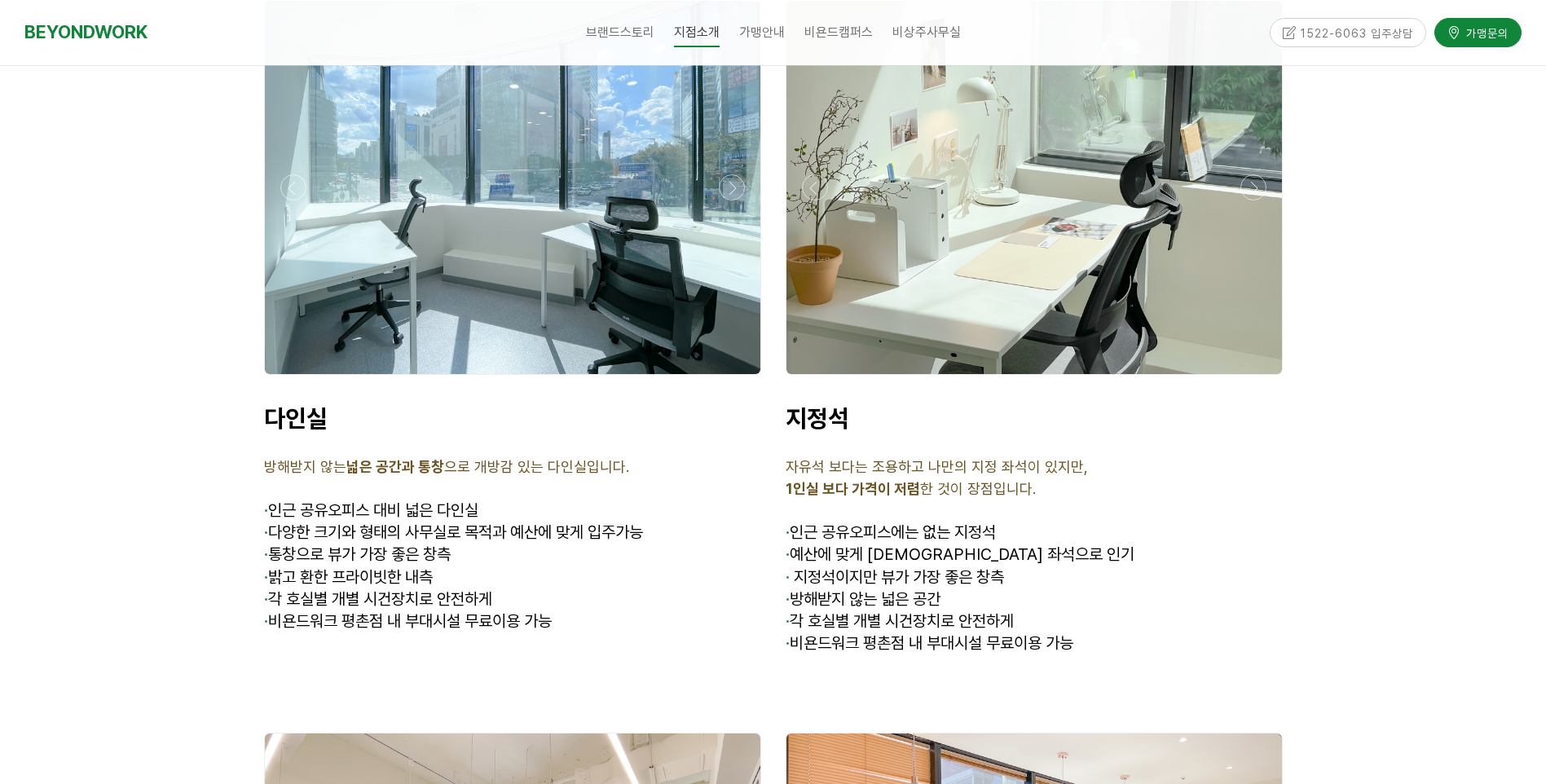
click at [967, 212] on div at bounding box center [1035, 188] width 496 height 373
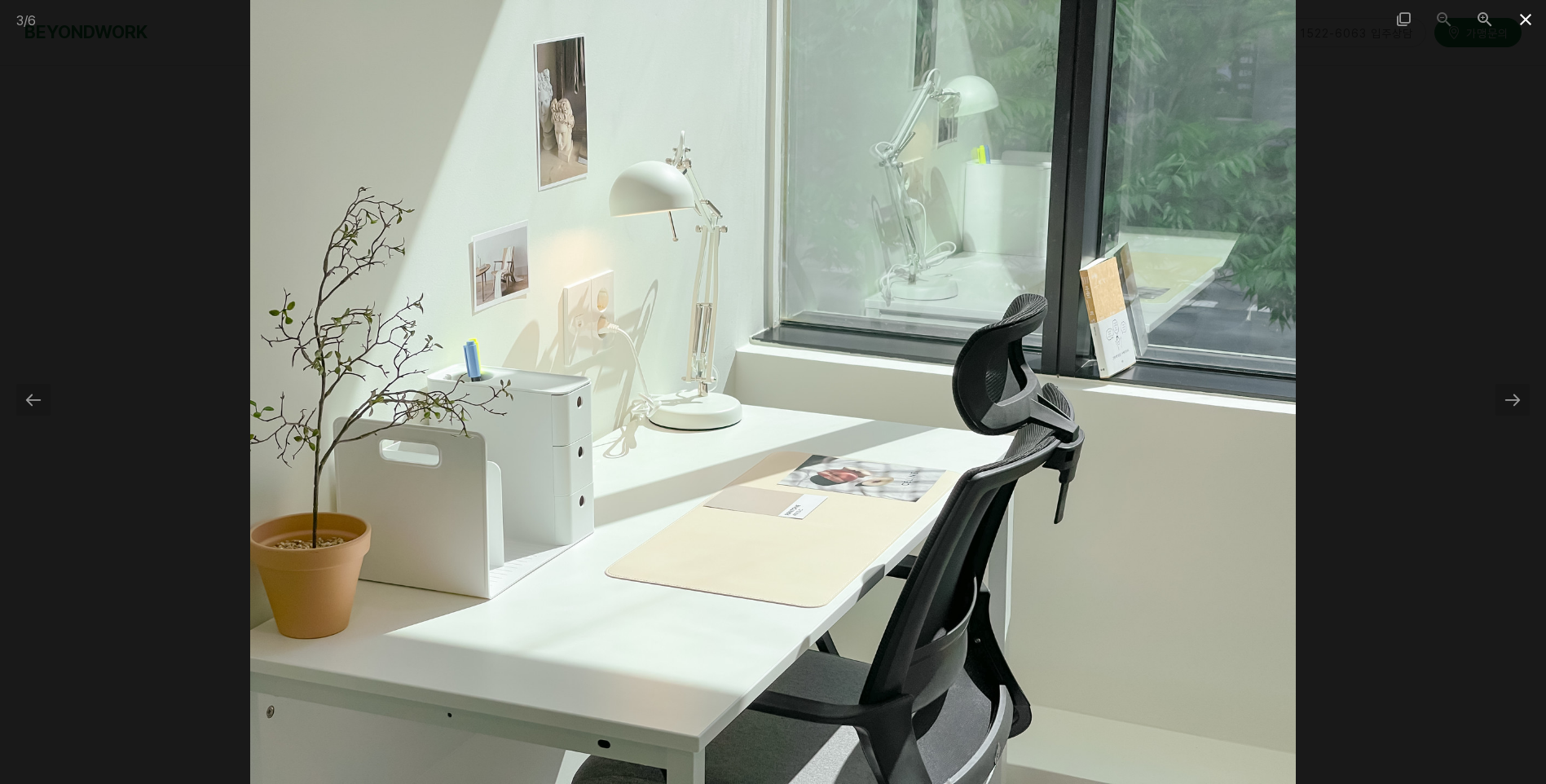
click at [1529, 22] on span at bounding box center [1526, 19] width 41 height 39
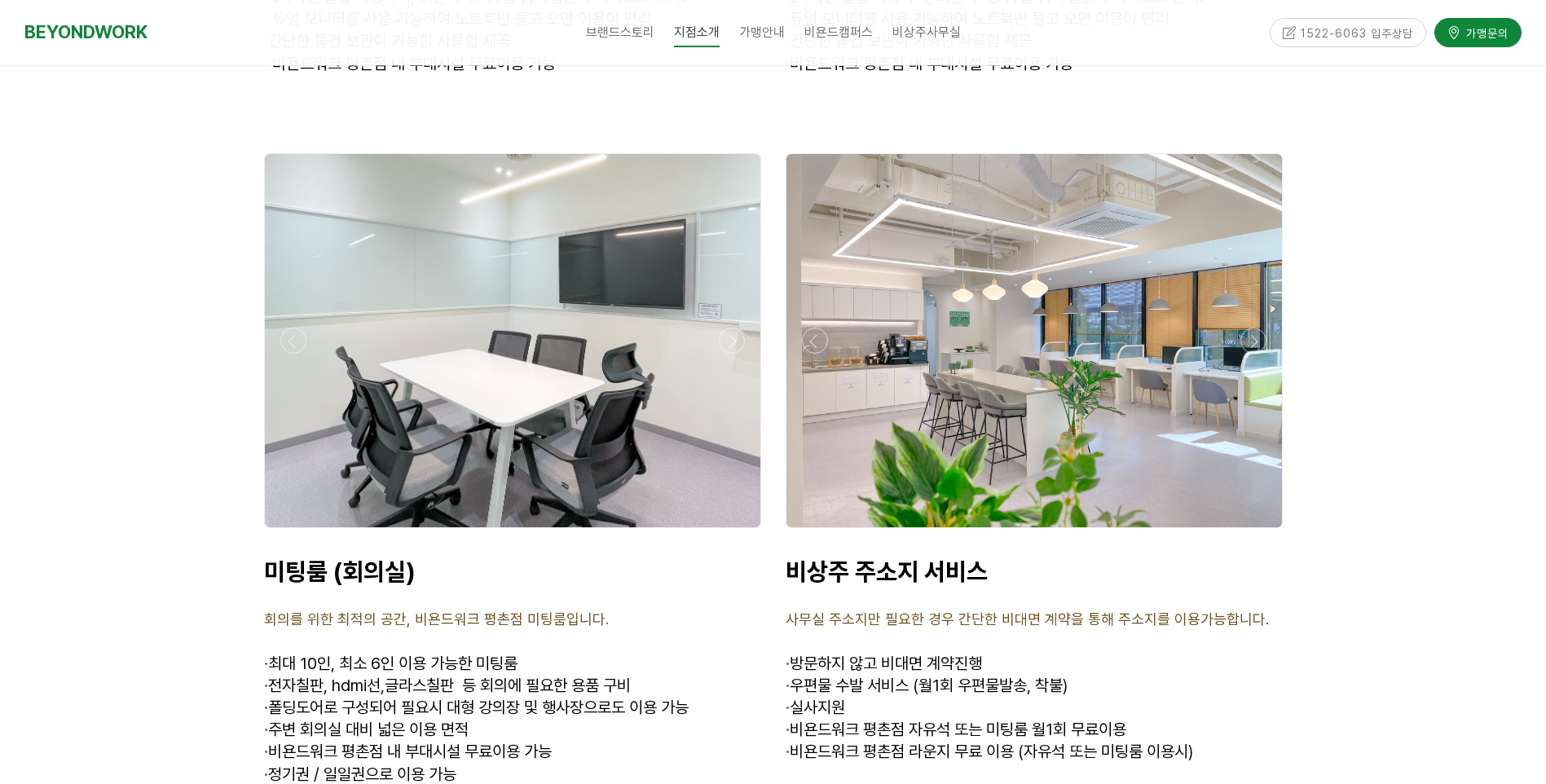
scroll to position [6276, 0]
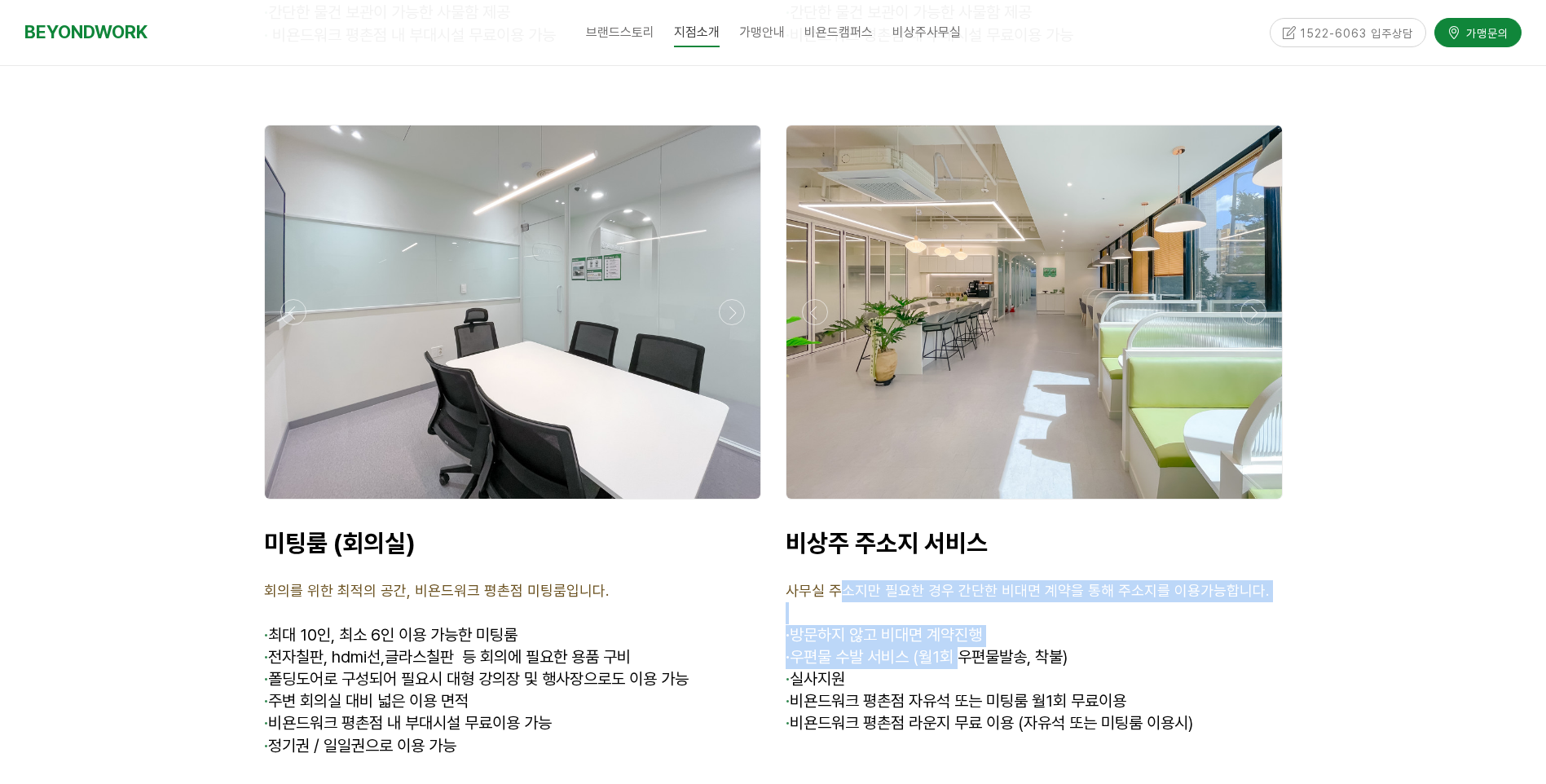
drag, startPoint x: 842, startPoint y: 495, endPoint x: 969, endPoint y: 564, distance: 144.5
click at [969, 564] on div "비상주 주소지 서비스 사무실 주소지만 필요한 경우 간단한 비대면 계약을 통해 주소지를 이용가능합니다. · 방문하지 않고 비대면 계약진행 · 우…" at bounding box center [1035, 653] width 497 height 252
click at [969, 647] on span "· 우편물 수발 서비스 (월1회 우편물발송, 착불)" at bounding box center [927, 656] width 282 height 19
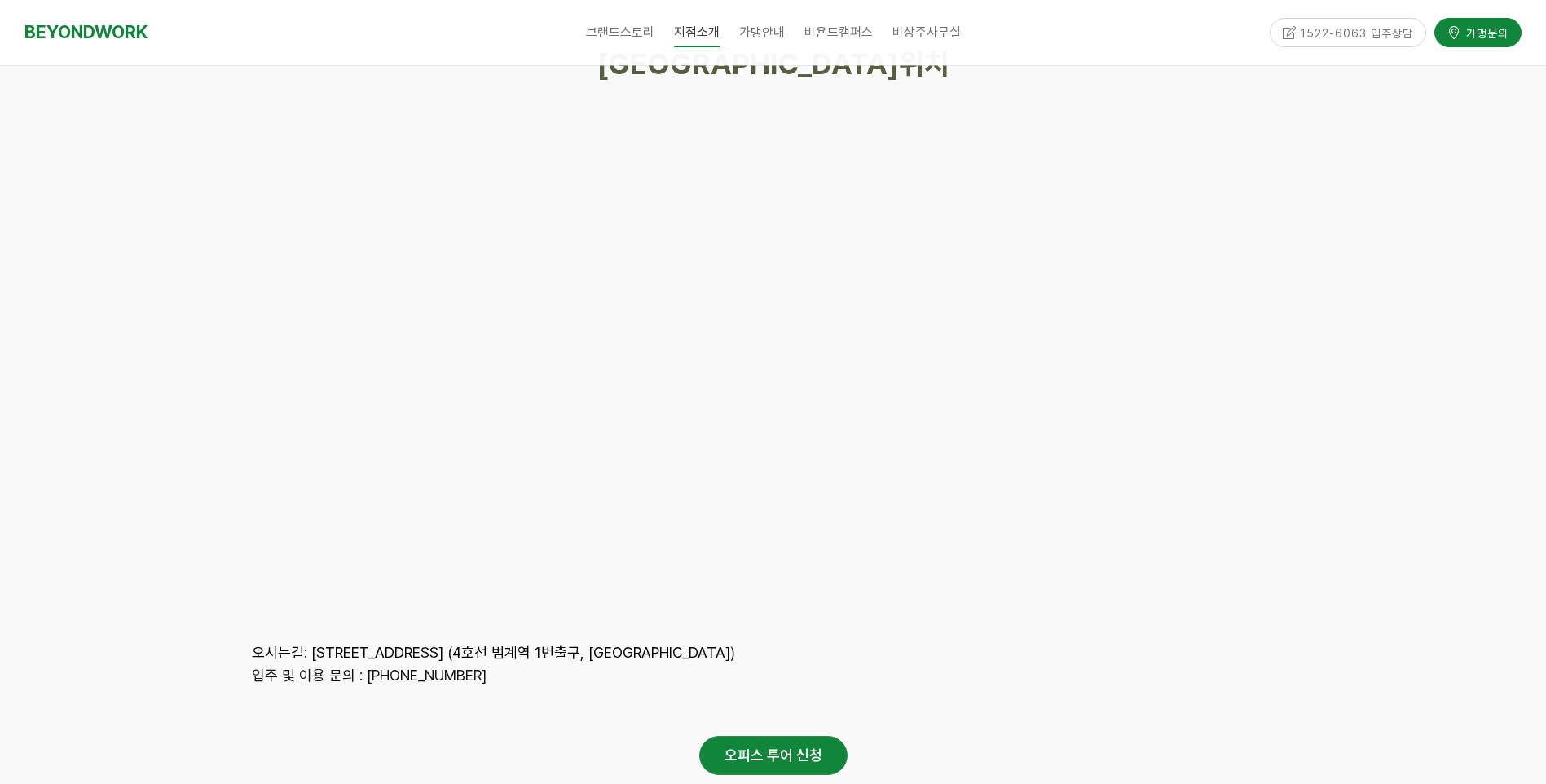
scroll to position [7932, 0]
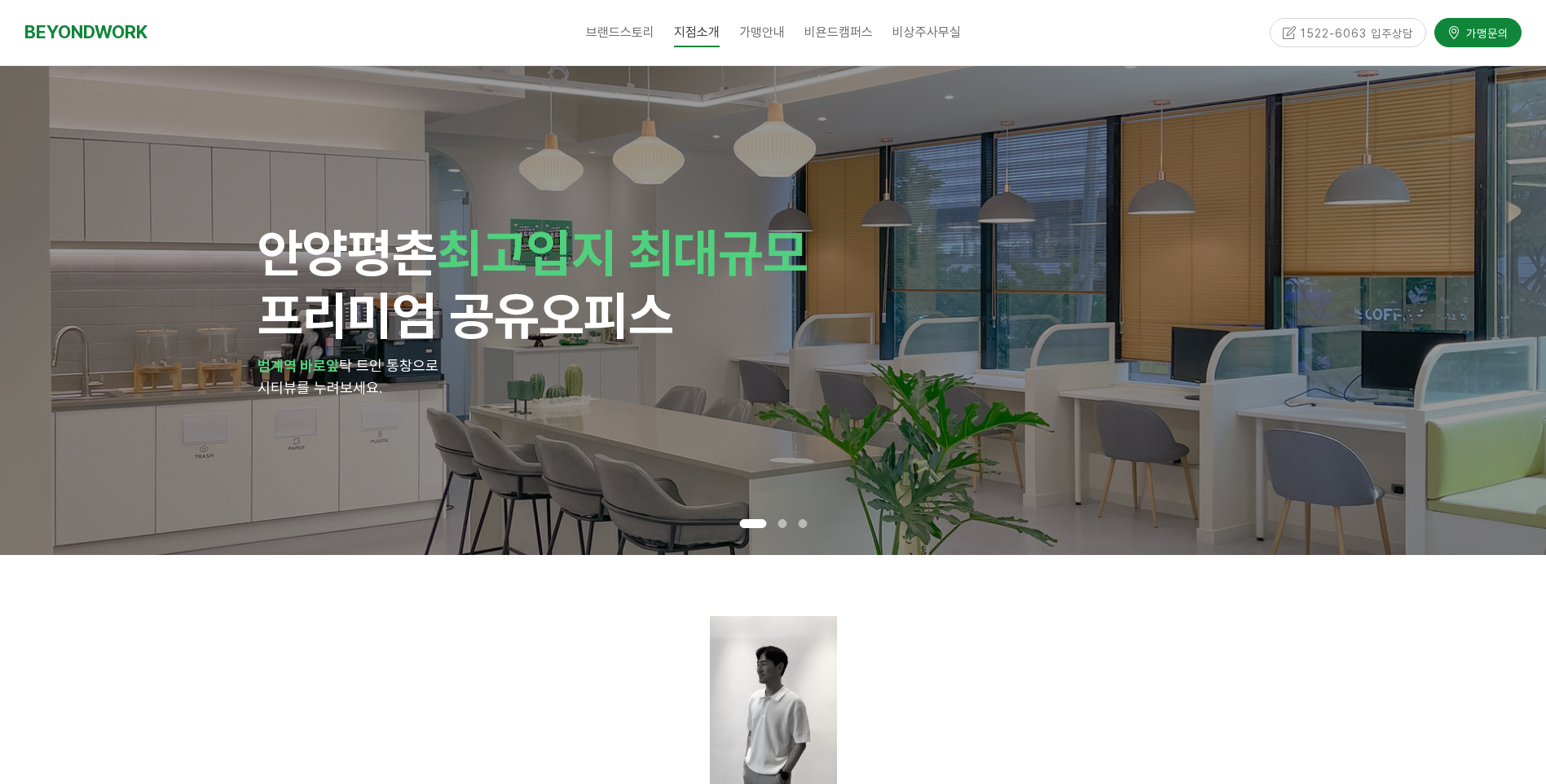
drag, startPoint x: 906, startPoint y: 383, endPoint x: 361, endPoint y: 369, distance: 545.2
click at [377, 369] on div "안양 평촌 최고입지 최대규모 프리미엄 공유오피스 범계역 바로앞 탁 트인 통창으로 시티뷰를 누려보세요." at bounding box center [773, 310] width 1032 height 178
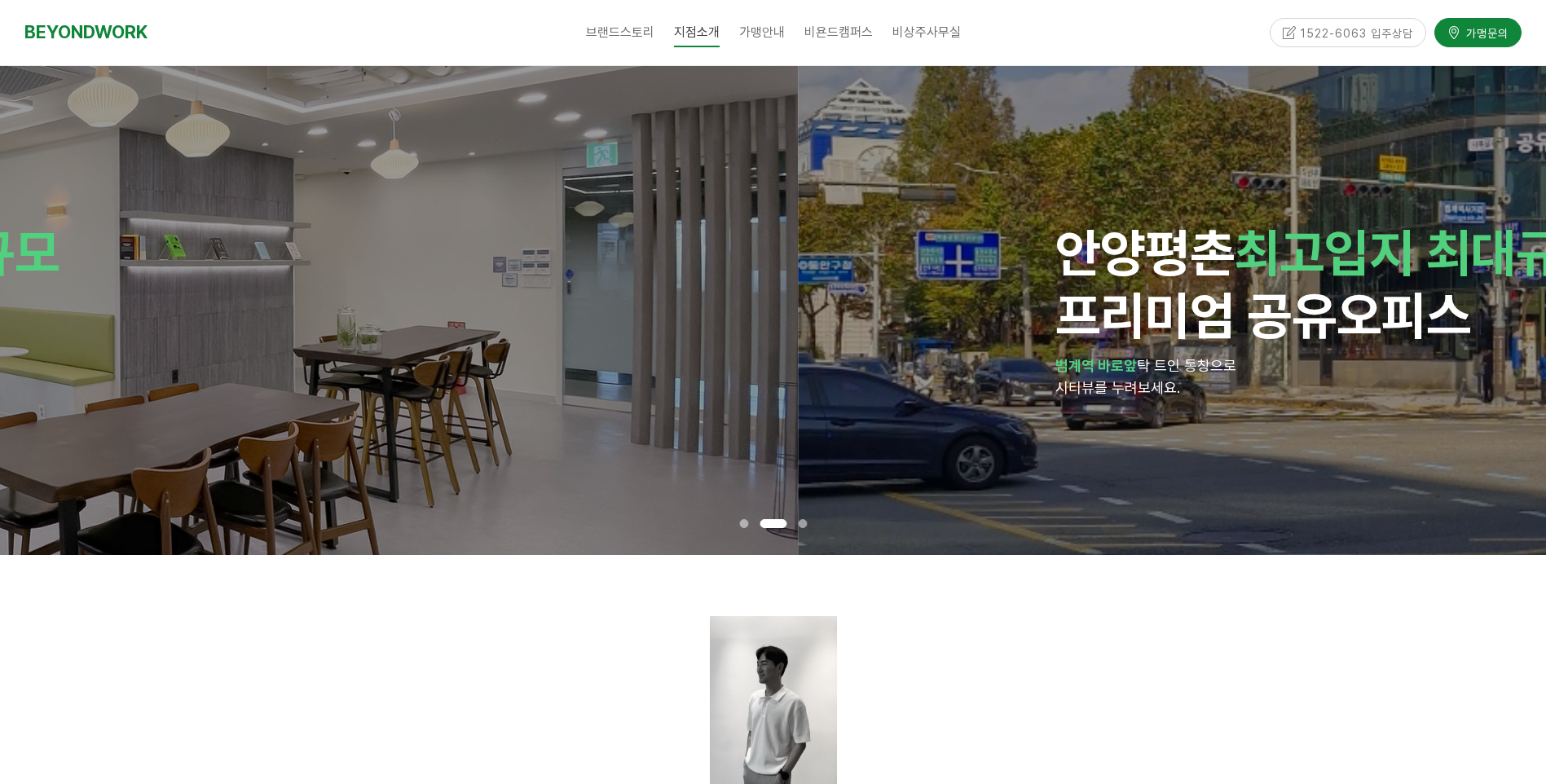
drag, startPoint x: 905, startPoint y: 384, endPoint x: 102, endPoint y: 432, distance: 804.4
click at [102, 432] on div "안양 평촌 최고입지 최대규모 프리미엄 공유오피스 범계역 바로앞 탁 트인 통창으로 시티뷰를 누려보세요." at bounding box center [24, 310] width 1032 height 489
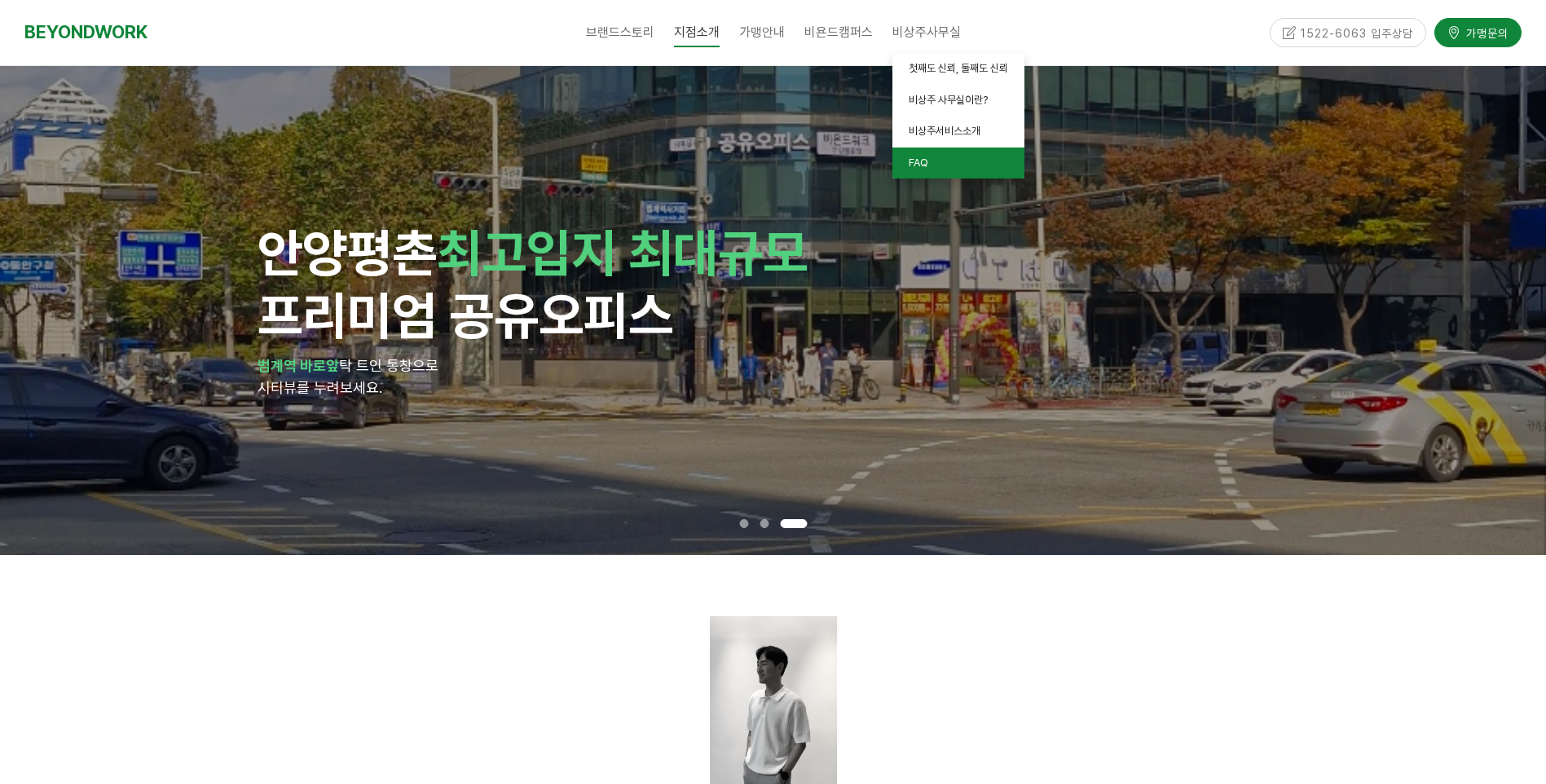
click at [930, 161] on link "FAQ" at bounding box center [958, 163] width 132 height 32
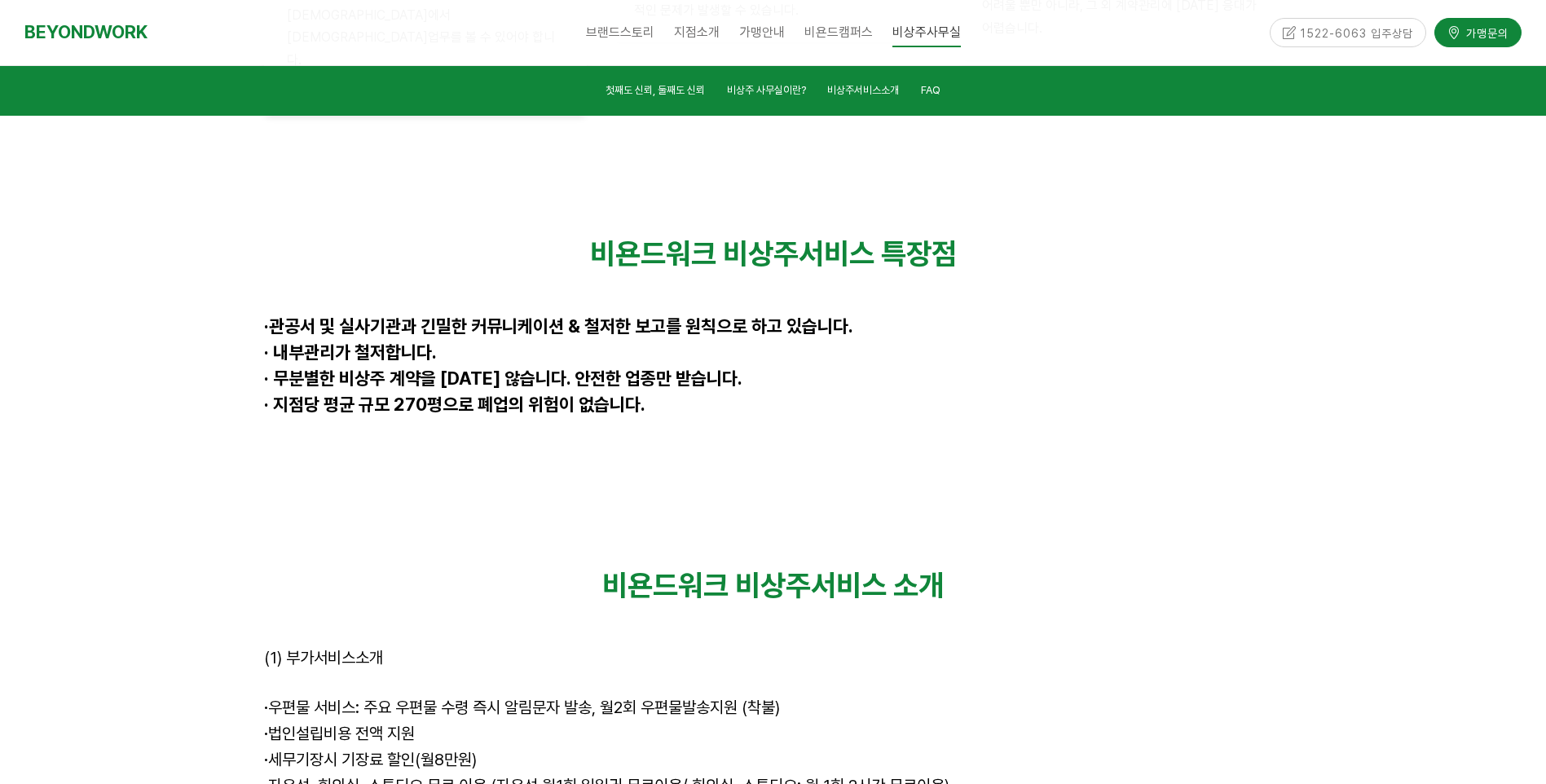
scroll to position [4375, 0]
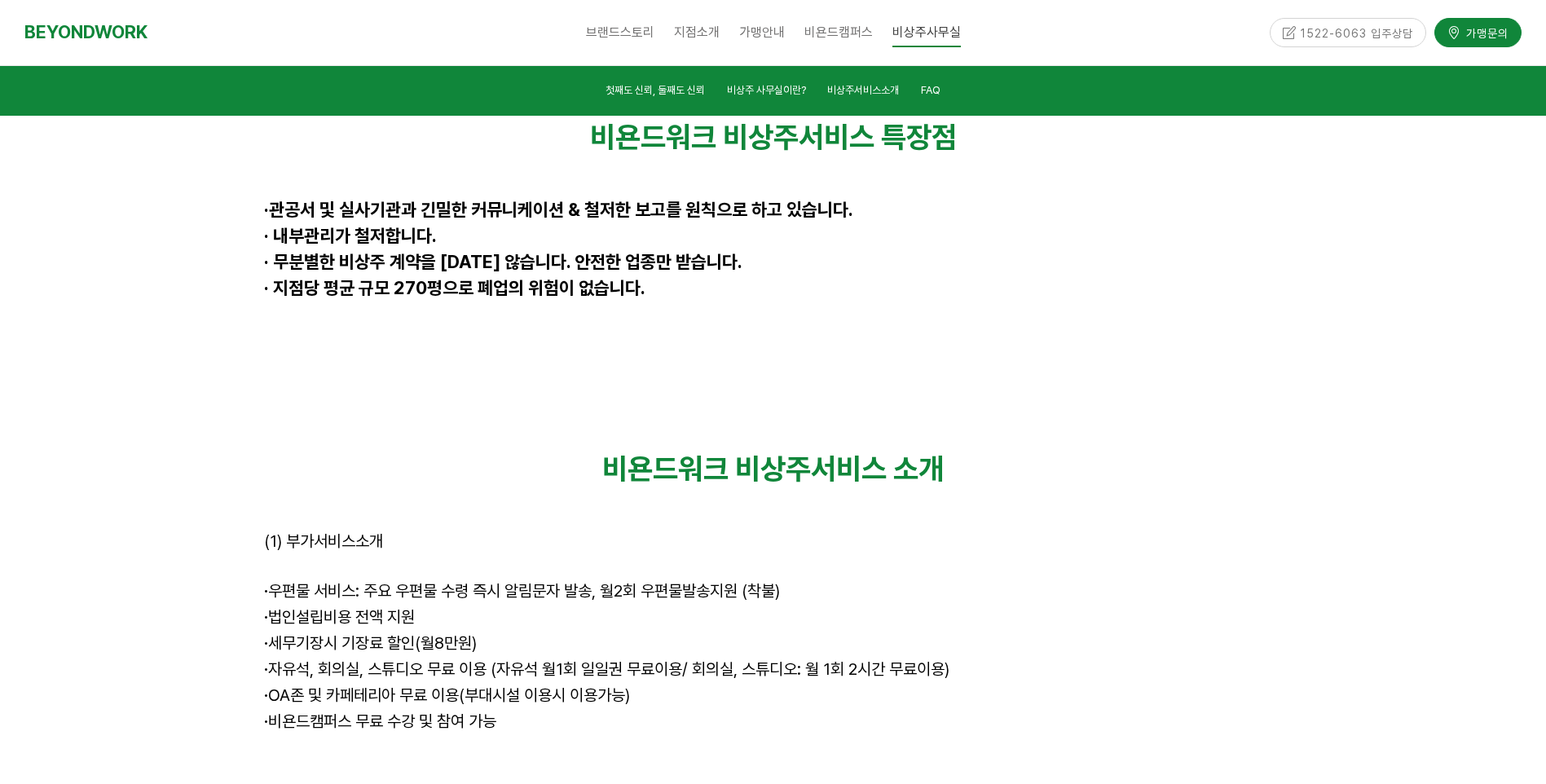
drag, startPoint x: 315, startPoint y: 417, endPoint x: 798, endPoint y: 542, distance: 498.9
click at [798, 542] on div "비욘드워크 비상주서비스 소개 (1) 부가서비스소개 · 우편물 서비스: 주요 우편물 수령 즉시 알림문자 발송, 월2회 우편물발송지원 (착불) ·…" at bounding box center [773, 632] width 1019 height 363
click at [798, 710] on p "· 비욘드캠퍼스 무료 수강 및 참여 가능" at bounding box center [773, 722] width 1019 height 26
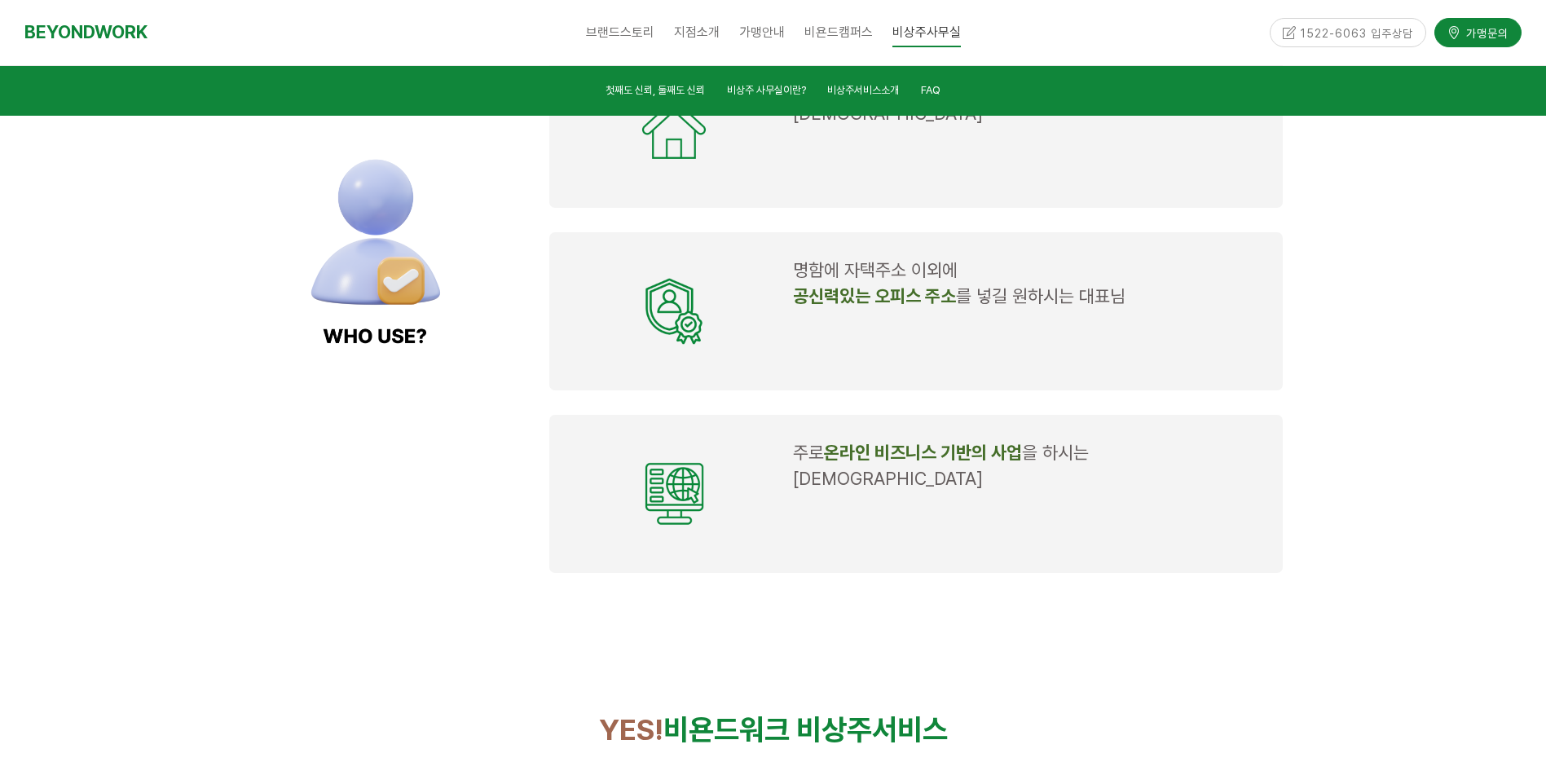
scroll to position [2012, 0]
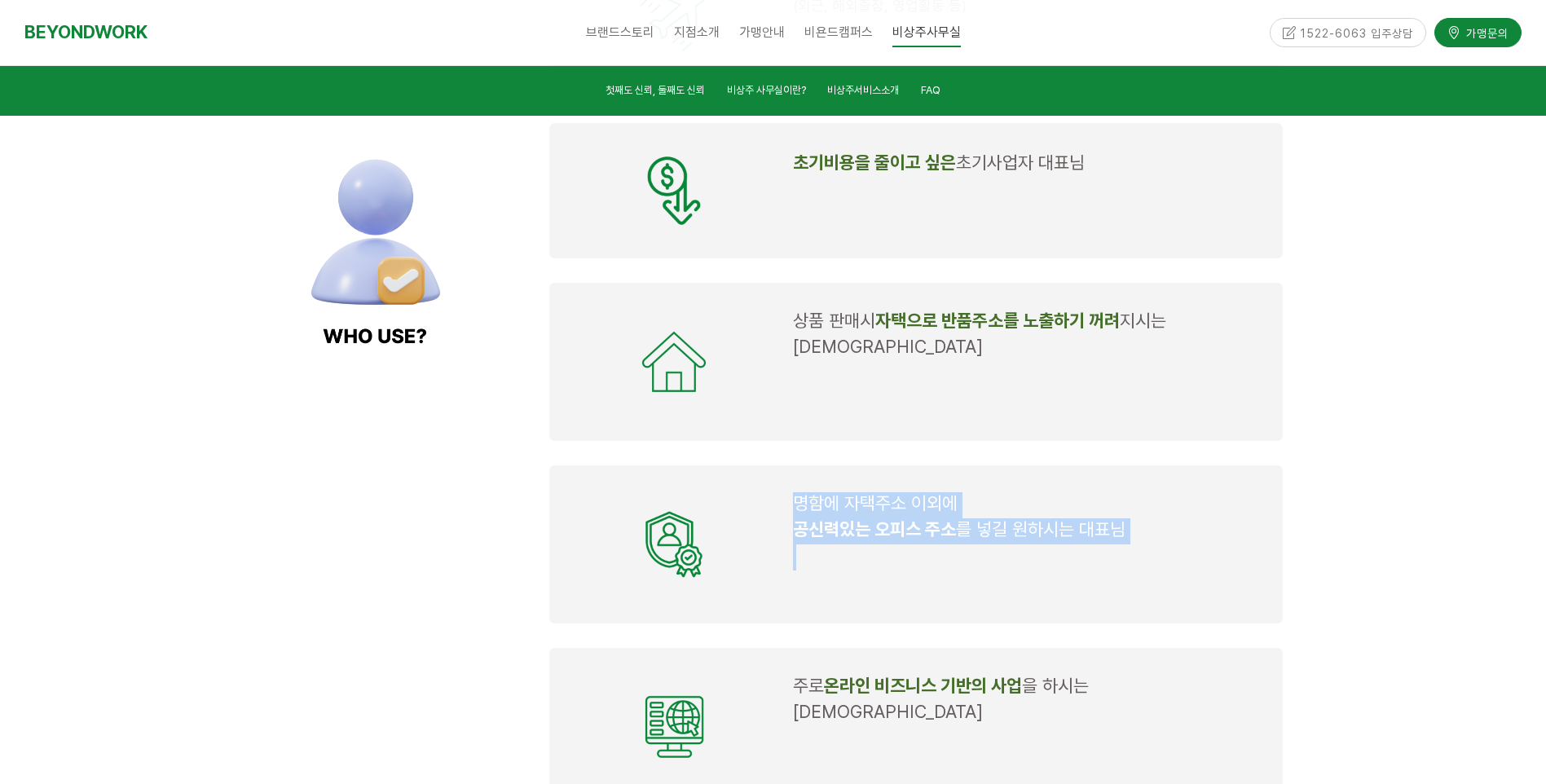
drag, startPoint x: 798, startPoint y: 465, endPoint x: 1207, endPoint y: 505, distance: 411.0
click at [1207, 505] on td "명함에 자택주소 이외에 공신력있는 오피스 주소 를 넣길 원하시는 [DEMOGRAPHIC_DATA]" at bounding box center [1029, 544] width 484 height 117
click at [1207, 544] on p at bounding box center [1028, 557] width 471 height 26
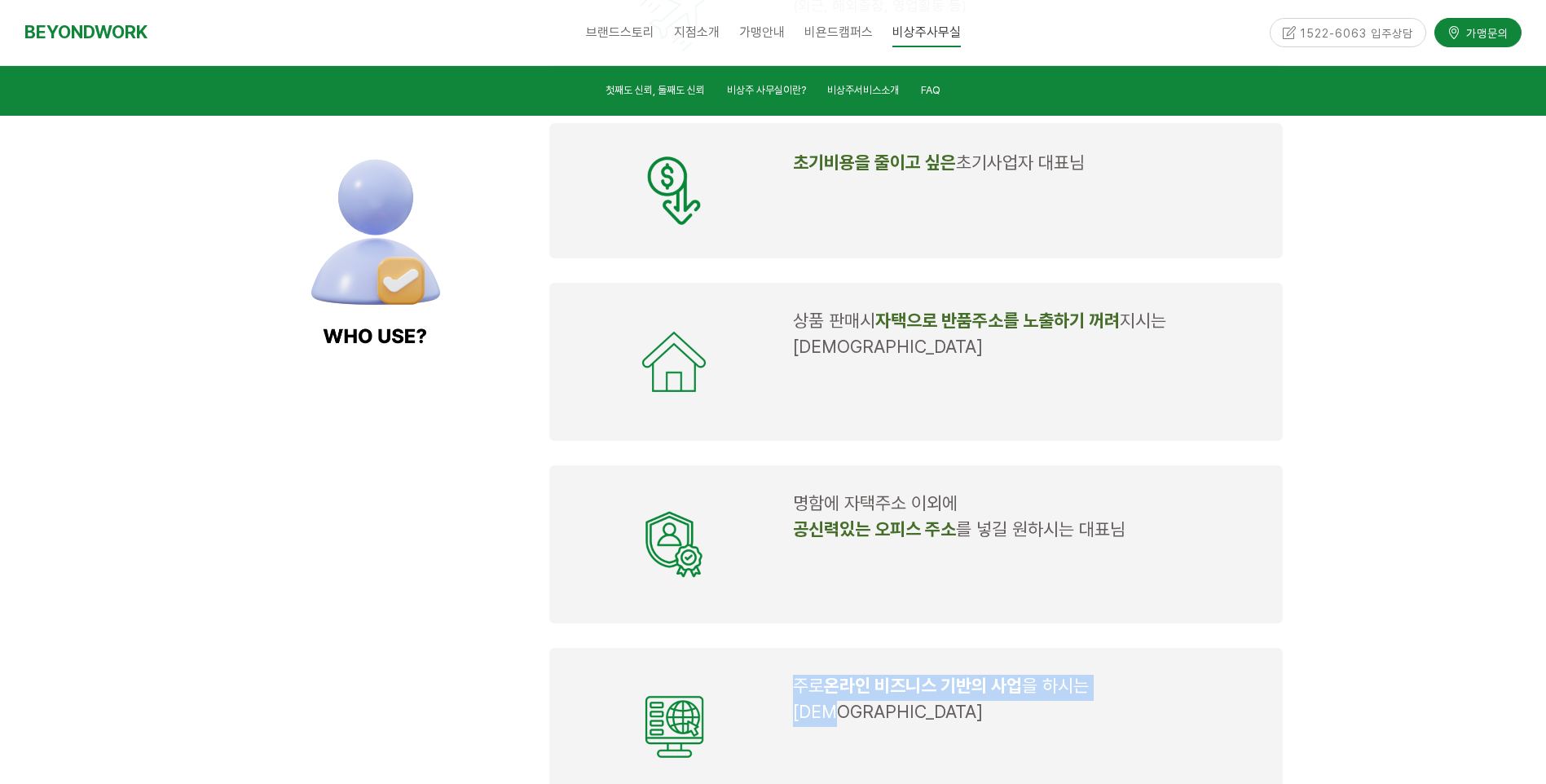
drag, startPoint x: 1197, startPoint y: 650, endPoint x: 789, endPoint y: 638, distance: 408.2
click at [789, 668] on td "주로 온라인 비즈니스 기반의 사업 을 하시는 대표님" at bounding box center [1029, 726] width 484 height 117
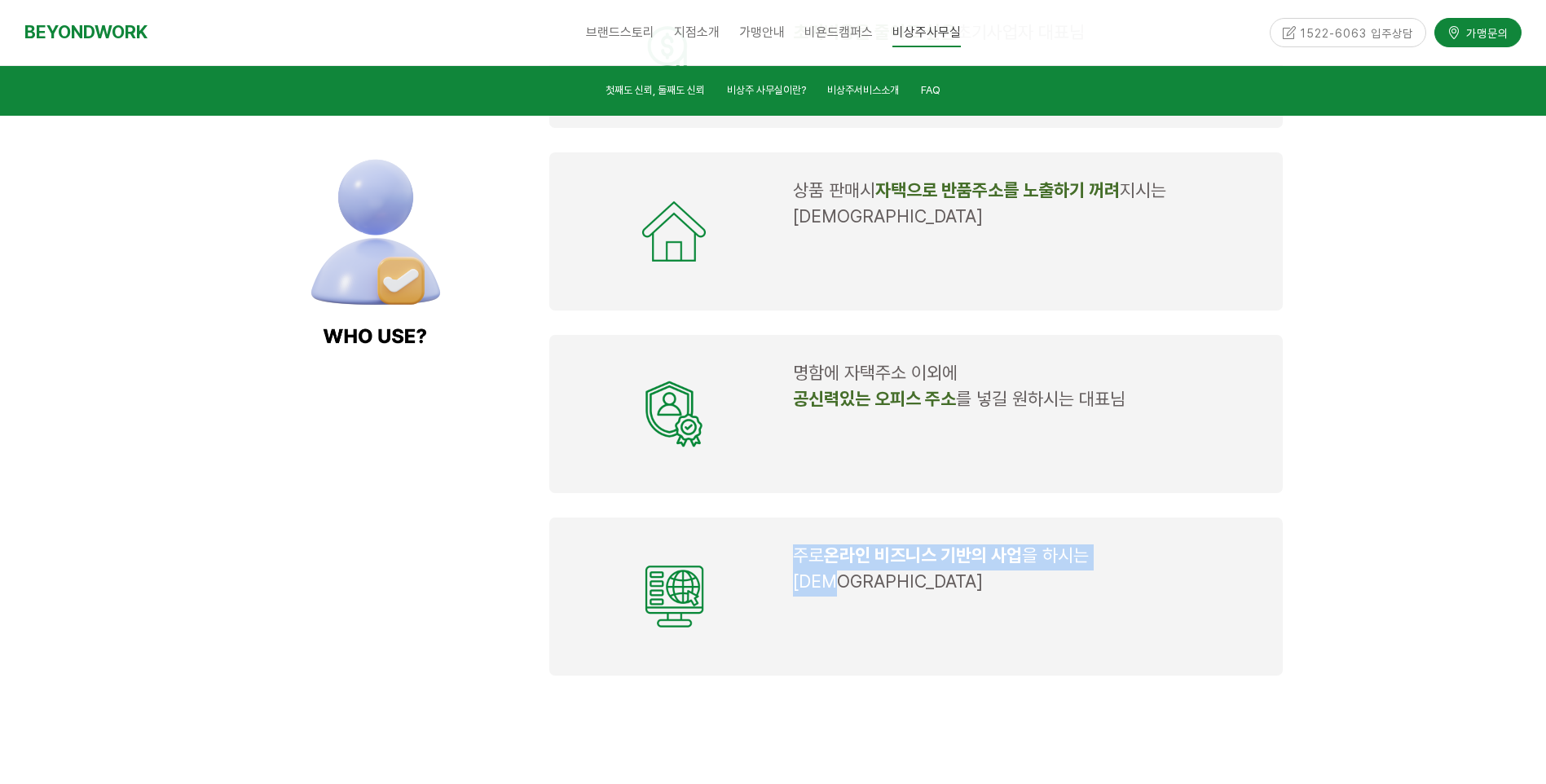
scroll to position [1848, 0]
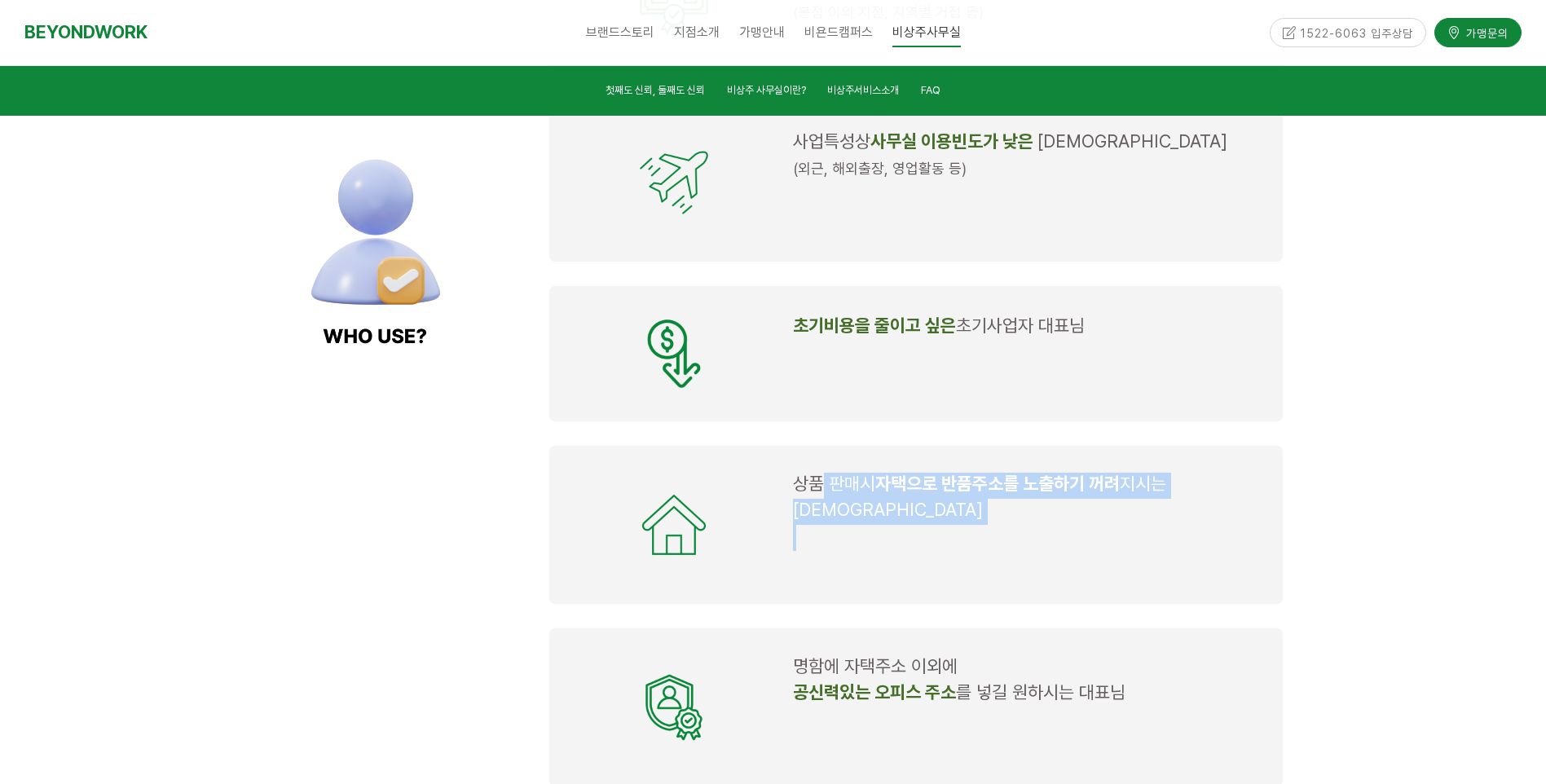
drag, startPoint x: 820, startPoint y: 472, endPoint x: 1129, endPoint y: 490, distance: 309.5
click at [1129, 490] on td "상품 판매시 자택으로 반품주소를 노출하기 꺼려 지시는 대표님" at bounding box center [1029, 524] width 484 height 117
click at [1129, 525] on p at bounding box center [1028, 537] width 471 height 26
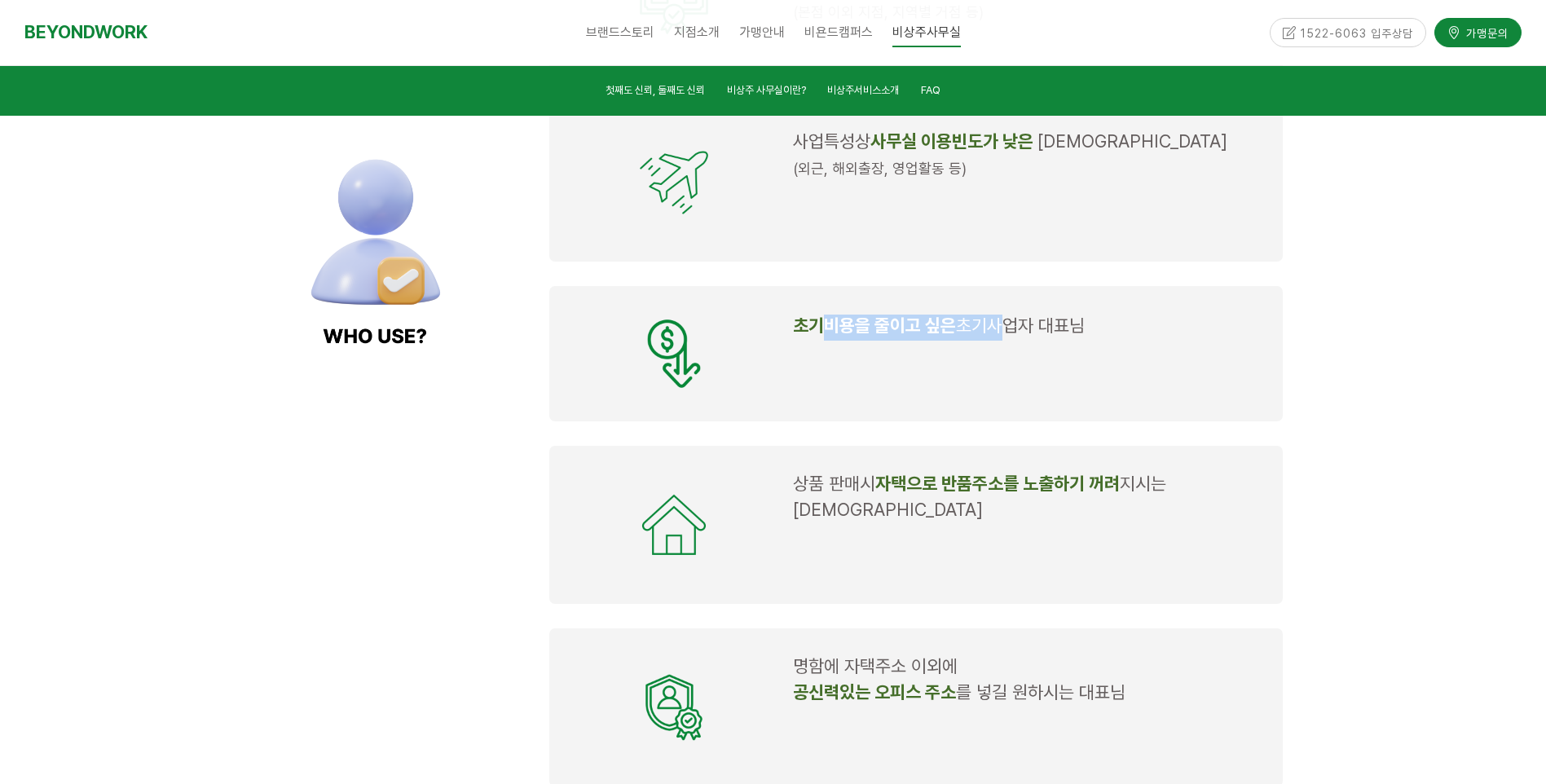
drag, startPoint x: 819, startPoint y: 296, endPoint x: 987, endPoint y: 300, distance: 168.0
click at [987, 314] on p "초기비용을 줄이고 싶은 초기사업자 대표님" at bounding box center [1028, 327] width 471 height 26
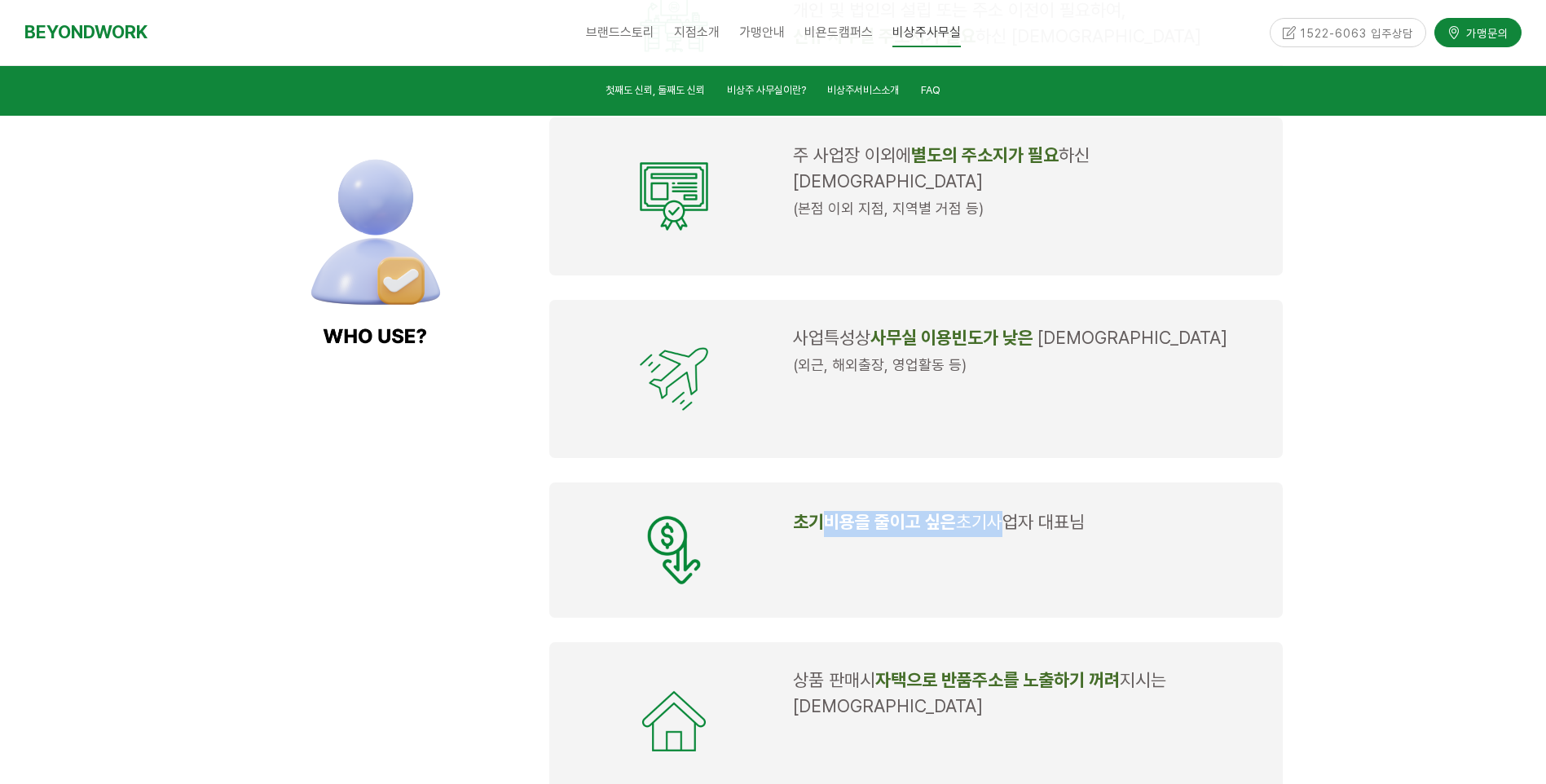
scroll to position [1441, 0]
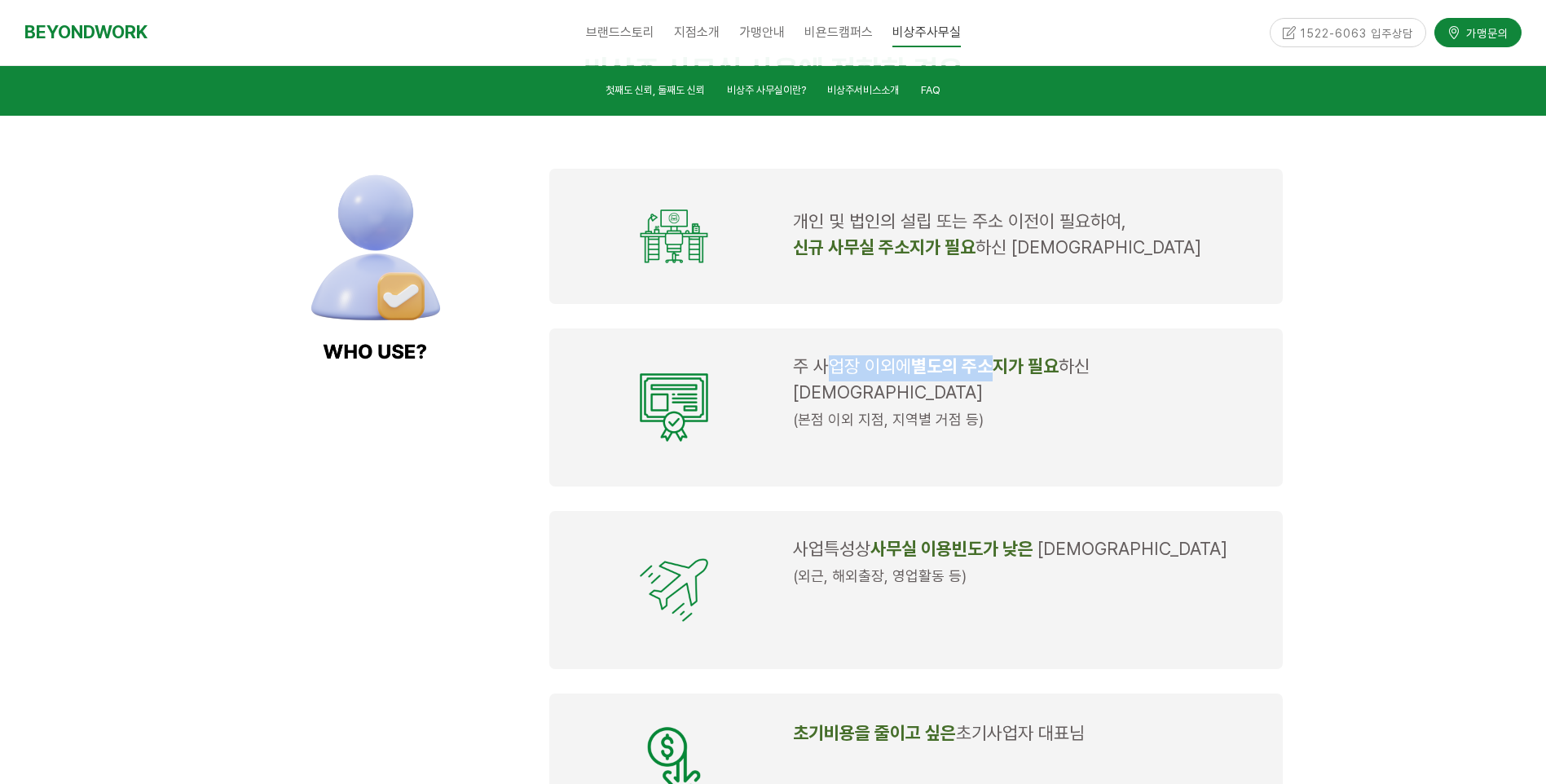
drag, startPoint x: 943, startPoint y: 356, endPoint x: 1005, endPoint y: 368, distance: 63.2
click at [1005, 368] on p "주 사업장 이외에 별도의 주소지가 필요 하신 대표님" at bounding box center [1028, 382] width 471 height 52
drag, startPoint x: 1005, startPoint y: 368, endPoint x: 918, endPoint y: 226, distance: 166.5
click at [918, 226] on span "개인 및 법인의 설립 또는 주소 이전이 필요하여," at bounding box center [959, 221] width 334 height 21
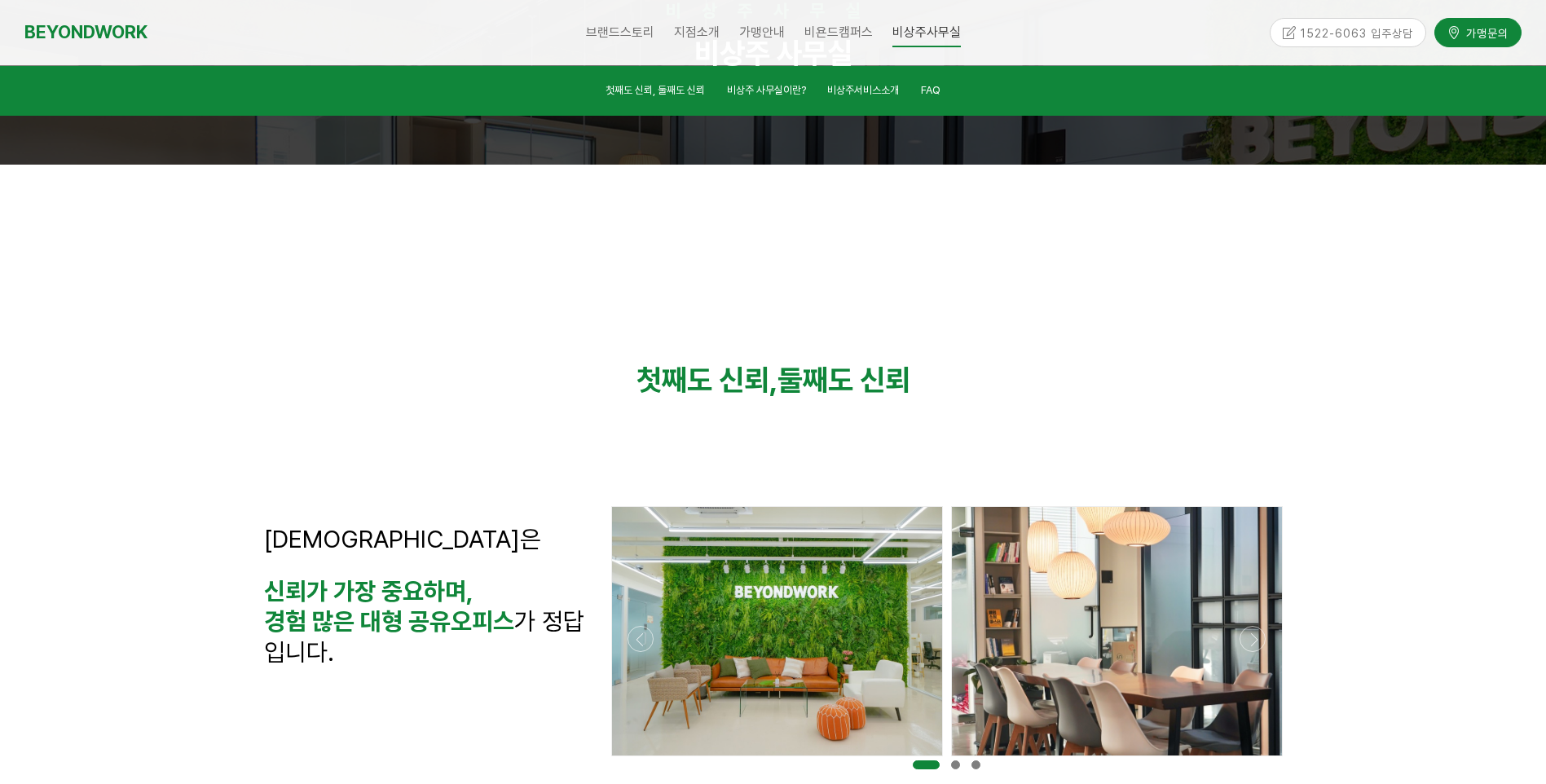
scroll to position [408, 0]
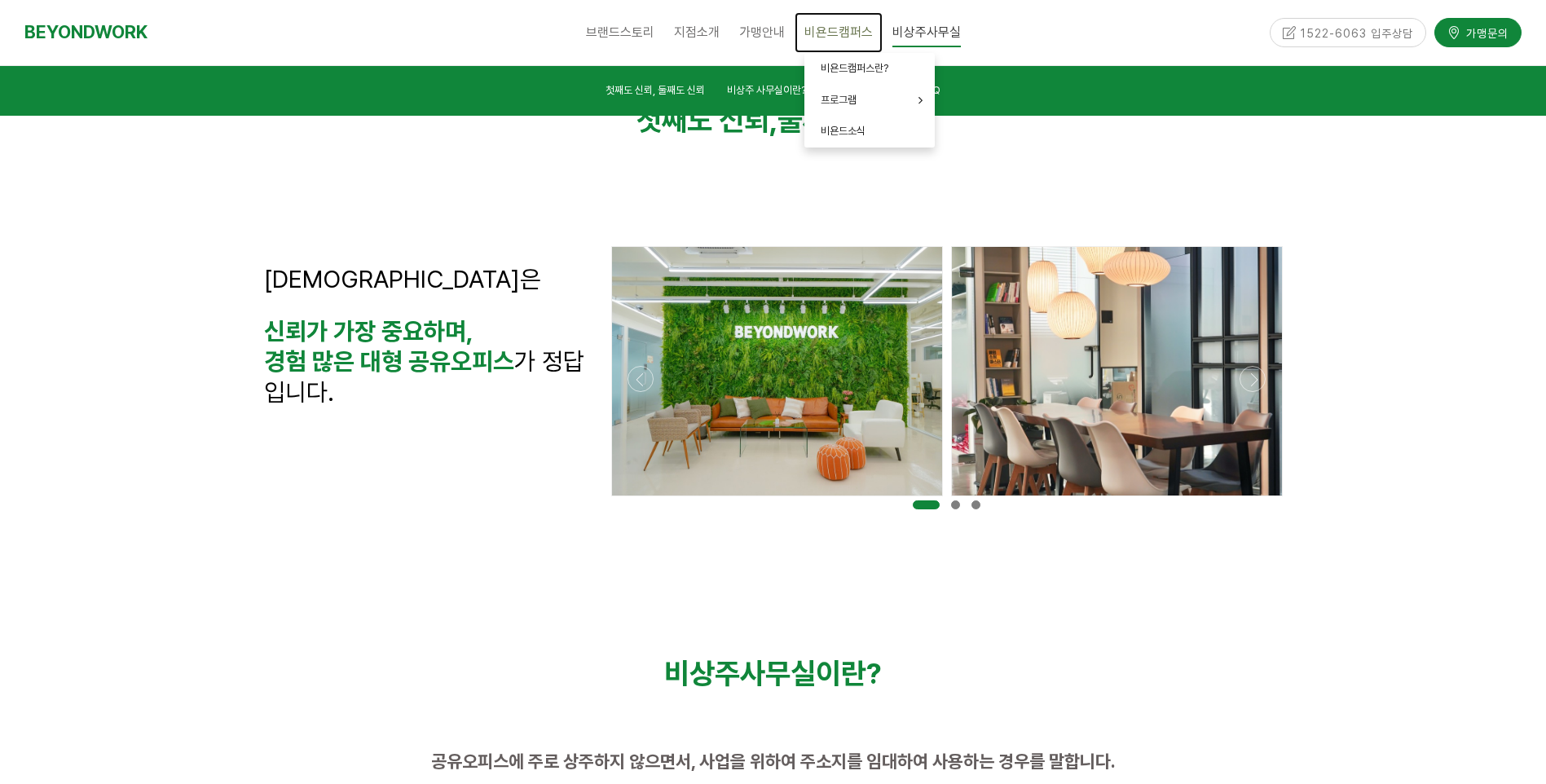
click at [850, 29] on span "비욘드캠퍼스" at bounding box center [838, 32] width 69 height 15
